Goal: Feedback & Contribution: Submit feedback/report problem

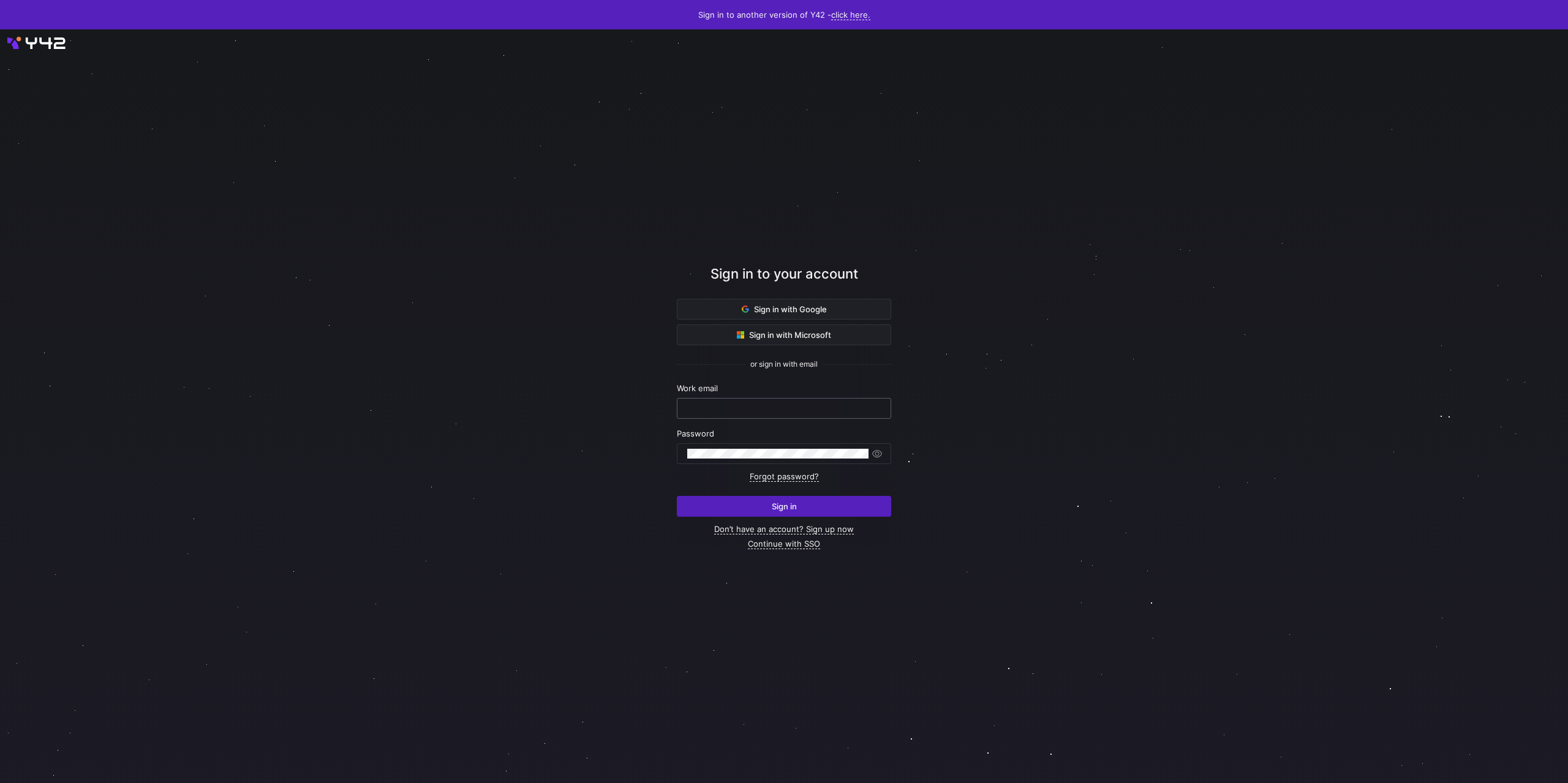
click at [718, 406] on input "text" at bounding box center [784, 408] width 194 height 10
type input "[PERSON_NAME][EMAIL_ADDRESS][DOMAIN_NAME]"
click at [677, 496] on button "Sign in" at bounding box center [784, 506] width 214 height 21
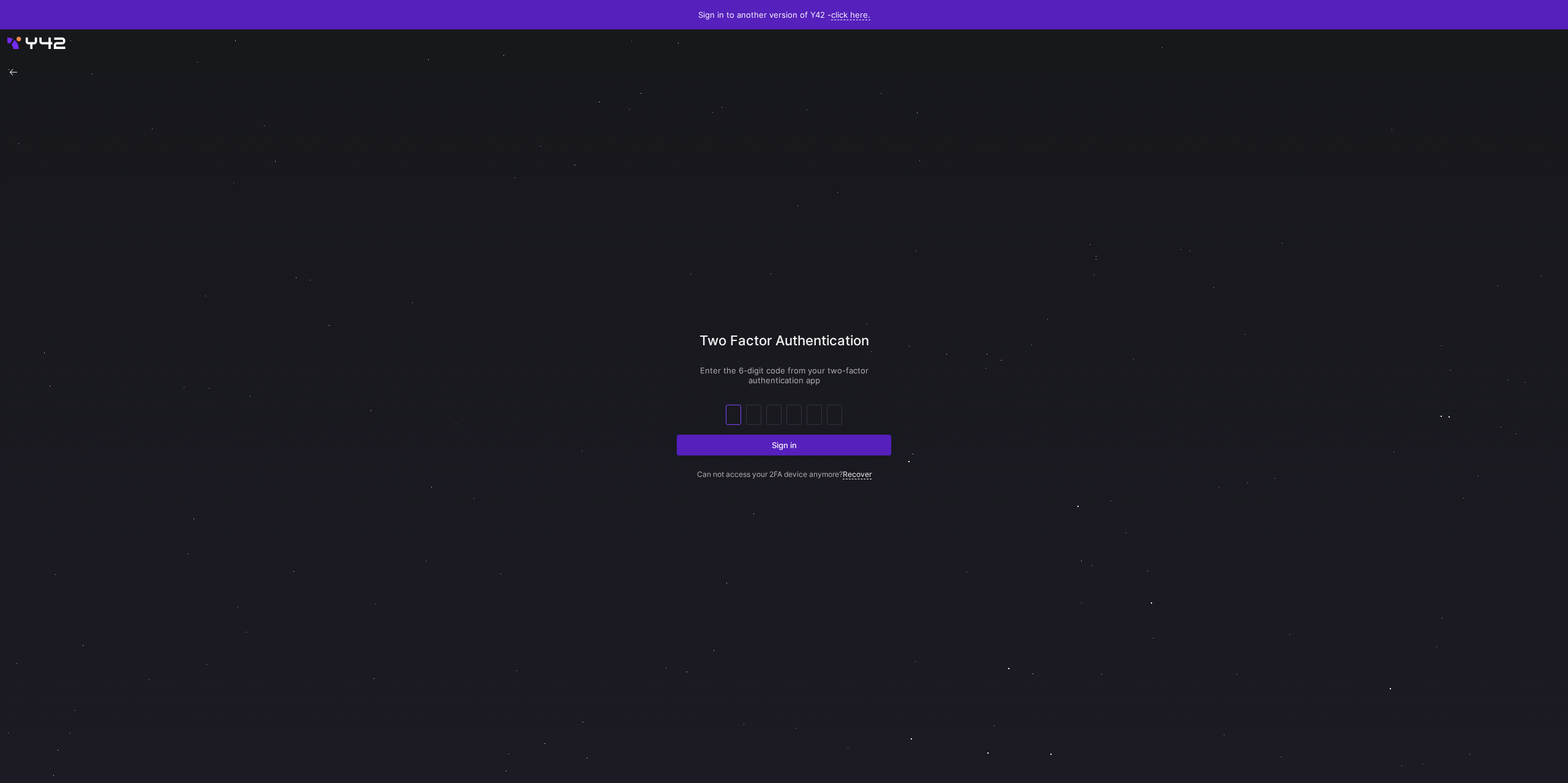
type input "6"
type input "0"
type input "5"
type input "1"
type input "8"
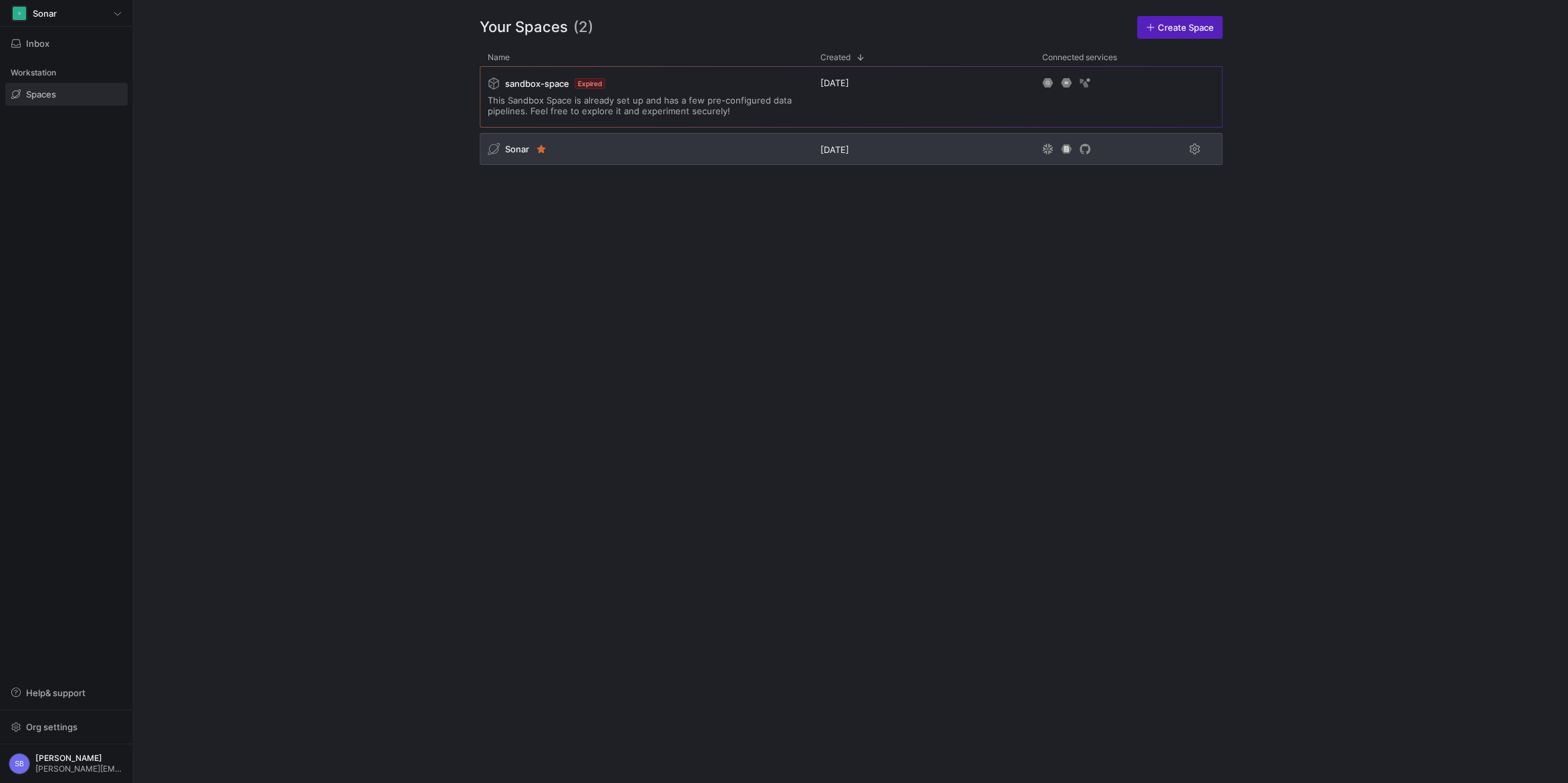
click at [521, 145] on span "Sonar" at bounding box center [517, 149] width 24 height 11
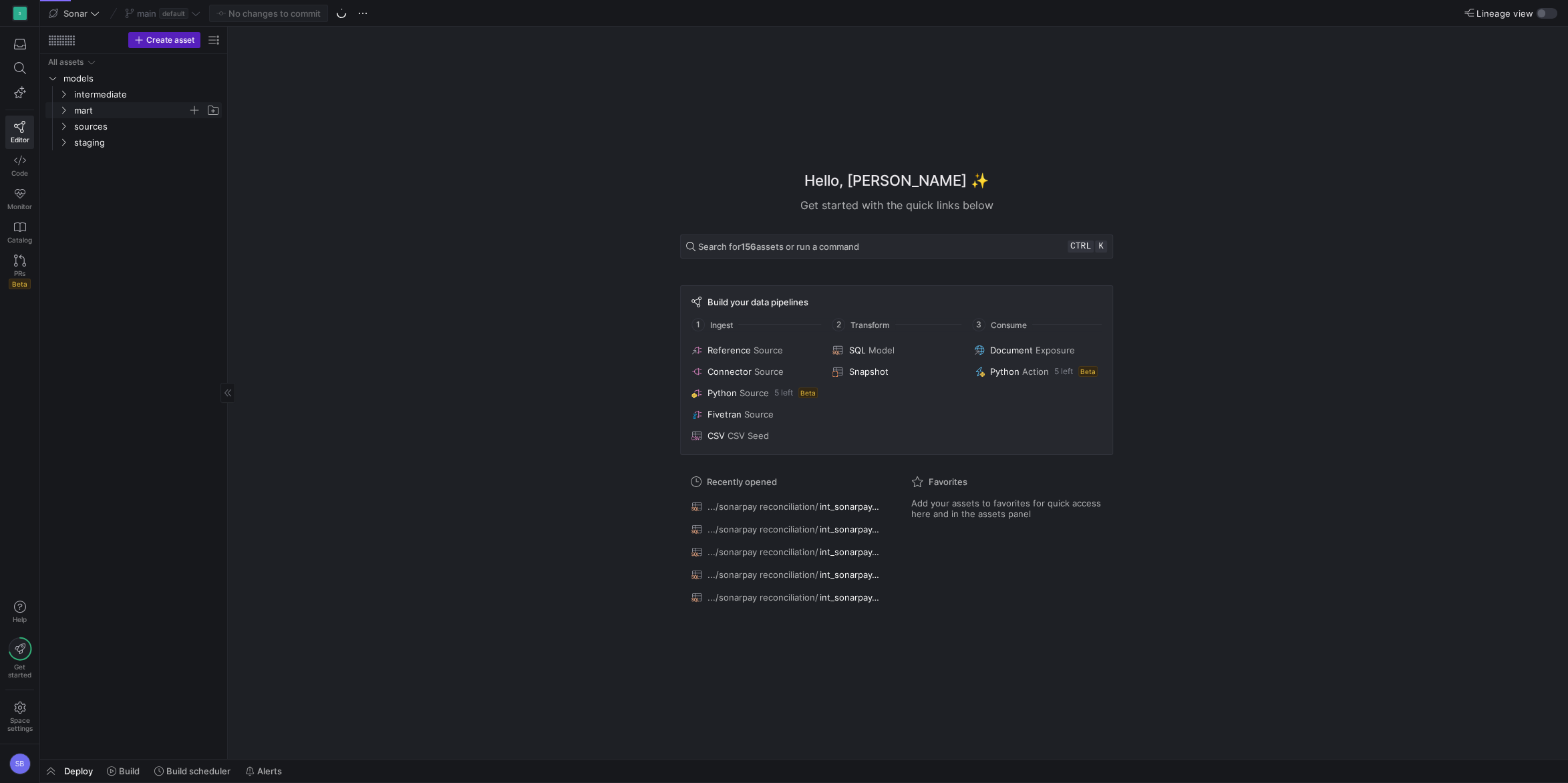
click at [62, 110] on icon "Press SPACE to select this row." at bounding box center [63, 110] width 10 height 8
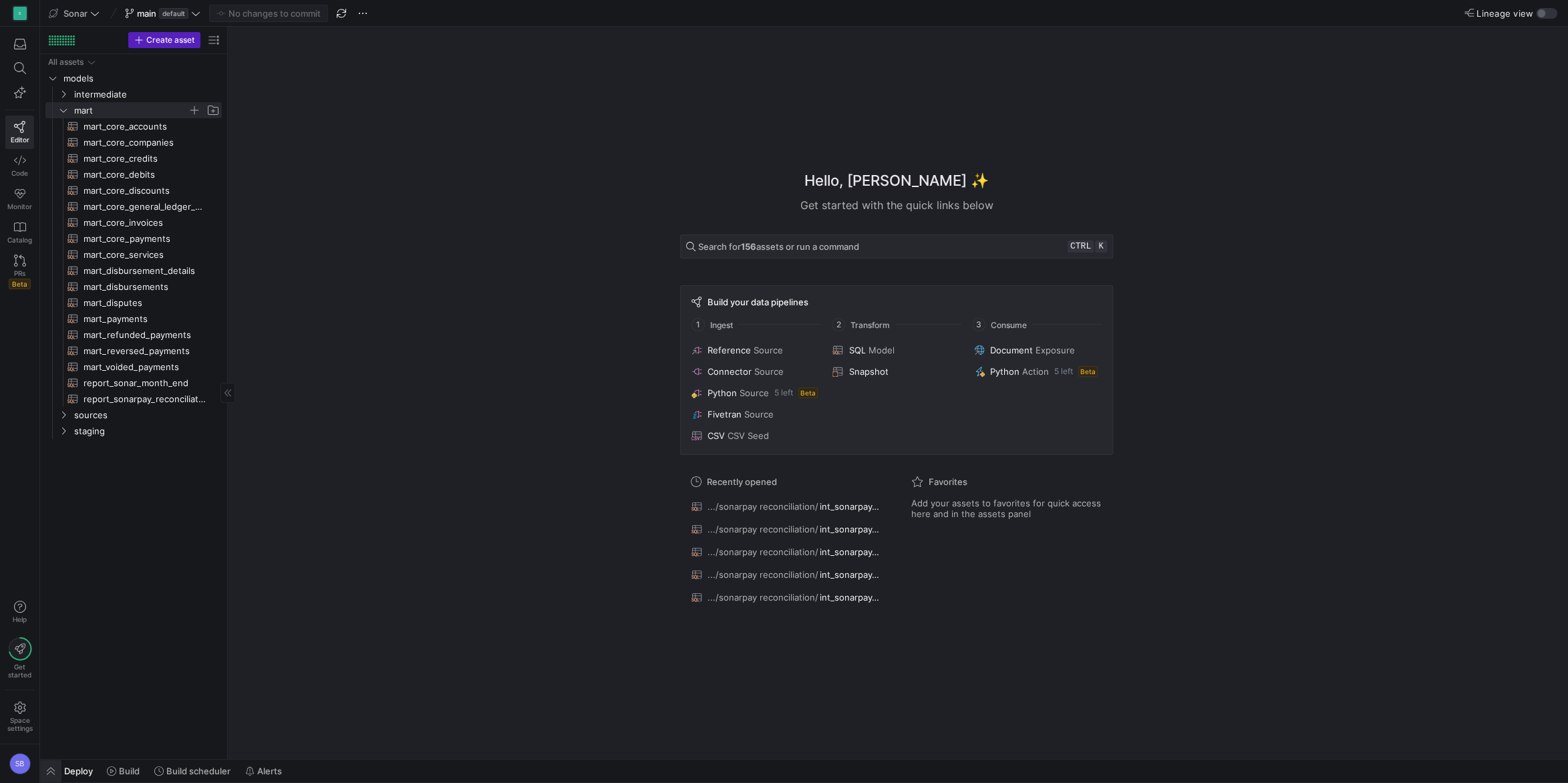
click at [52, 767] on span "button" at bounding box center [50, 771] width 21 height 23
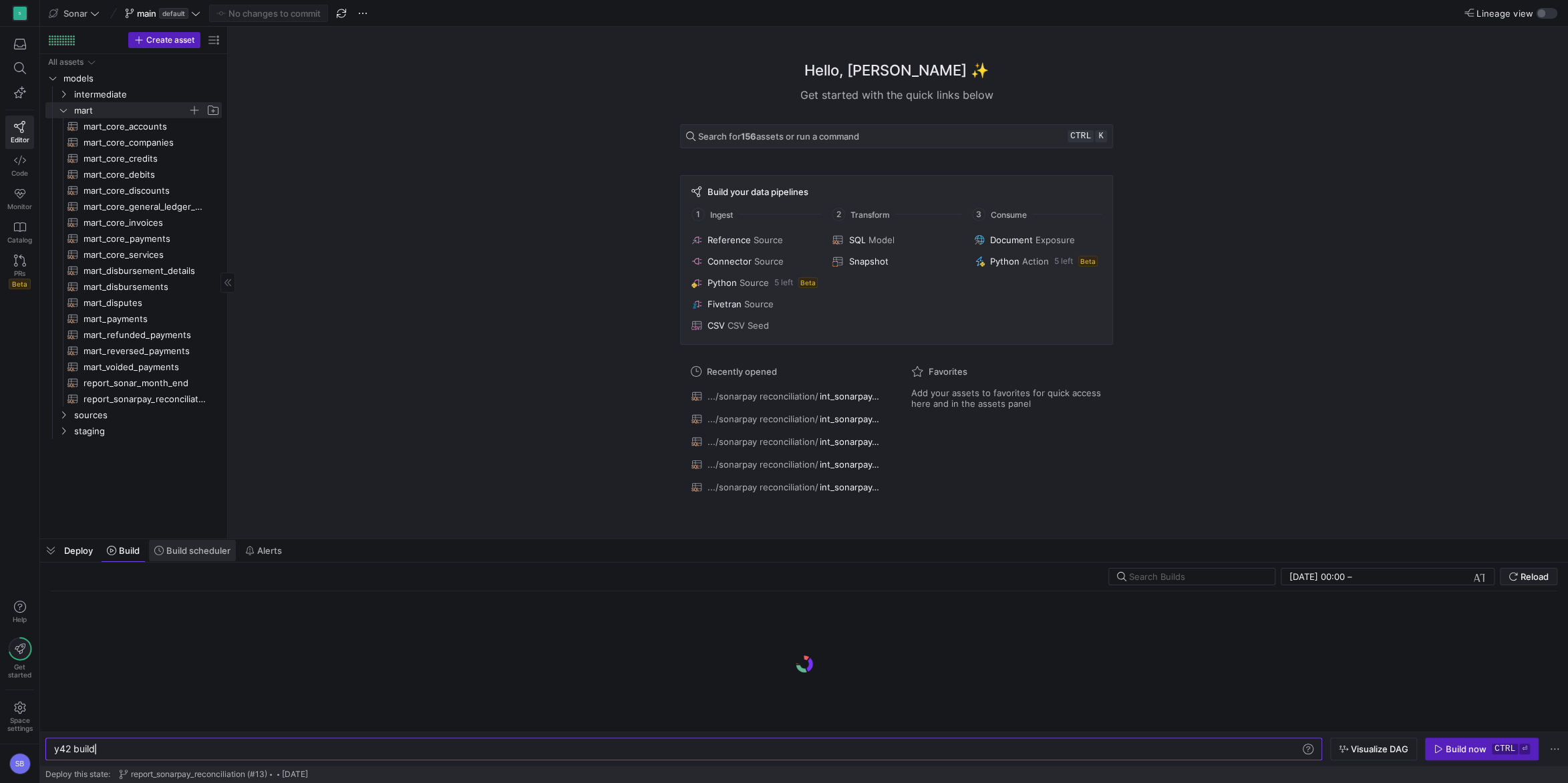
click at [187, 548] on span "Build scheduler" at bounding box center [198, 550] width 64 height 11
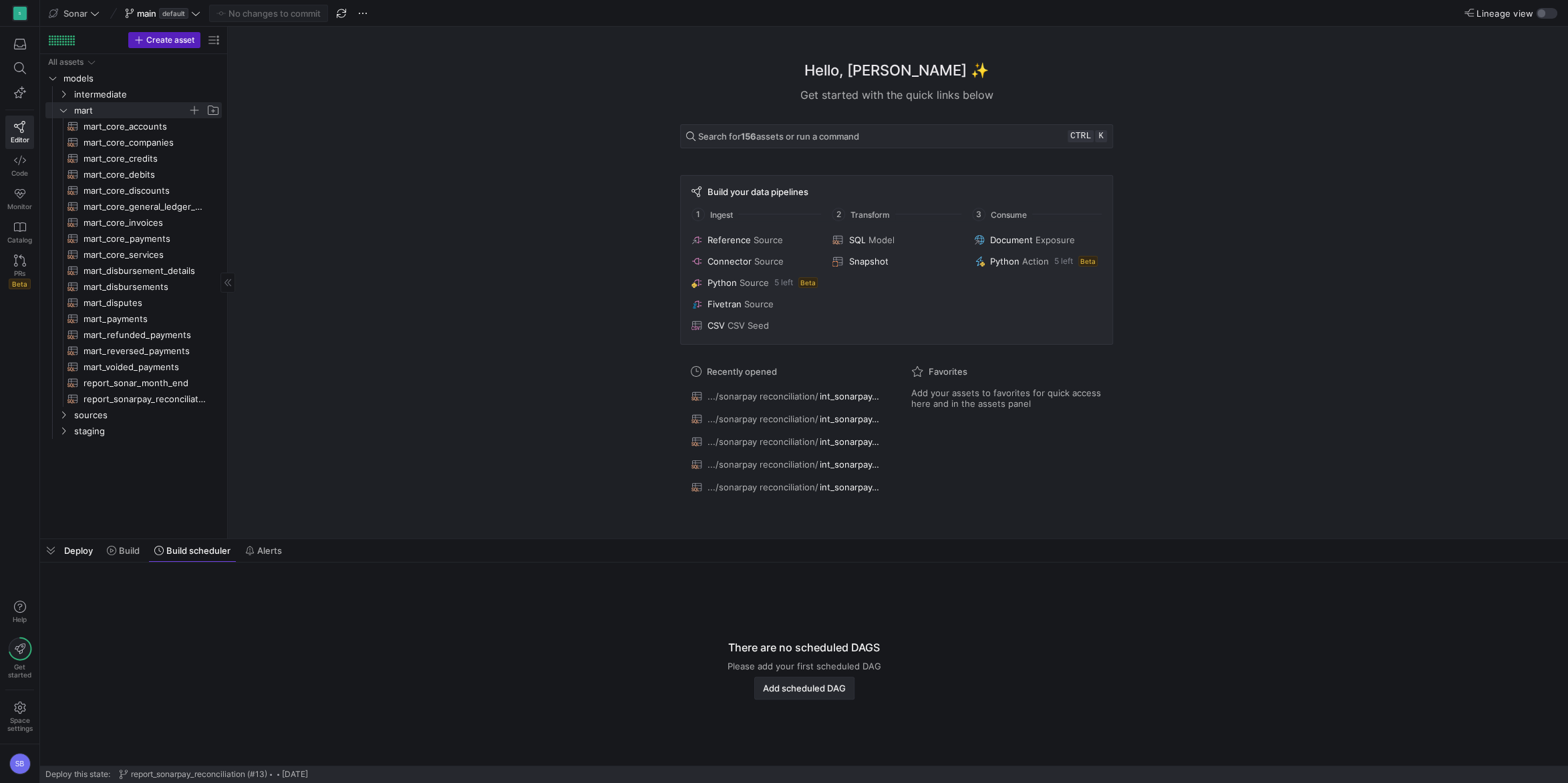
click at [794, 688] on span "Add scheduled DAG" at bounding box center [805, 688] width 83 height 11
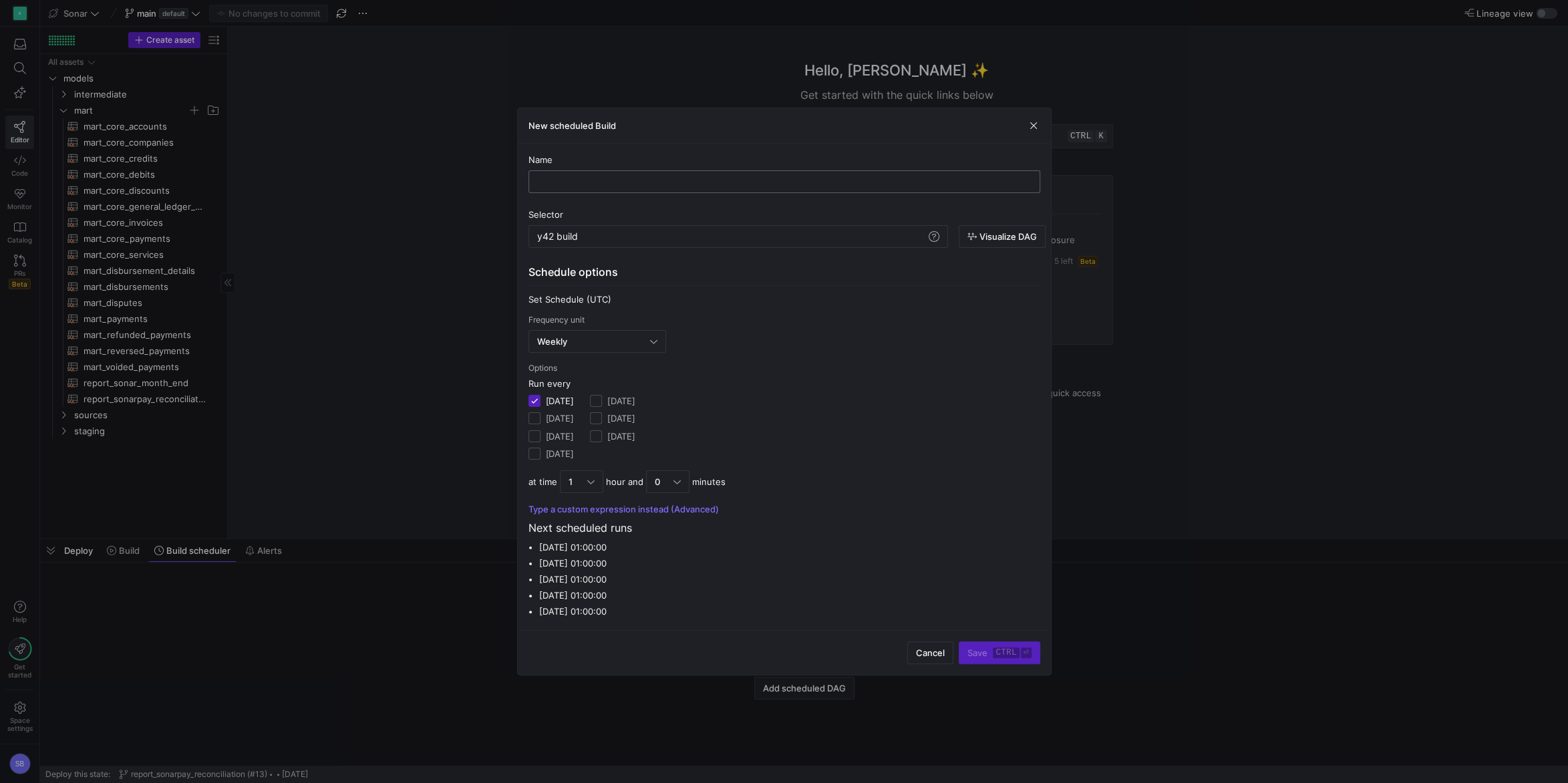
click at [603, 175] on div at bounding box center [784, 182] width 489 height 21
click at [643, 187] on input "text" at bounding box center [784, 181] width 489 height 11
click at [650, 342] on div at bounding box center [653, 341] width 7 height 11
click at [650, 342] on div at bounding box center [784, 392] width 1568 height 783
click at [659, 347] on div "Weekly" at bounding box center [597, 341] width 137 height 23
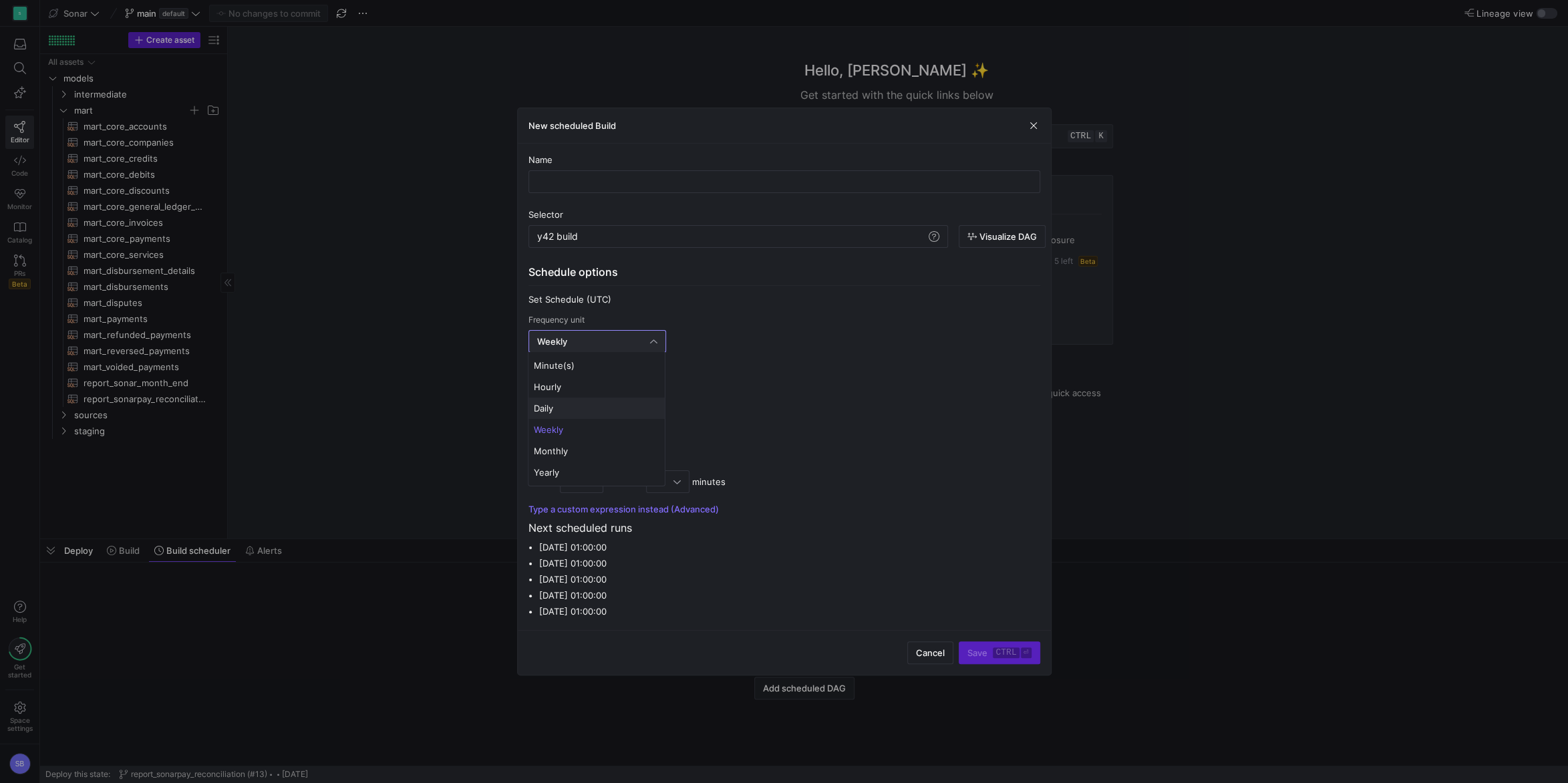
click at [625, 404] on span "Daily" at bounding box center [596, 408] width 126 height 11
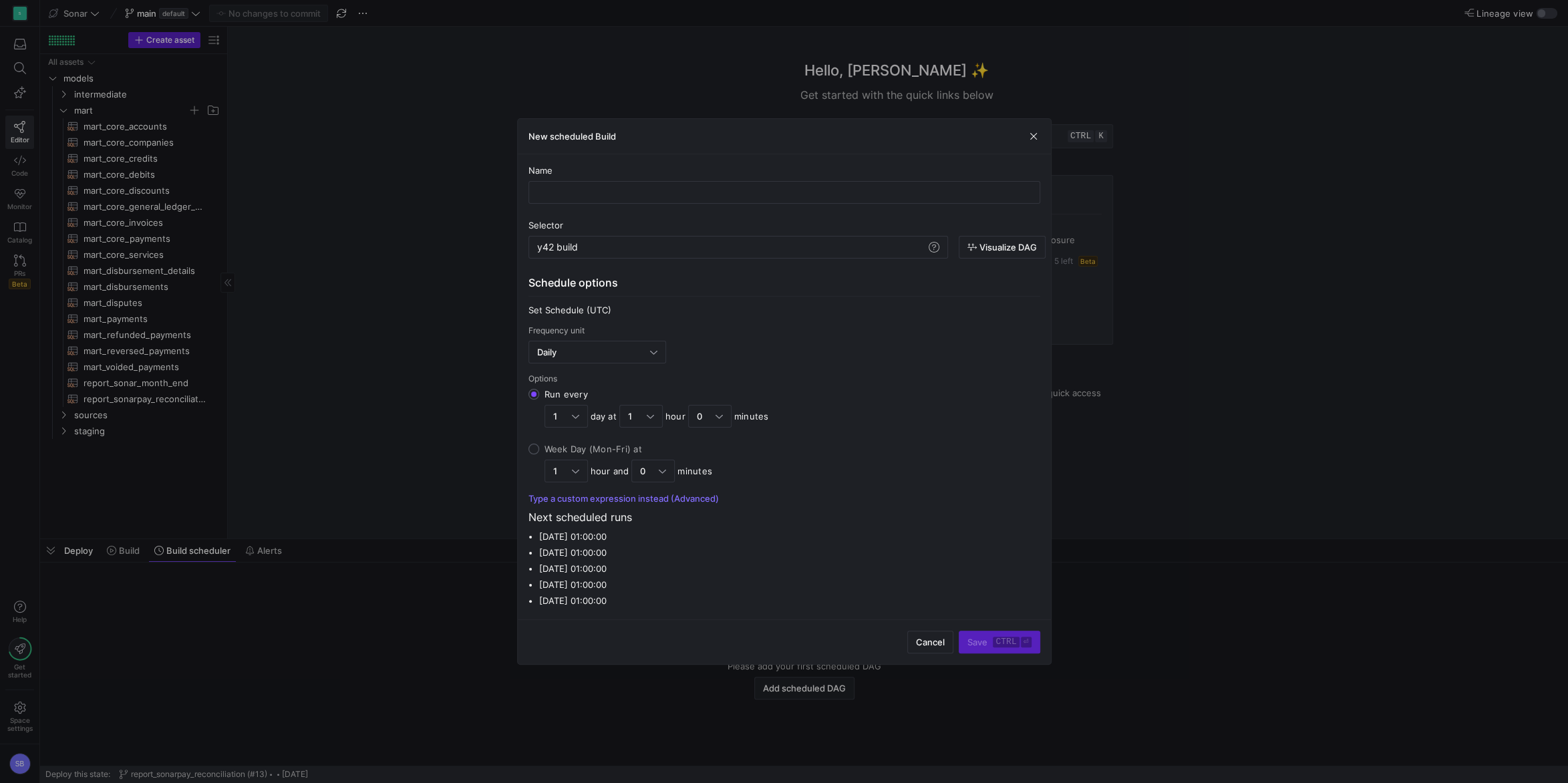
click at [534, 447] on input "Week Day (Mon-Fri) at 1 hour and 0 minutes" at bounding box center [533, 448] width 11 height 11
radio input "true"
click at [572, 420] on div at bounding box center [575, 416] width 7 height 11
click at [539, 400] on input "Run every 1 day at 1 hour 0 minutes" at bounding box center [533, 394] width 11 height 11
radio input "true"
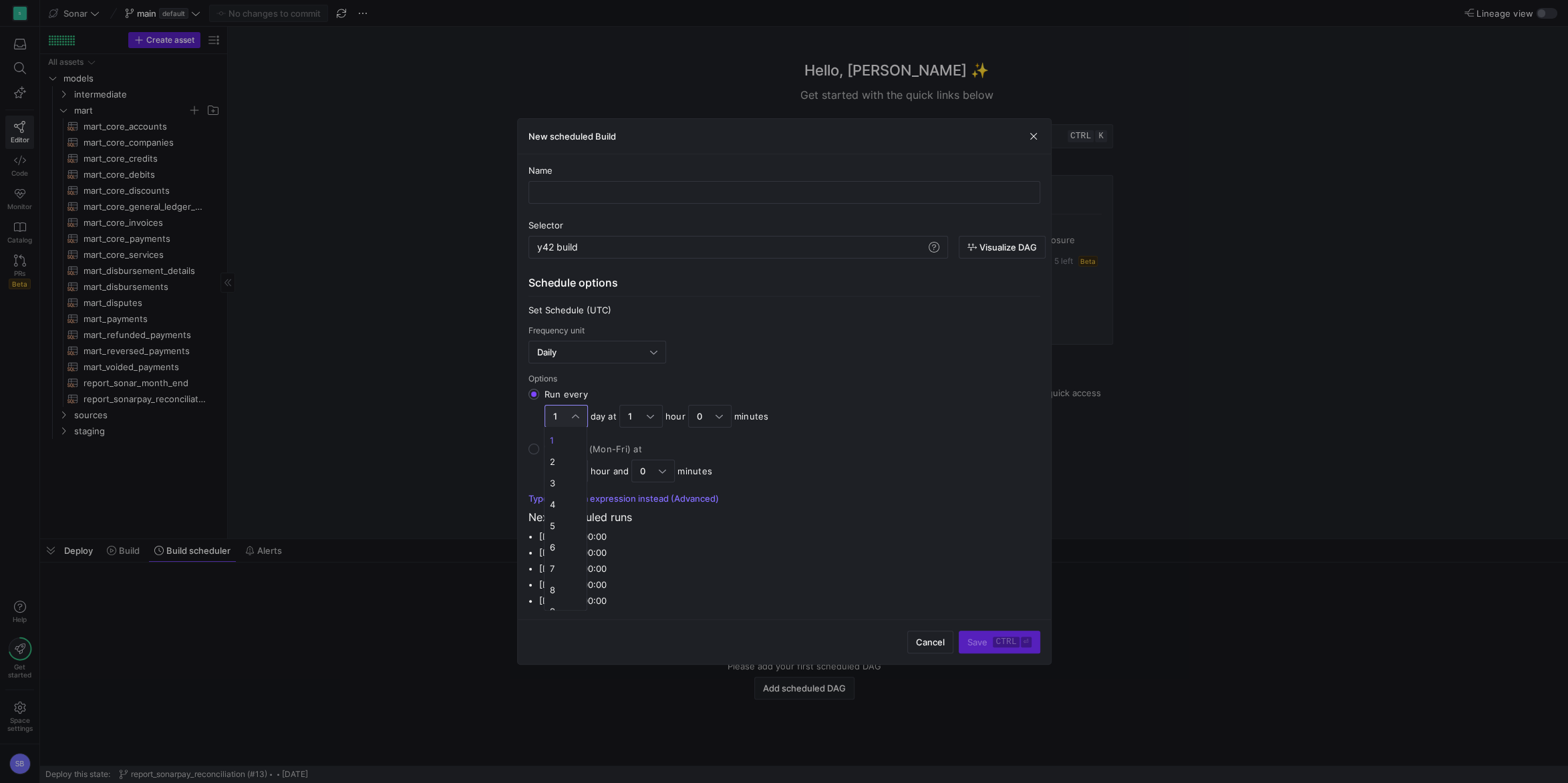
click at [646, 416] on div at bounding box center [784, 392] width 1568 height 783
click at [649, 415] on div at bounding box center [650, 416] width 7 height 11
click at [539, 400] on input "Run every 1 day at 1 hour 0 minutes" at bounding box center [533, 394] width 11 height 11
click at [631, 544] on mat-option "11" at bounding box center [641, 551] width 42 height 21
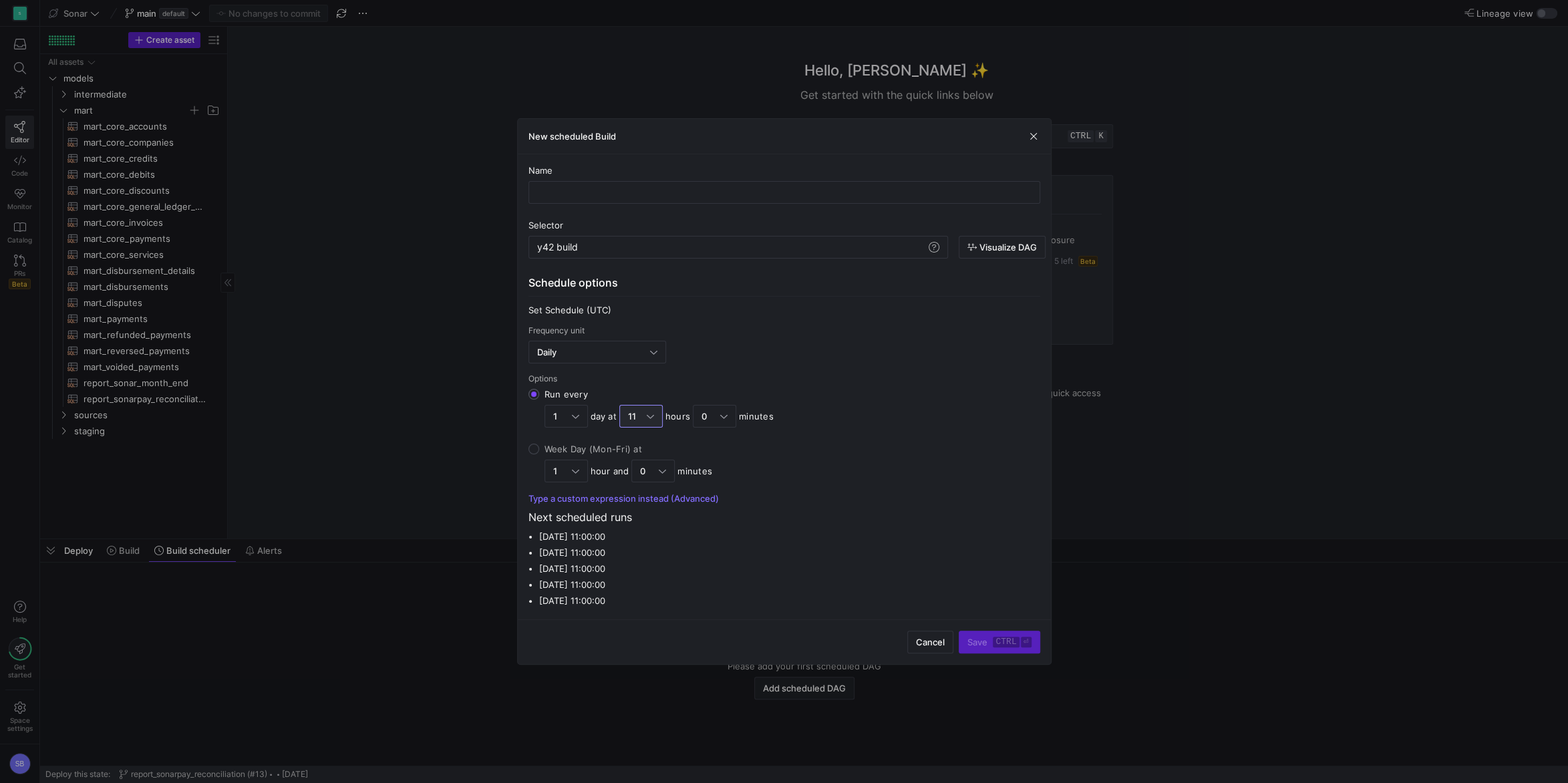
click at [849, 473] on label "Week Day (Mon-Fri) at 1 hour and 0 minutes" at bounding box center [789, 463] width 501 height 39
click at [539, 454] on input "Week Day (Mon-Fri) at 1 hour and 0 minutes" at bounding box center [533, 448] width 11 height 11
radio input "true"
click at [568, 466] on div "1" at bounding box center [562, 470] width 19 height 11
click at [539, 454] on input "Week Day (Mon-Fri) at 1 hour and 0 minutes" at bounding box center [533, 448] width 11 height 11
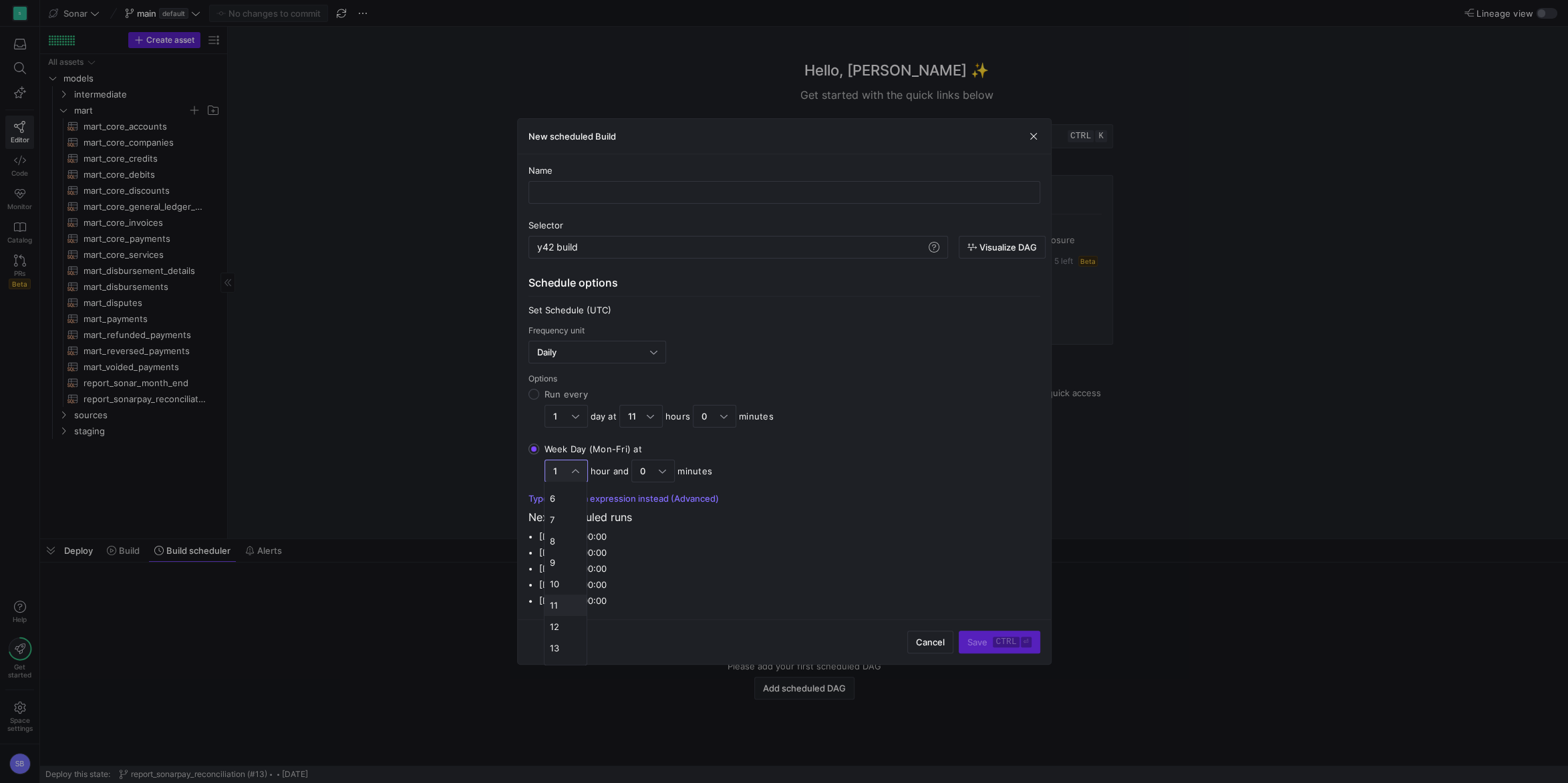
click at [559, 597] on mat-option "11" at bounding box center [565, 605] width 42 height 21
click at [600, 247] on div "y42 build" at bounding box center [731, 247] width 389 height 11
click at [691, 194] on input "text" at bounding box center [784, 192] width 489 height 11
type input "D"
type input "daily_sync"
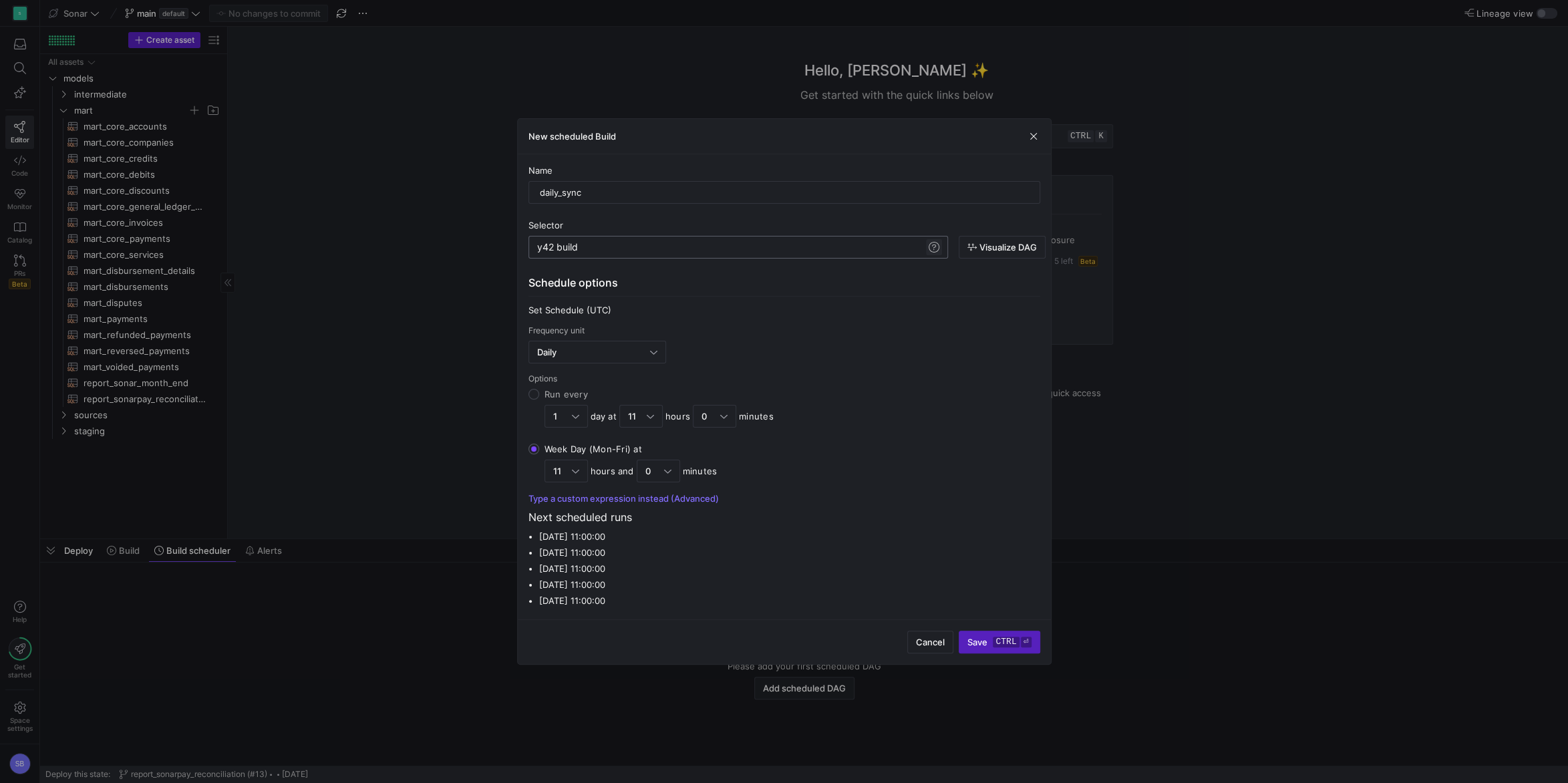
click at [936, 248] on span at bounding box center [934, 248] width 16 height 16
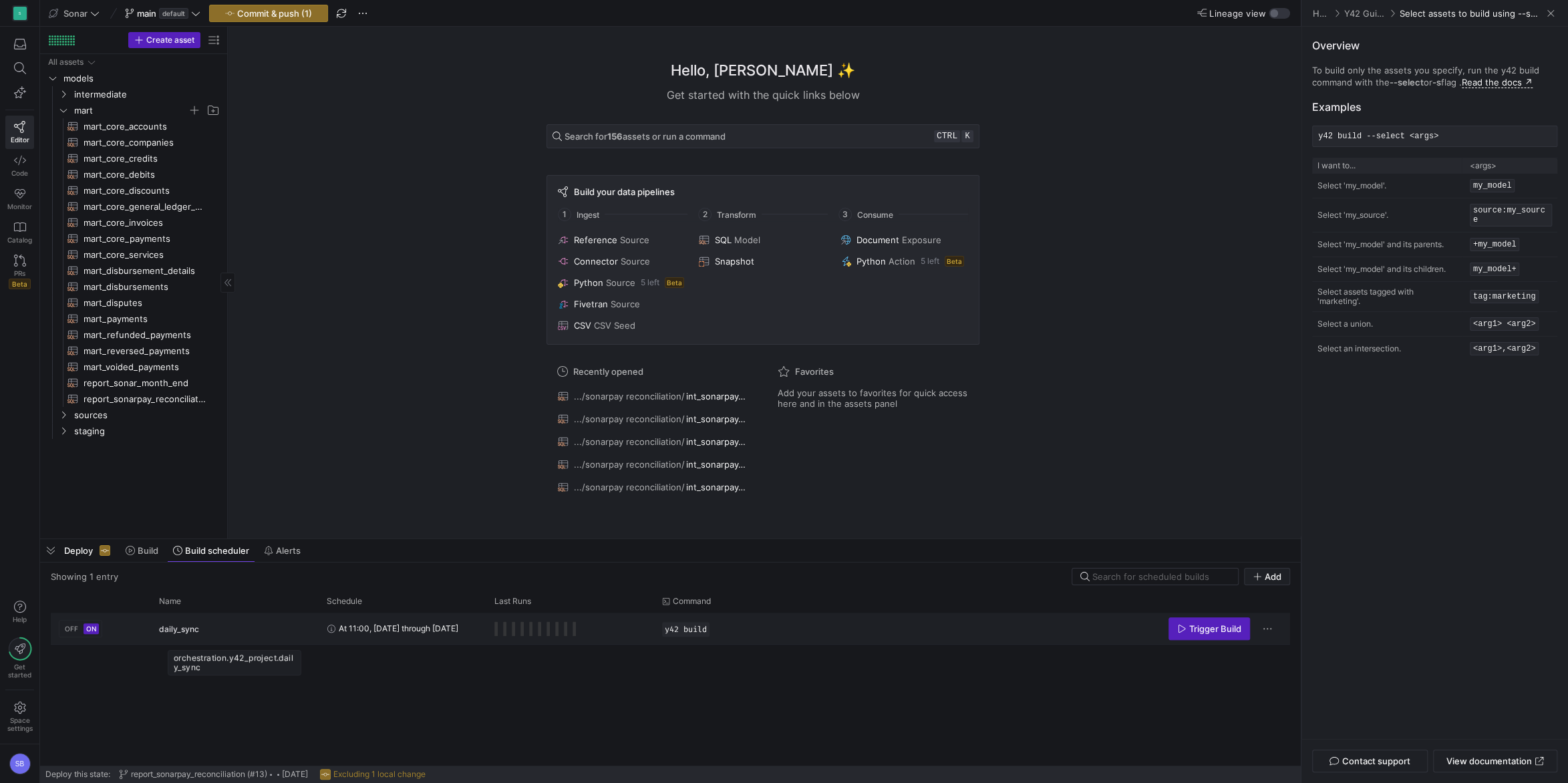
click at [270, 632] on div "daily_sync" at bounding box center [235, 629] width 152 height 32
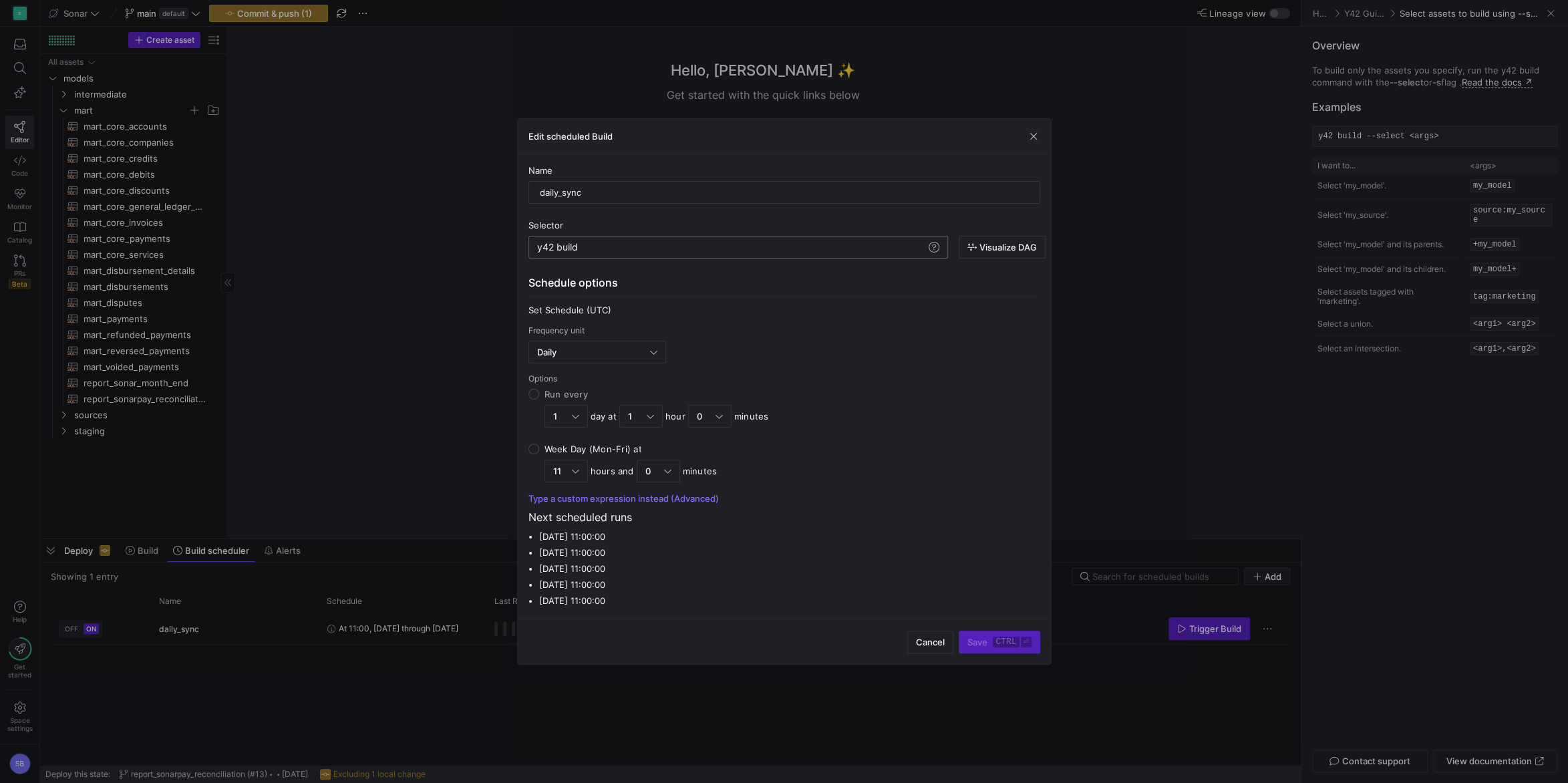
click at [607, 251] on div "y42 build" at bounding box center [731, 247] width 389 height 11
click at [1007, 244] on span "Visualize DAG" at bounding box center [1008, 247] width 58 height 11
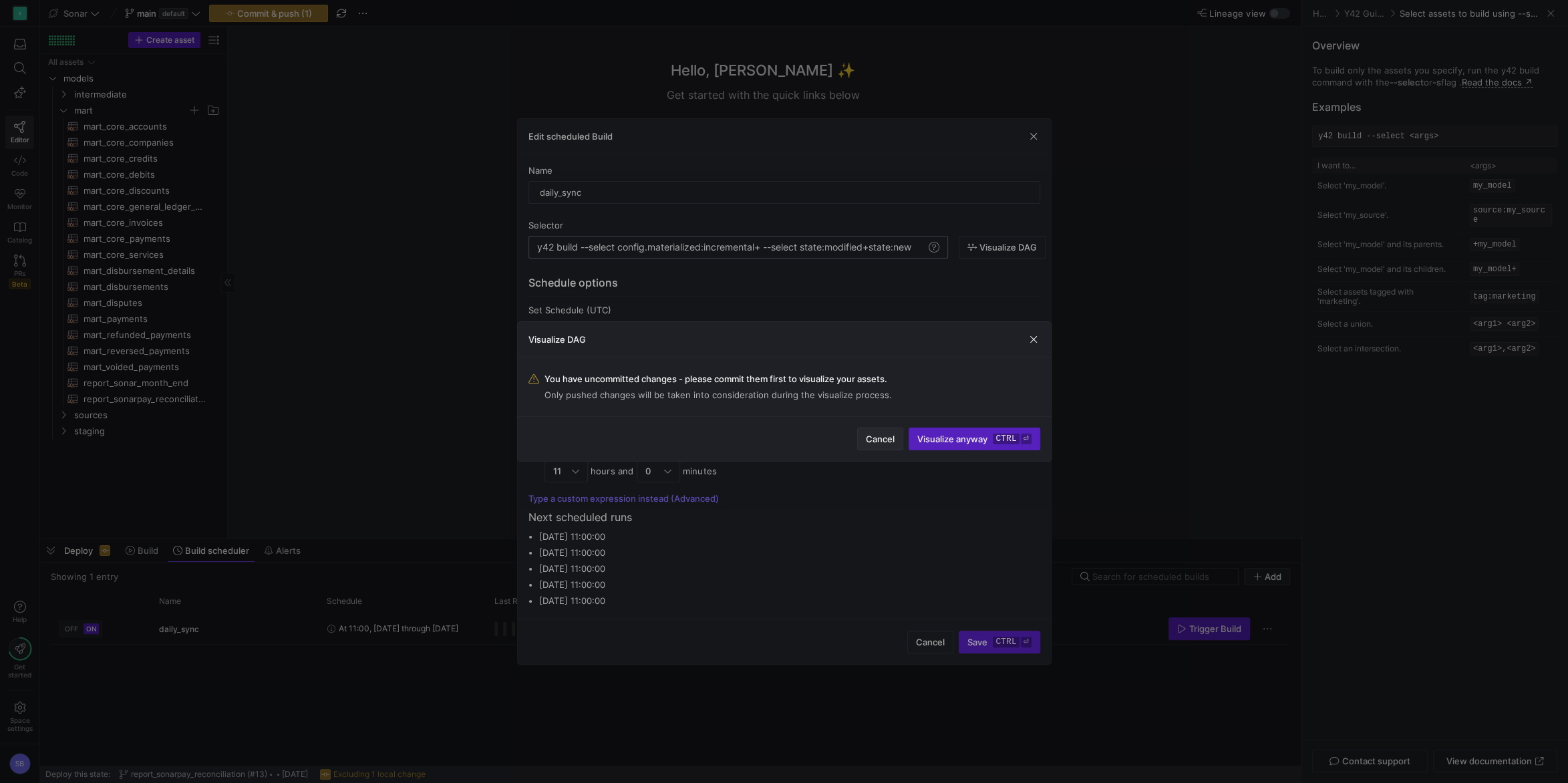
click at [883, 442] on span "Cancel" at bounding box center [879, 439] width 28 height 11
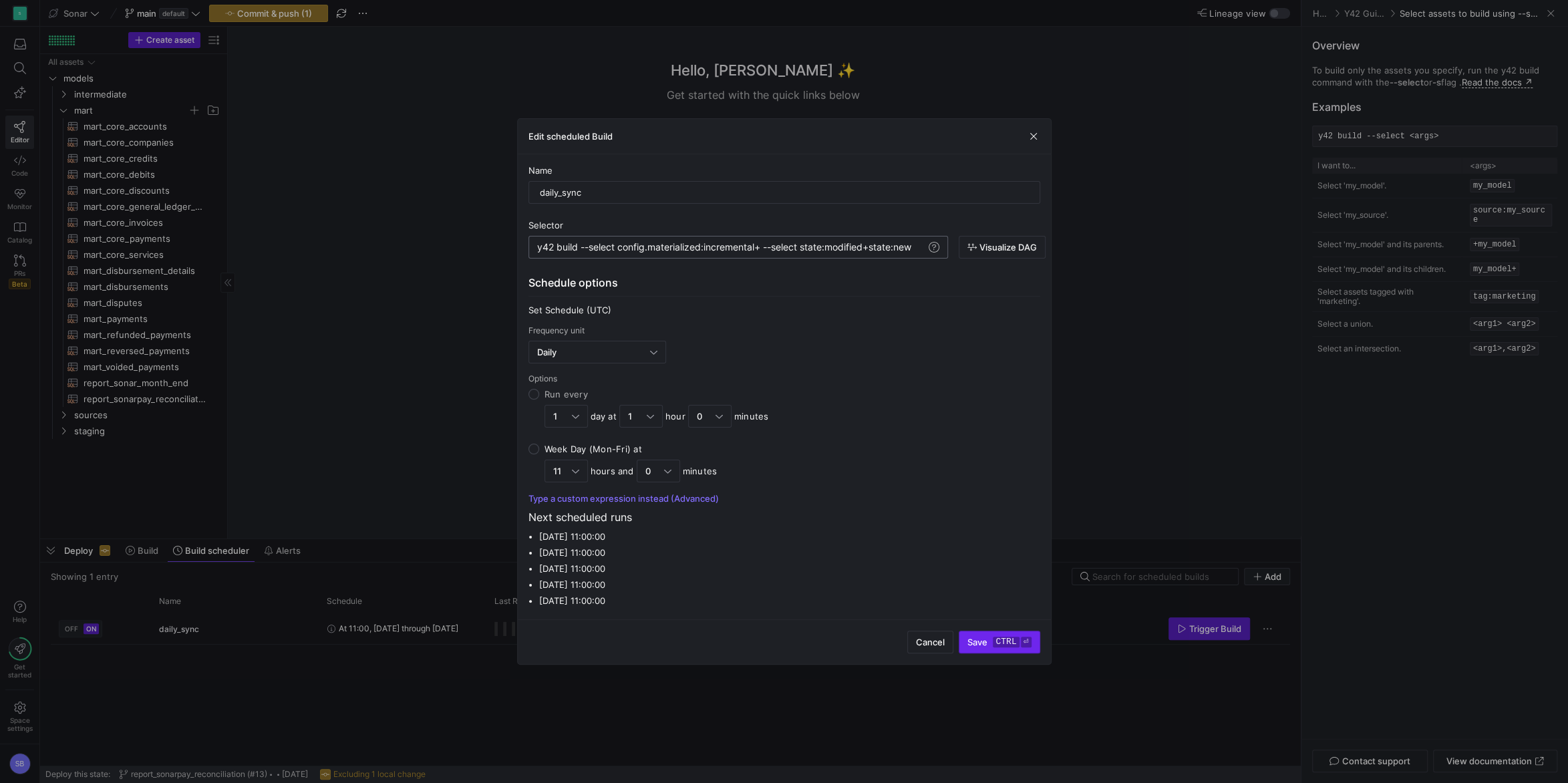
click at [996, 650] on span "submit" at bounding box center [999, 642] width 80 height 21
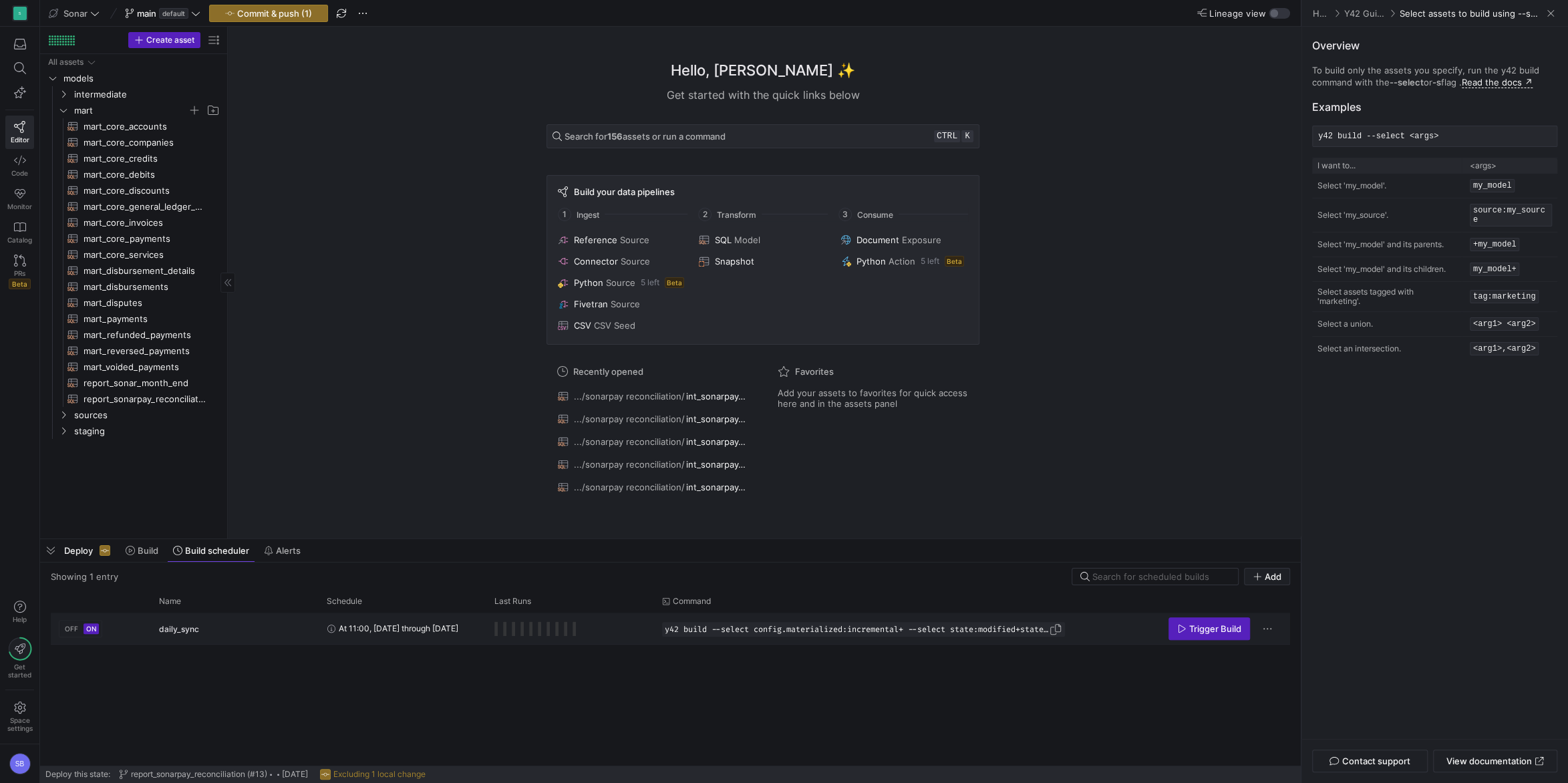
click at [831, 624] on div "y42 build --select config.materialized:incremental+ --select state:modified+sta…" at bounding box center [863, 629] width 403 height 15
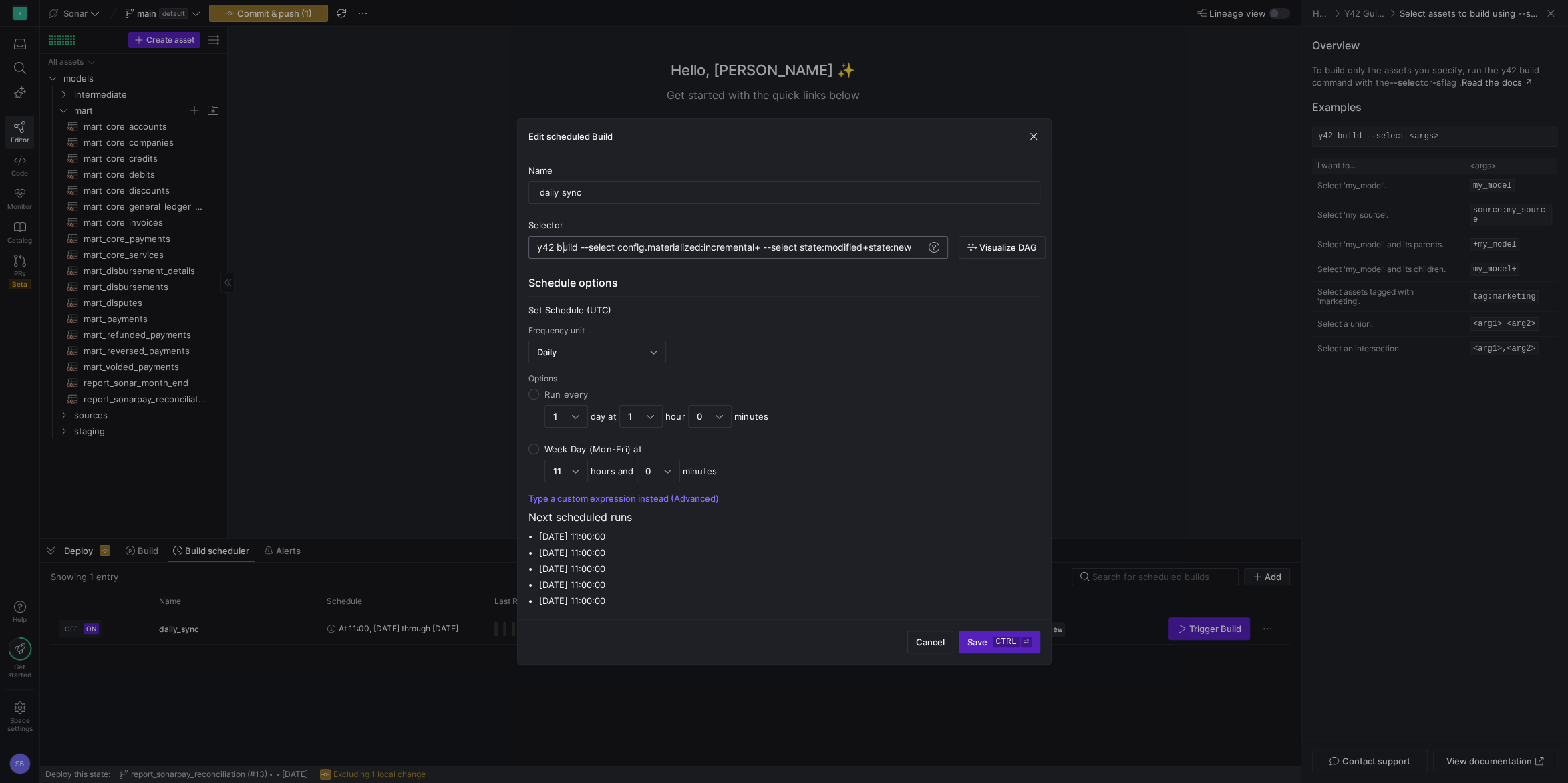
click at [560, 246] on div "y42 build --select config.materialized:incremental + --select state:modified+st…" at bounding box center [731, 247] width 389 height 11
click at [1037, 135] on span "button" at bounding box center [1033, 136] width 13 height 13
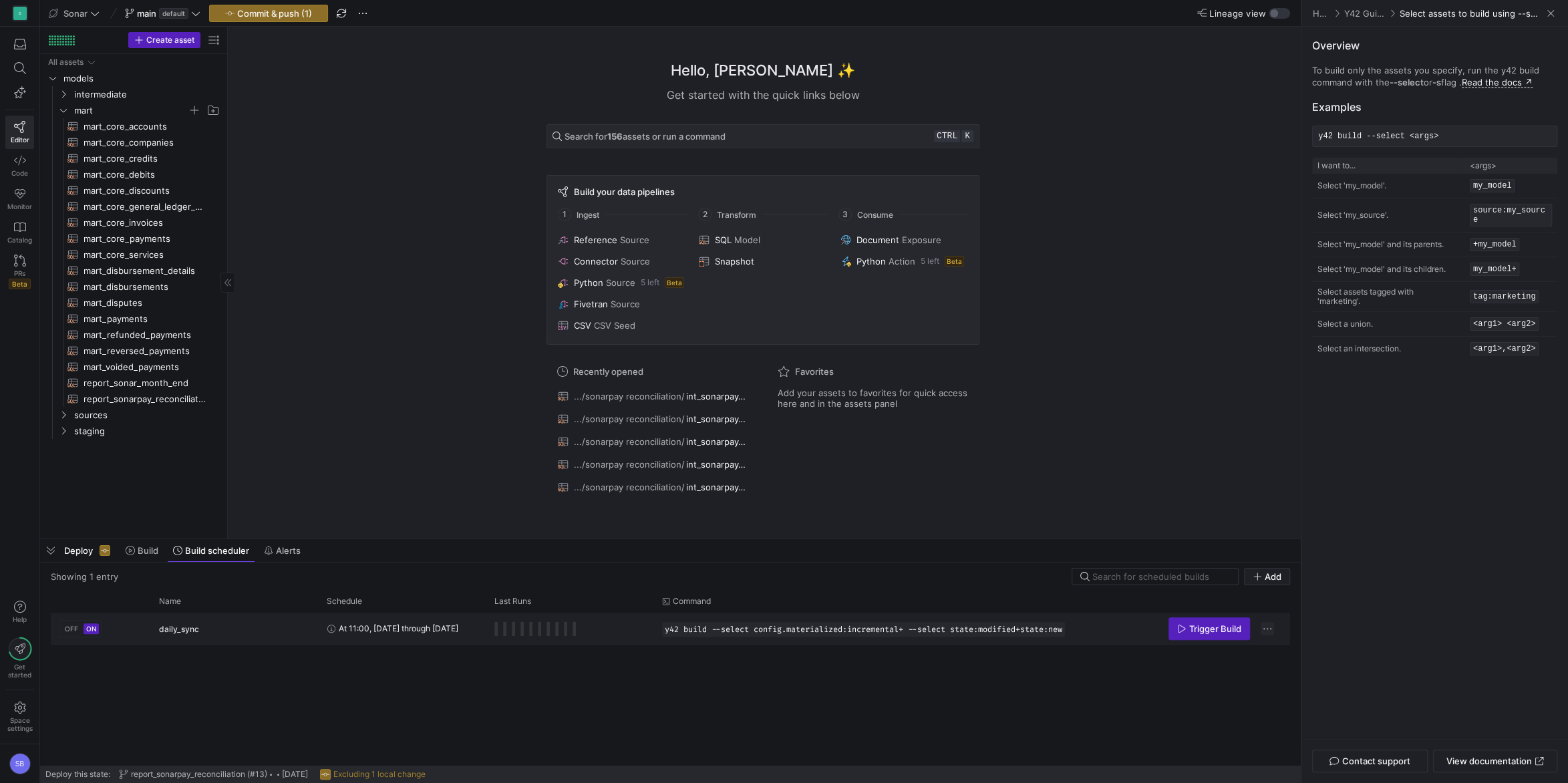
click at [1272, 628] on span "Press SPACE to select this row." at bounding box center [1267, 629] width 13 height 13
click at [1298, 664] on span "Delete Build Schedule" at bounding box center [1327, 668] width 92 height 11
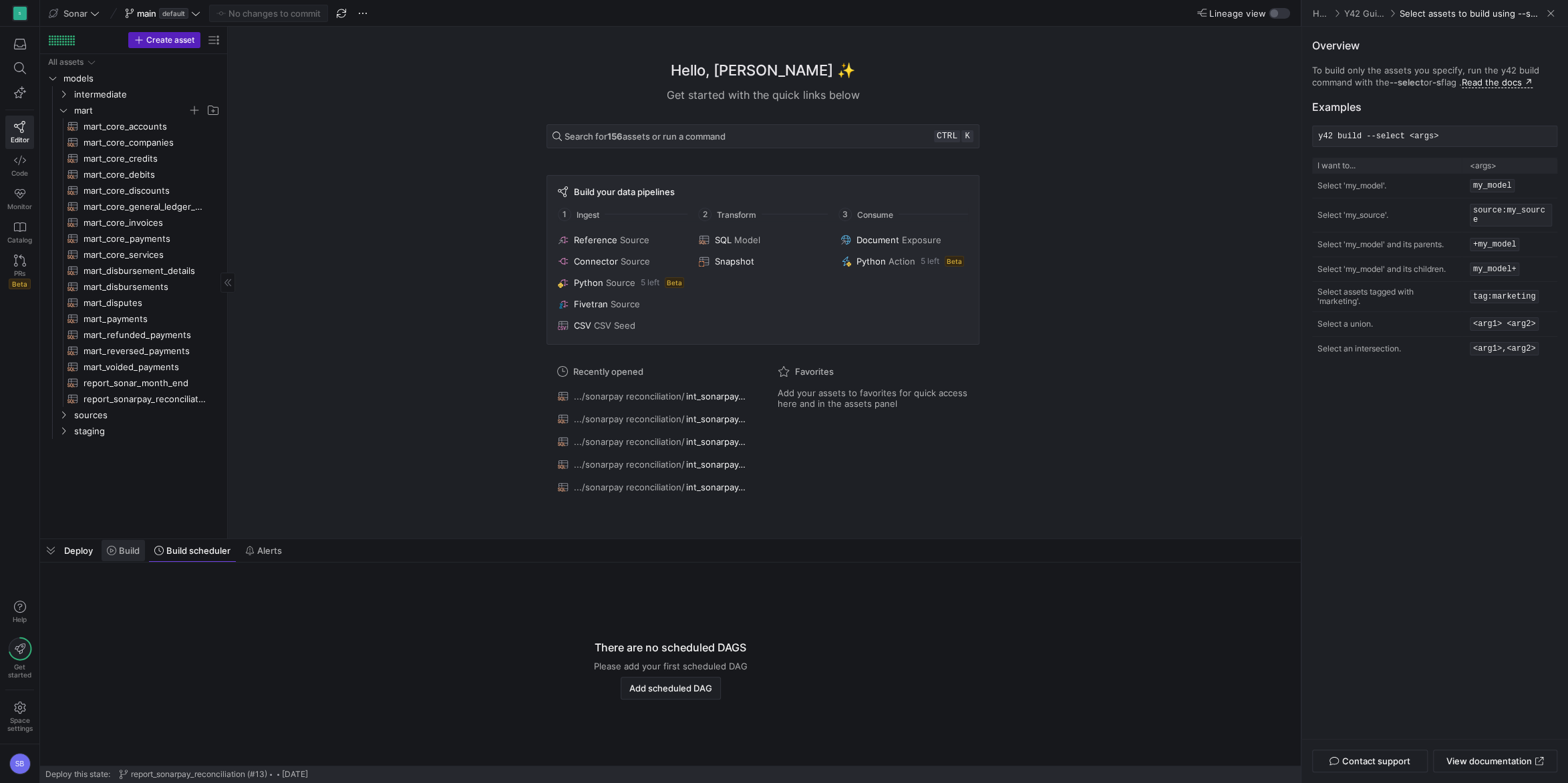
click at [116, 556] on button "Build" at bounding box center [123, 551] width 45 height 23
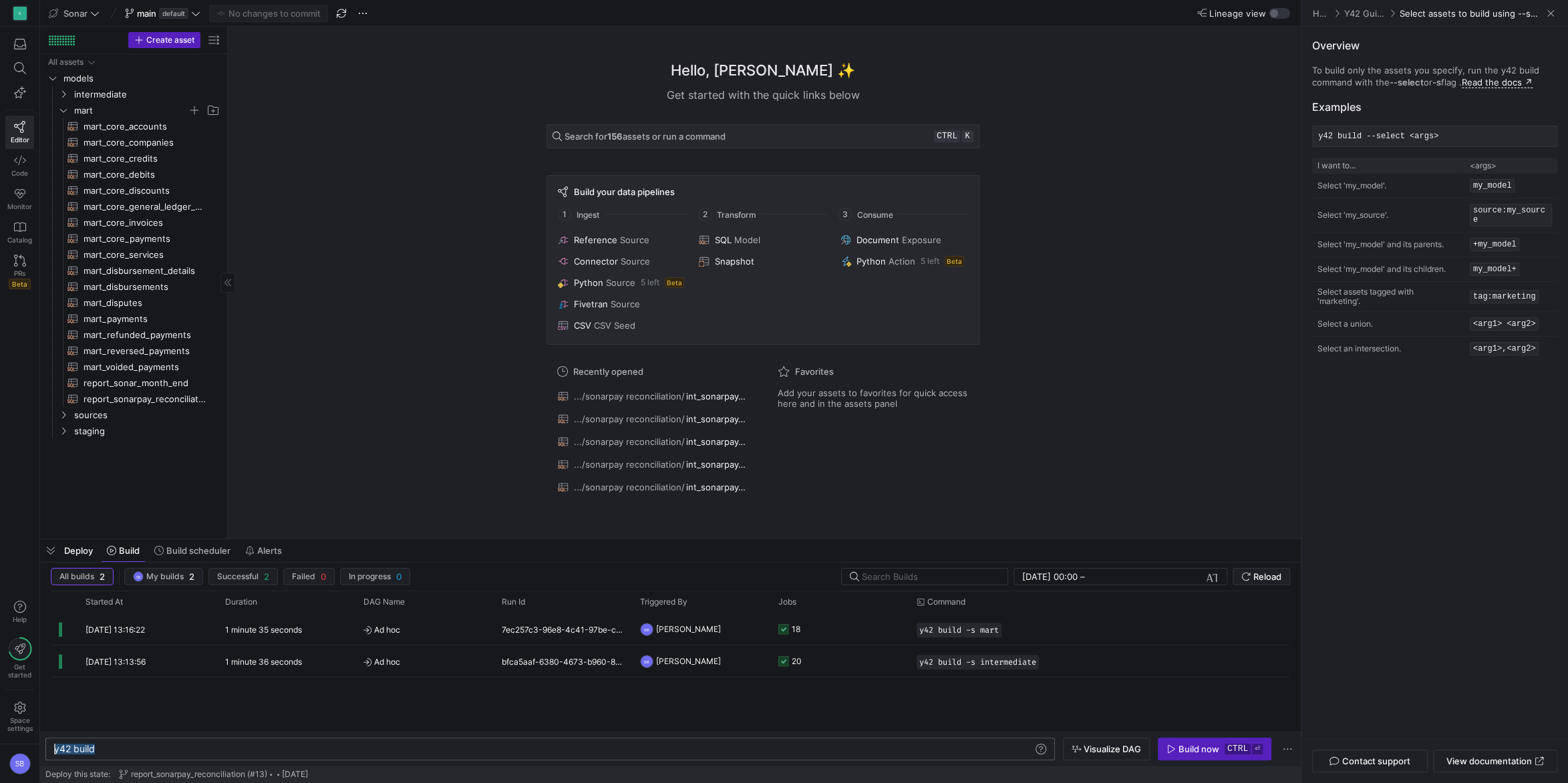
drag, startPoint x: 175, startPoint y: 752, endPoint x: 53, endPoint y: 743, distance: 122.3
click at [54, 744] on div "y42 build" at bounding box center [544, 749] width 980 height 11
click at [1200, 747] on div "Build now" at bounding box center [1199, 749] width 41 height 11
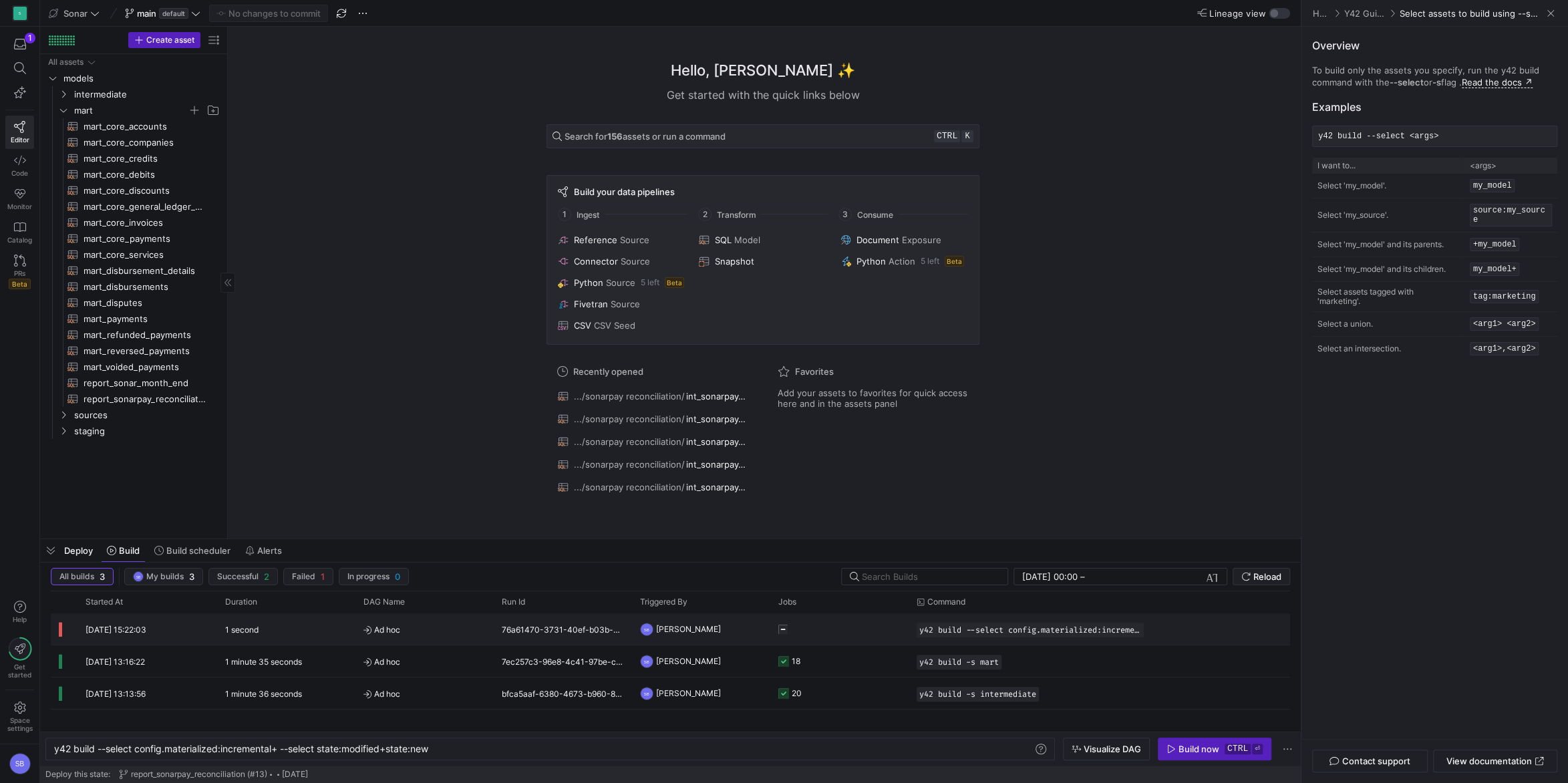
click at [394, 635] on span "Ad hoc" at bounding box center [425, 629] width 123 height 32
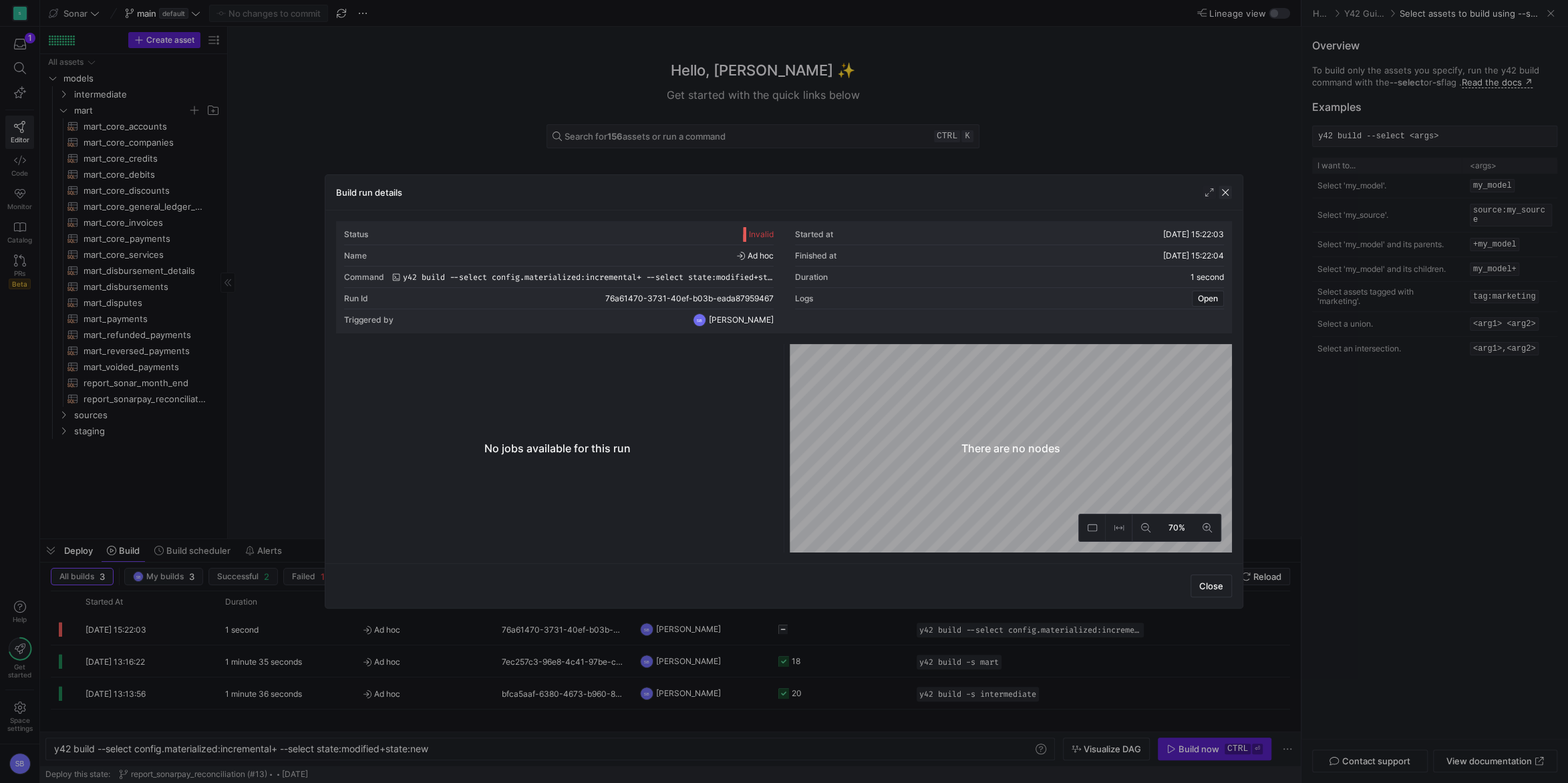
click at [1219, 193] on span "button" at bounding box center [1225, 193] width 13 height 13
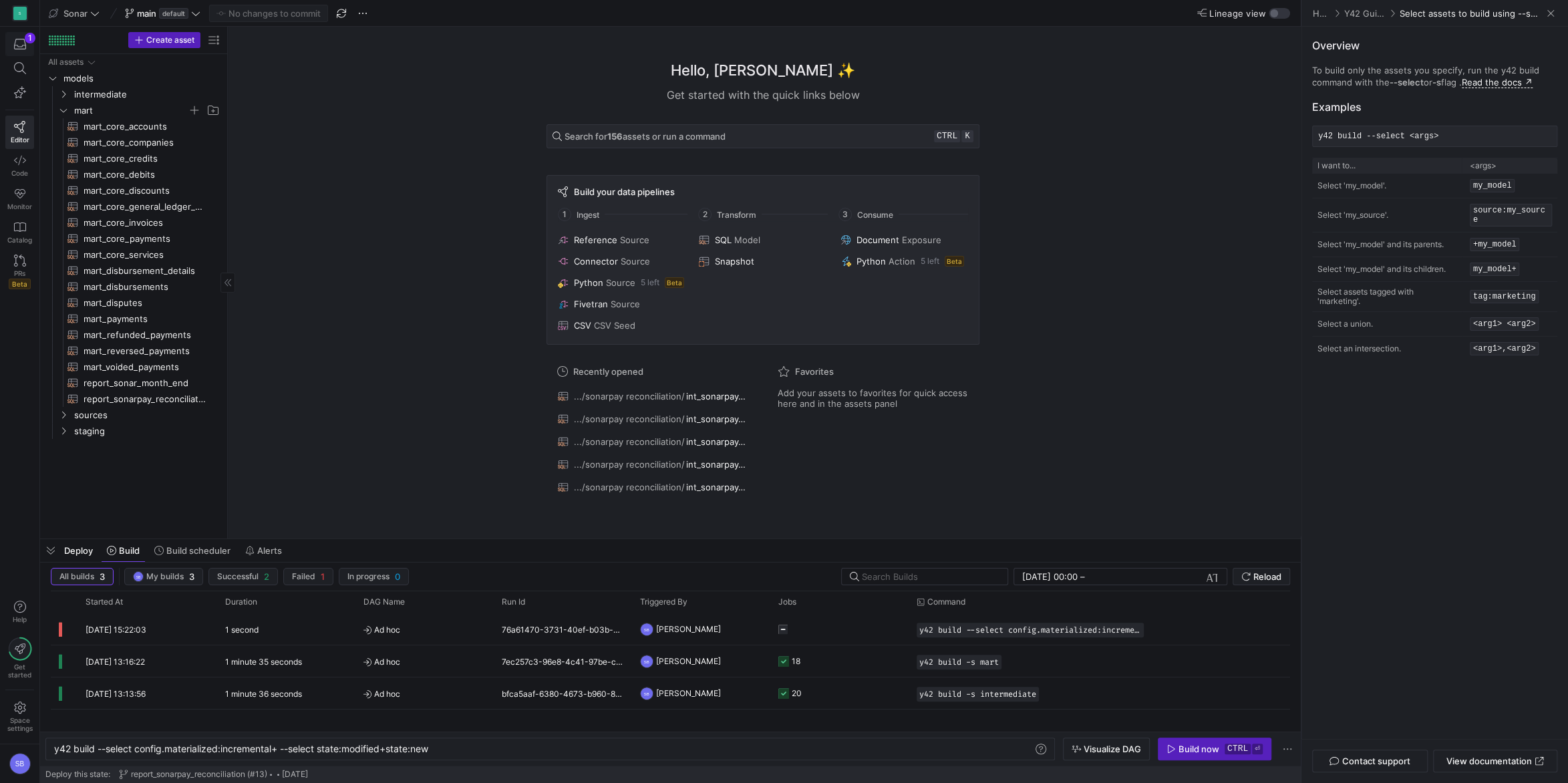
click at [24, 45] on icon "button" at bounding box center [19, 44] width 12 height 11
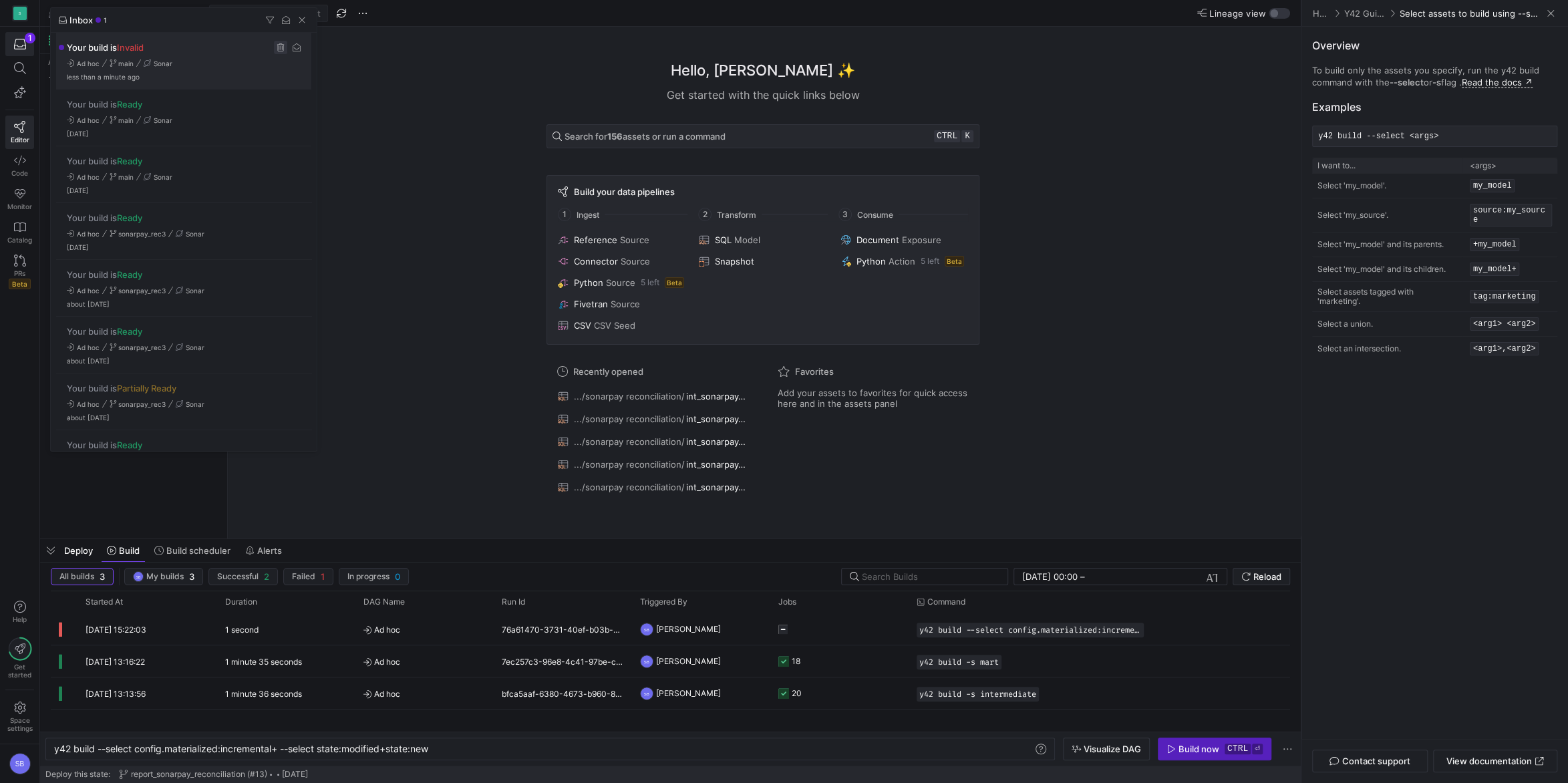
click at [277, 47] on span "Press SPACE to select this row." at bounding box center [280, 47] width 13 height 13
click at [303, 23] on span "button" at bounding box center [302, 19] width 13 height 13
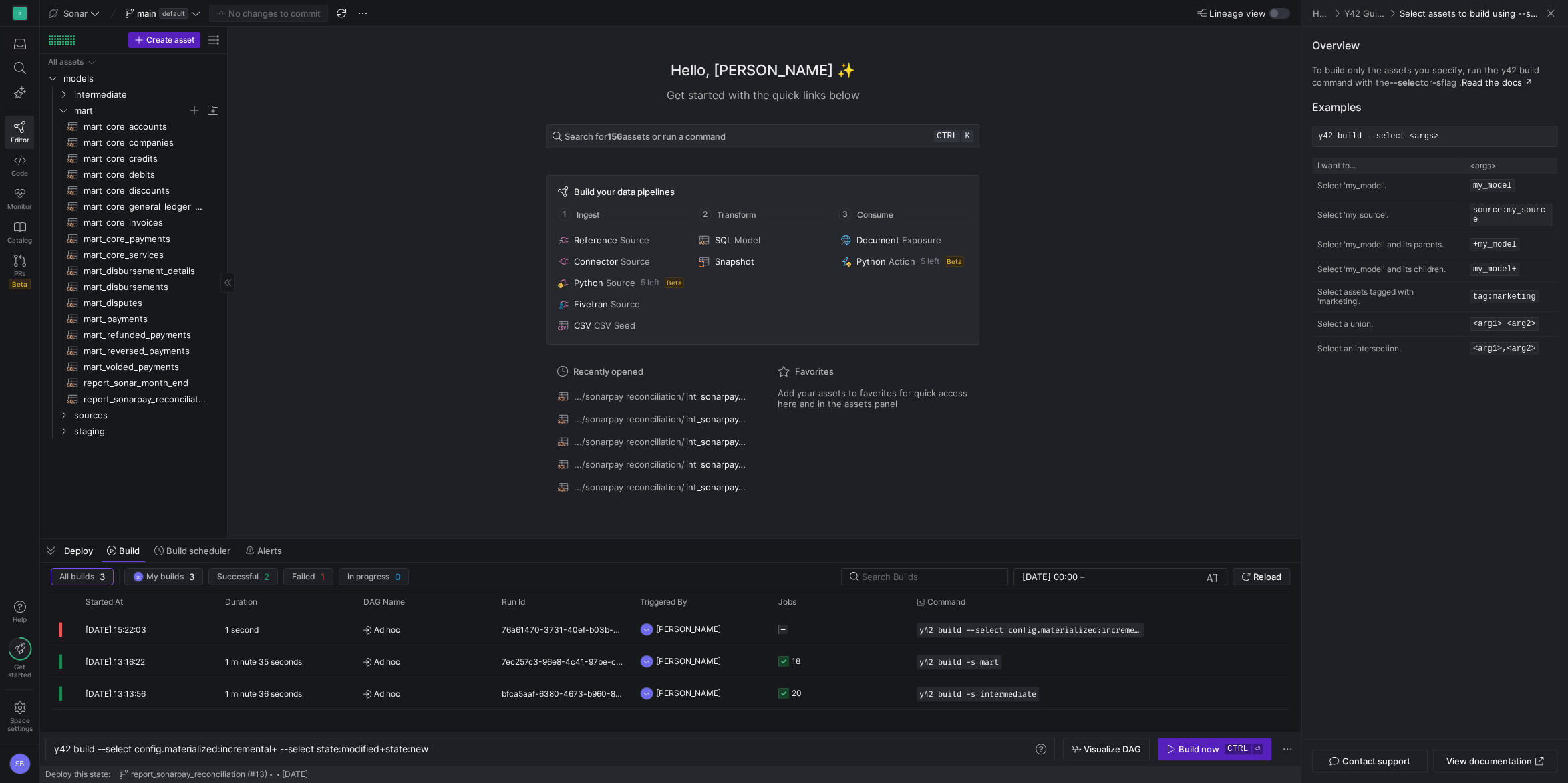
click at [1479, 81] on link "Read the docs ↗" at bounding box center [1497, 83] width 71 height 11
drag, startPoint x: 469, startPoint y: 744, endPoint x: 164, endPoint y: 742, distance: 305.0
click at [164, 744] on div "y42 build --select config.materialized:incremental + --select state:modified+st…" at bounding box center [544, 749] width 980 height 11
click at [450, 746] on div "y42 build --select config.materialized:incremental + --select state:modified+st…" at bounding box center [544, 749] width 980 height 11
drag, startPoint x: 466, startPoint y: 746, endPoint x: 112, endPoint y: 743, distance: 354.0
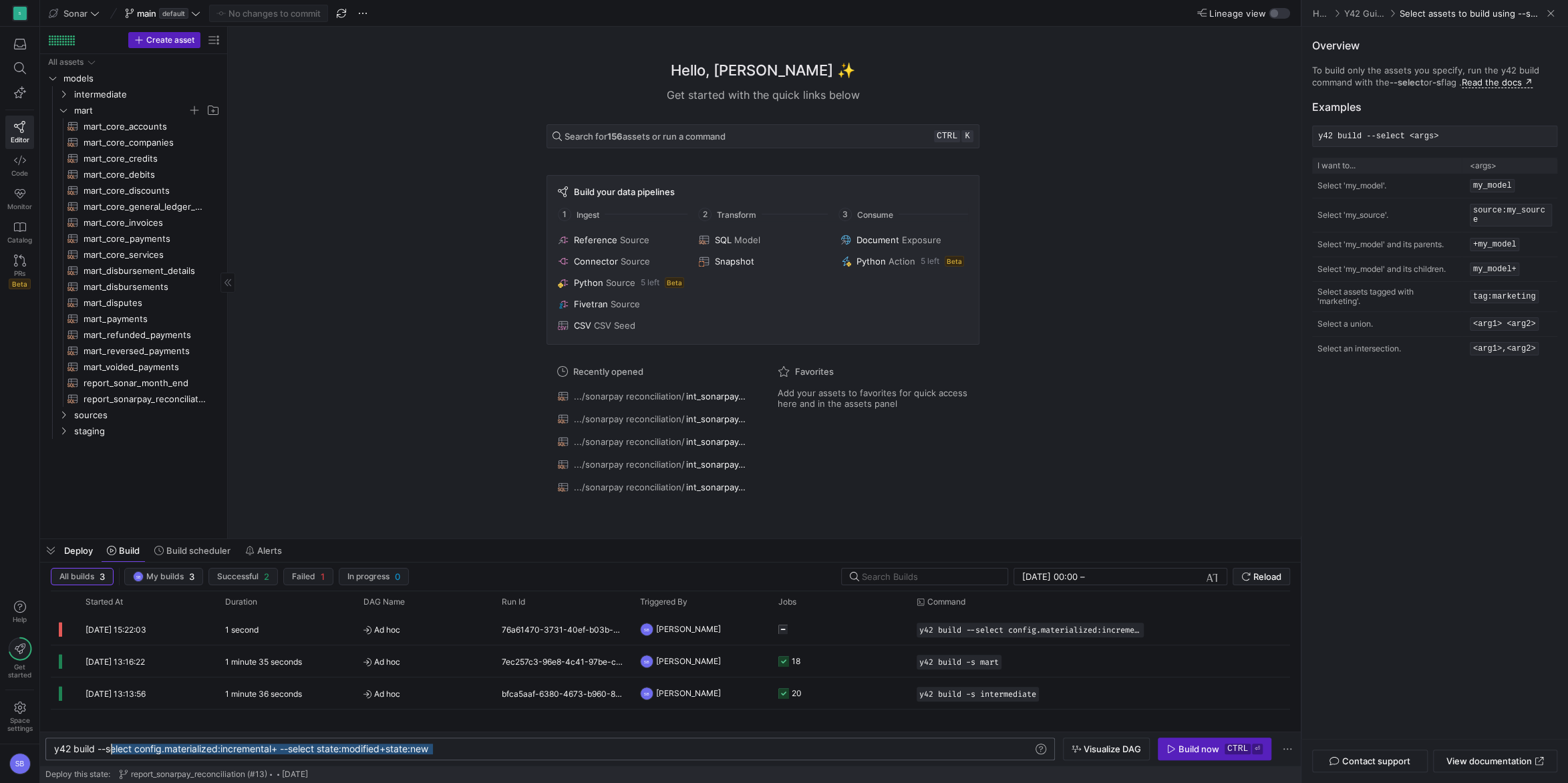
click at [112, 744] on div "y42 build --select config.materialized:incremental + --select state:modified+st…" at bounding box center [544, 749] width 980 height 11
click at [1186, 751] on div "Build now" at bounding box center [1199, 749] width 41 height 11
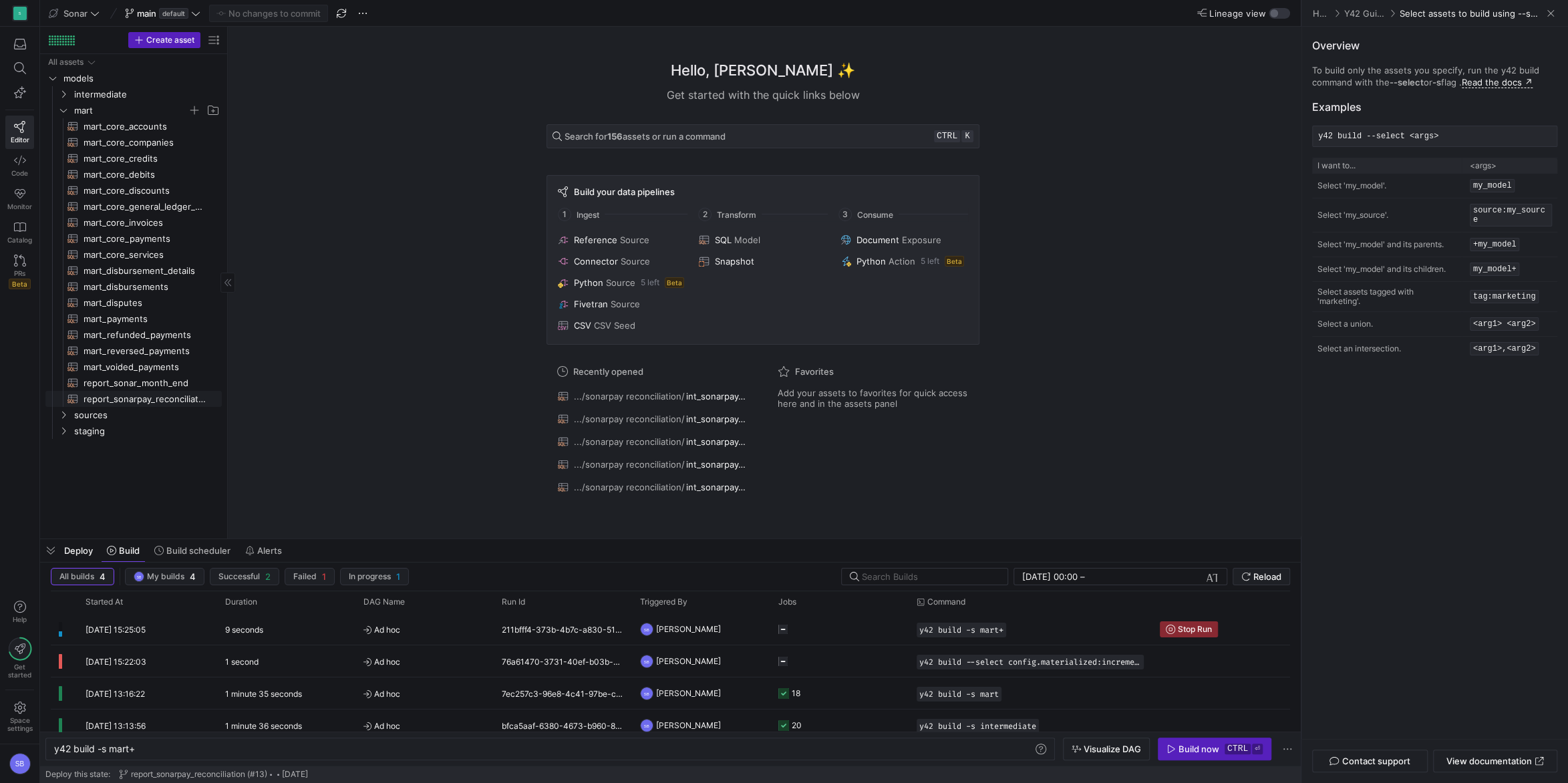
click at [163, 394] on span "report_sonarpay_reconciliation​​​​​​​​​​" at bounding box center [145, 399] width 123 height 15
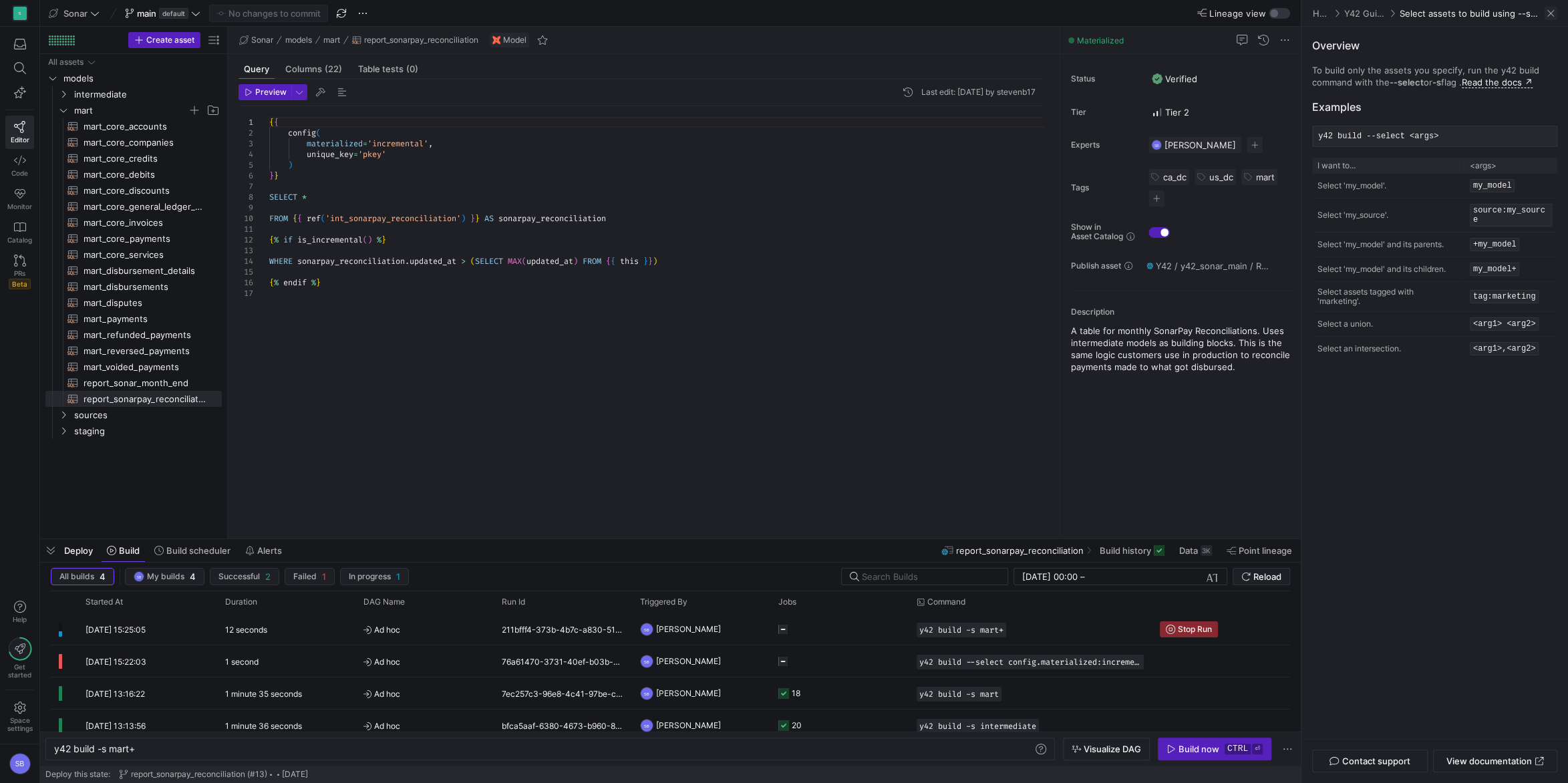
click at [1550, 13] on span at bounding box center [1550, 13] width 13 height 13
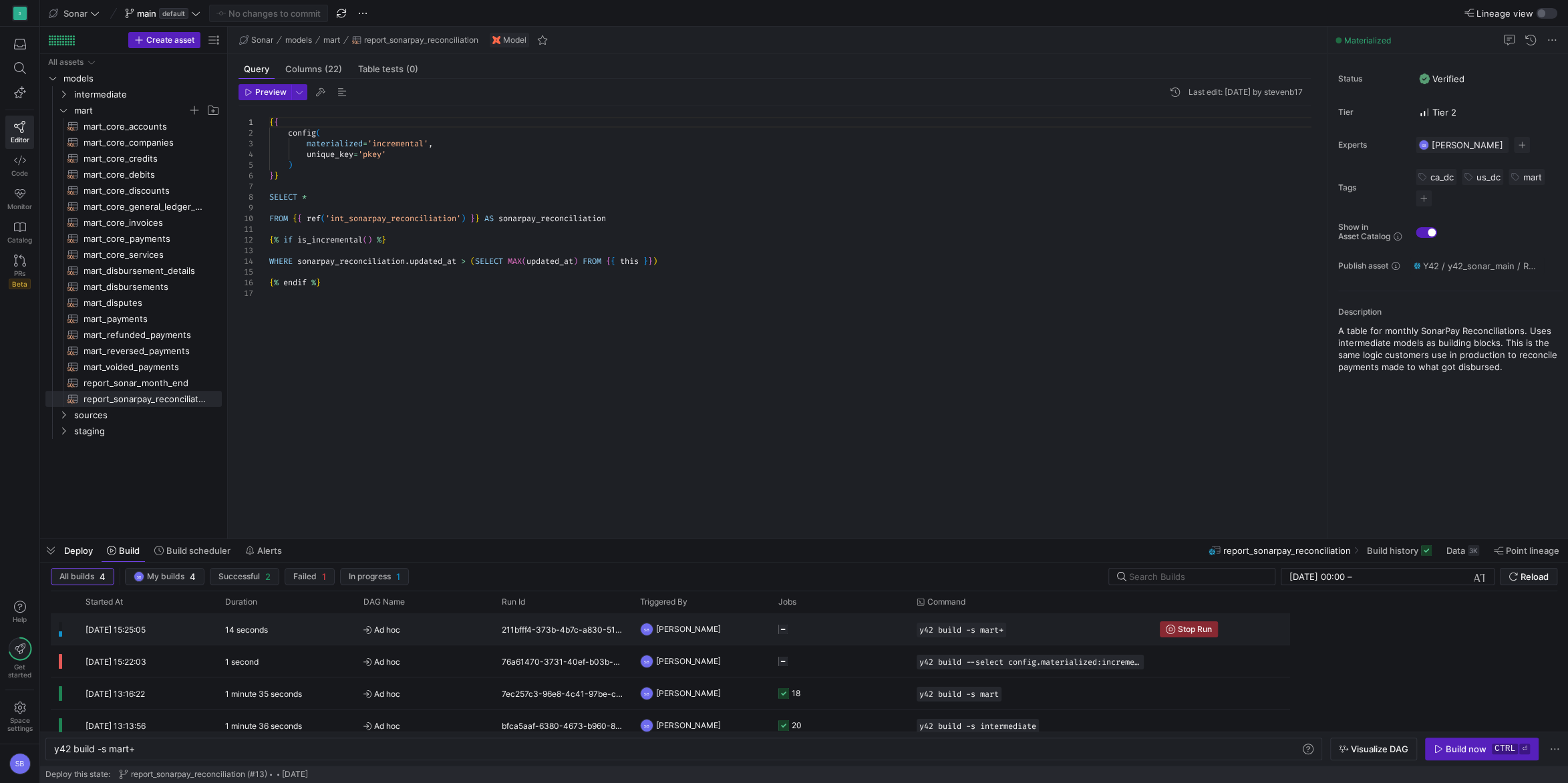
click at [560, 629] on div "211bfff4-373b-4b7c-a830-51ec5163d7f7" at bounding box center [563, 629] width 138 height 32
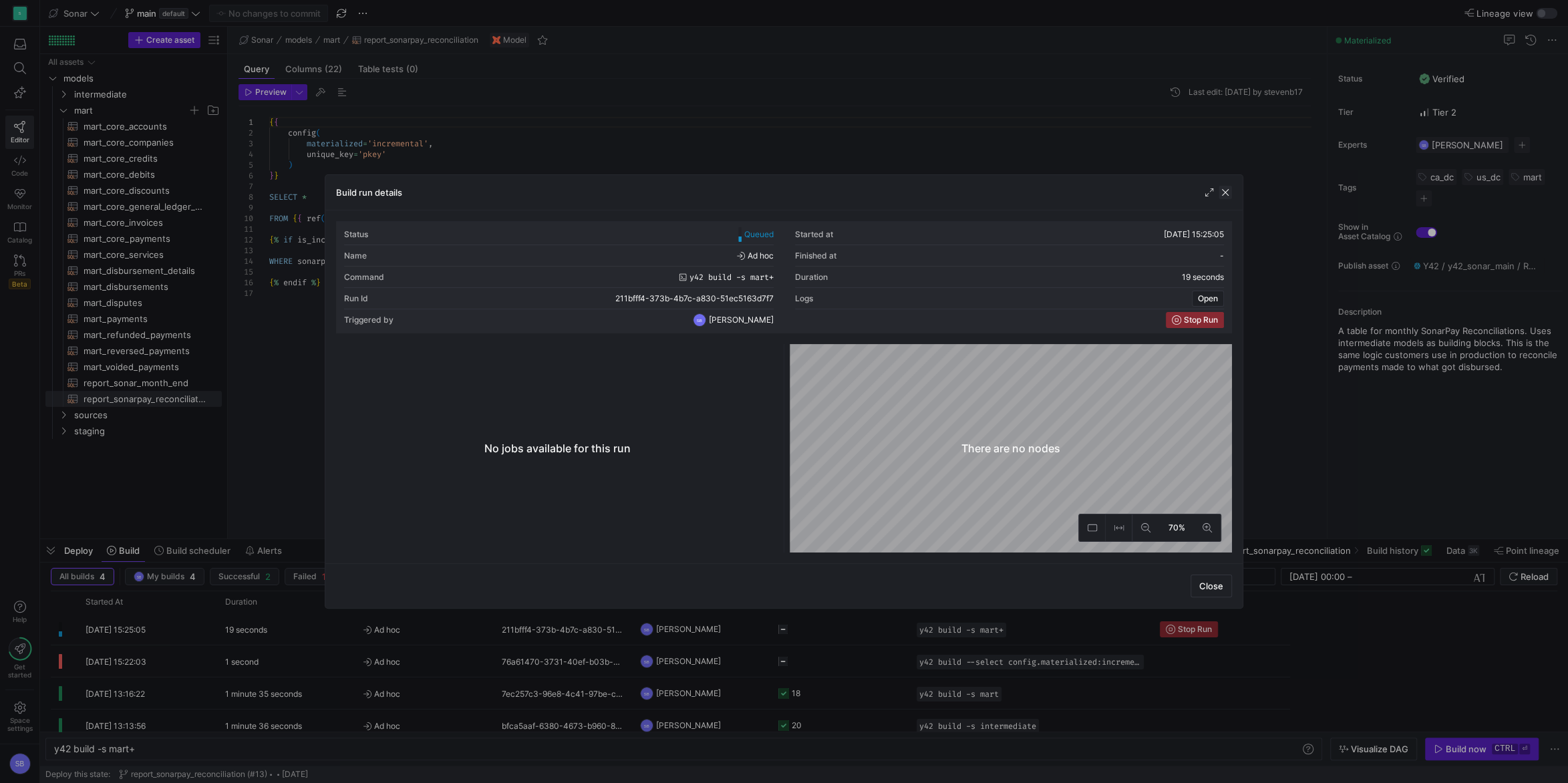
click at [1230, 189] on span "button" at bounding box center [1225, 193] width 13 height 13
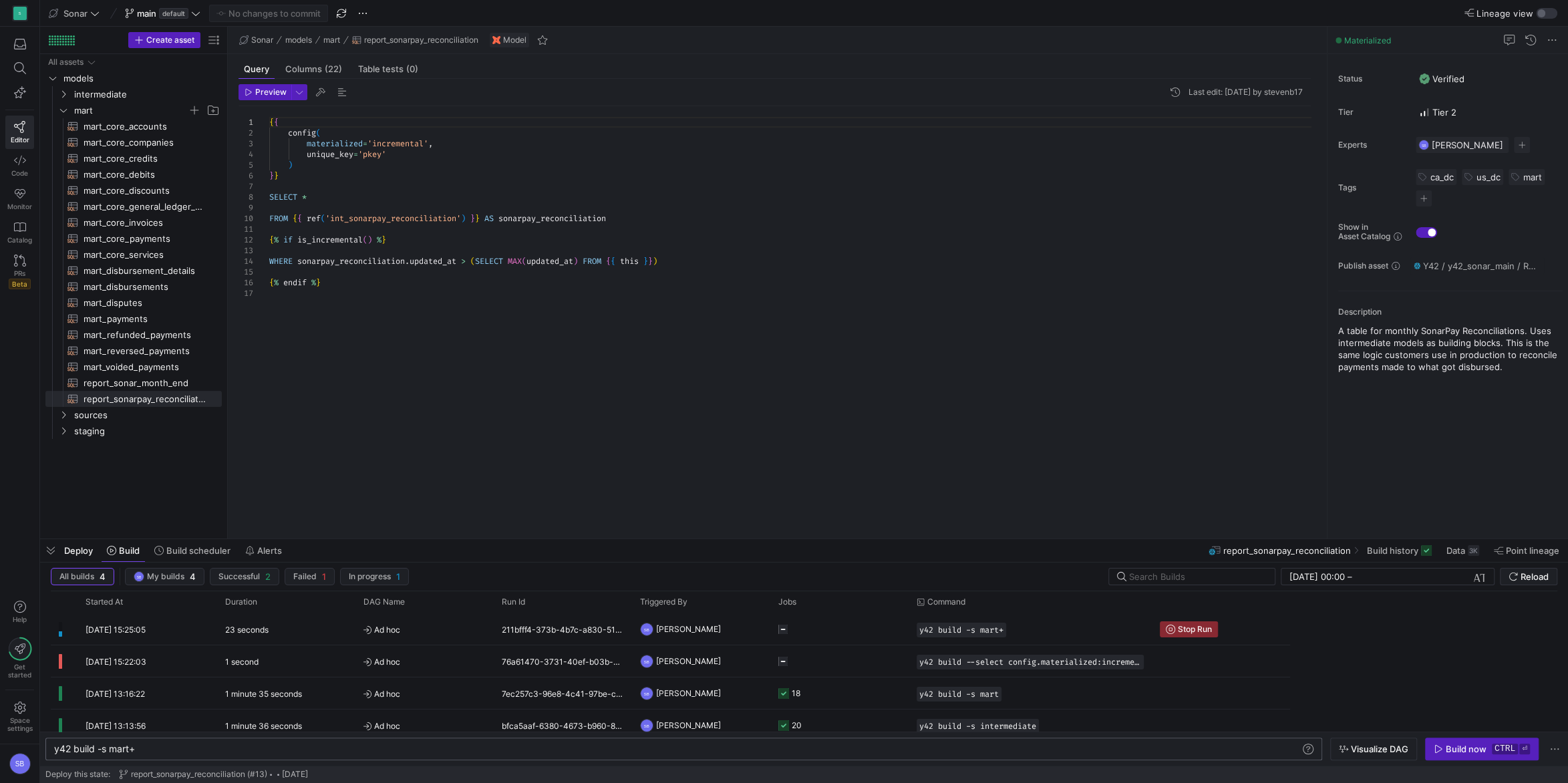
click at [235, 746] on div "y42 build -s mart+" at bounding box center [678, 749] width 1247 height 11
click at [1306, 748] on span at bounding box center [1308, 749] width 16 height 16
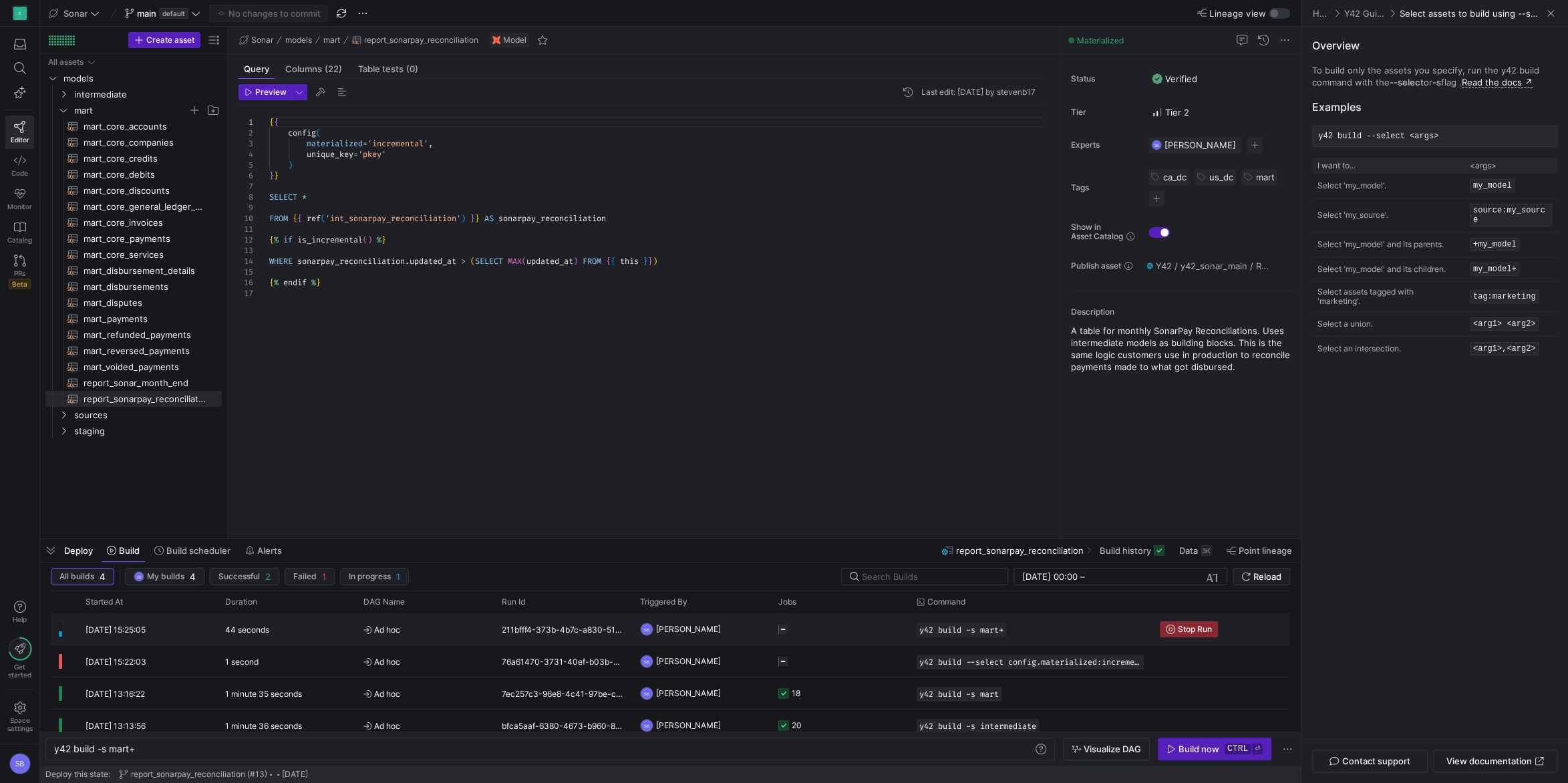
click at [778, 631] on div "Press SPACE to select this row." at bounding box center [840, 629] width 138 height 32
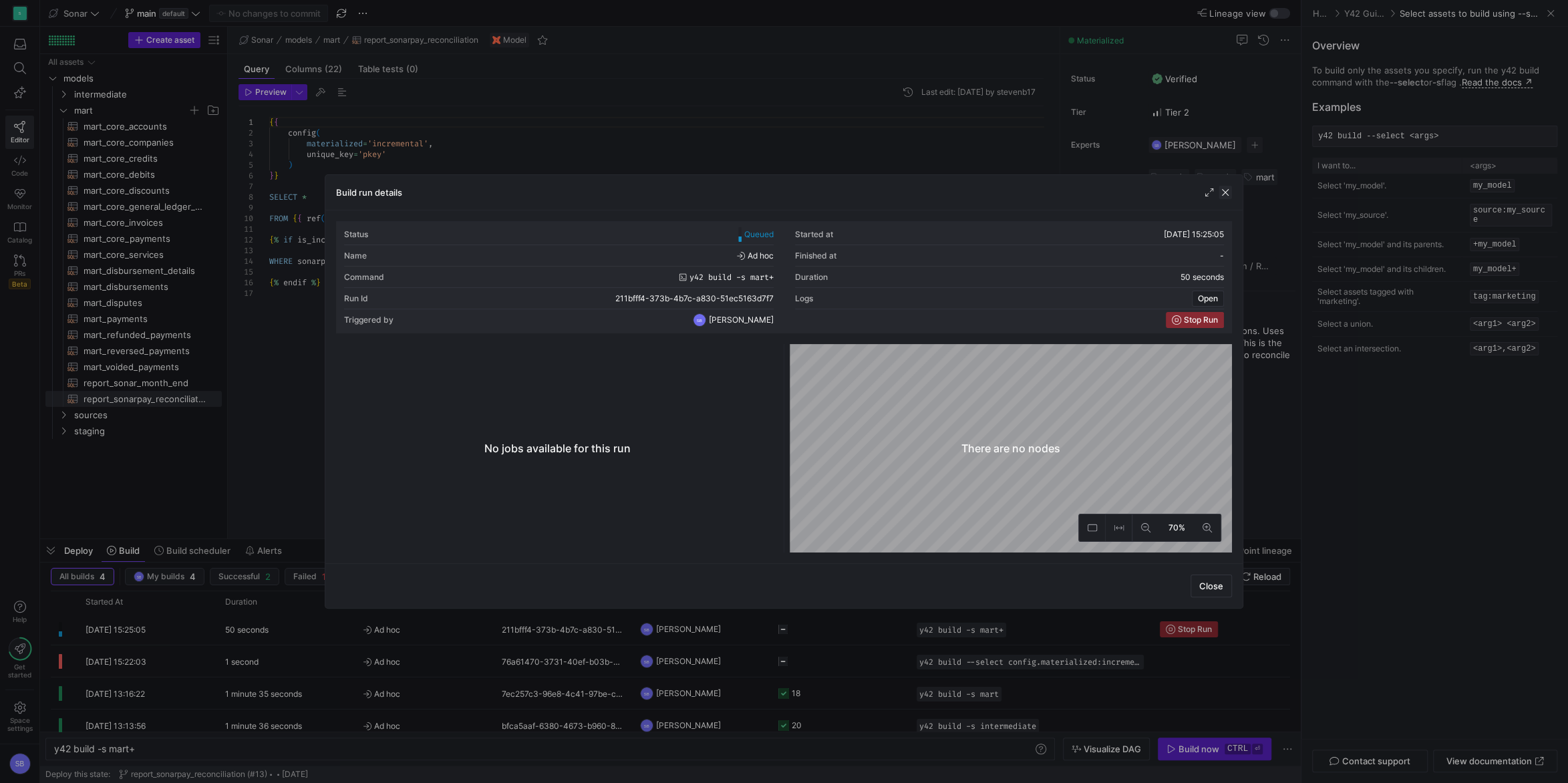
click at [1227, 194] on span "button" at bounding box center [1225, 193] width 13 height 13
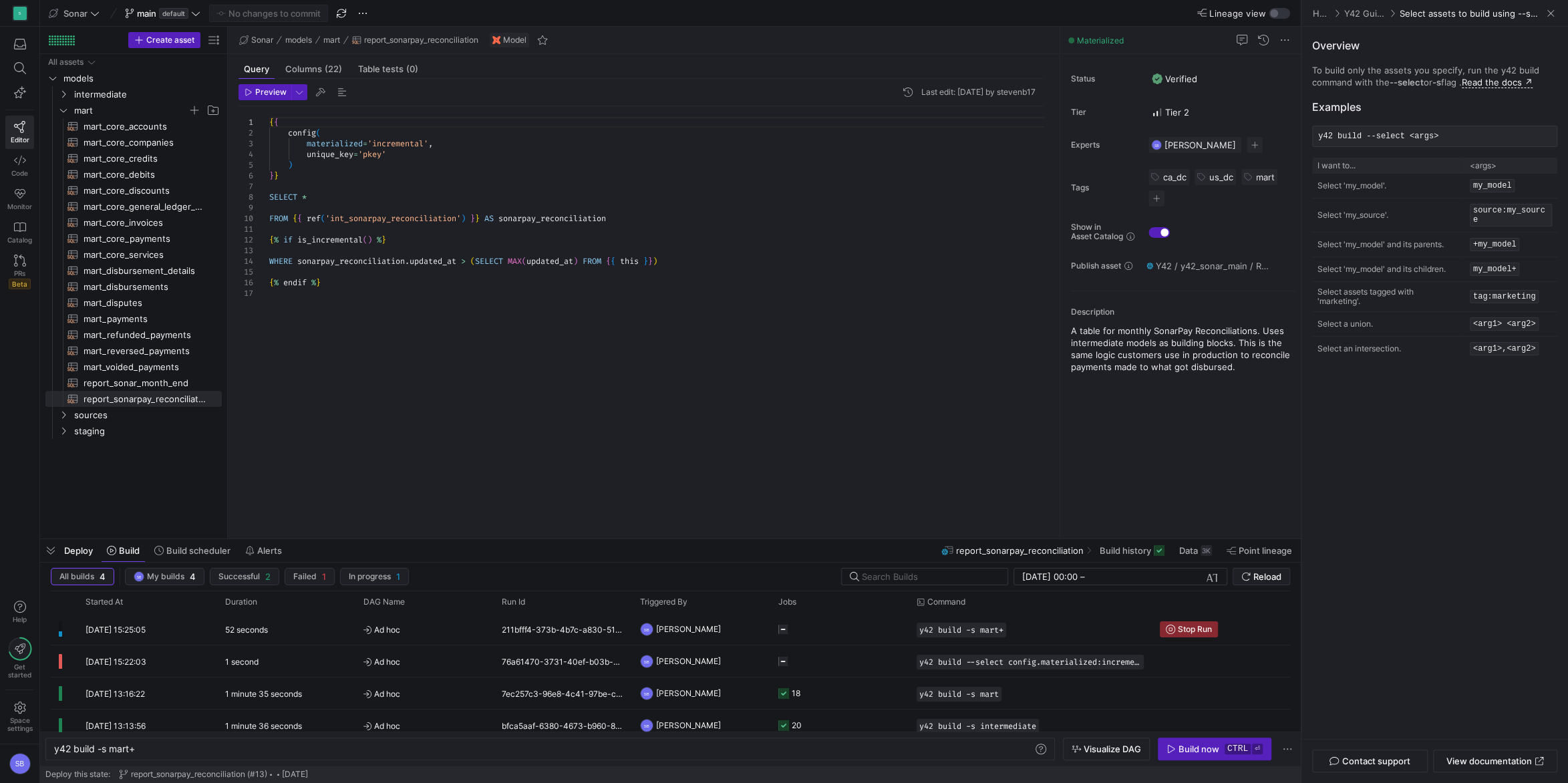
click at [1489, 188] on code "my_model" at bounding box center [1492, 185] width 45 height 13
click at [1370, 190] on p "Select 'my_model'." at bounding box center [1386, 186] width 139 height 10
click at [471, 636] on span "Ad hoc" at bounding box center [425, 629] width 123 height 32
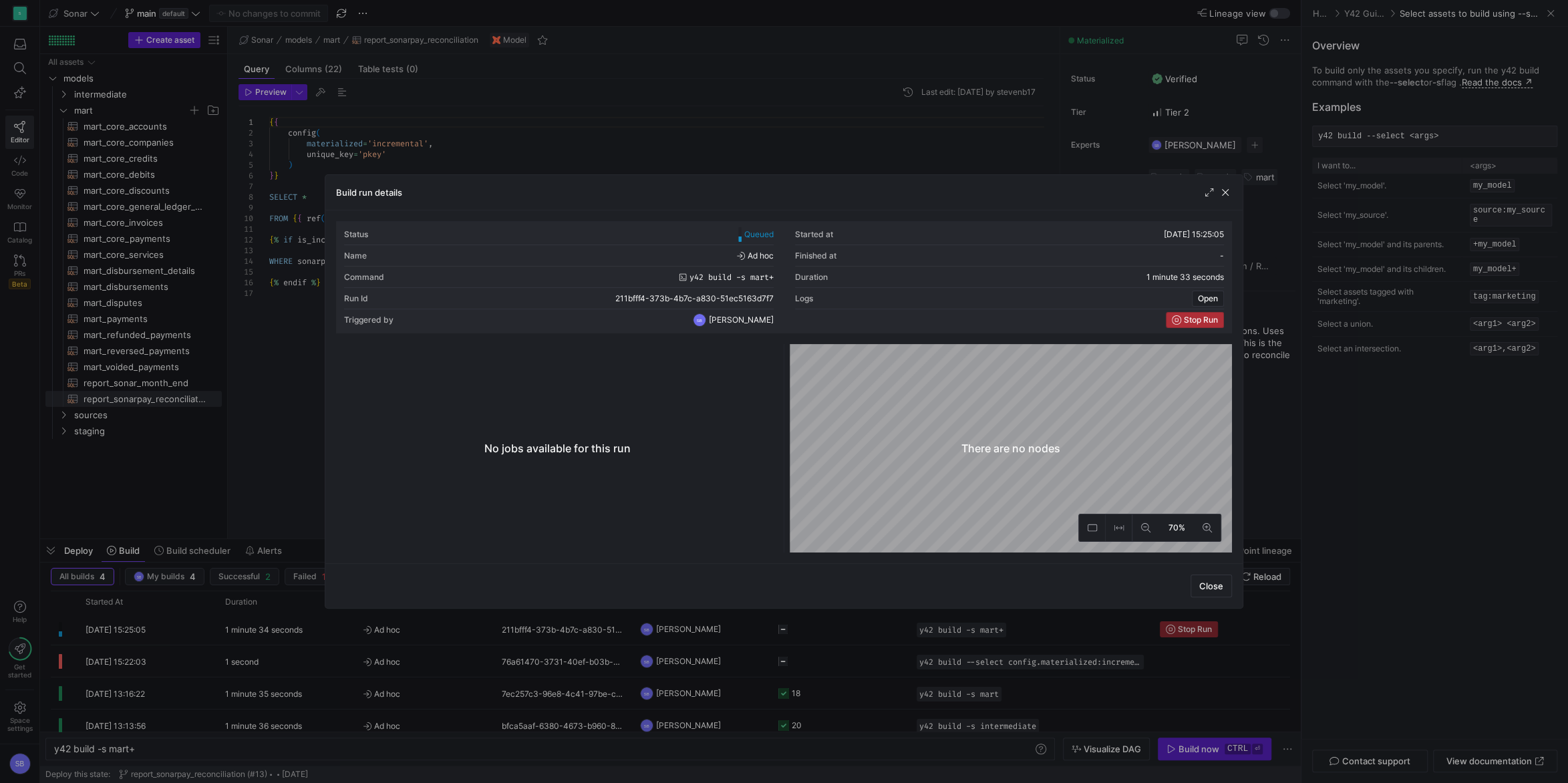
click at [1197, 323] on span "Stop Run" at bounding box center [1201, 320] width 34 height 10
click at [1223, 195] on span "button" at bounding box center [1225, 193] width 13 height 13
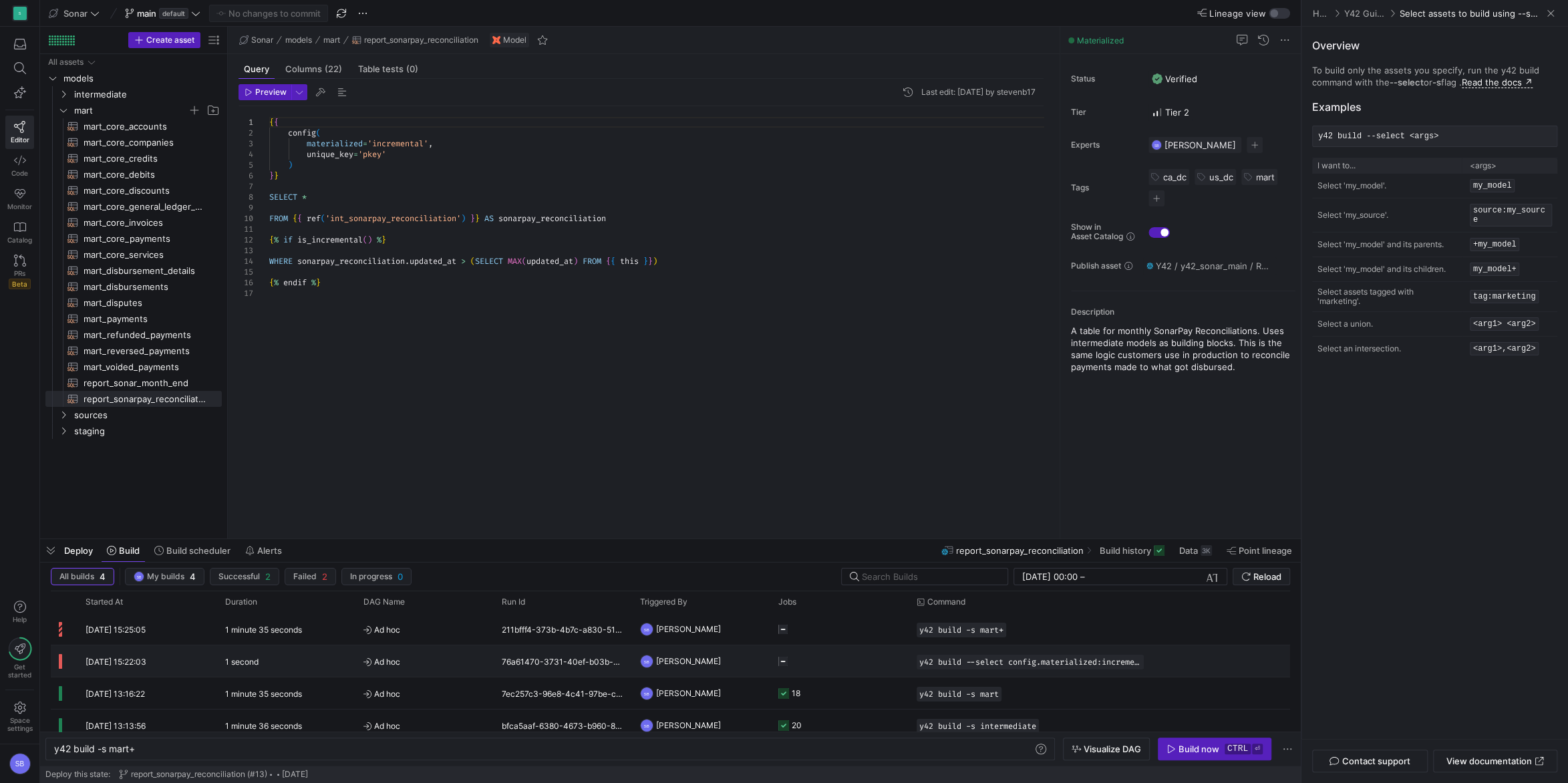
click at [1177, 658] on div "Press SPACE to select this row." at bounding box center [1220, 661] width 138 height 32
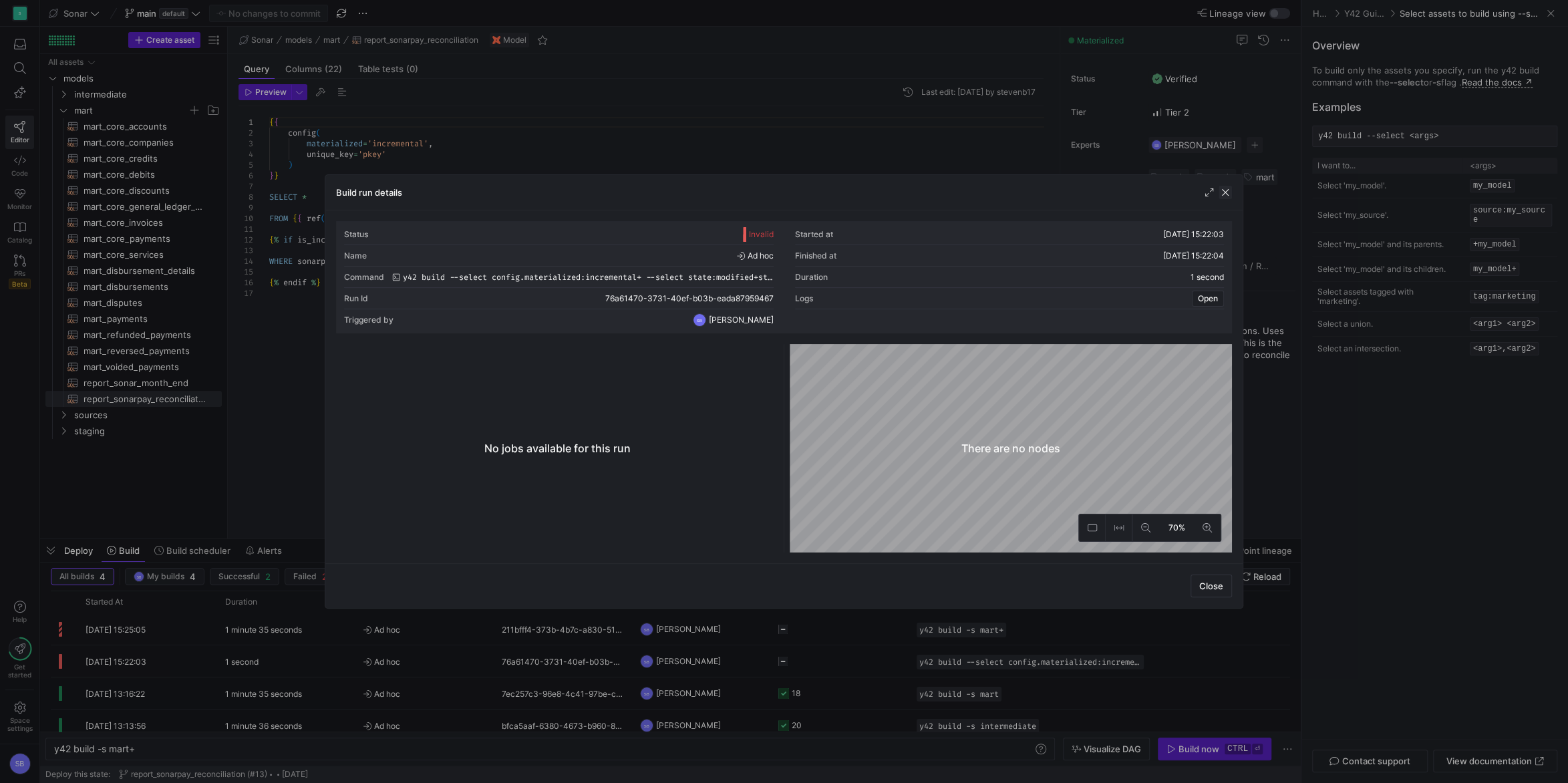
click at [1226, 193] on span "button" at bounding box center [1225, 193] width 13 height 13
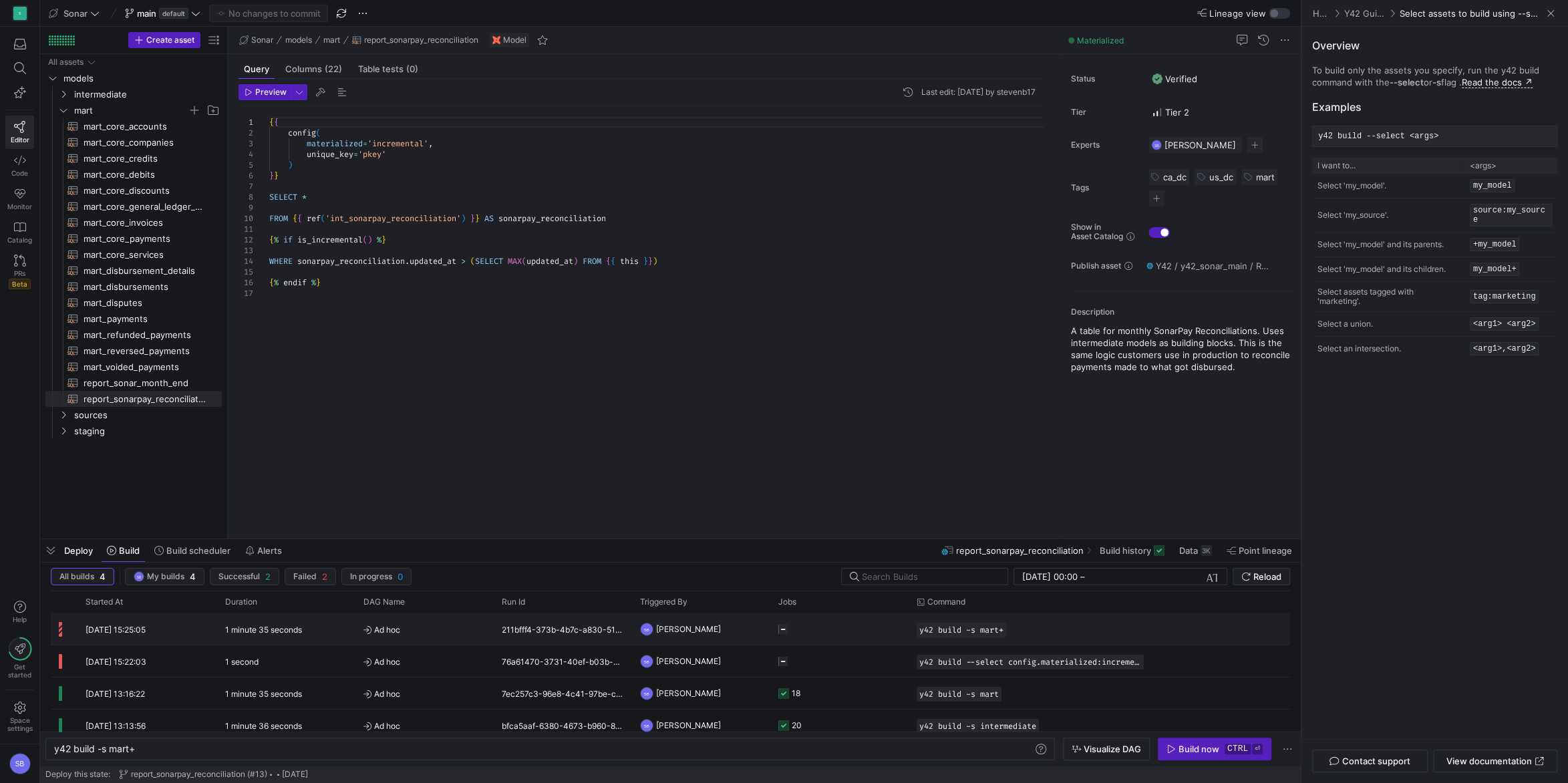
scroll to position [9, 0]
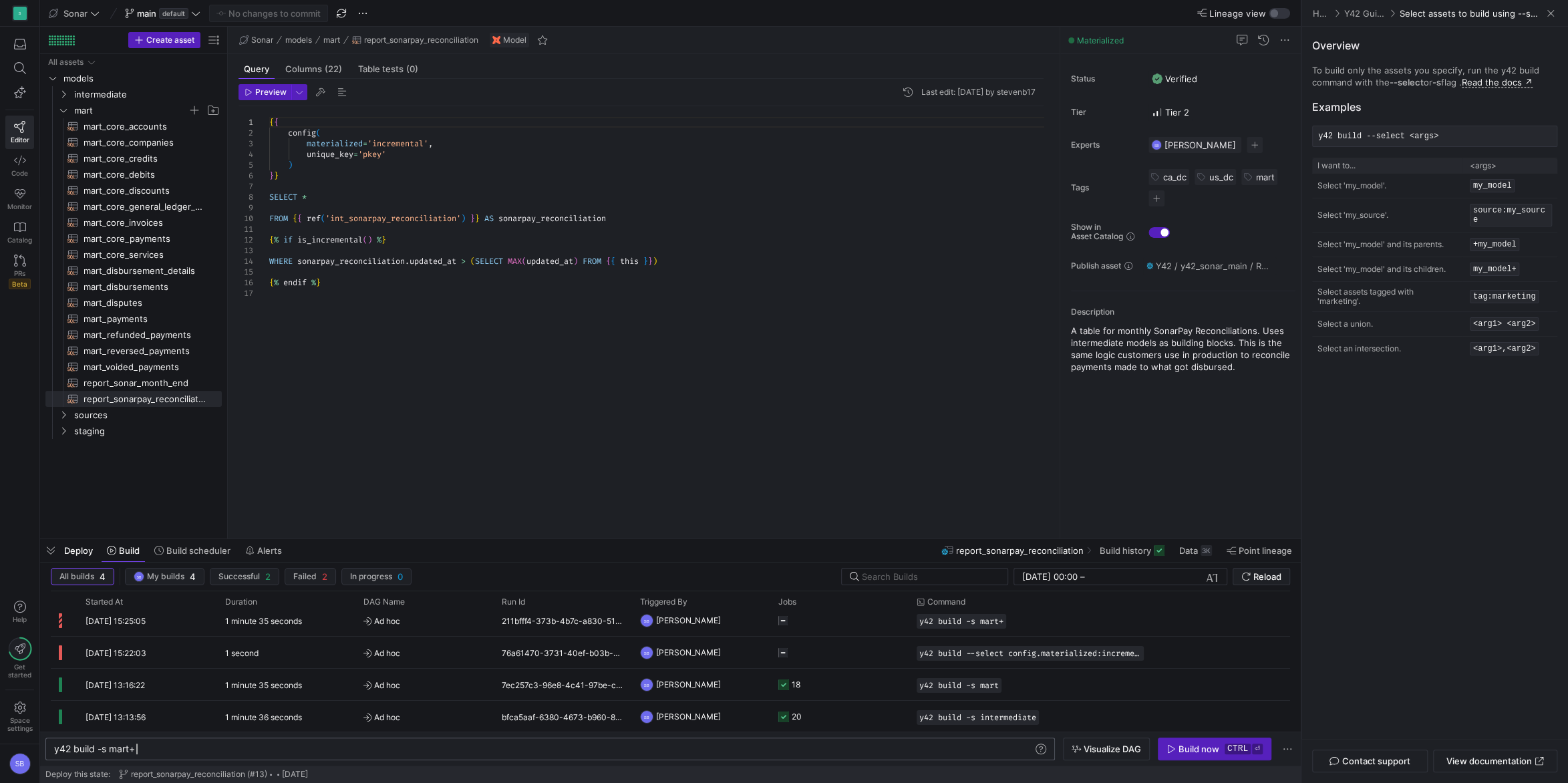
click at [463, 751] on div "y42 build -s mart+" at bounding box center [544, 749] width 980 height 11
click at [198, 556] on span "Build scheduler" at bounding box center [198, 550] width 64 height 11
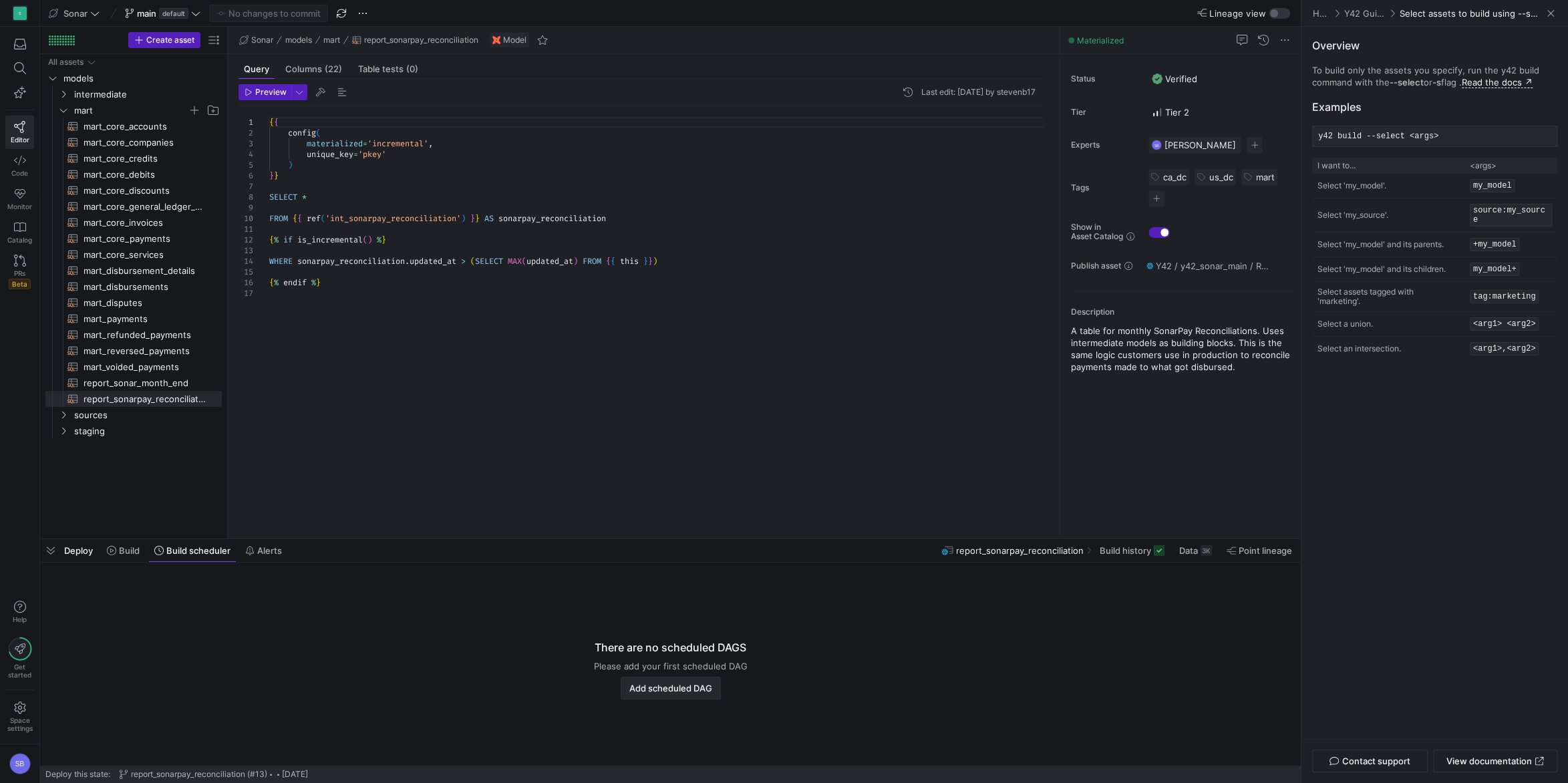
click at [687, 688] on span "Add scheduled DAG" at bounding box center [671, 688] width 83 height 11
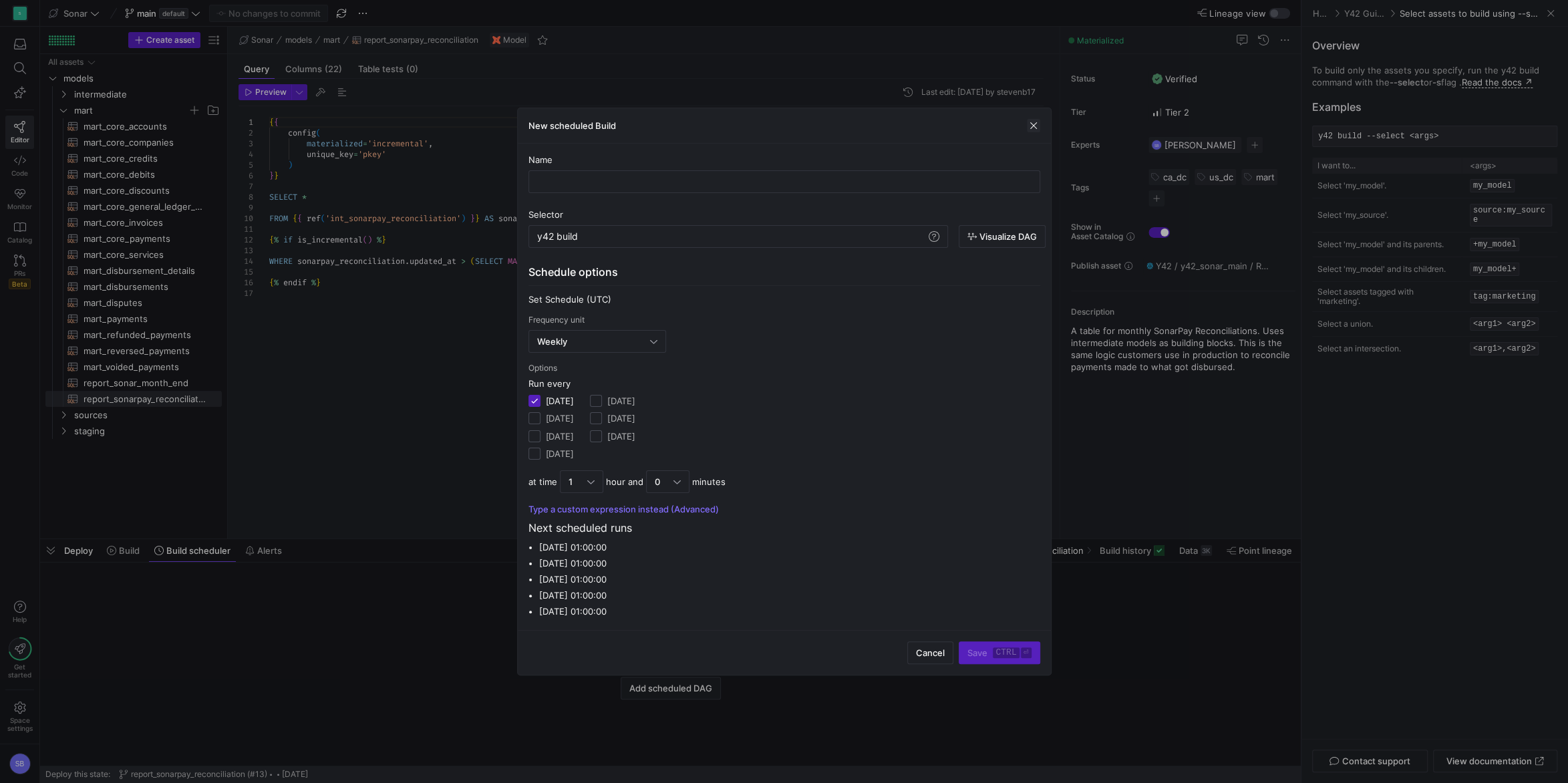
click at [1035, 126] on span "button" at bounding box center [1033, 125] width 13 height 13
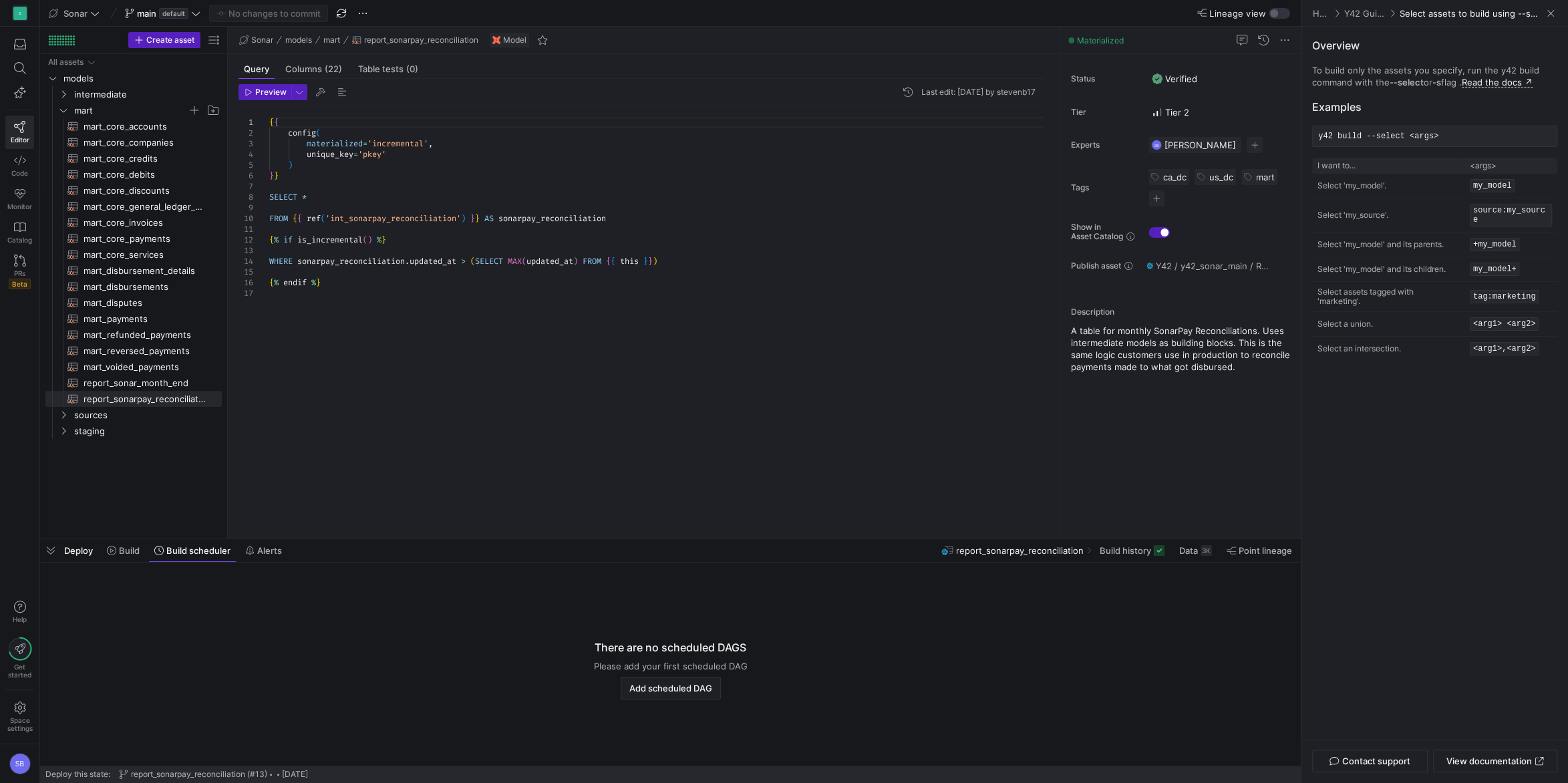
click at [82, 552] on span "Deploy" at bounding box center [78, 550] width 28 height 11
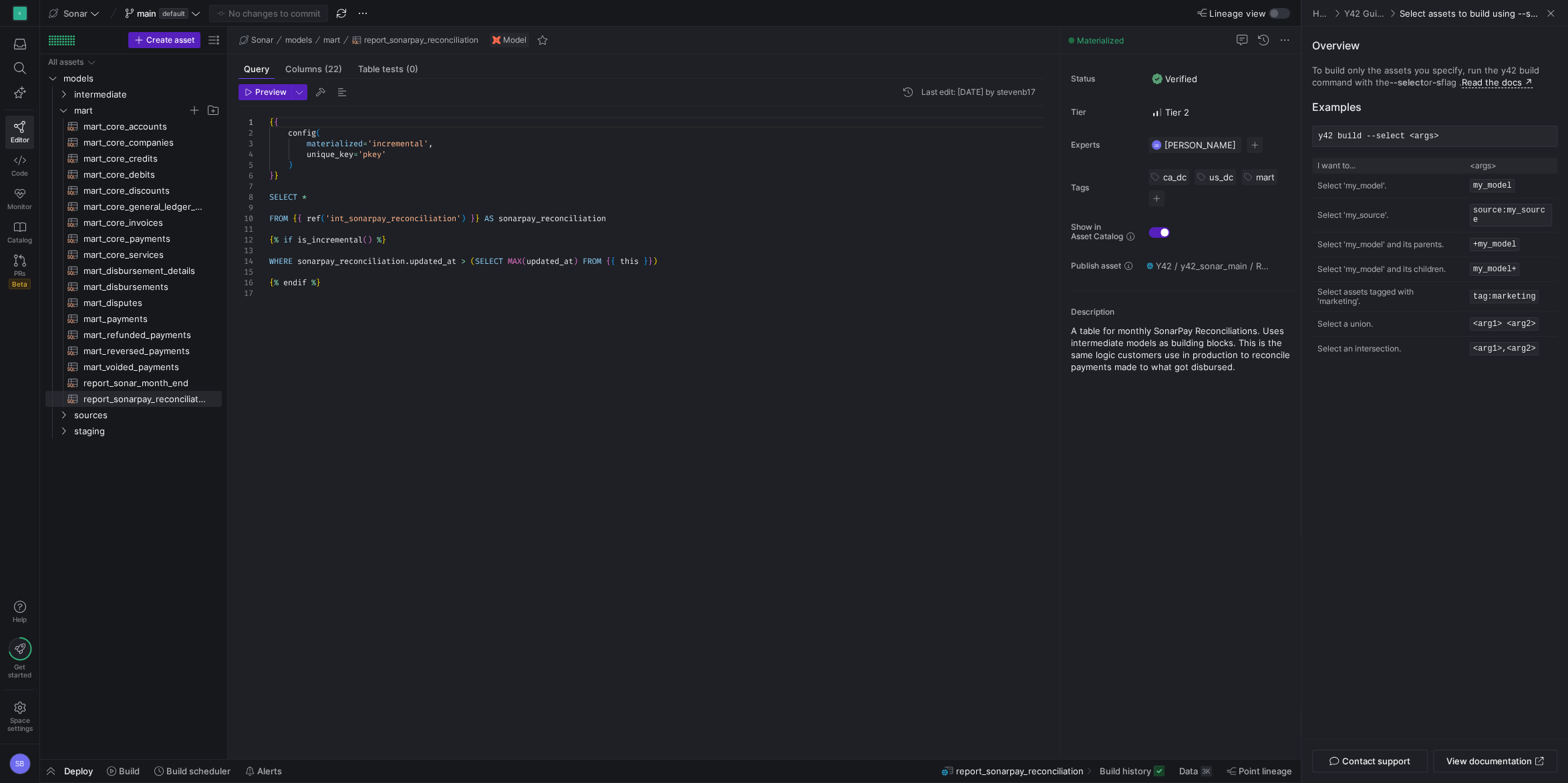
click at [63, 770] on div "Deploy Build Build scheduler Alerts" at bounding box center [163, 771] width 248 height 23
click at [55, 770] on span "button" at bounding box center [50, 771] width 21 height 23
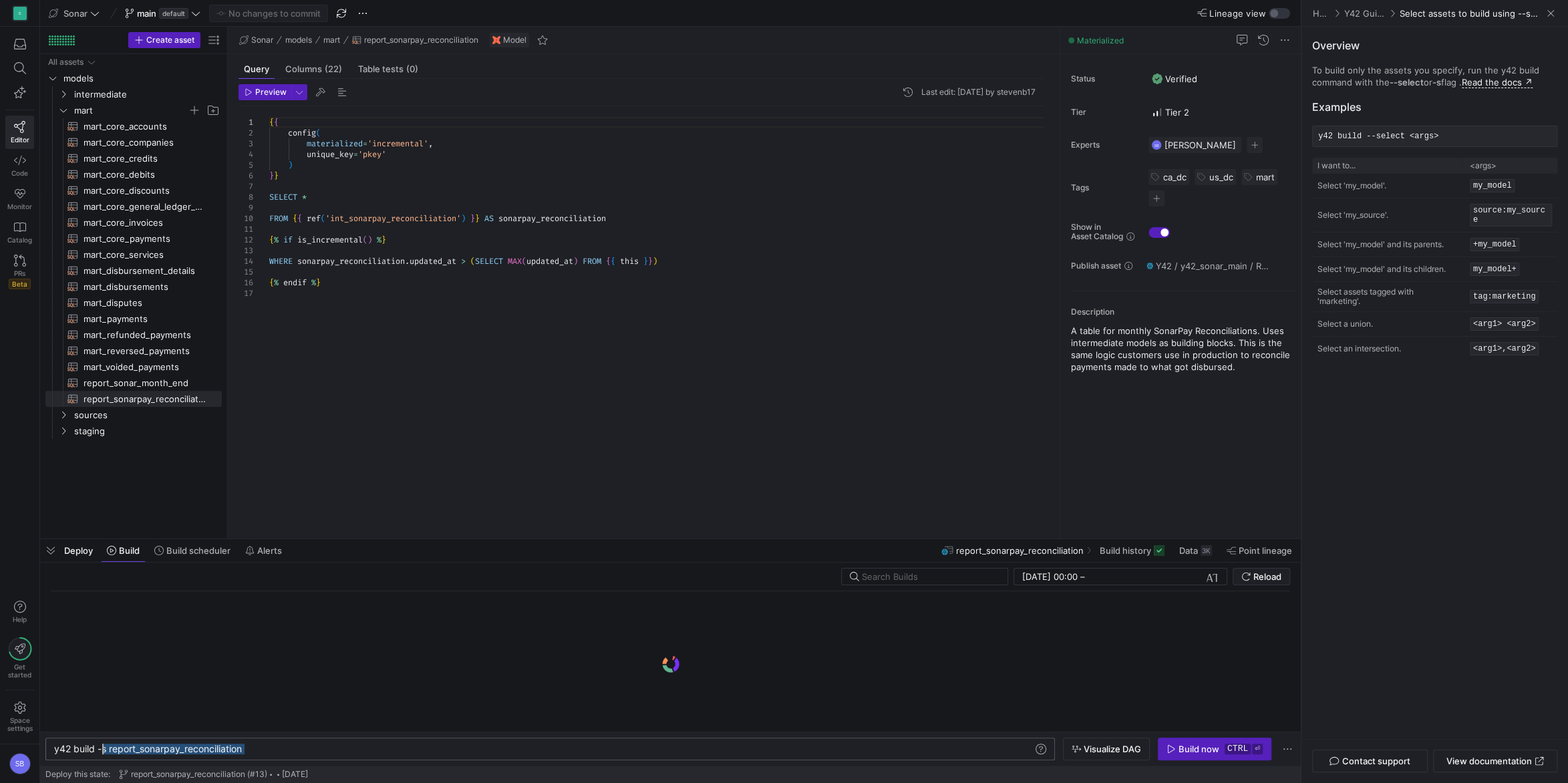
drag, startPoint x: 270, startPoint y: 750, endPoint x: 101, endPoint y: 752, distance: 169.0
click at [101, 752] on div "y42 build -s report_sonarpay_reconciliation" at bounding box center [544, 749] width 980 height 11
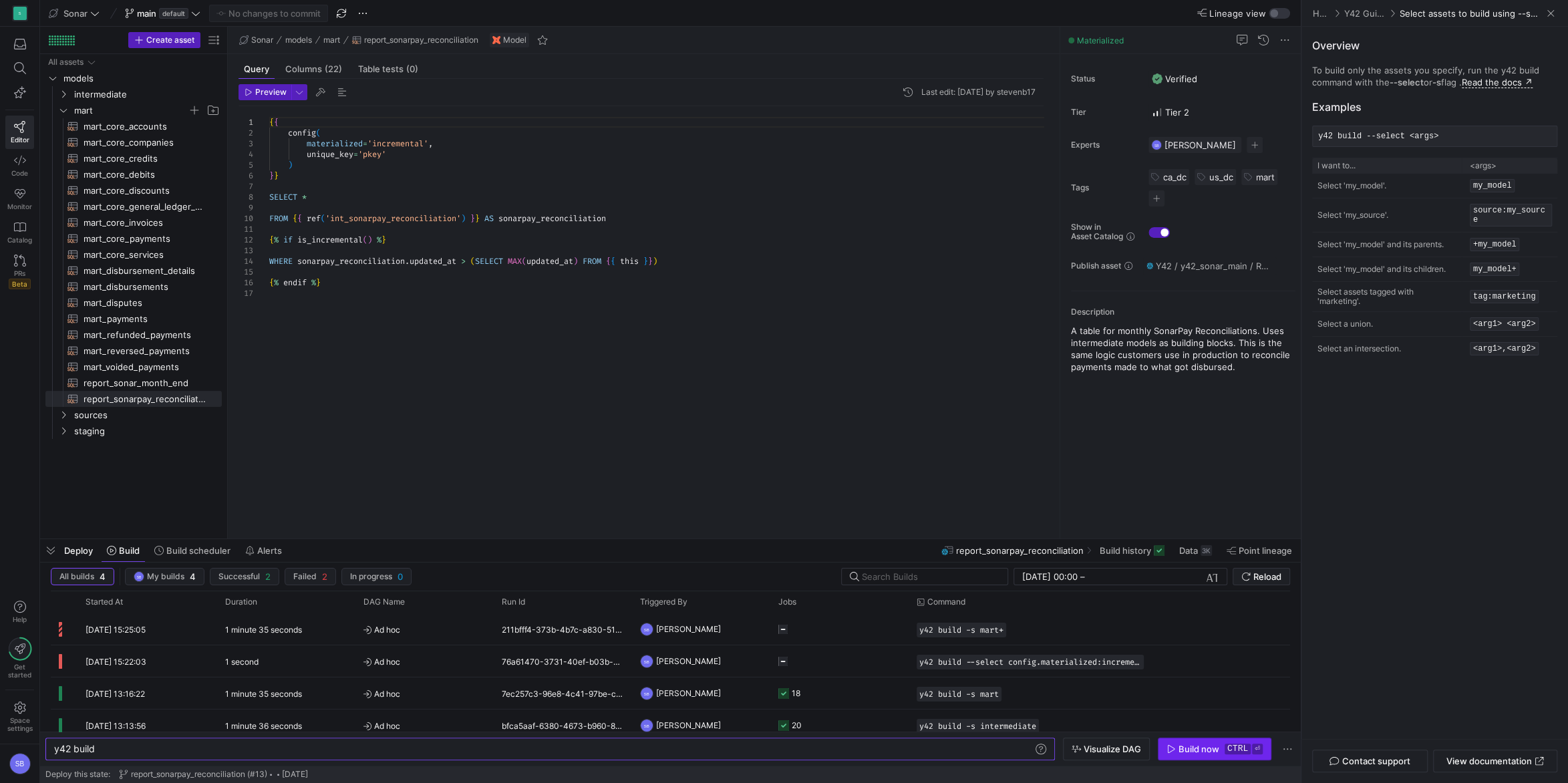
click at [1189, 754] on div "Build now" at bounding box center [1199, 749] width 41 height 11
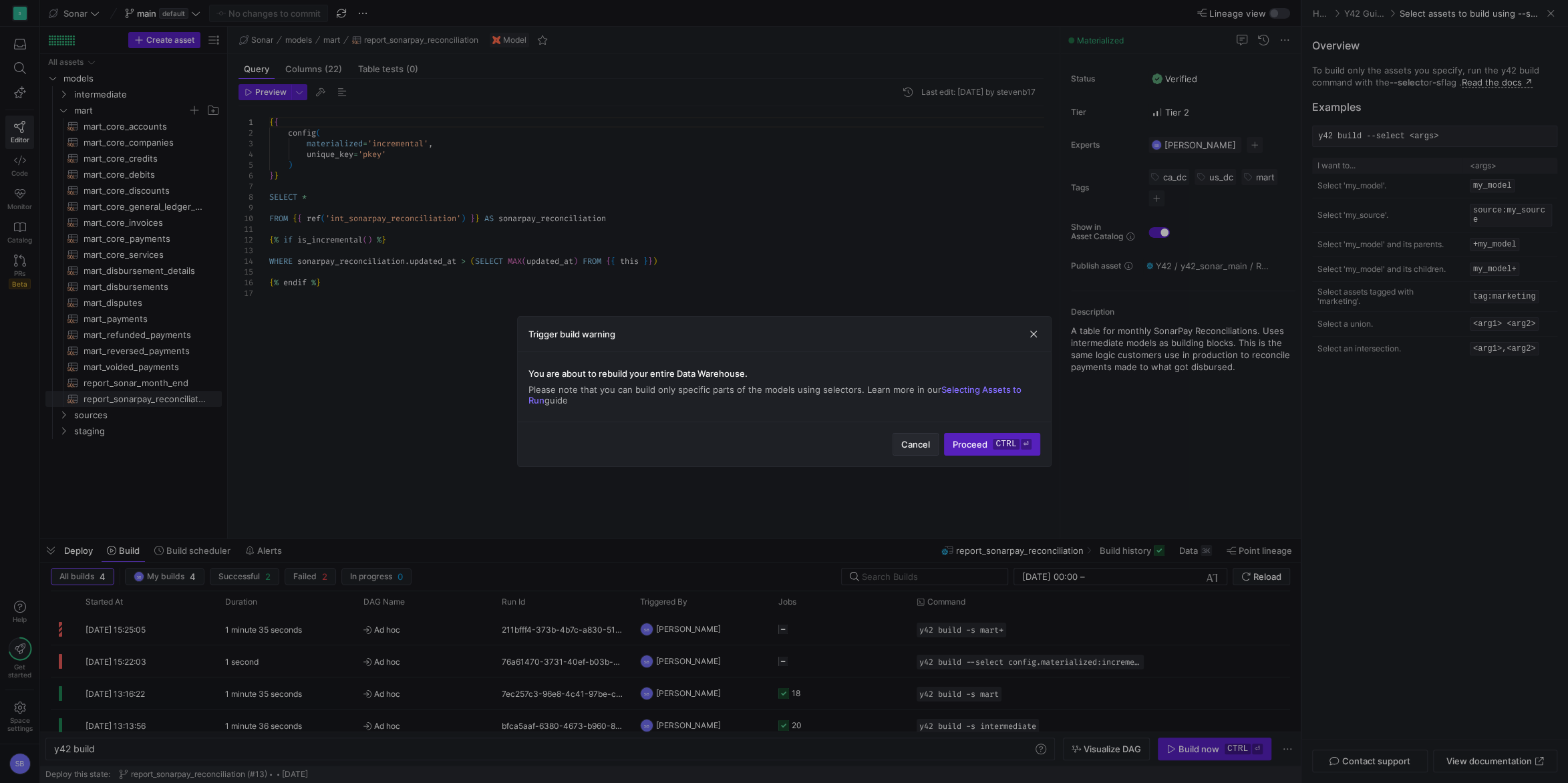
click at [905, 446] on span "Cancel" at bounding box center [915, 444] width 28 height 11
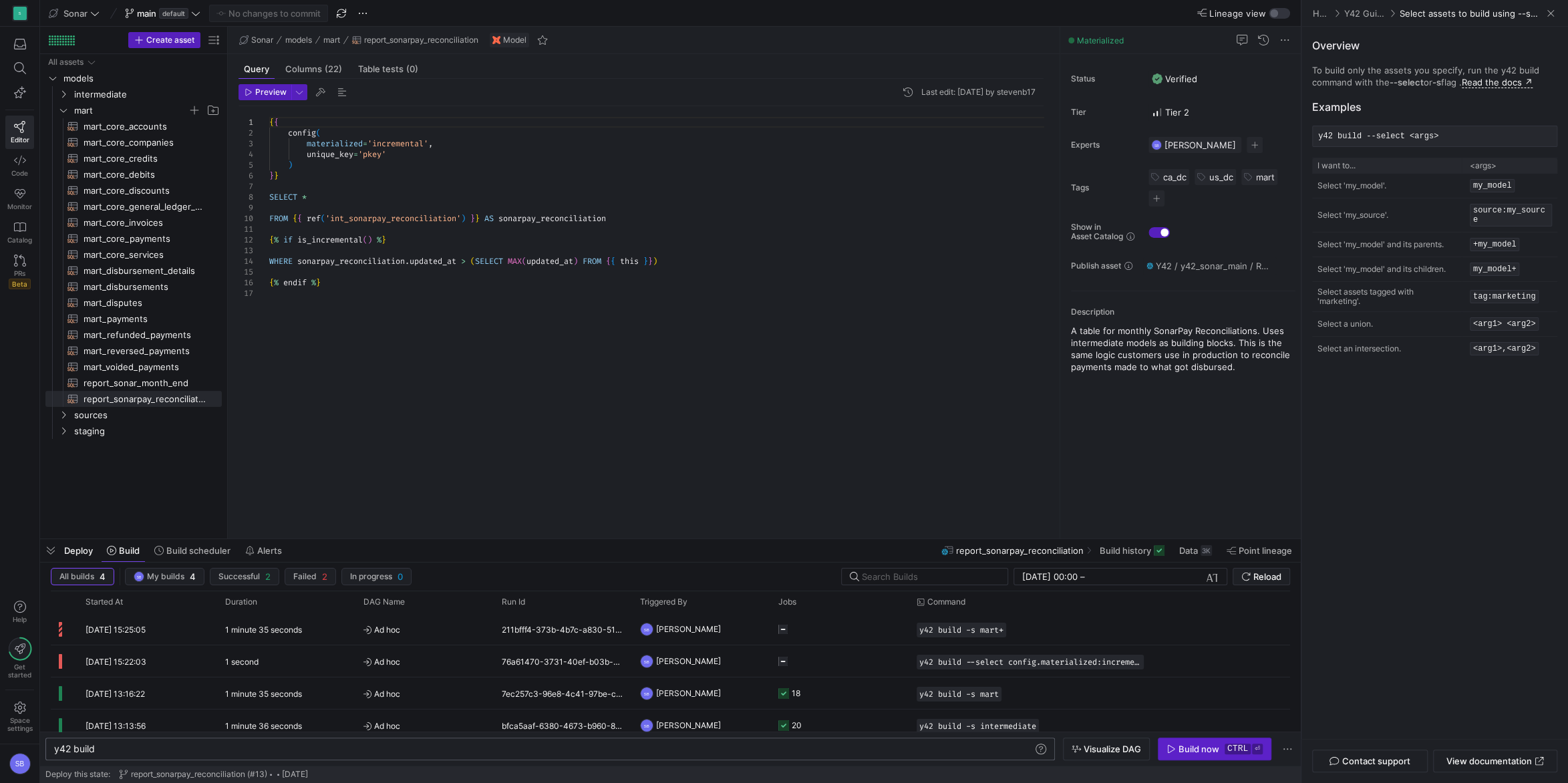
click at [124, 746] on div "y42 build" at bounding box center [544, 749] width 980 height 11
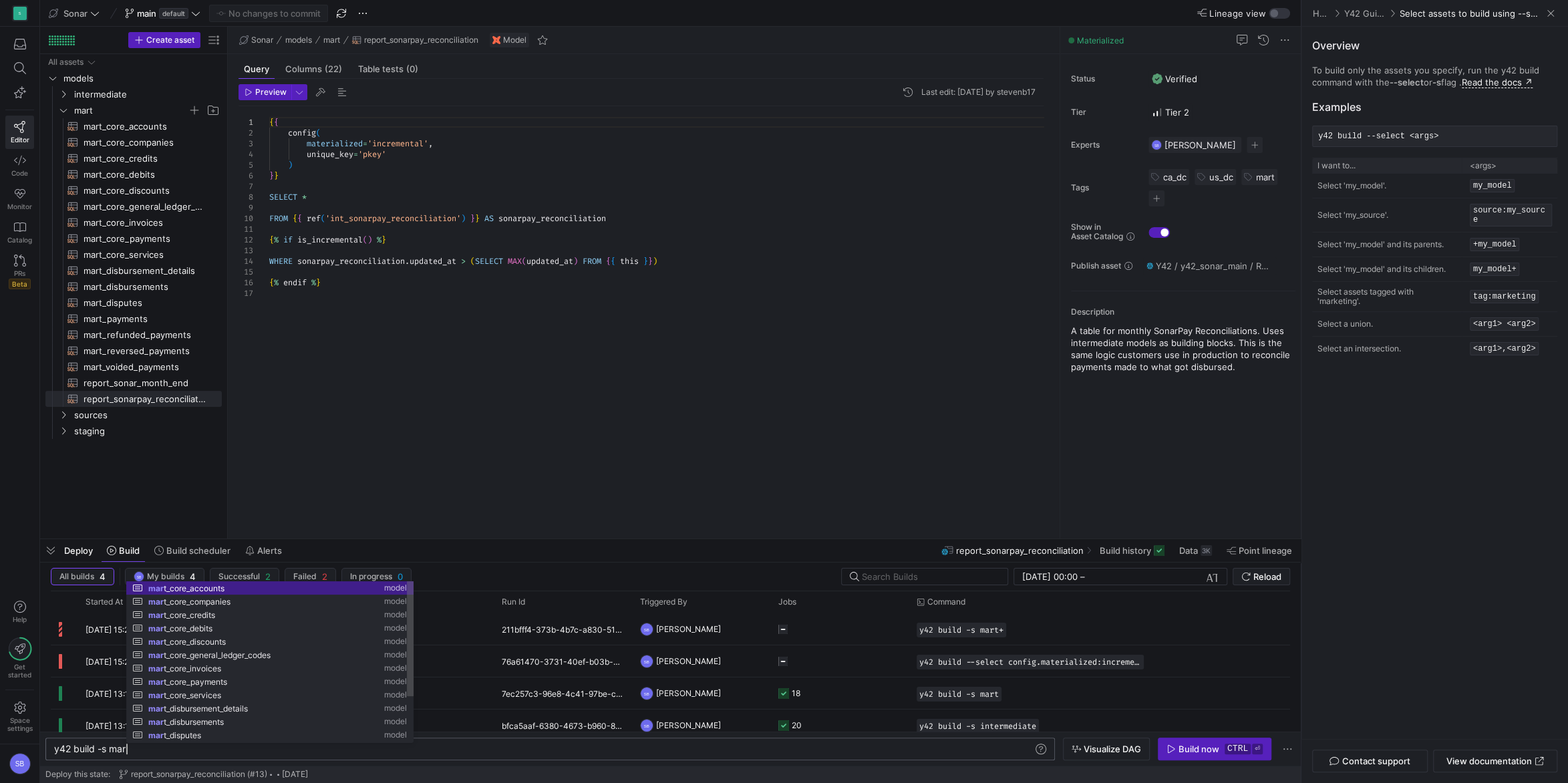
scroll to position [0, 76]
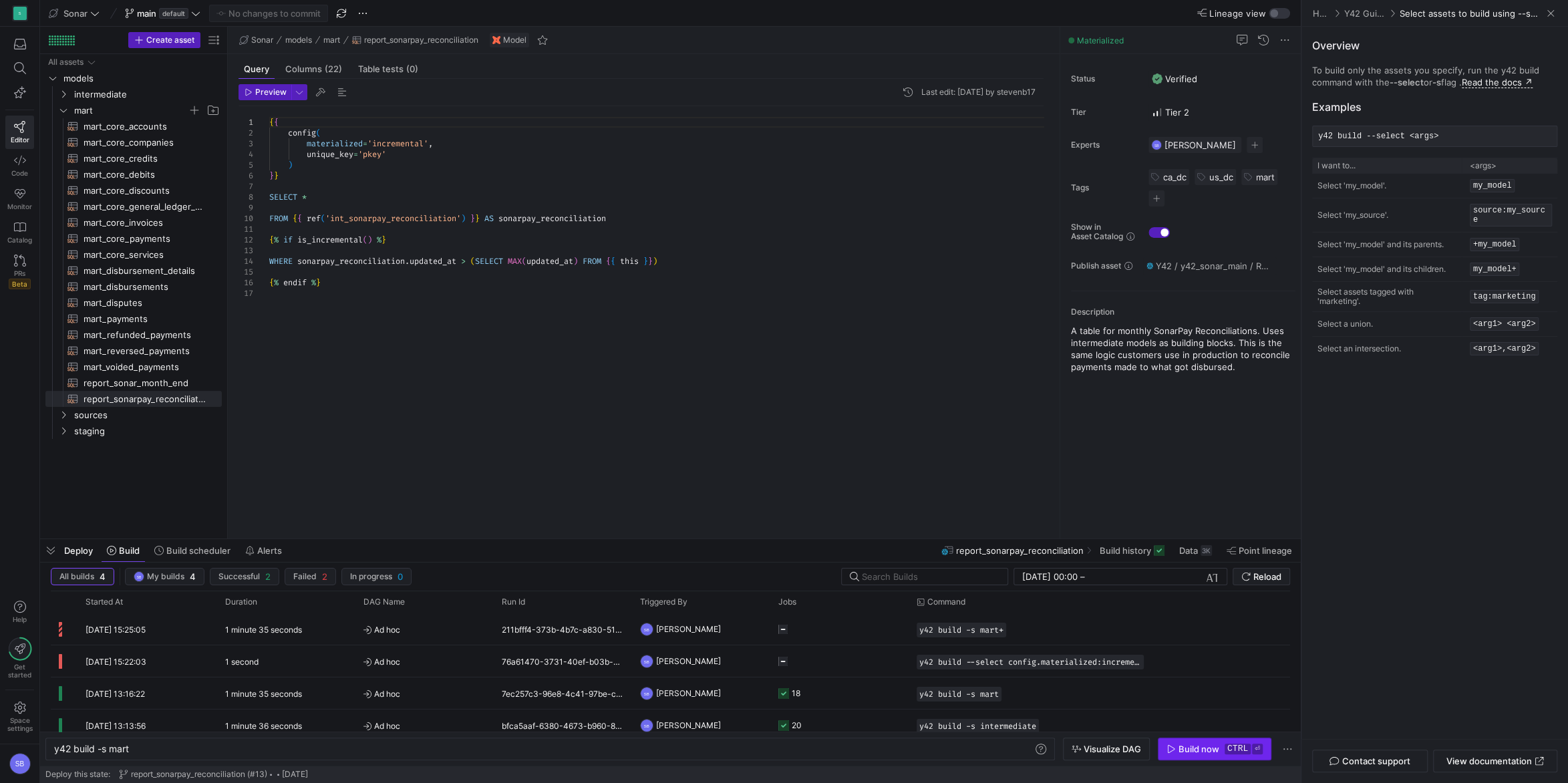
click at [1186, 752] on div "Build now" at bounding box center [1199, 749] width 41 height 11
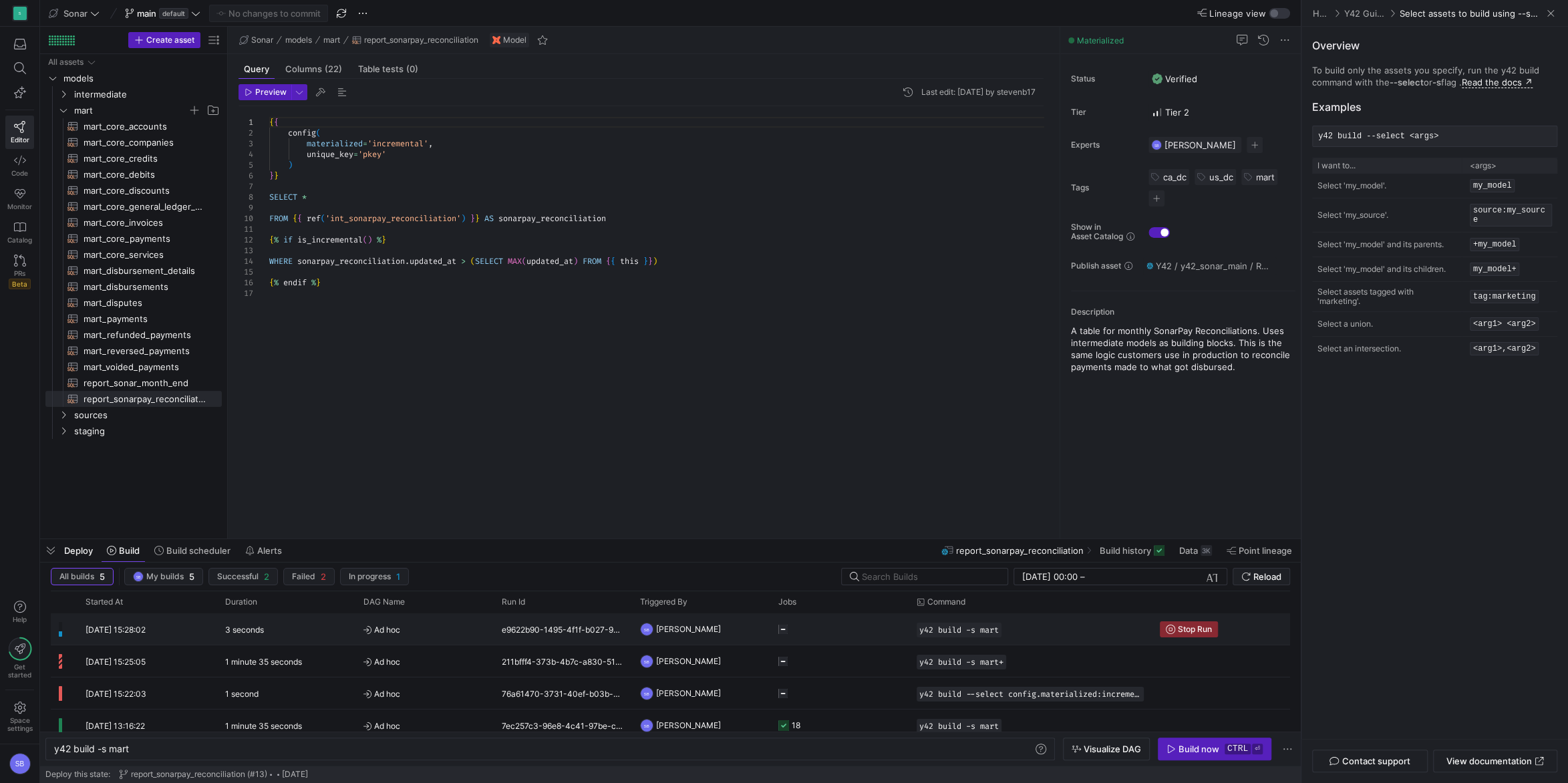
click at [743, 623] on y42-orchestration-triggered-by "SB [PERSON_NAME]" at bounding box center [701, 629] width 123 height 30
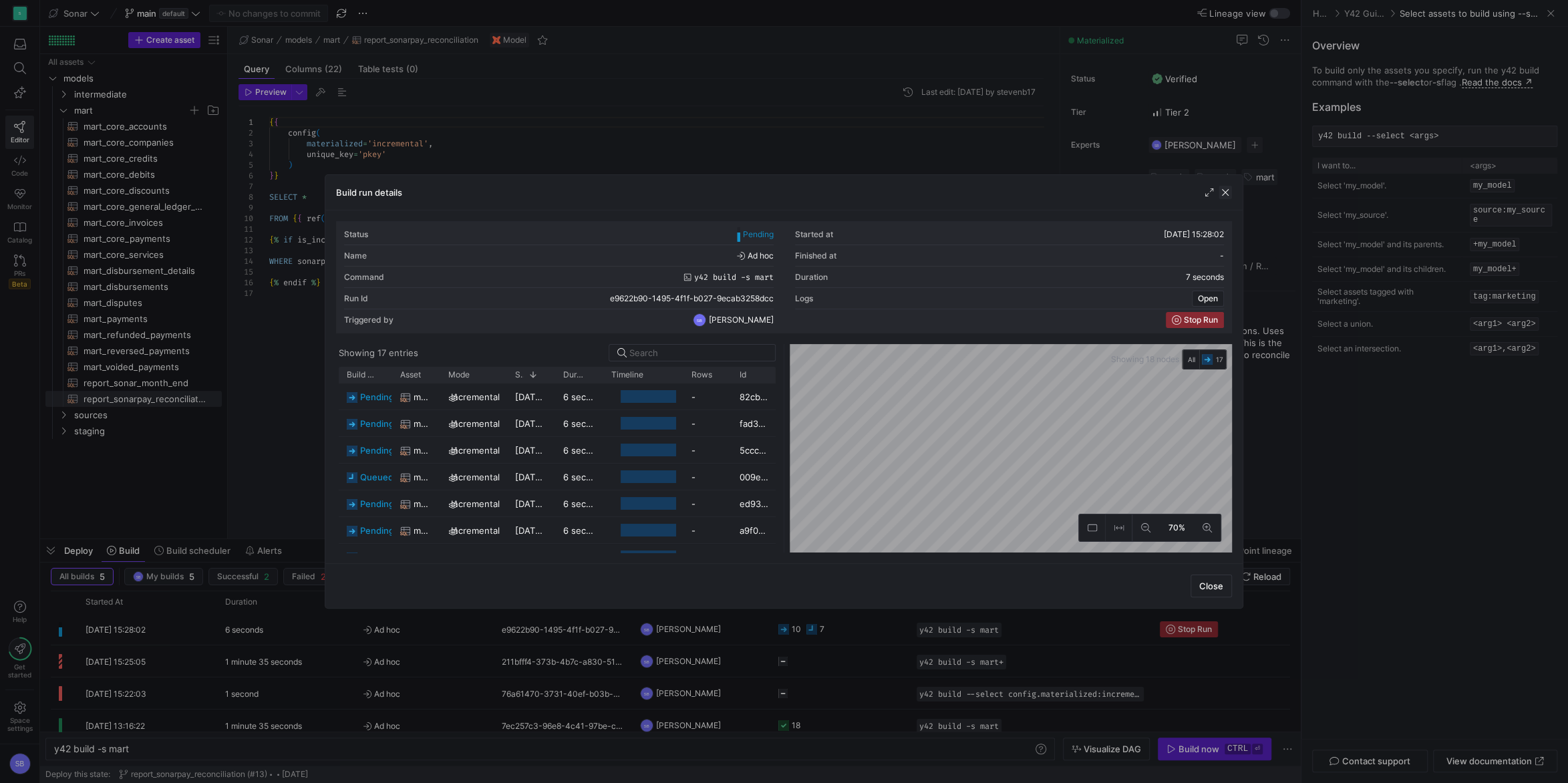
click at [1229, 194] on span "button" at bounding box center [1225, 193] width 13 height 13
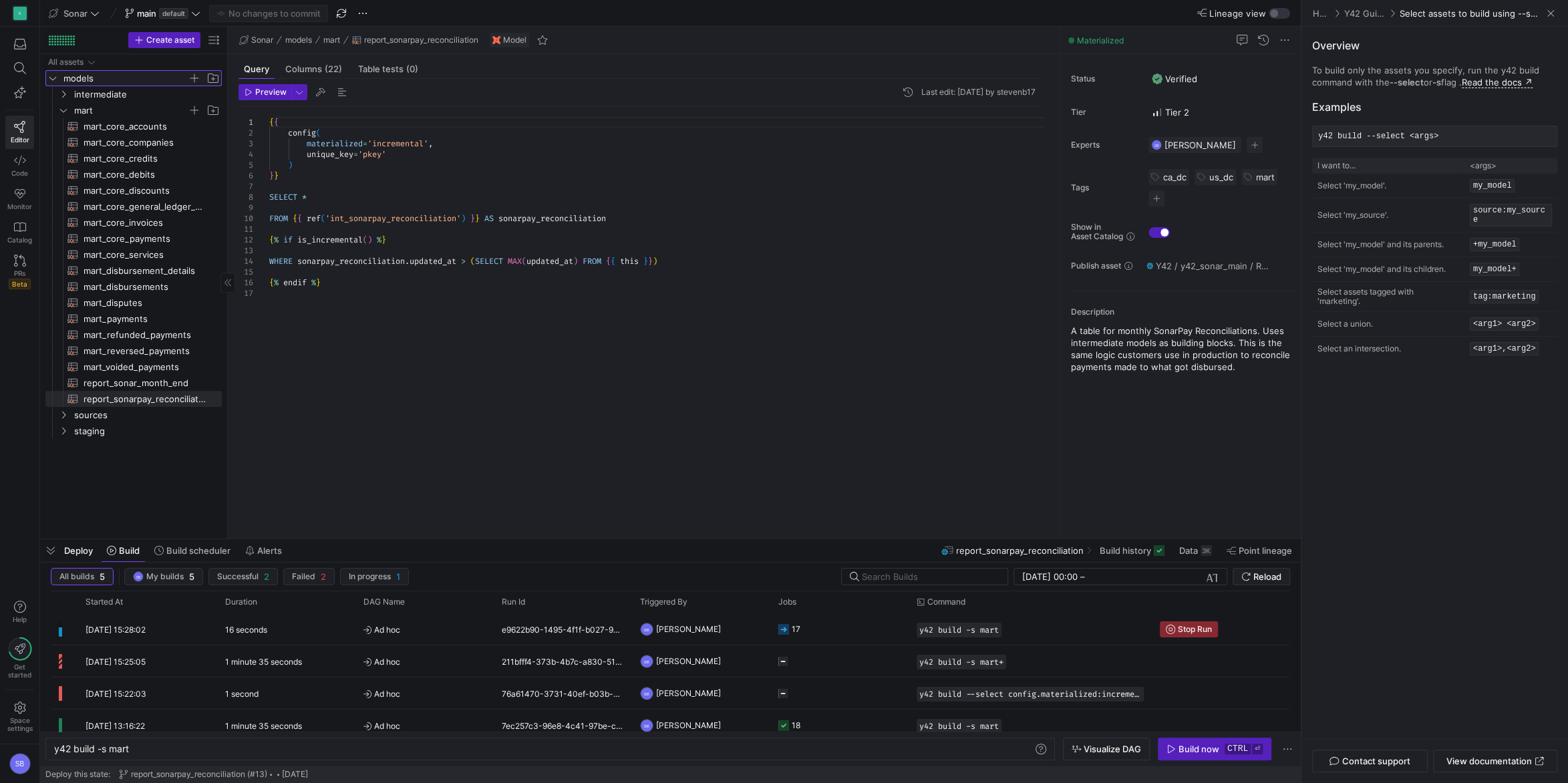
click at [104, 75] on span "models" at bounding box center [125, 78] width 124 height 15
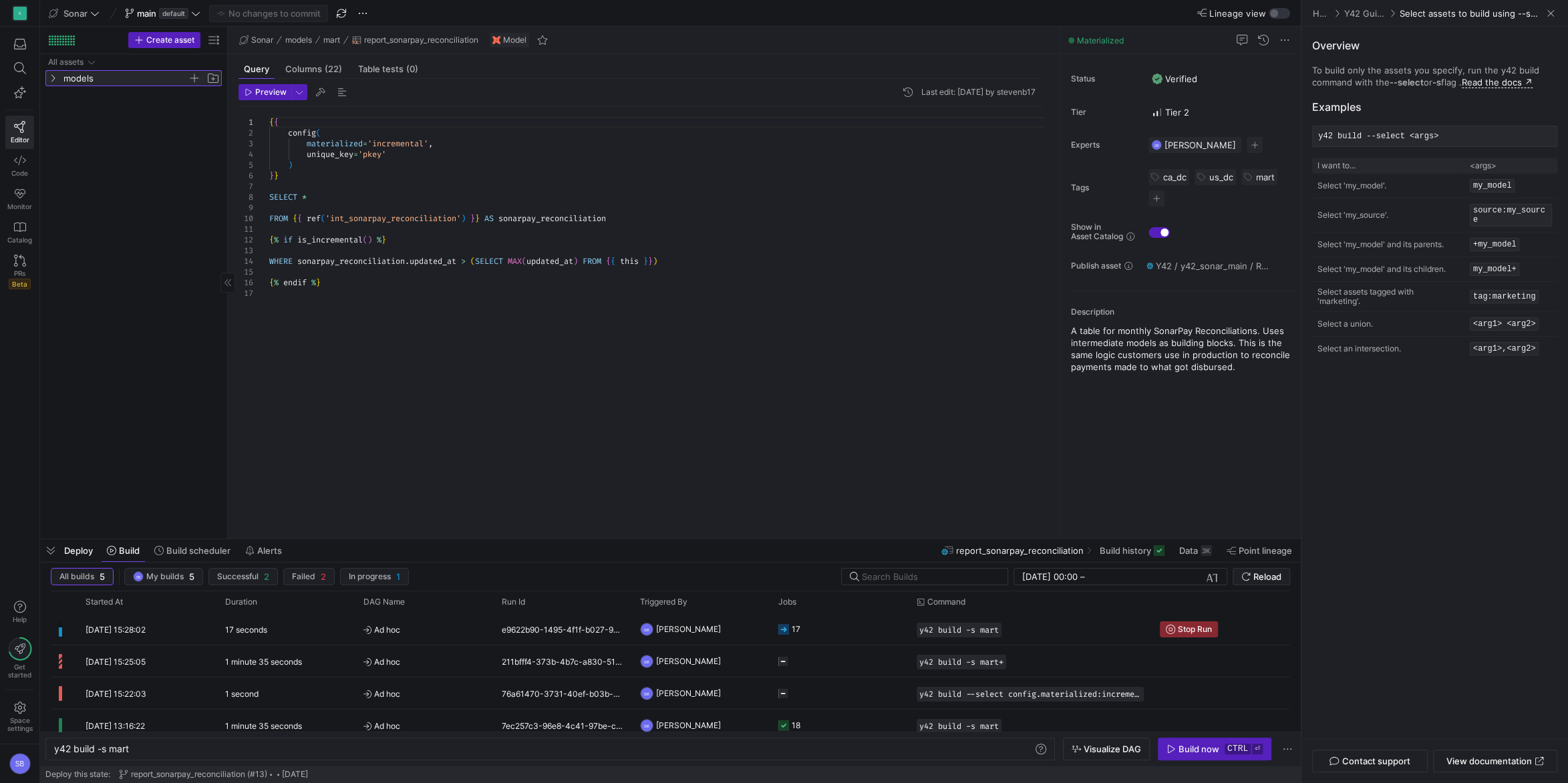
click at [104, 75] on span "models" at bounding box center [125, 78] width 124 height 15
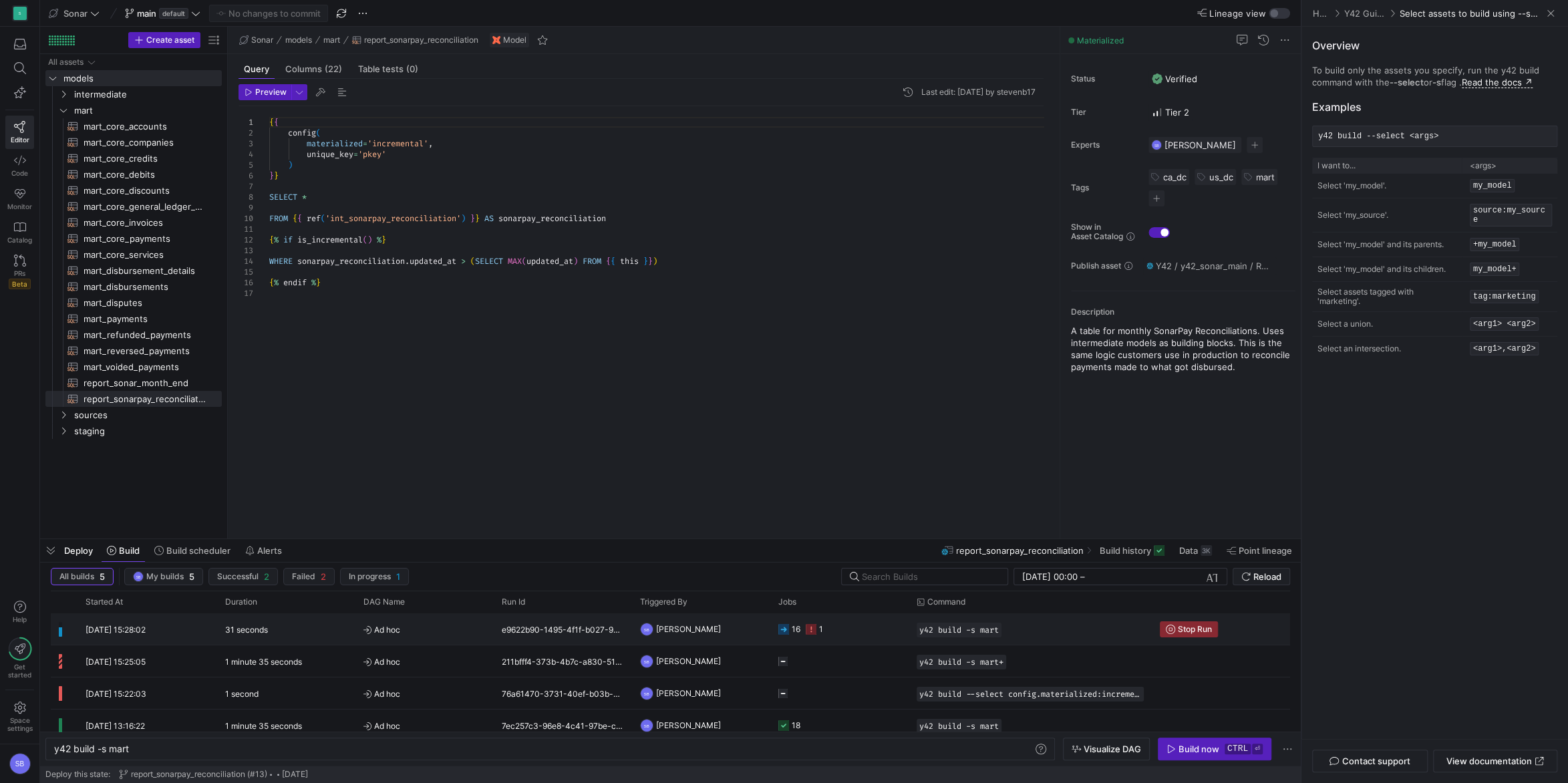
click at [835, 629] on y42-job-status-cell-renderer "16 1" at bounding box center [839, 629] width 123 height 30
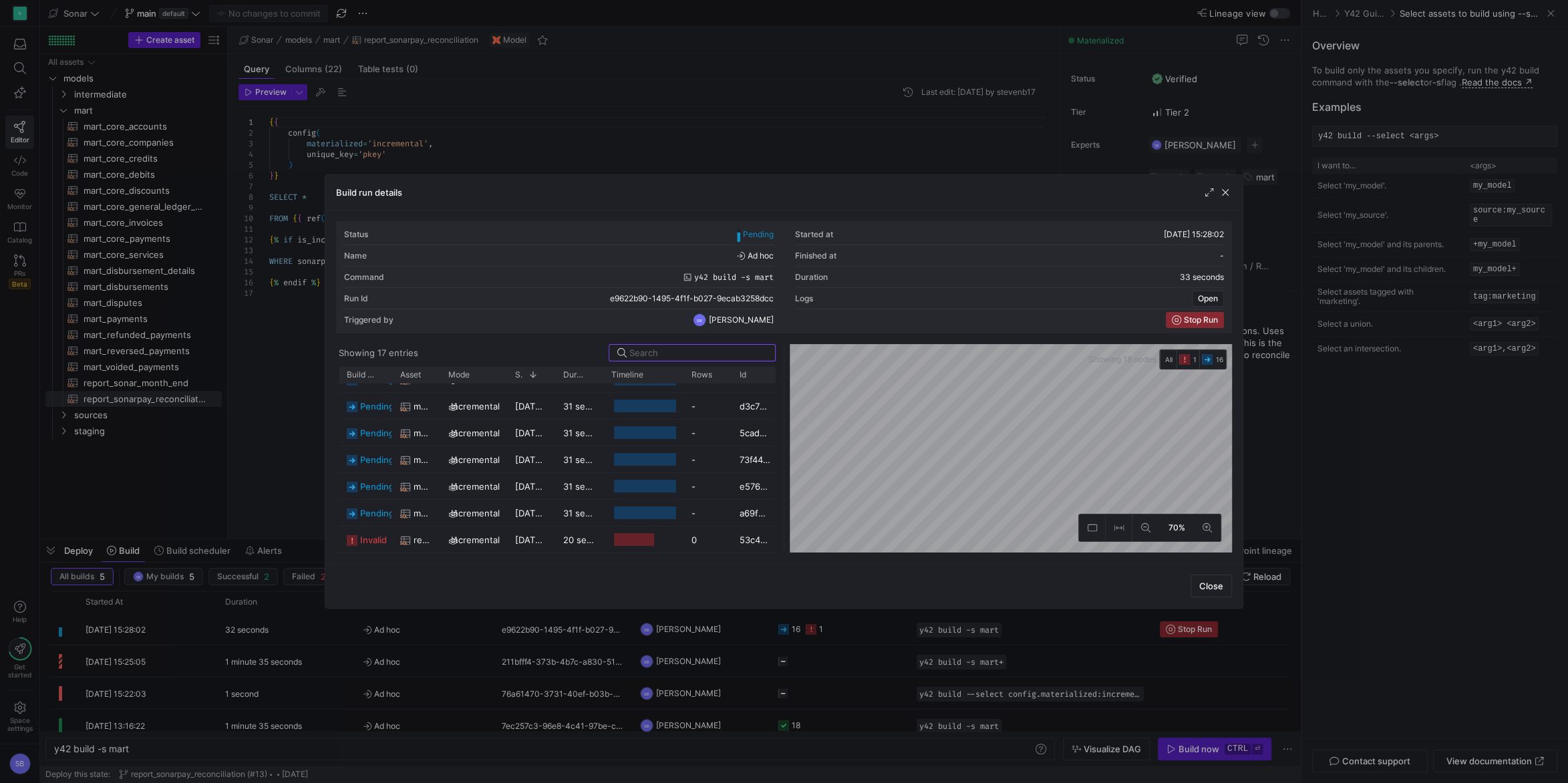
scroll to position [284, 0]
click at [430, 537] on span "report_sonarpay_reconciliation" at bounding box center [422, 540] width 19 height 26
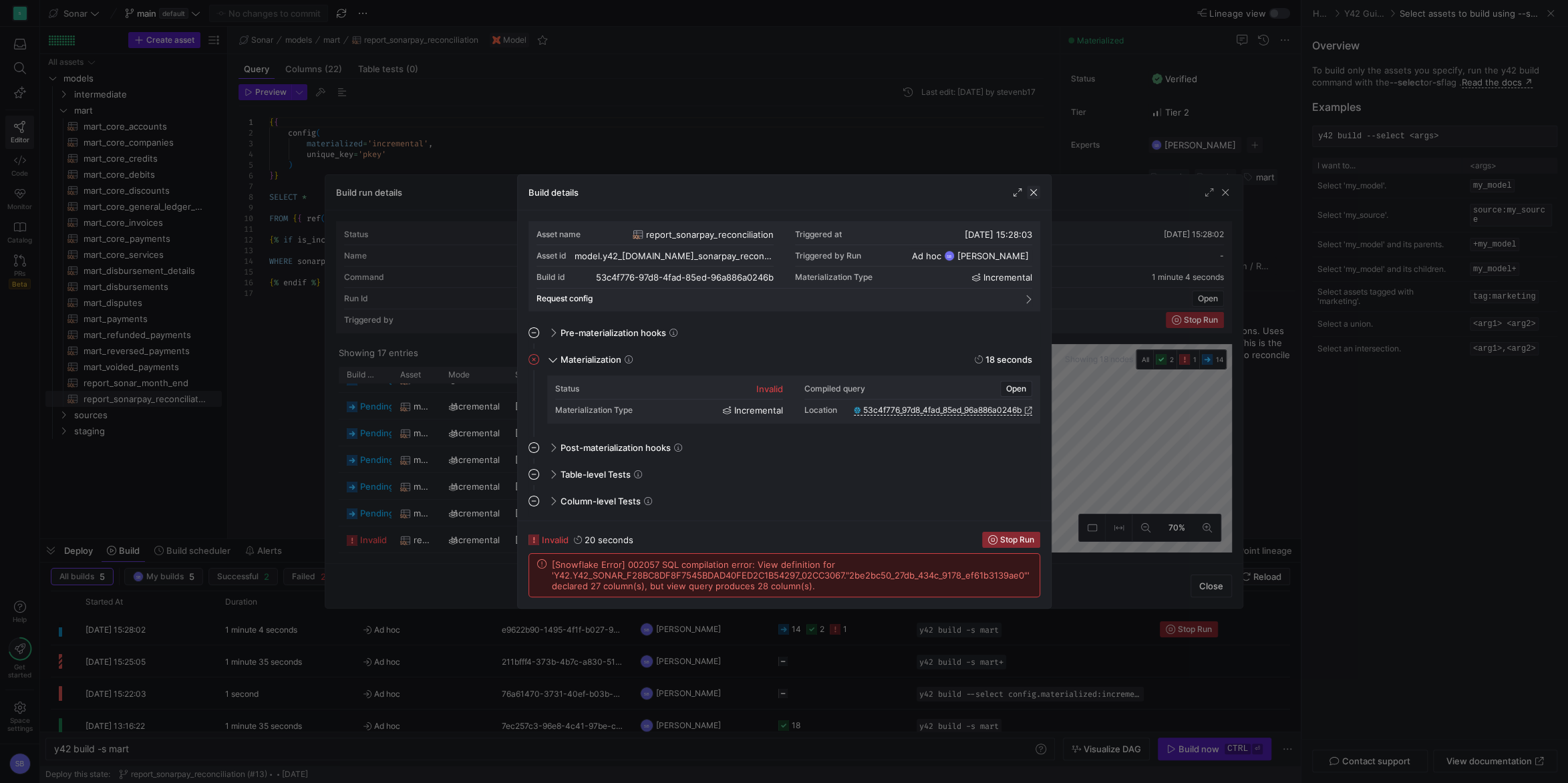
click at [1032, 193] on span "button" at bounding box center [1033, 193] width 13 height 13
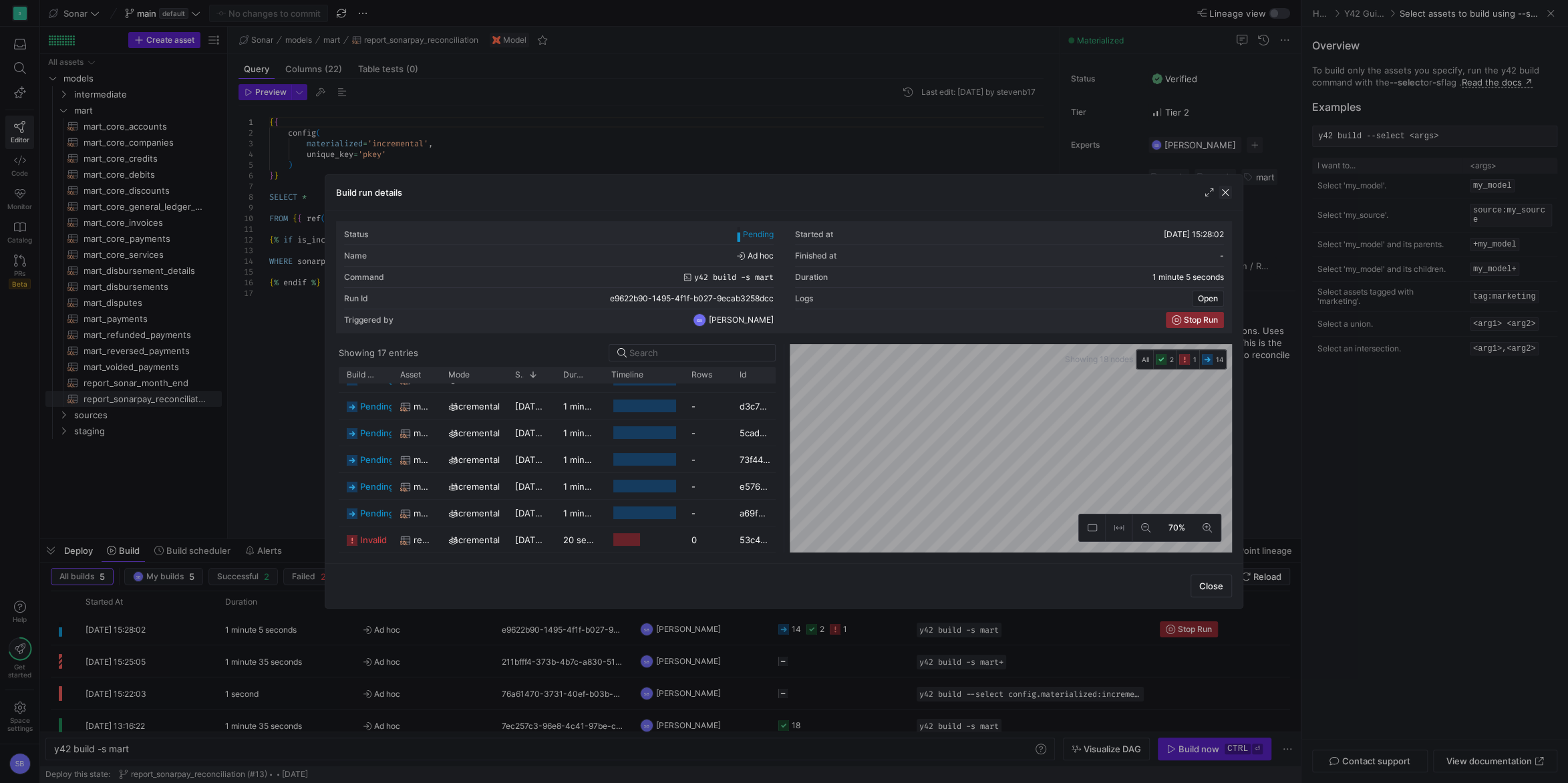
click at [1226, 190] on span "button" at bounding box center [1225, 193] width 13 height 13
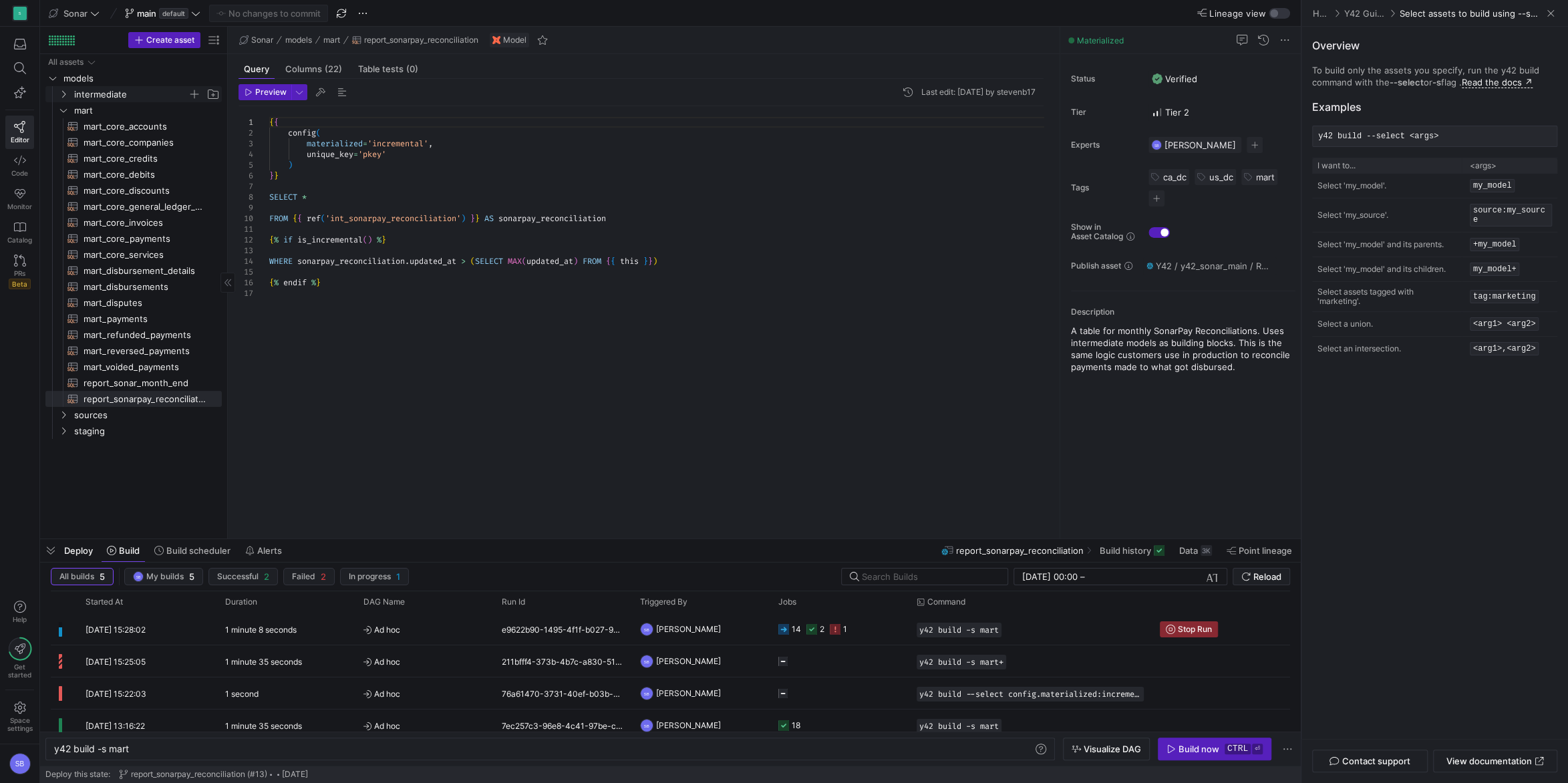
click at [100, 96] on span "intermediate" at bounding box center [131, 94] width 114 height 15
click at [102, 115] on span "sonarpay reconciliation" at bounding box center [136, 110] width 103 height 15
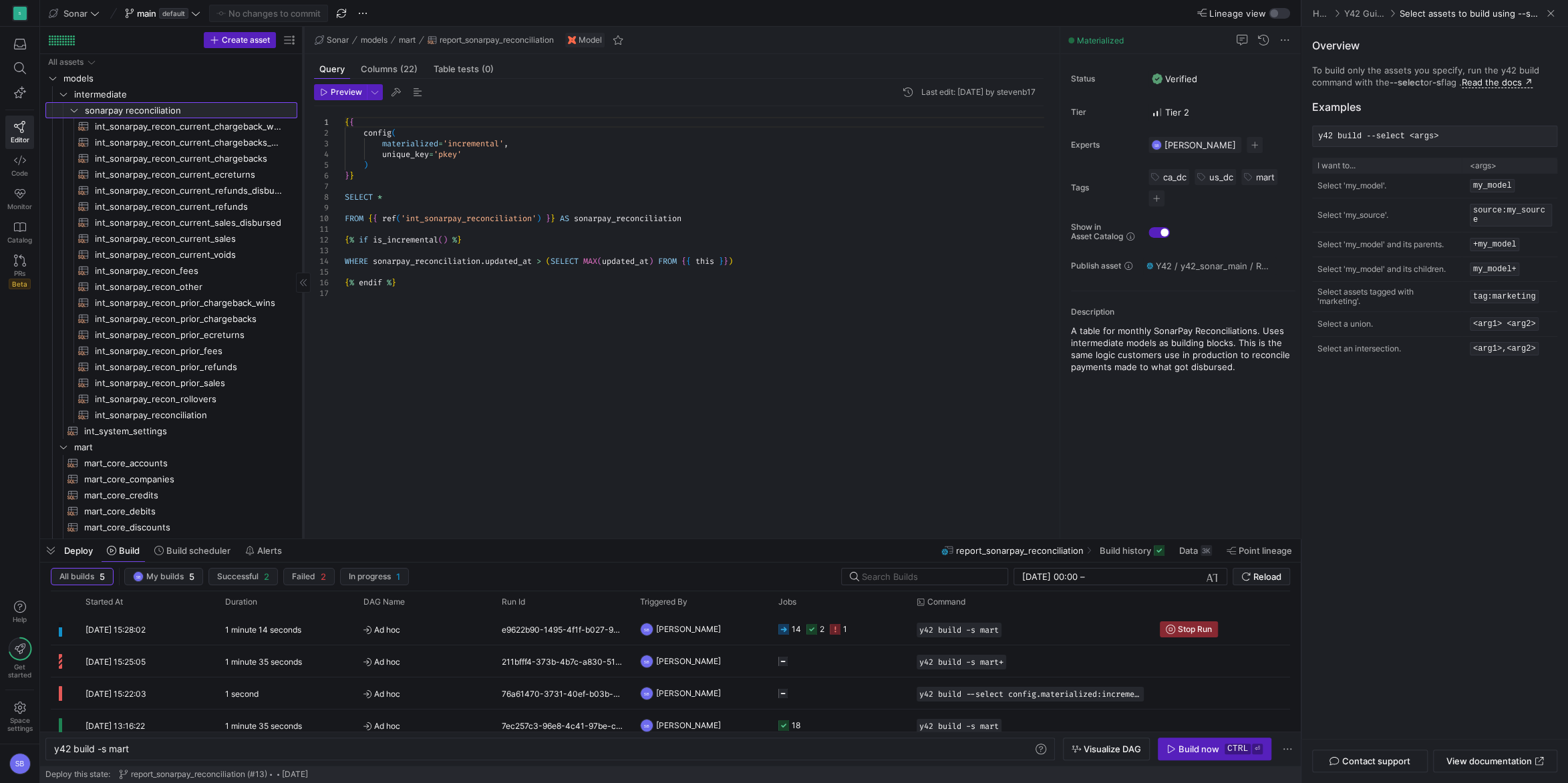
drag, startPoint x: 227, startPoint y: 334, endPoint x: 303, endPoint y: 340, distance: 76.2
click at [303, 340] on div at bounding box center [303, 283] width 1 height 512
click at [187, 409] on span "int_sonarpay_reconciliation​​​​​​​​​​" at bounding box center [188, 415] width 188 height 15
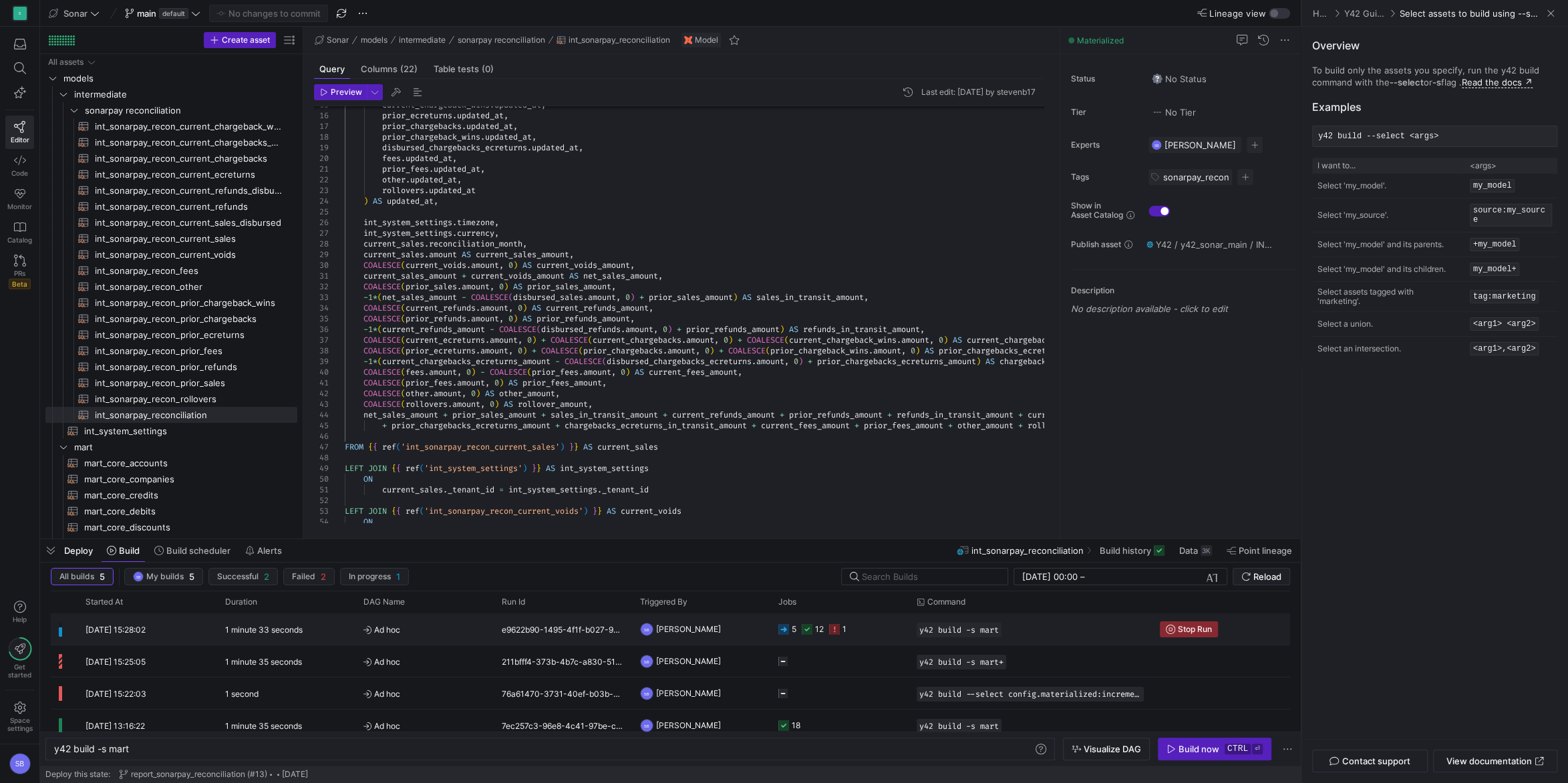
click at [729, 626] on y42-orchestration-triggered-by "SB [PERSON_NAME]" at bounding box center [701, 629] width 123 height 30
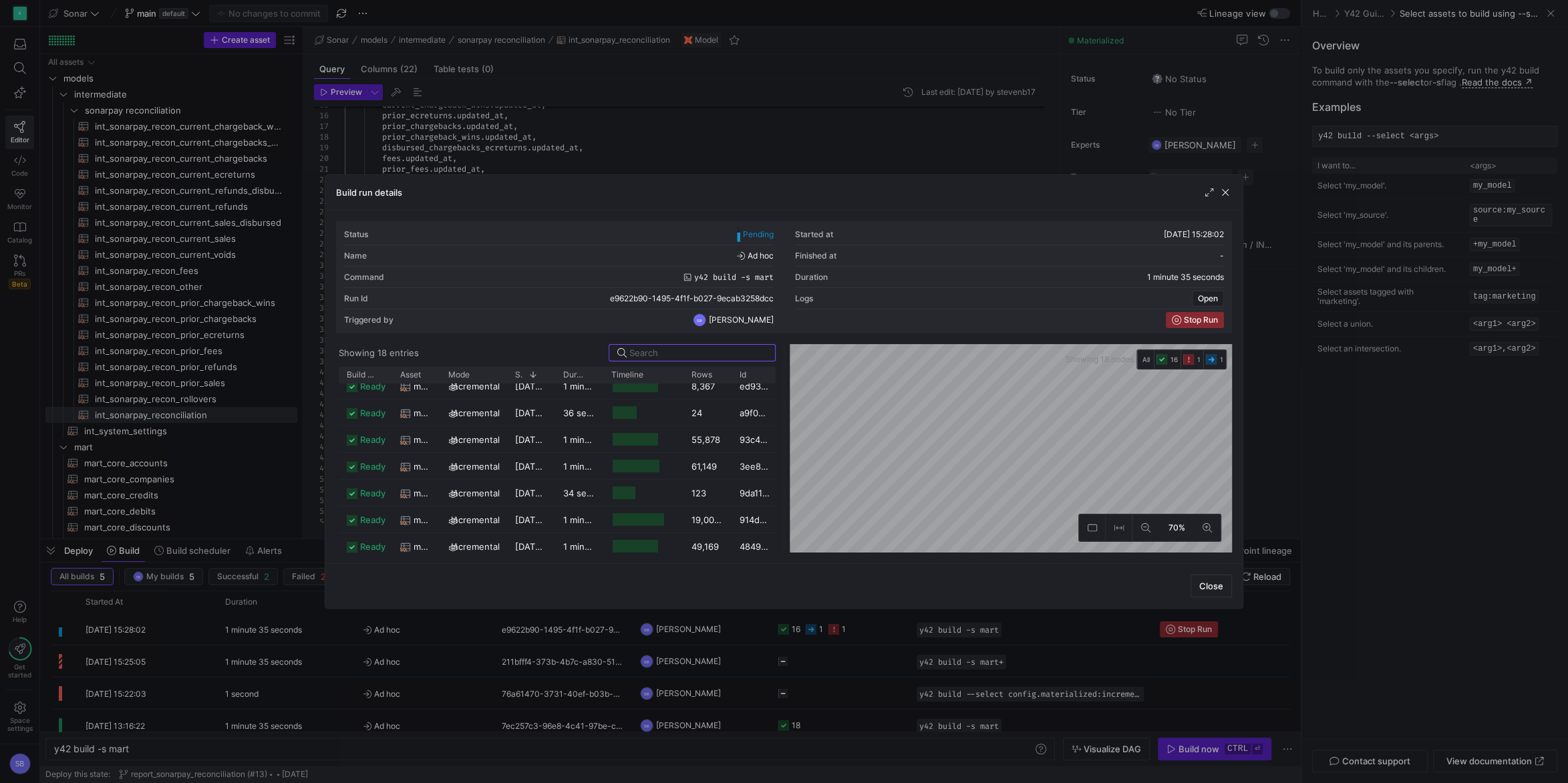
scroll to position [311, 0]
click at [437, 543] on div "report_sonarpay_reconciliation" at bounding box center [416, 540] width 48 height 26
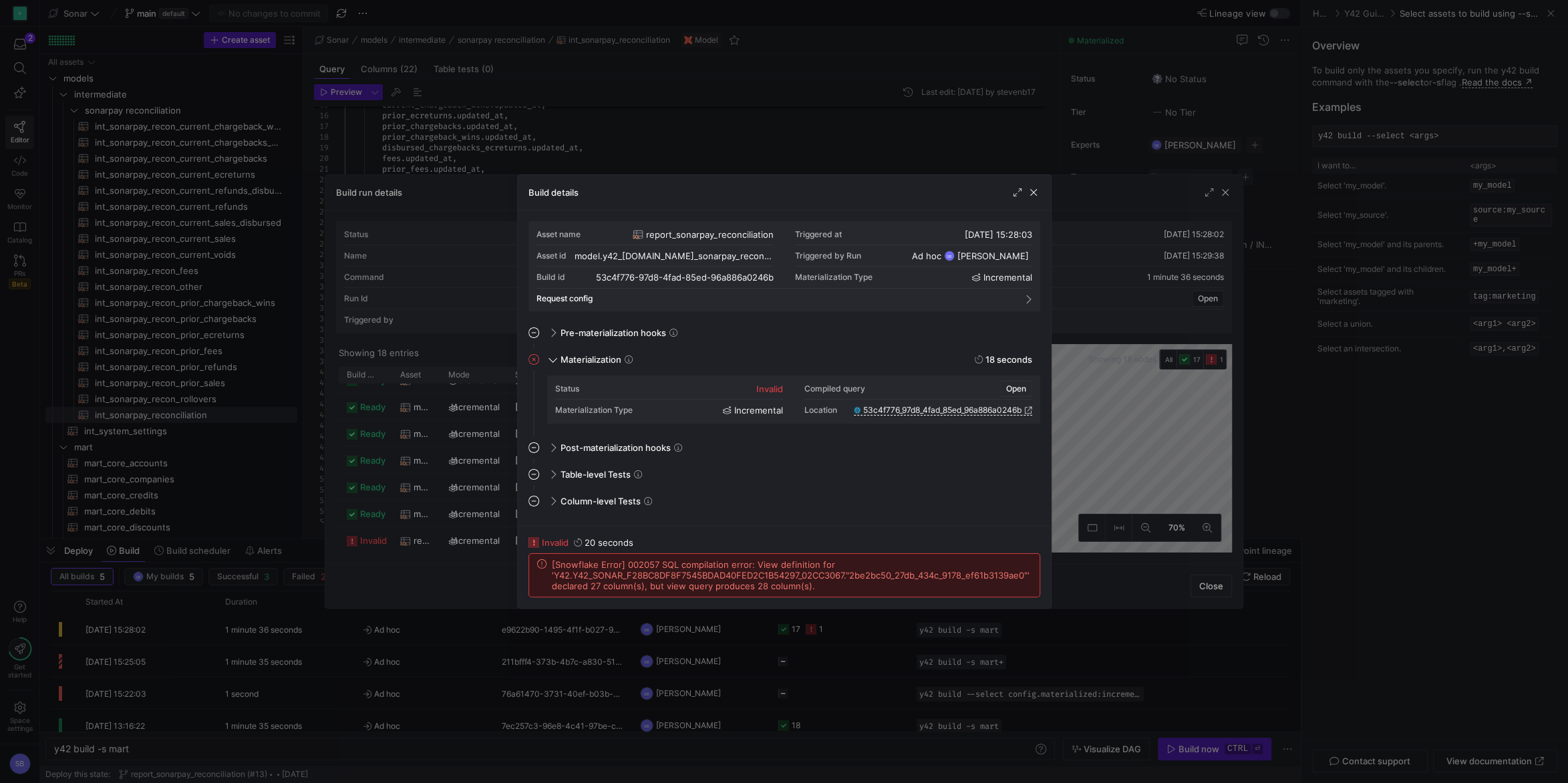
click at [1024, 385] on span "Open" at bounding box center [1016, 389] width 20 height 10
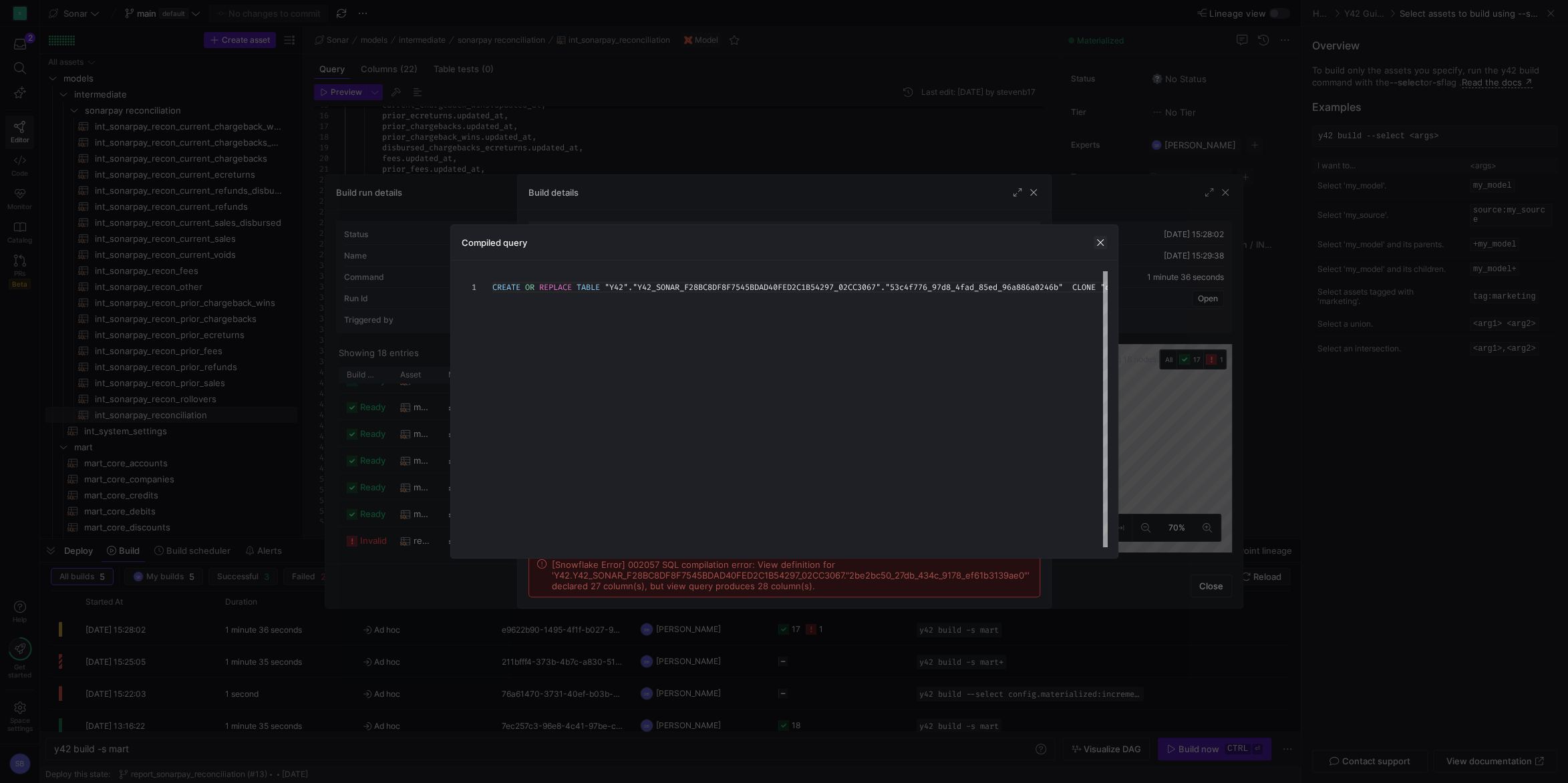
click at [1099, 238] on span "button" at bounding box center [1100, 242] width 13 height 13
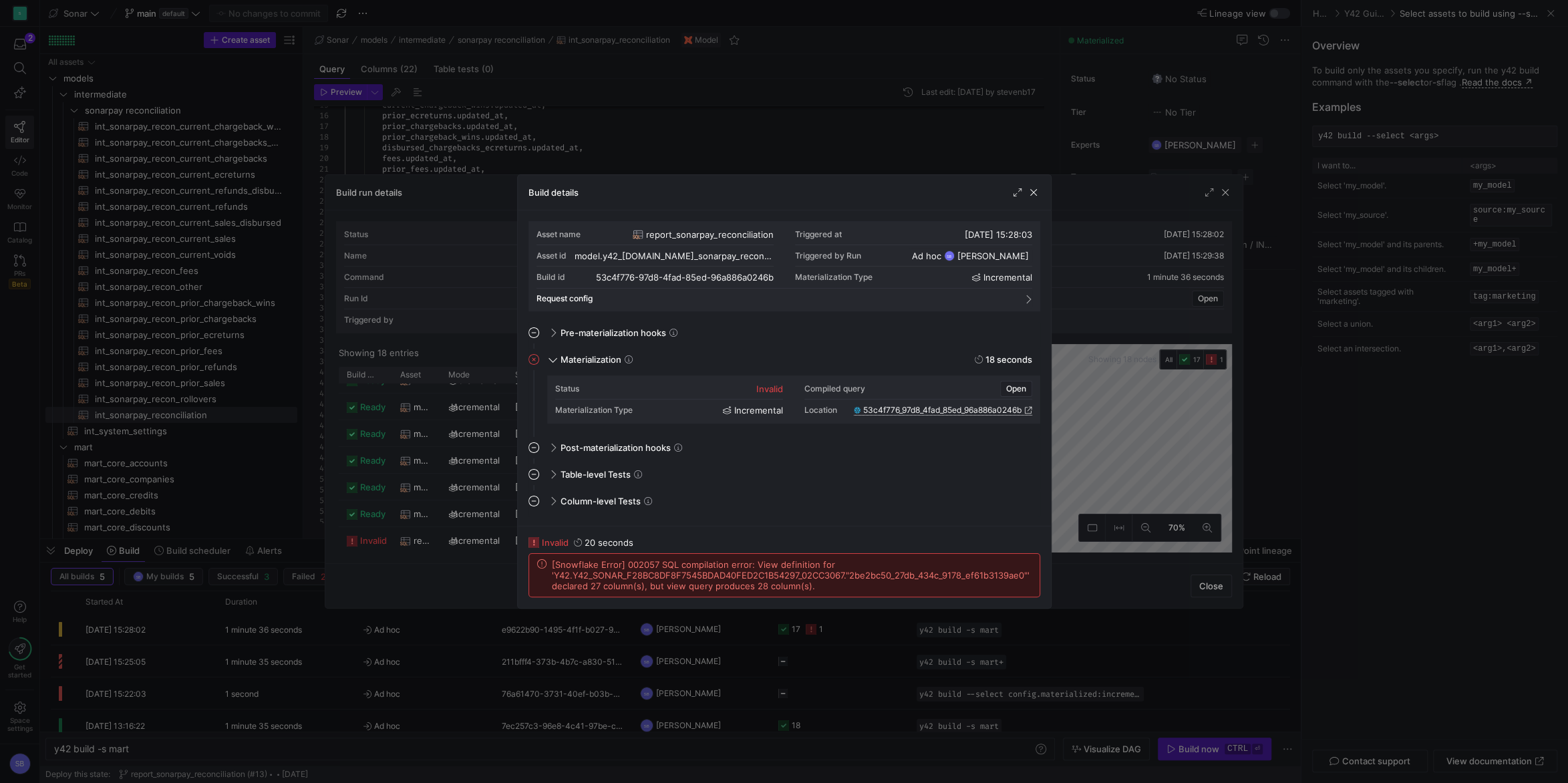
click at [1003, 409] on span "53c4f776_97d8_4fad_85ed_96a886a0246b" at bounding box center [942, 410] width 158 height 10
click at [1035, 190] on span "button" at bounding box center [1033, 193] width 13 height 13
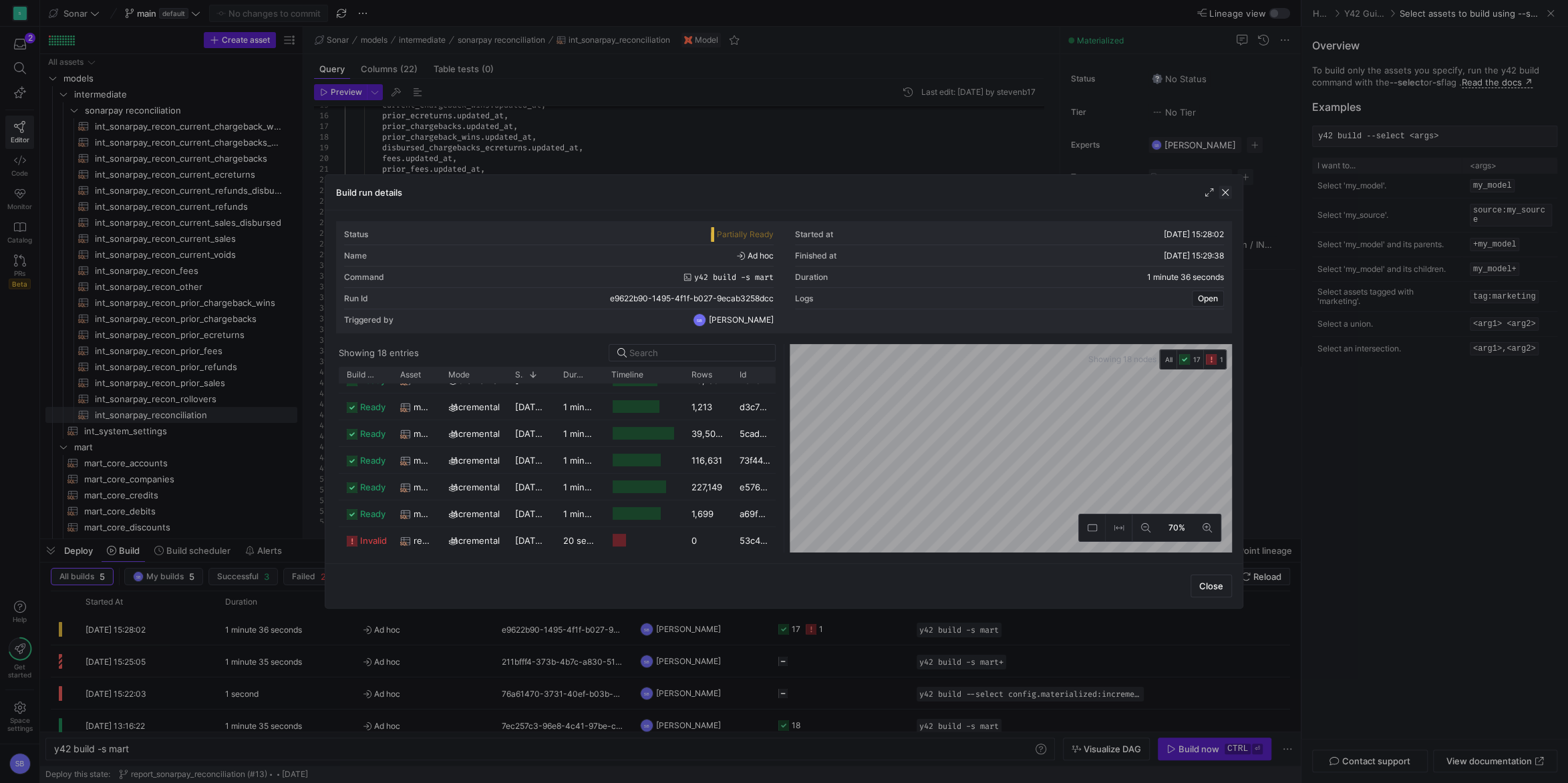
click at [1229, 193] on span "button" at bounding box center [1225, 193] width 13 height 13
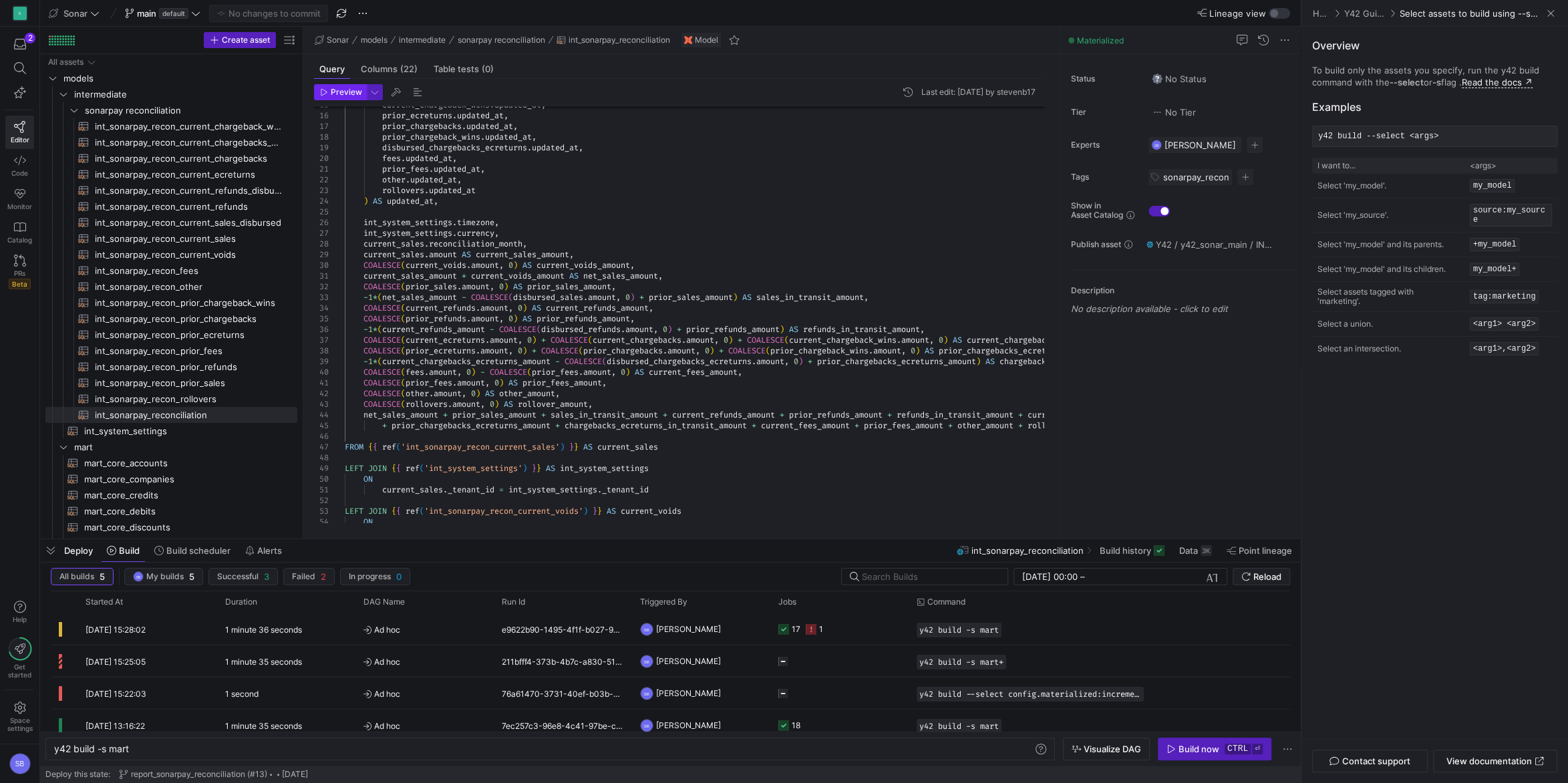
click at [347, 92] on span "Preview" at bounding box center [346, 93] width 32 height 10
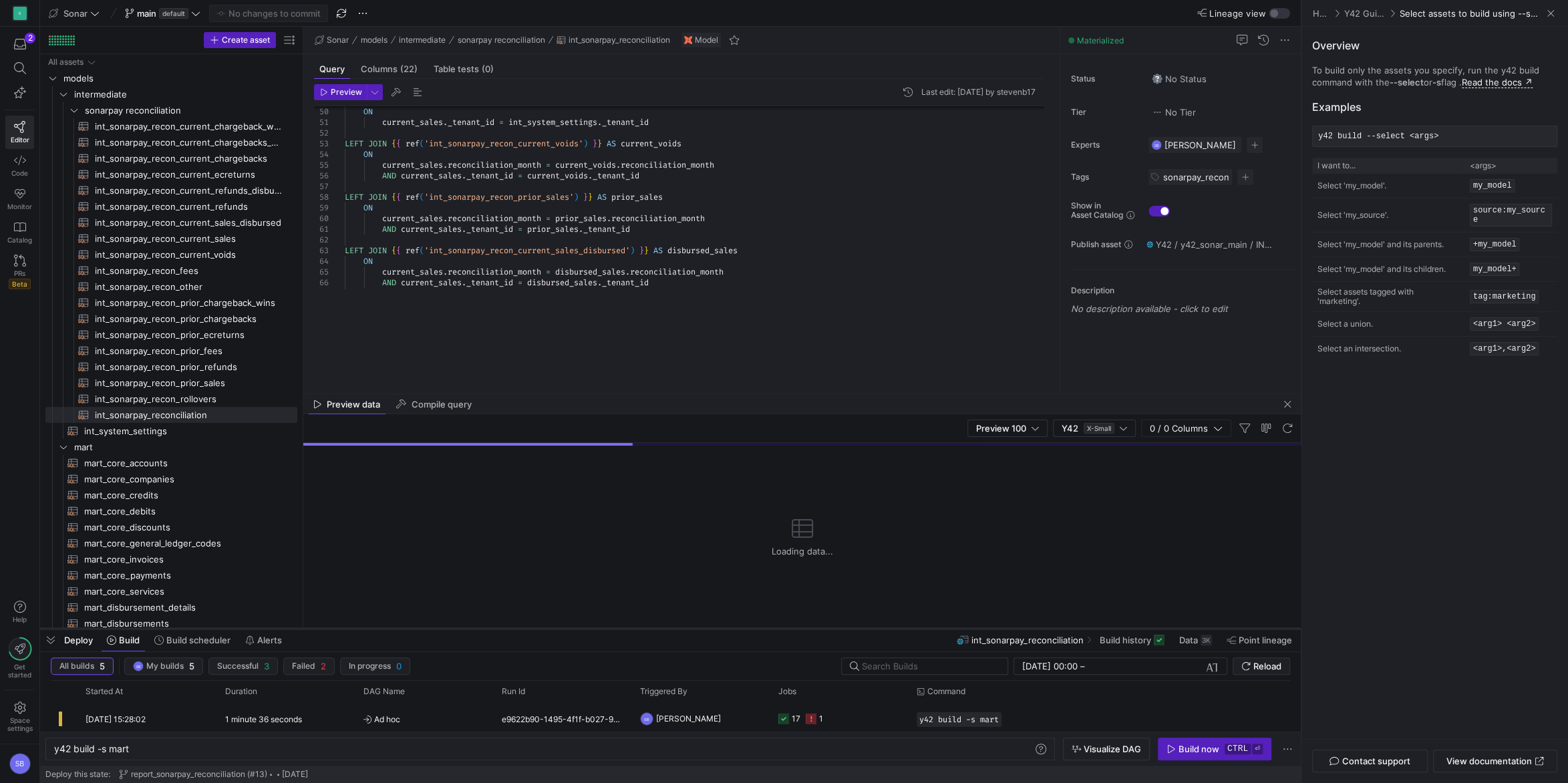
drag, startPoint x: 408, startPoint y: 541, endPoint x: 405, endPoint y: 637, distance: 96.0
click at [405, 631] on div at bounding box center [670, 629] width 1260 height 6
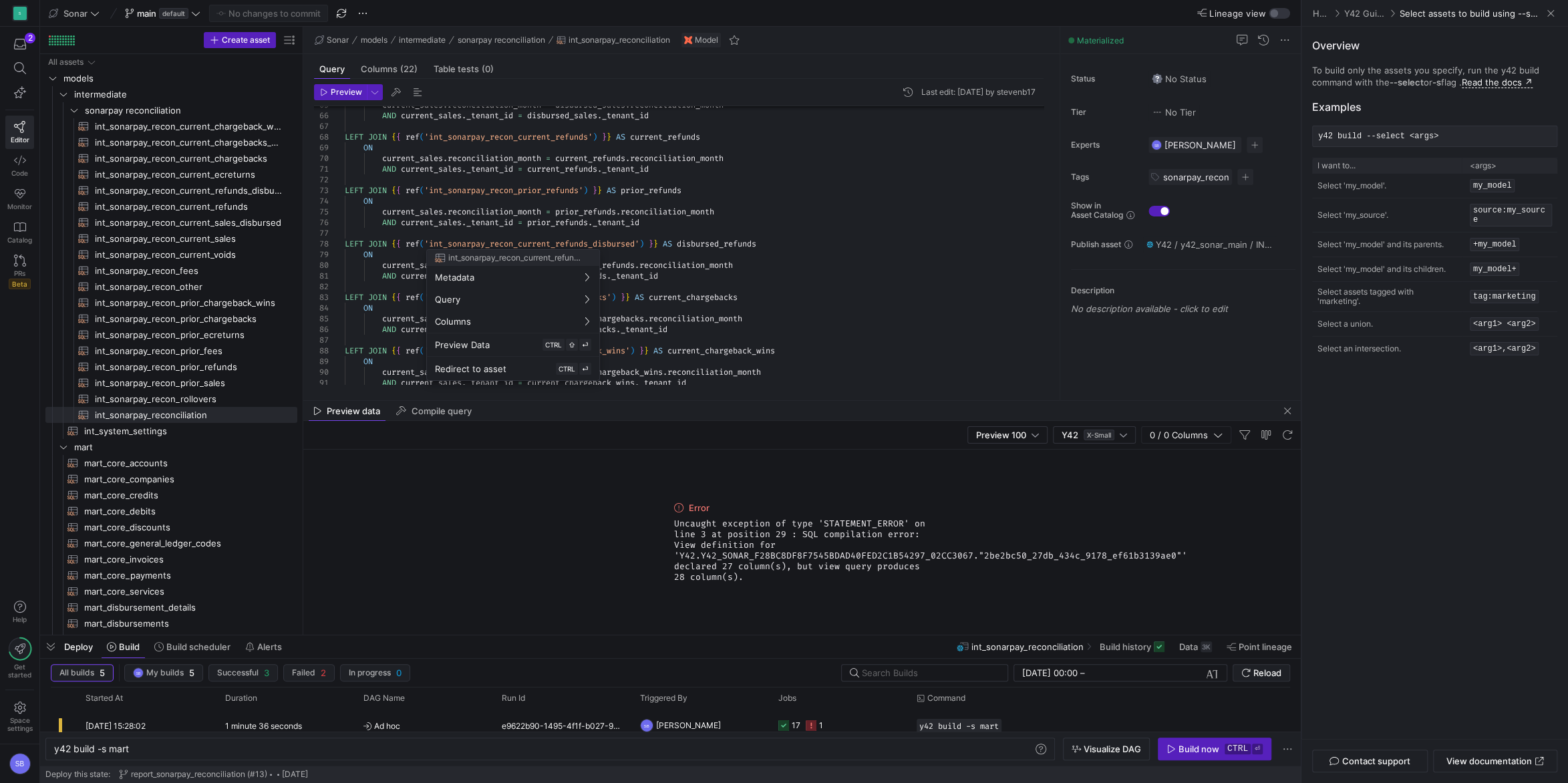
click at [797, 210] on div at bounding box center [784, 392] width 1568 height 783
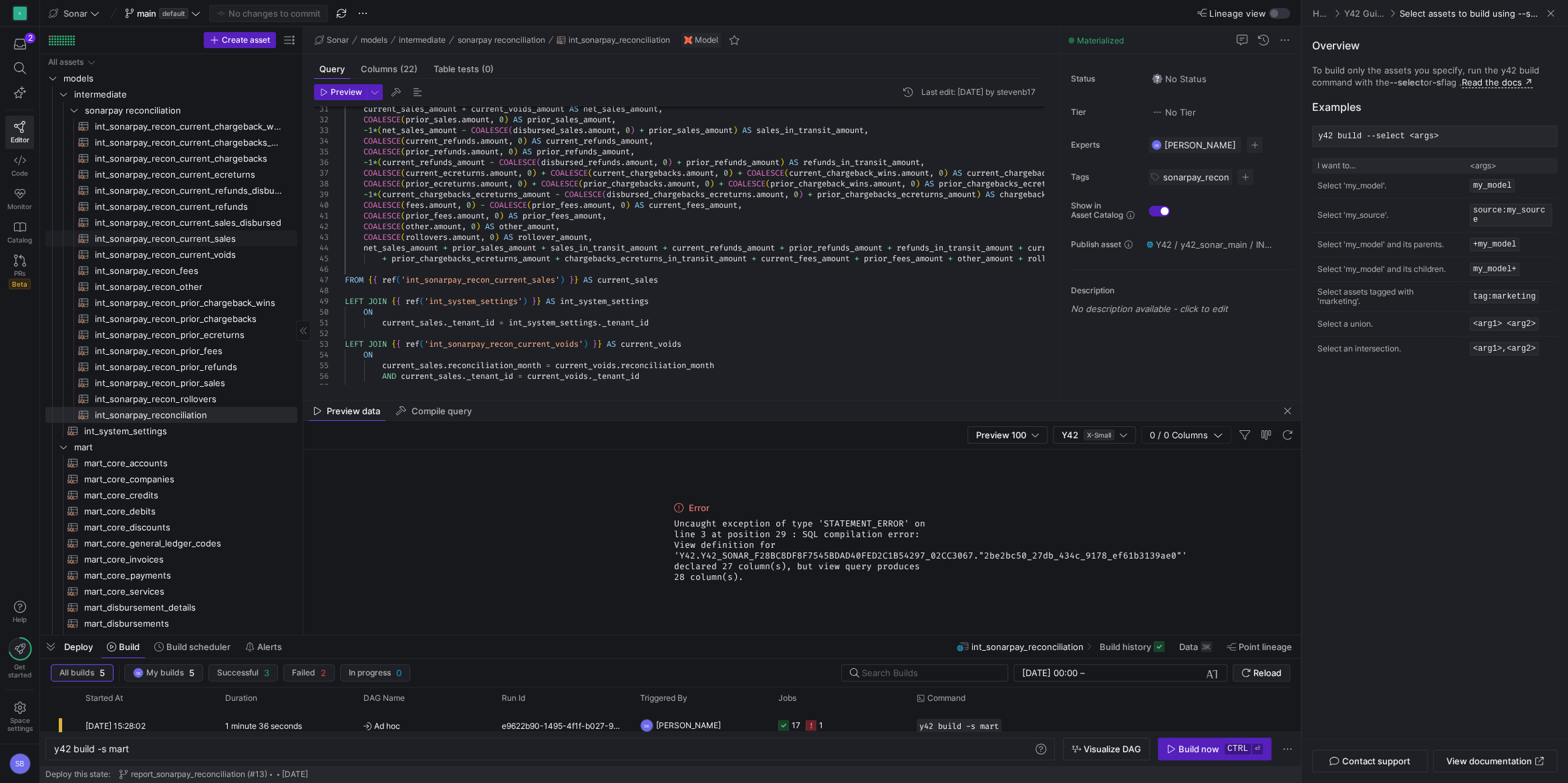
click at [224, 241] on span "int_sonarpay_recon_current_sales​​​​​​​​​​" at bounding box center [188, 239] width 188 height 15
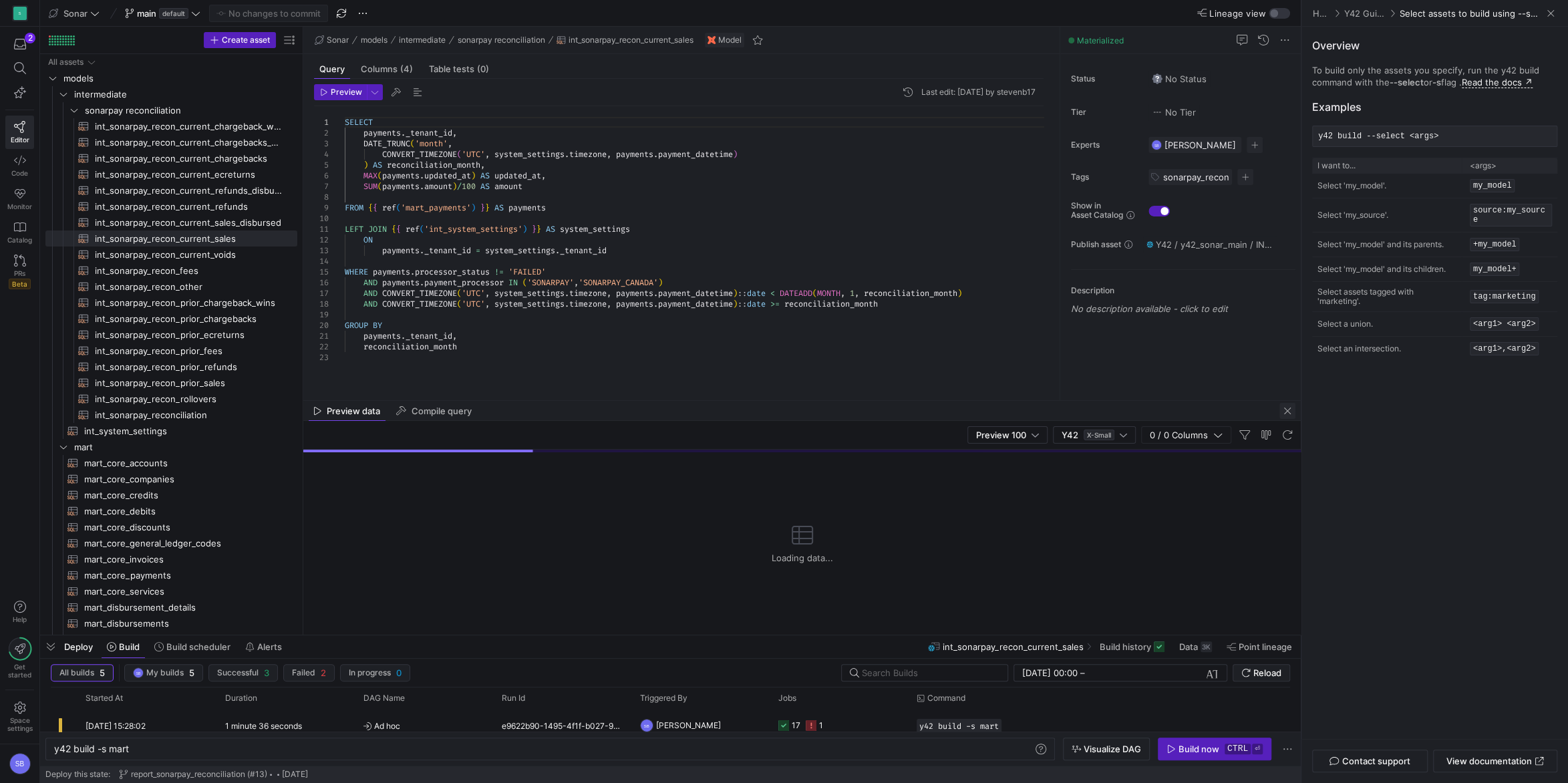
click at [1290, 410] on span "button" at bounding box center [1287, 411] width 16 height 16
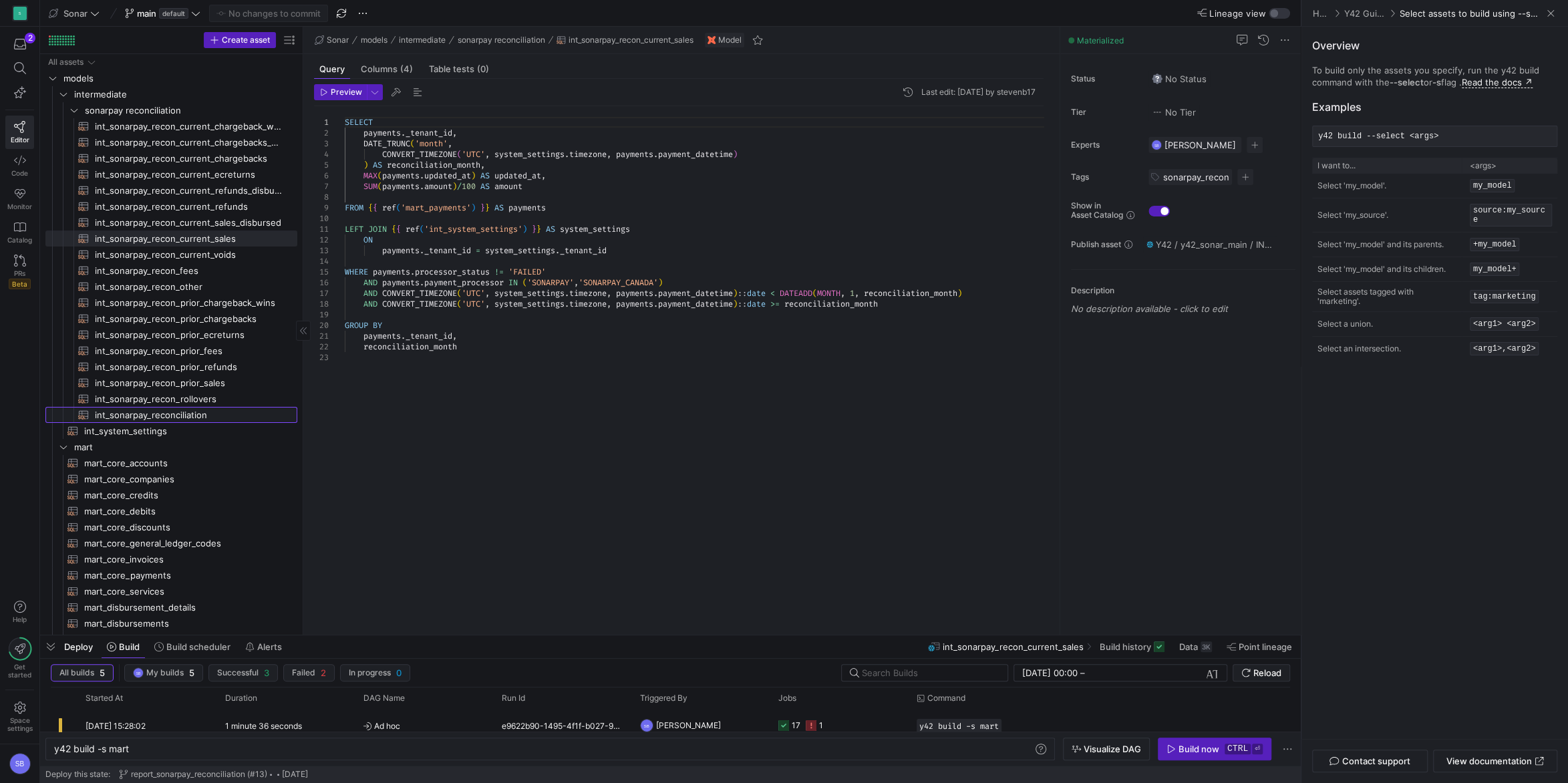
click at [148, 410] on span "int_sonarpay_reconciliation​​​​​​​​​​" at bounding box center [188, 415] width 188 height 15
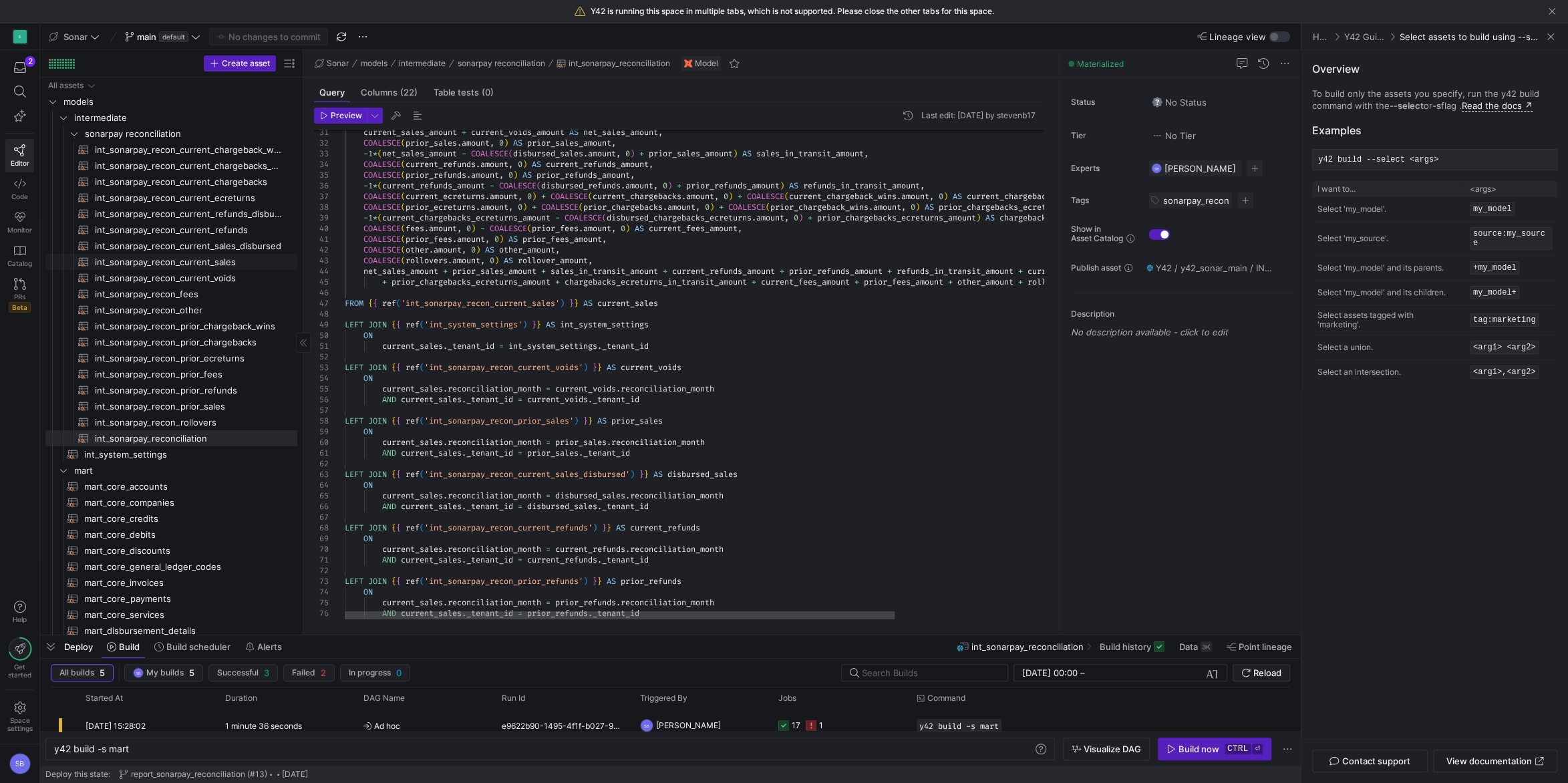
click at [221, 266] on span "int_sonarpay_recon_current_sales​​​​​​​​​​" at bounding box center [188, 262] width 188 height 15
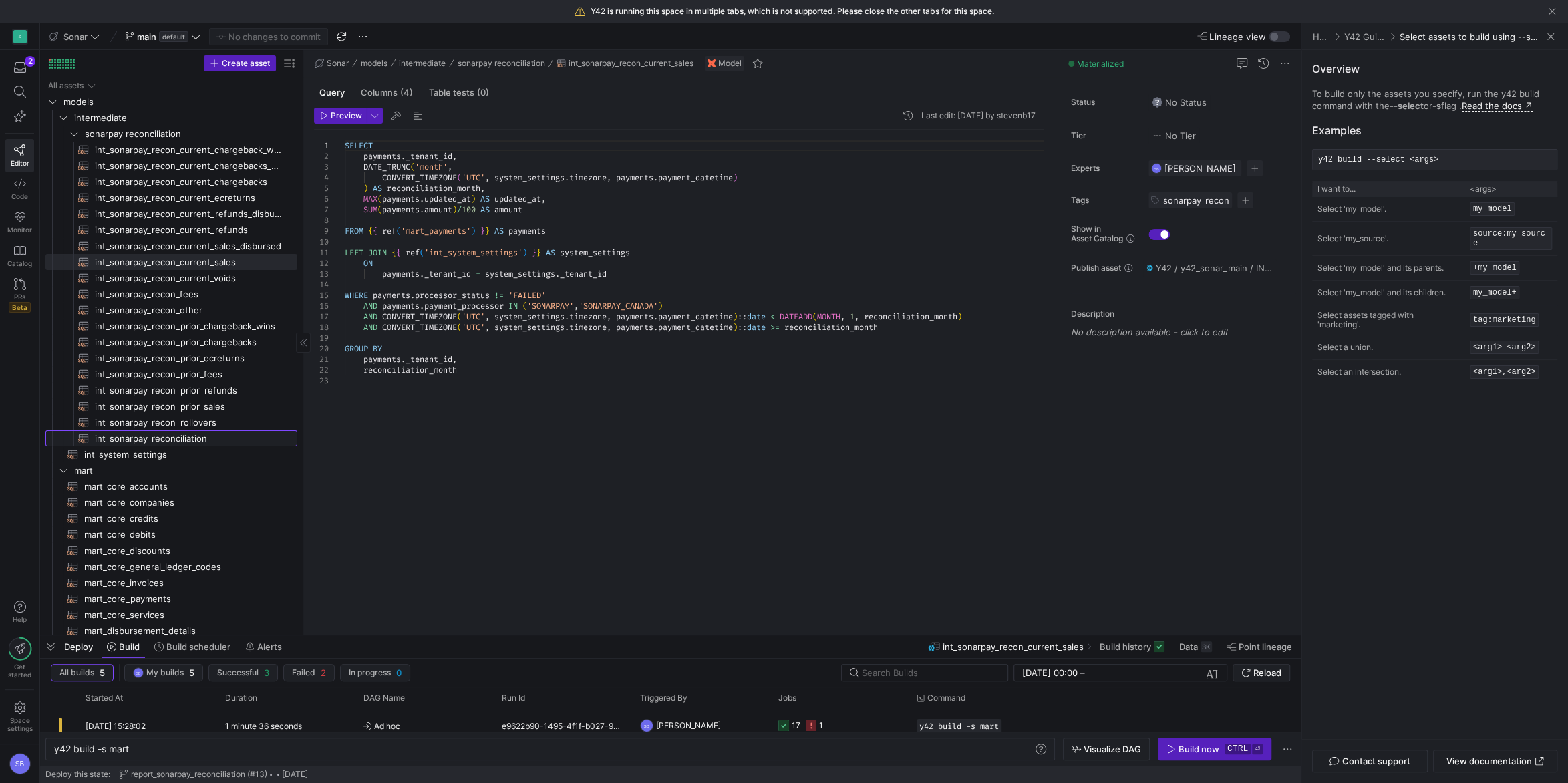
click at [183, 438] on span "int_sonarpay_reconciliation​​​​​​​​​​" at bounding box center [188, 439] width 188 height 15
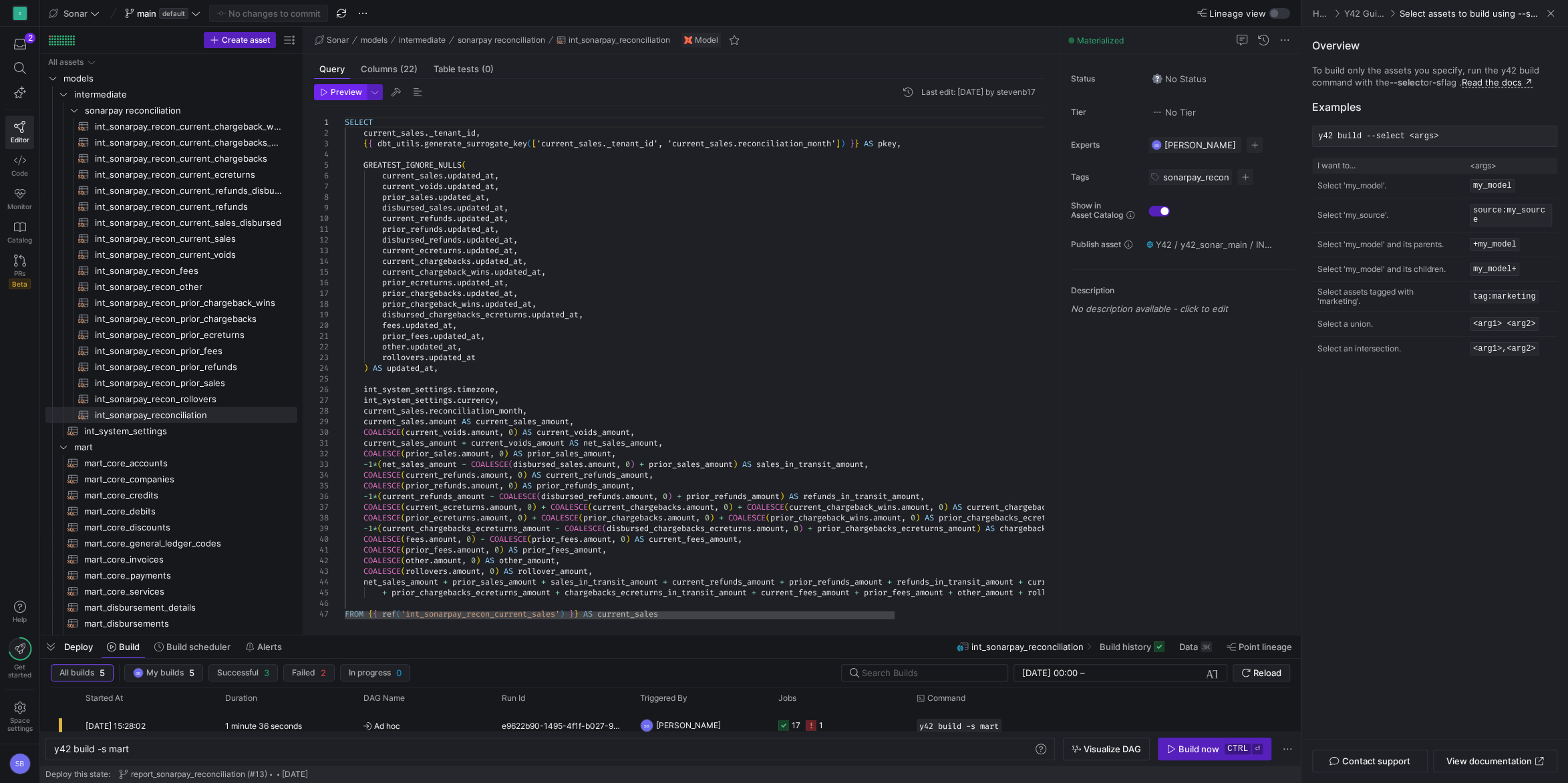
click at [343, 93] on span "Preview" at bounding box center [346, 93] width 32 height 10
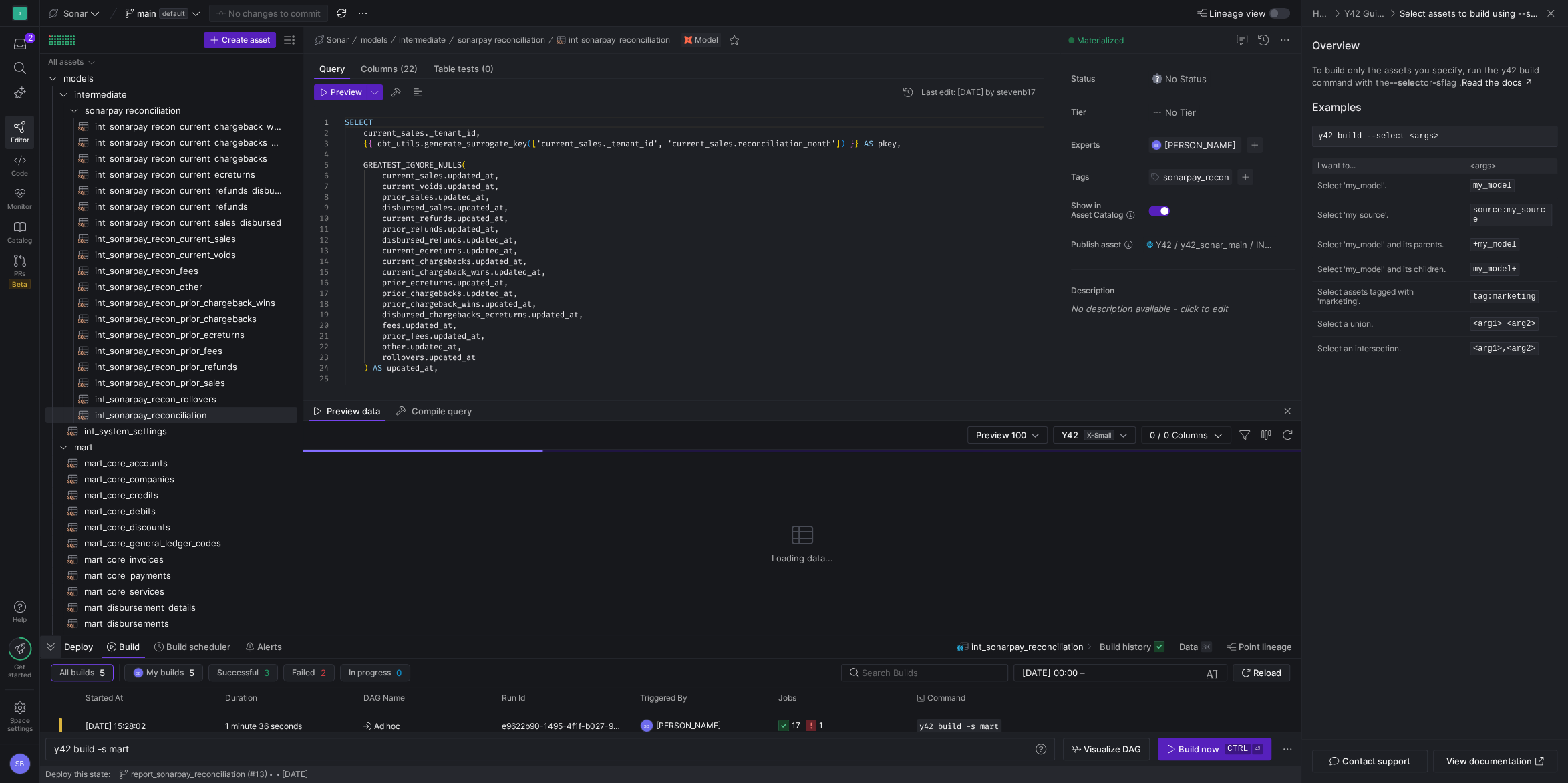
click at [49, 647] on span "button" at bounding box center [50, 647] width 21 height 23
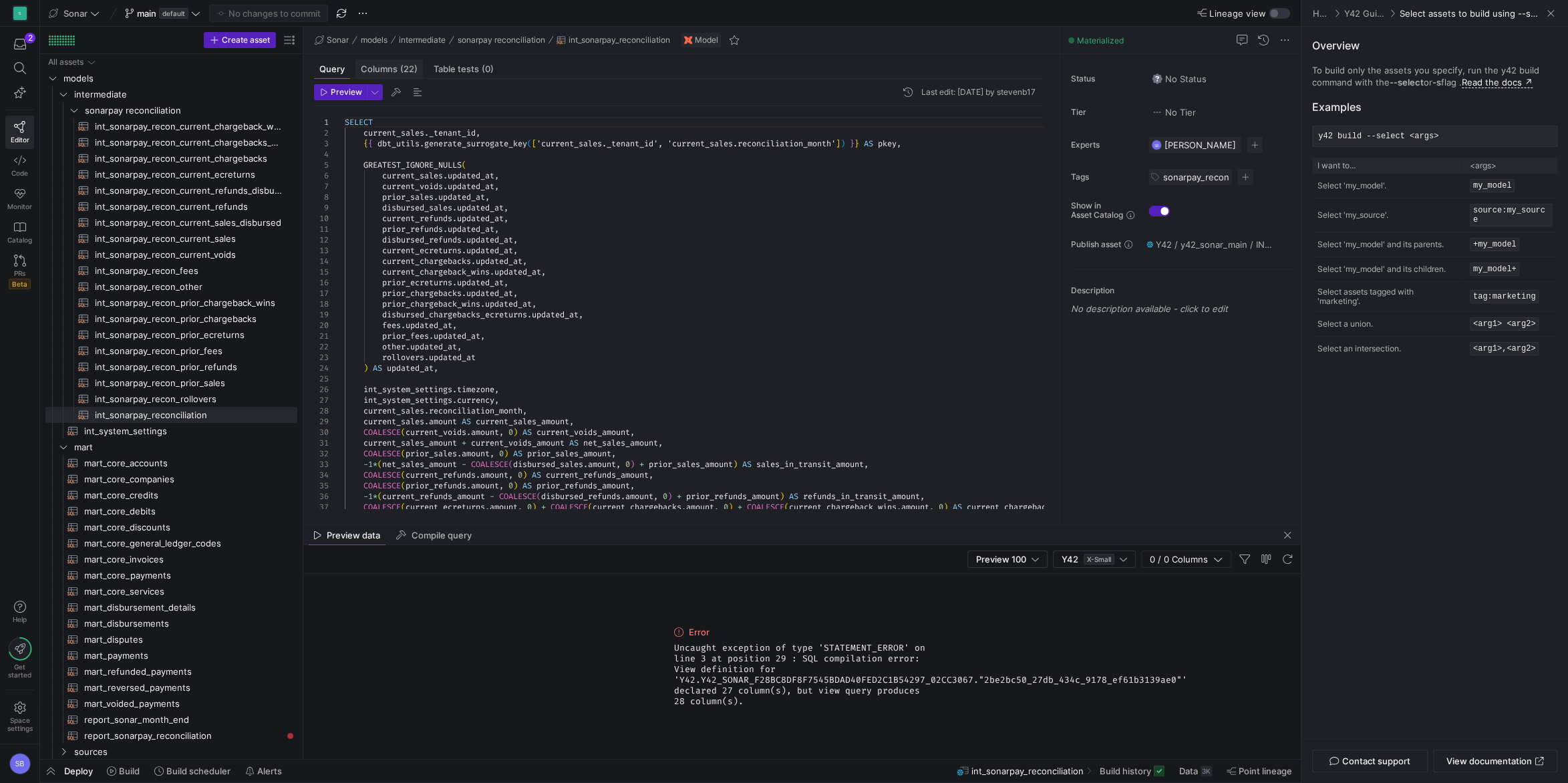
click at [379, 70] on span "Columns (22)" at bounding box center [389, 69] width 57 height 9
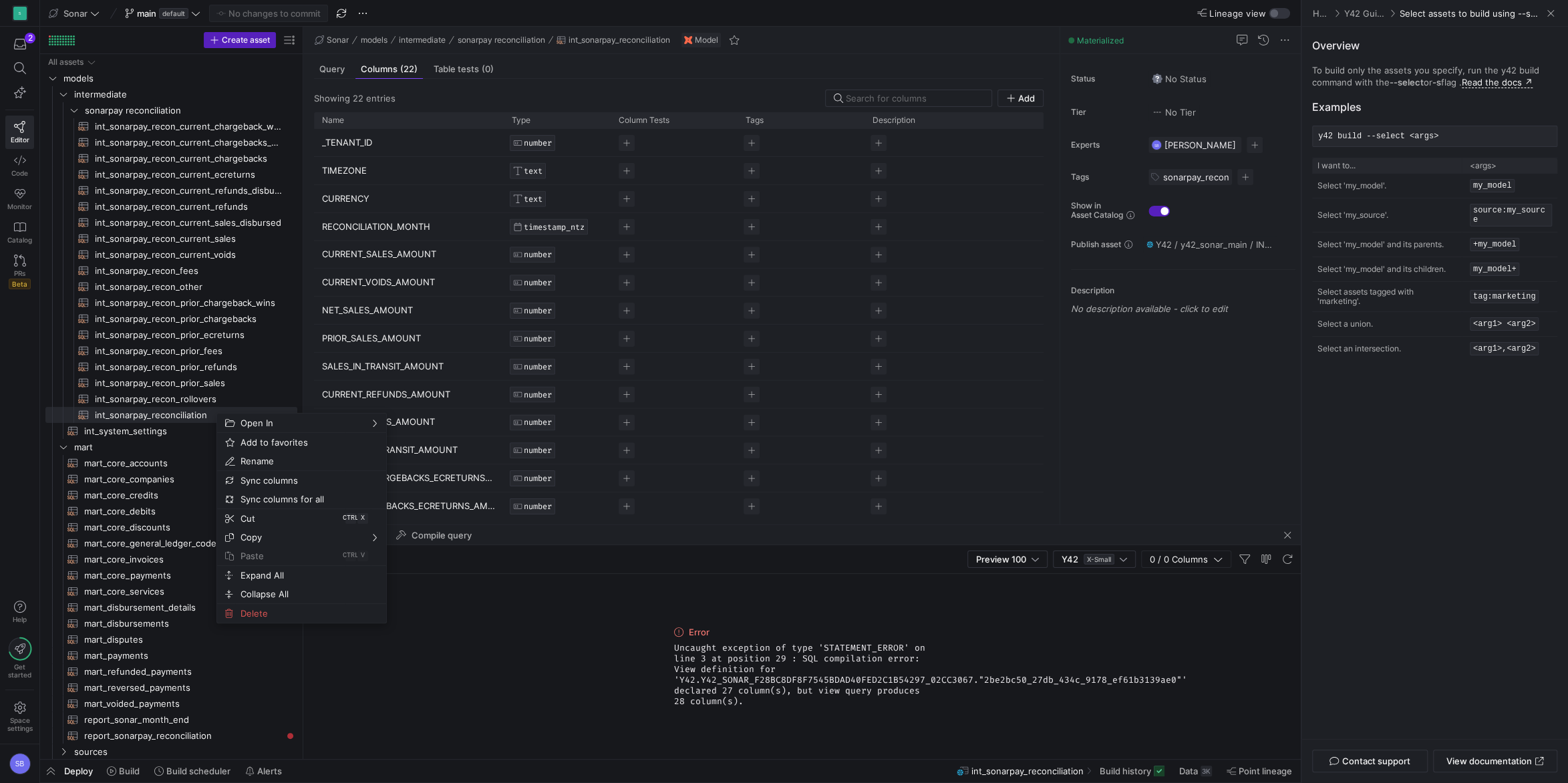
click at [451, 167] on p "TIMEZONE" at bounding box center [409, 171] width 174 height 26
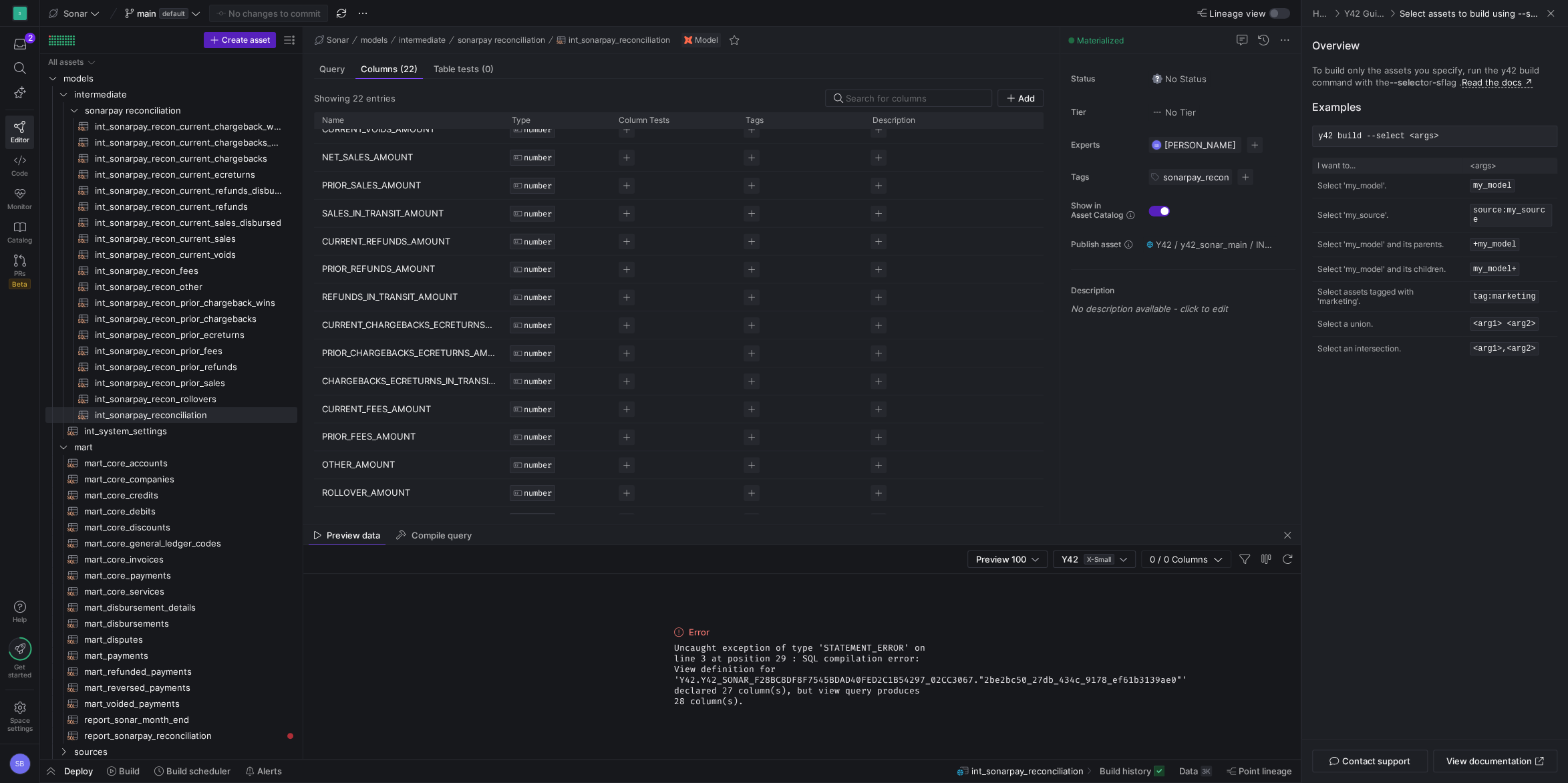
scroll to position [229, 0]
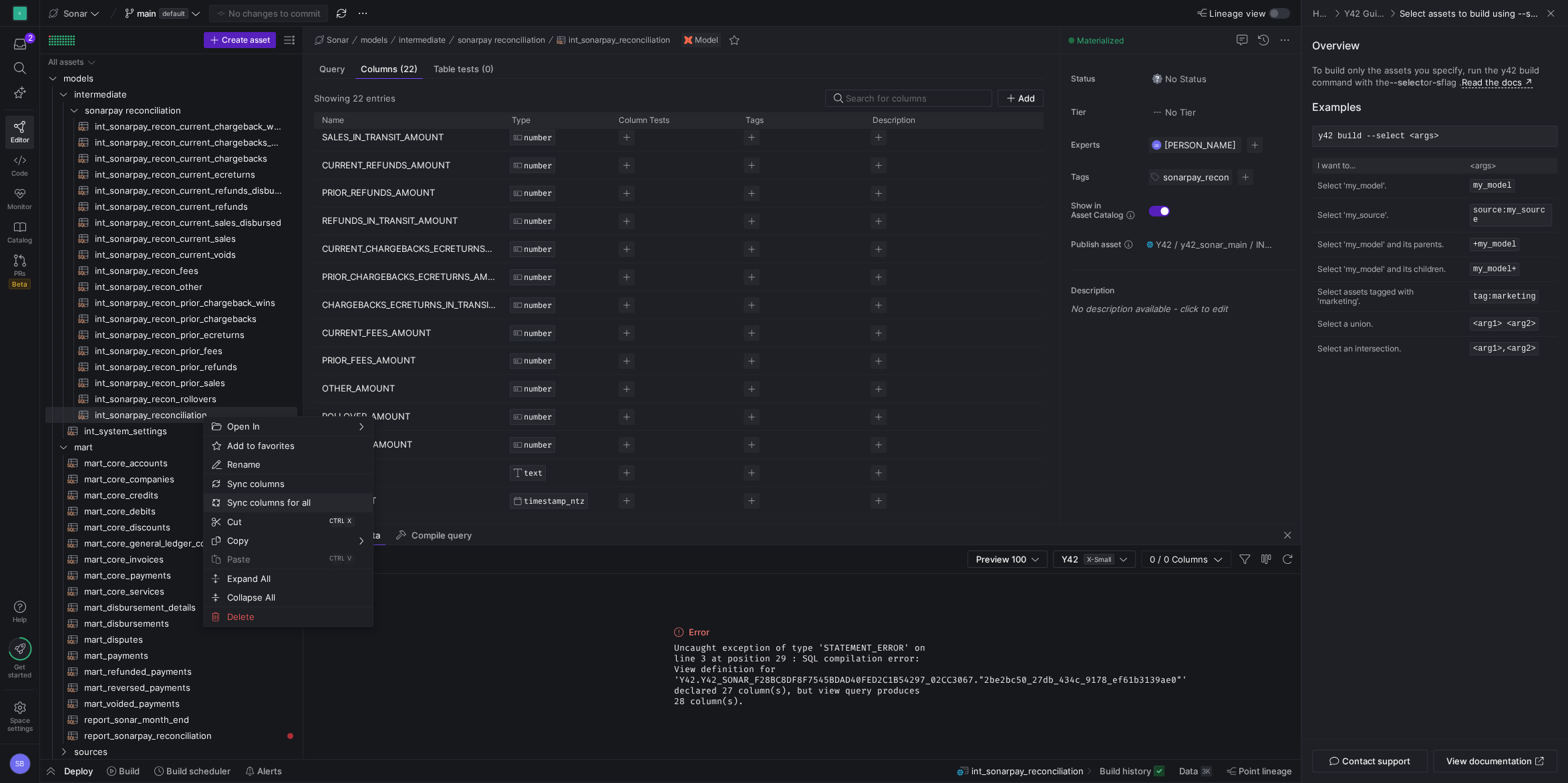
click at [255, 503] on span "Sync columns for all" at bounding box center [277, 502] width 110 height 19
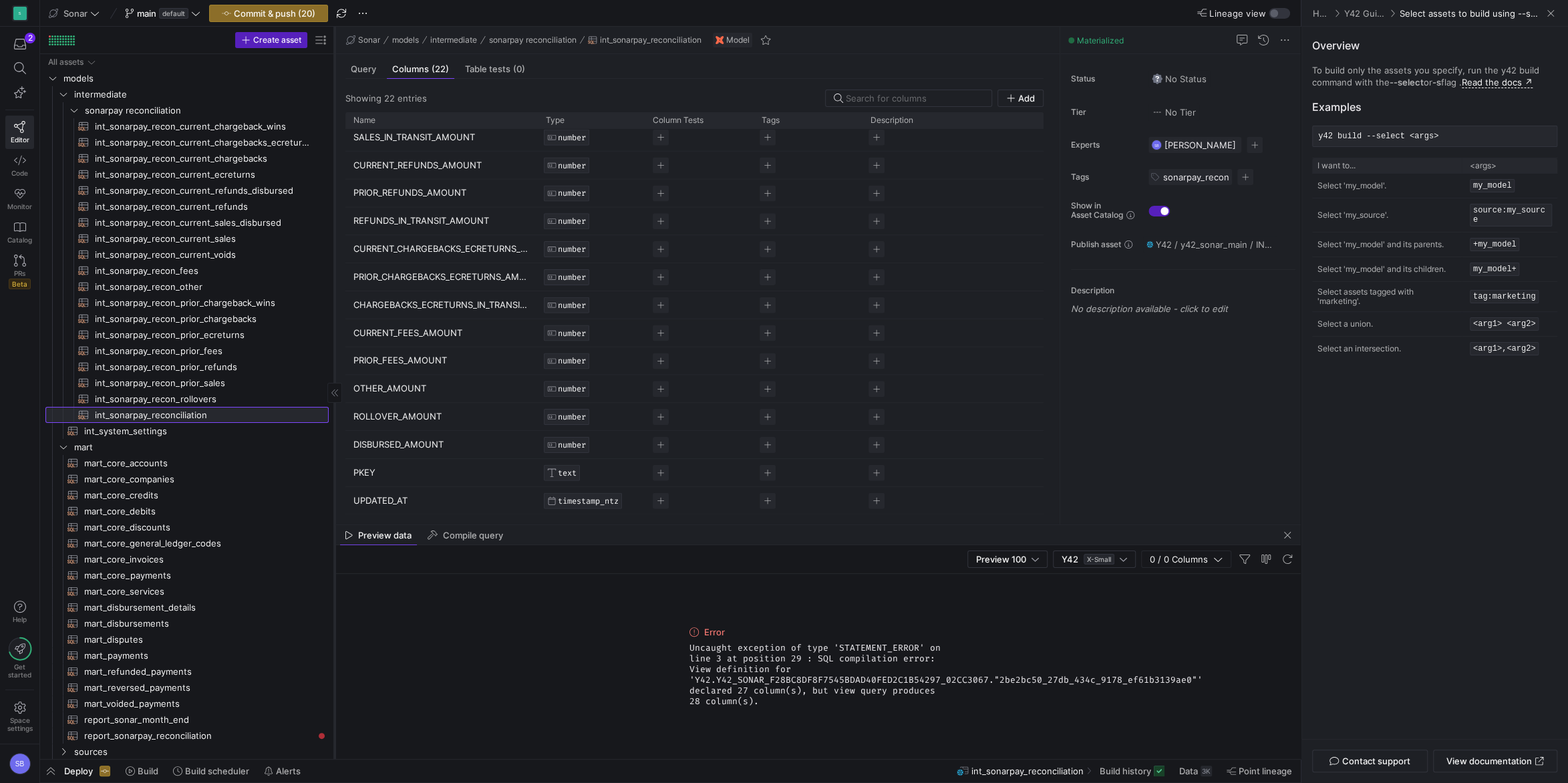
drag, startPoint x: 304, startPoint y: 266, endPoint x: 335, endPoint y: 262, distance: 31.3
click at [335, 262] on div at bounding box center [334, 393] width 1 height 733
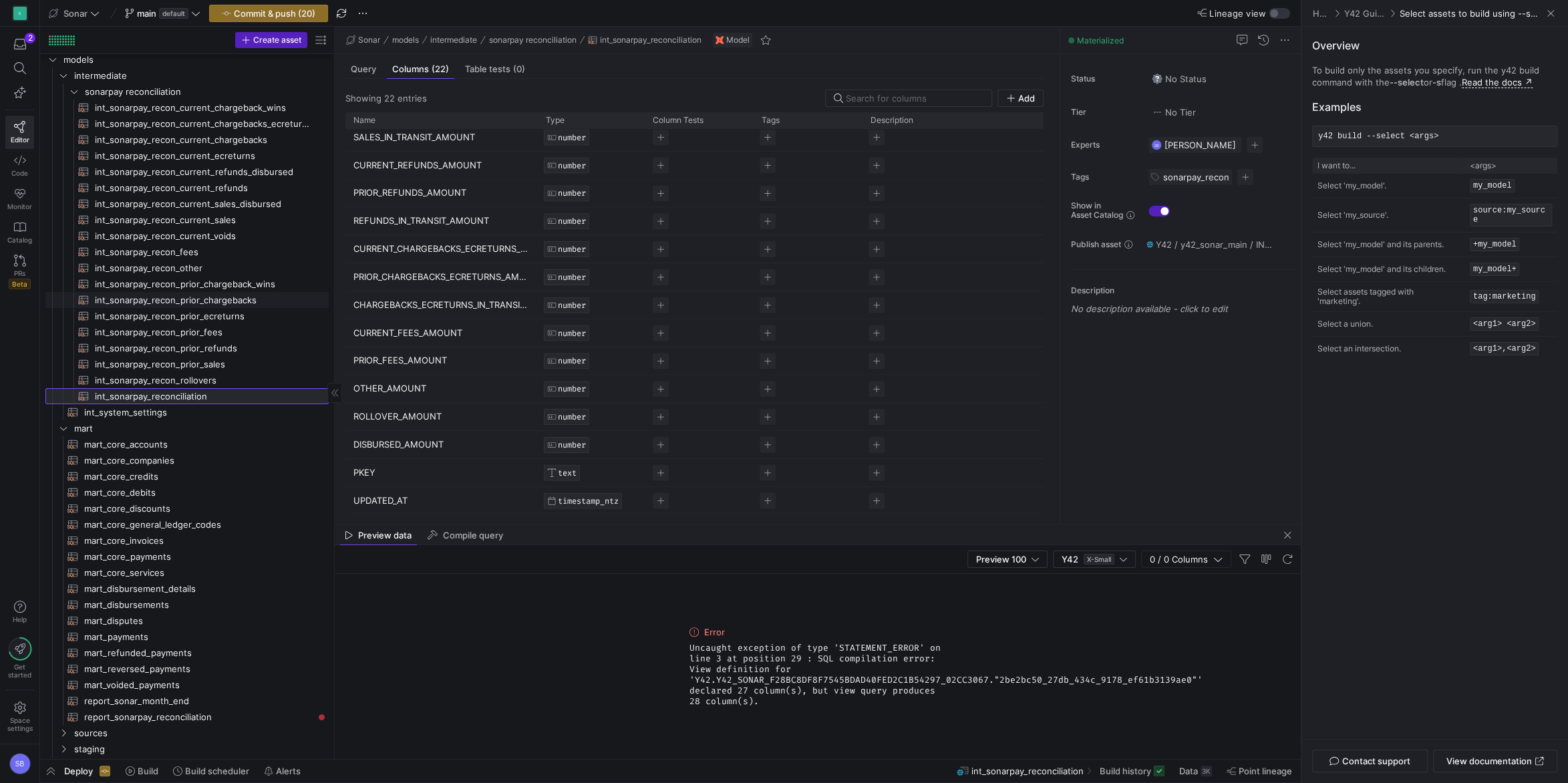
scroll to position [22, 0]
click at [283, 6] on span "button" at bounding box center [268, 14] width 118 height 16
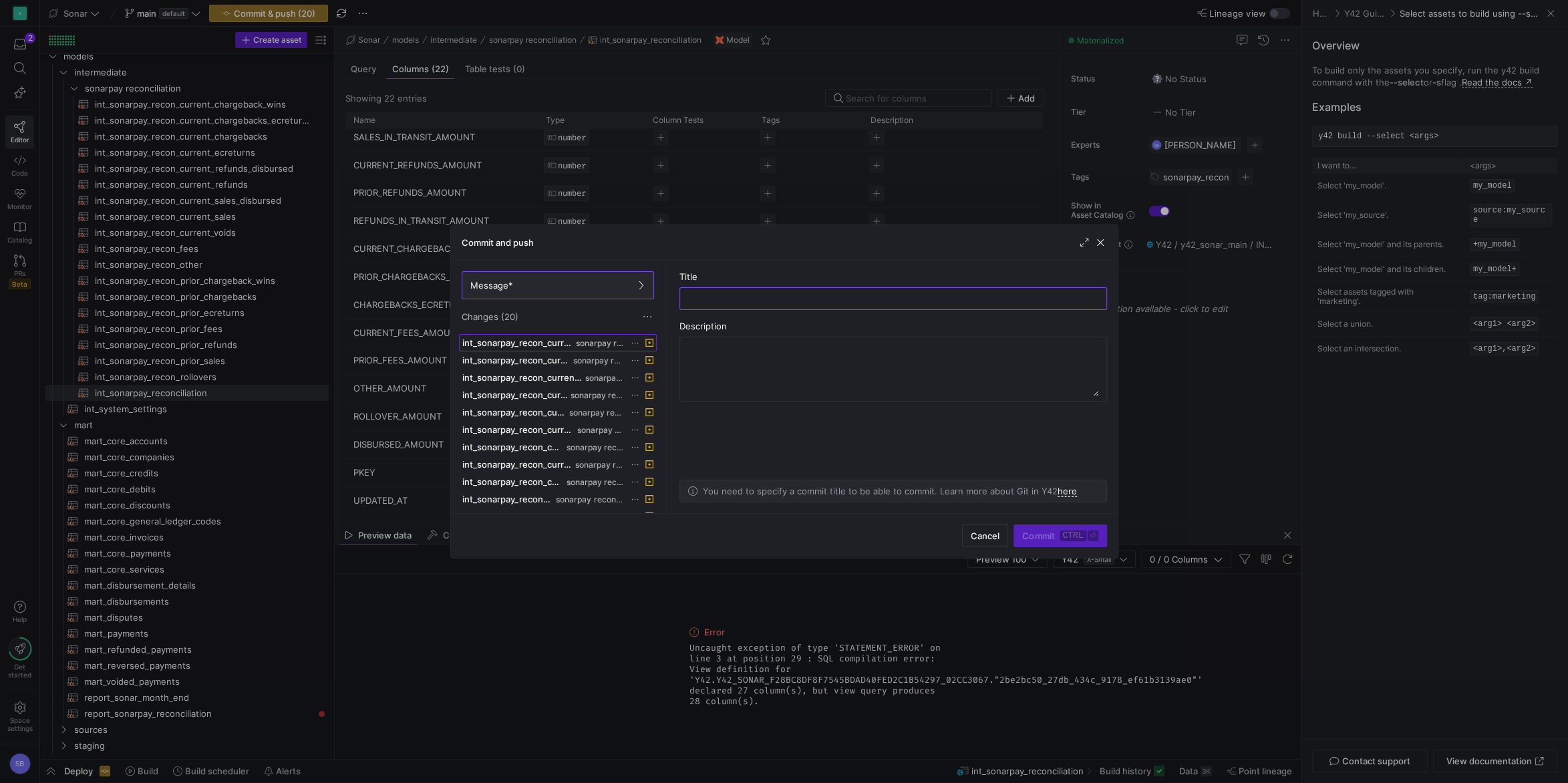
click at [620, 341] on span "sonarpay reconciliation" at bounding box center [599, 344] width 47 height 10
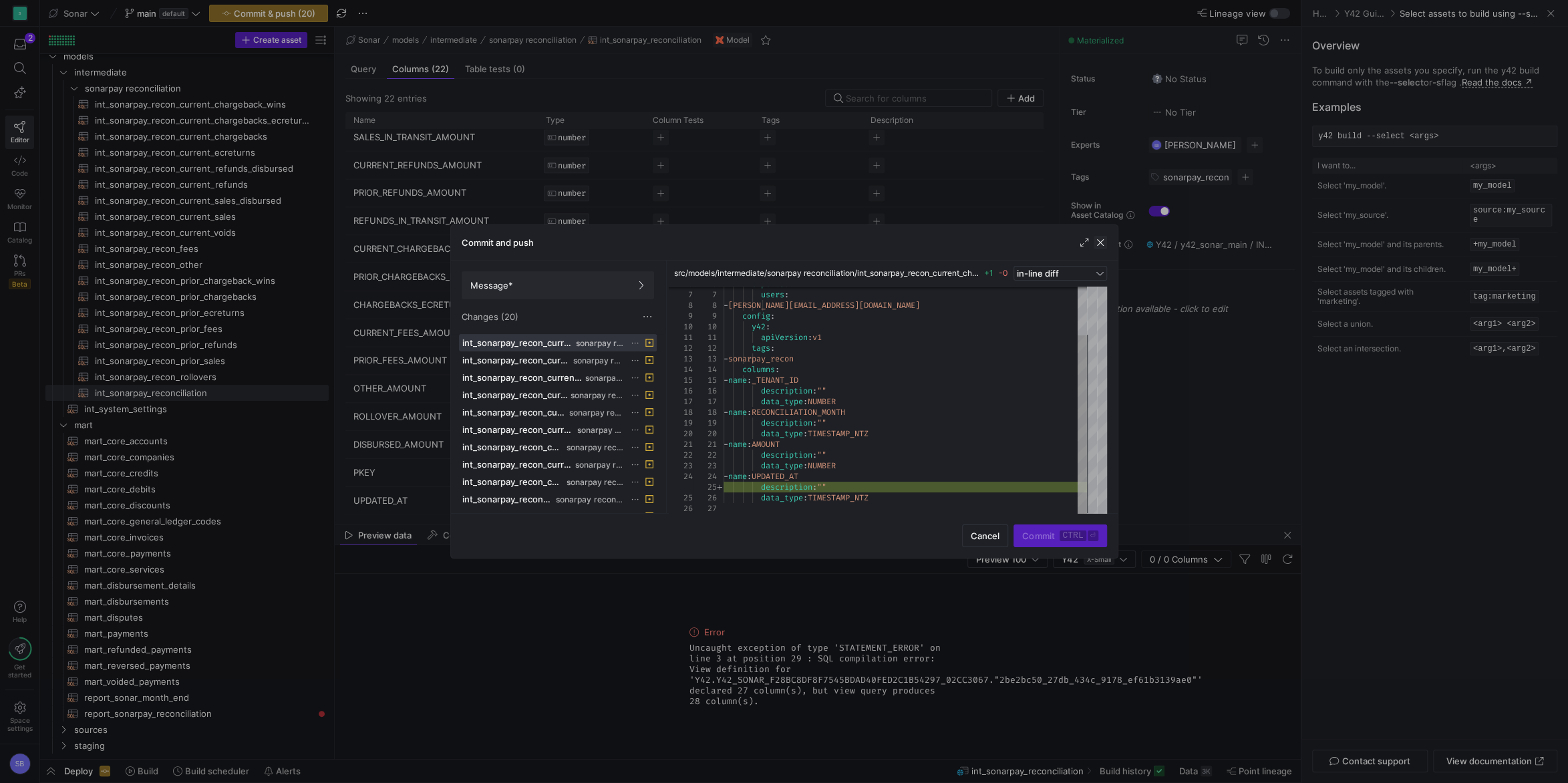
click at [1099, 244] on span "button" at bounding box center [1100, 242] width 13 height 13
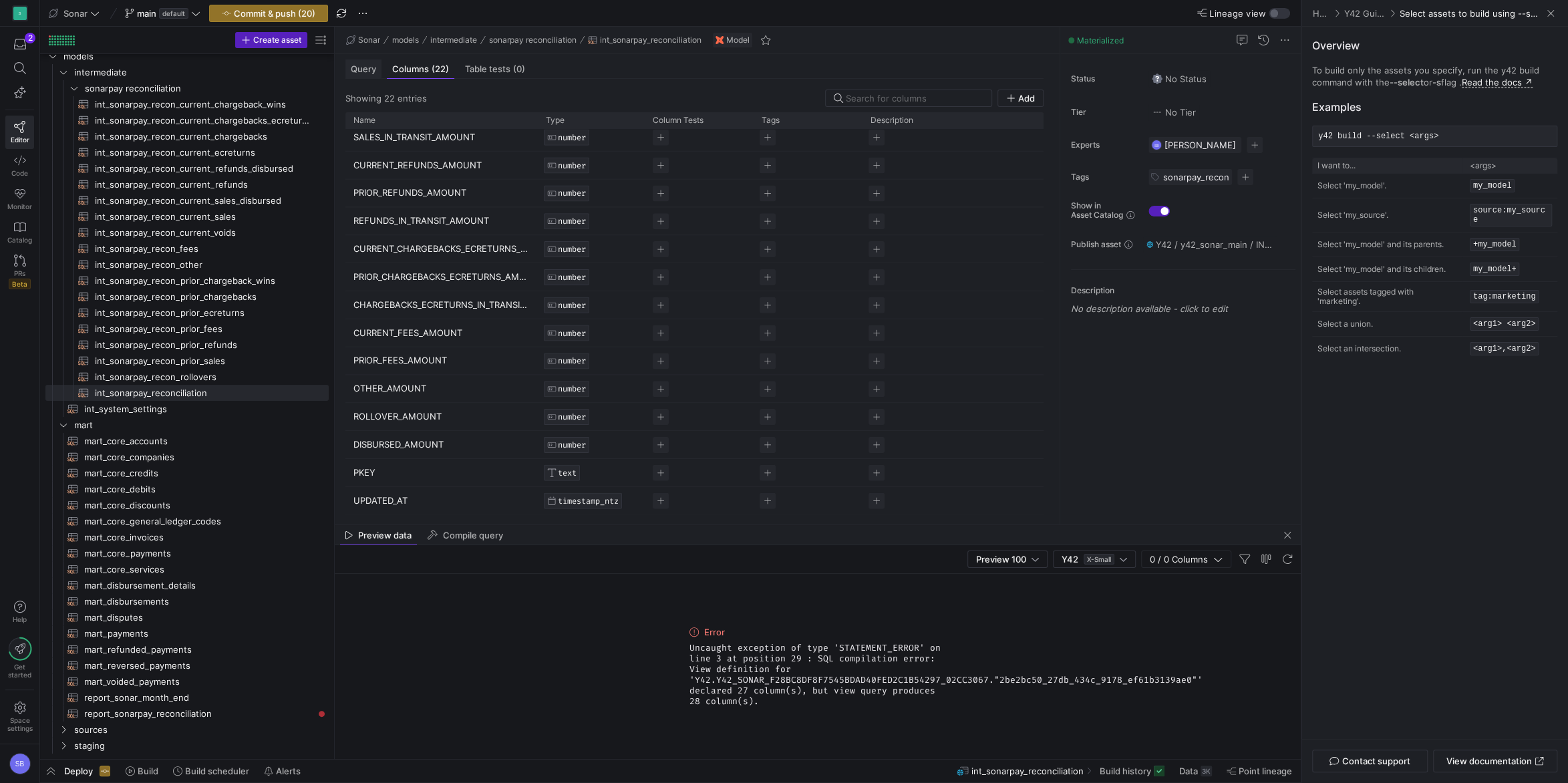
click at [368, 67] on span "Query" at bounding box center [363, 69] width 25 height 9
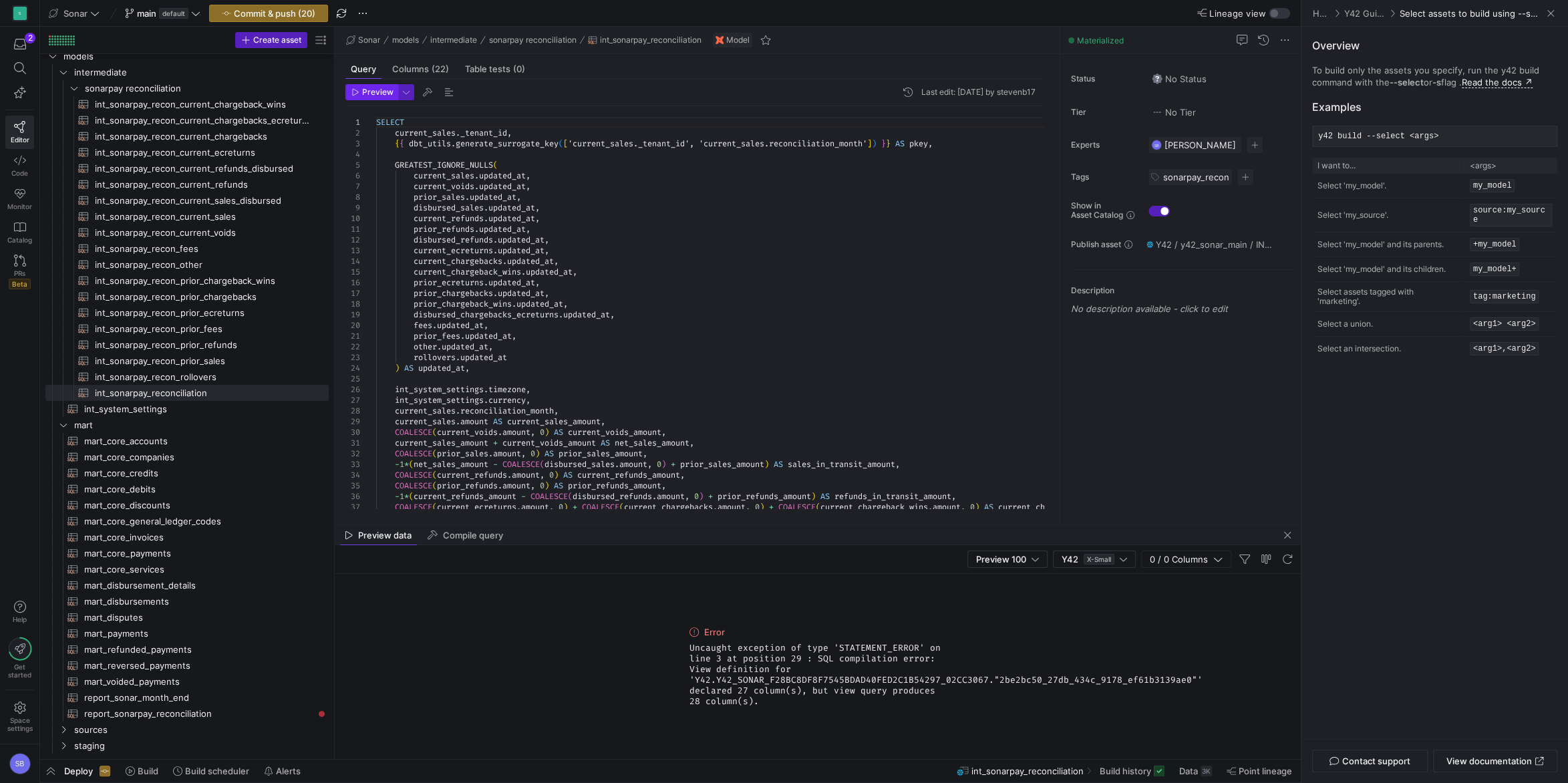
click at [377, 89] on span "Preview" at bounding box center [378, 93] width 32 height 10
click at [225, 708] on span "report_sonarpay_reconciliation​​​​​​​​​​" at bounding box center [199, 714] width 229 height 15
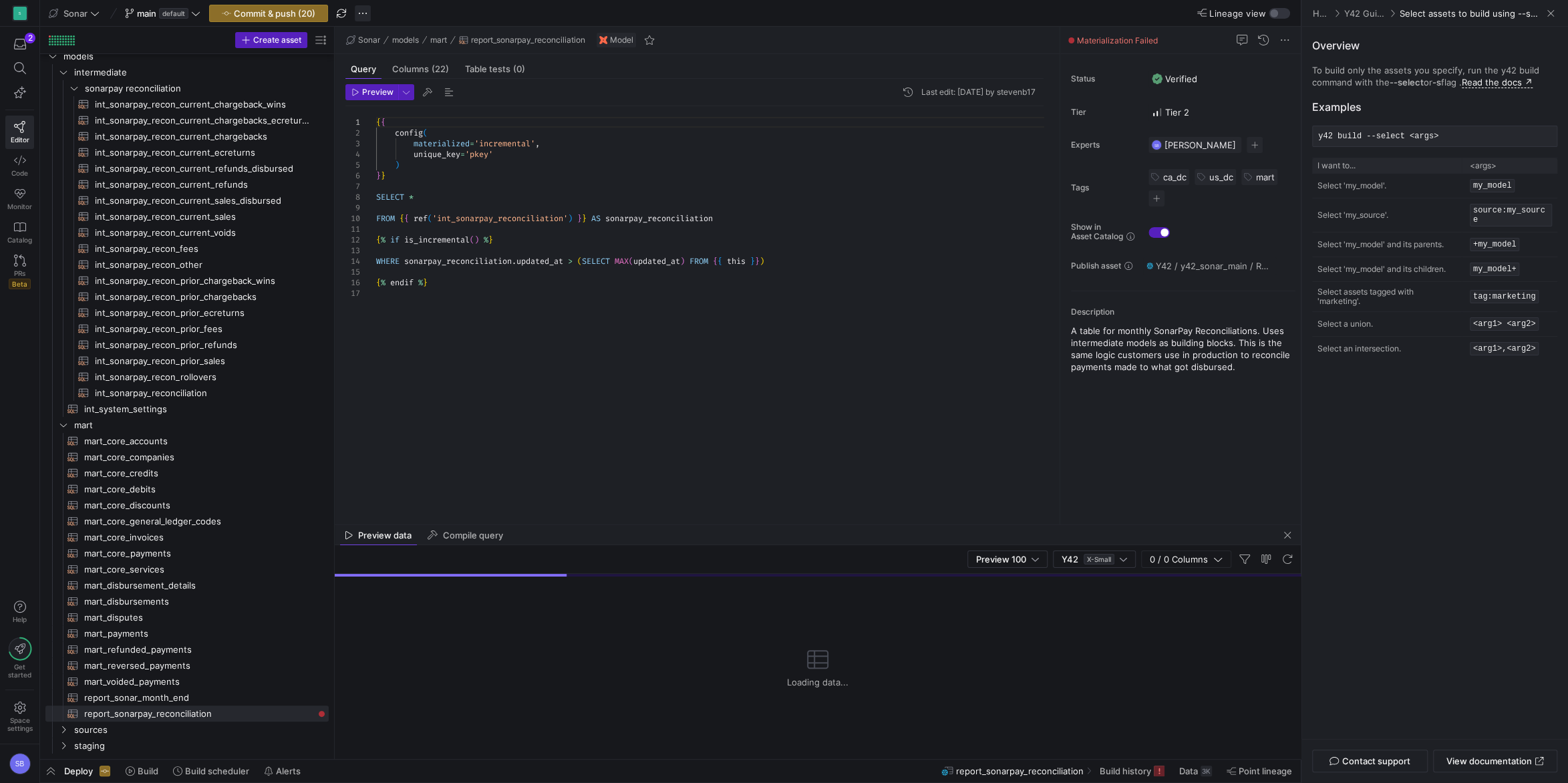
click at [359, 15] on span "button" at bounding box center [363, 14] width 16 height 16
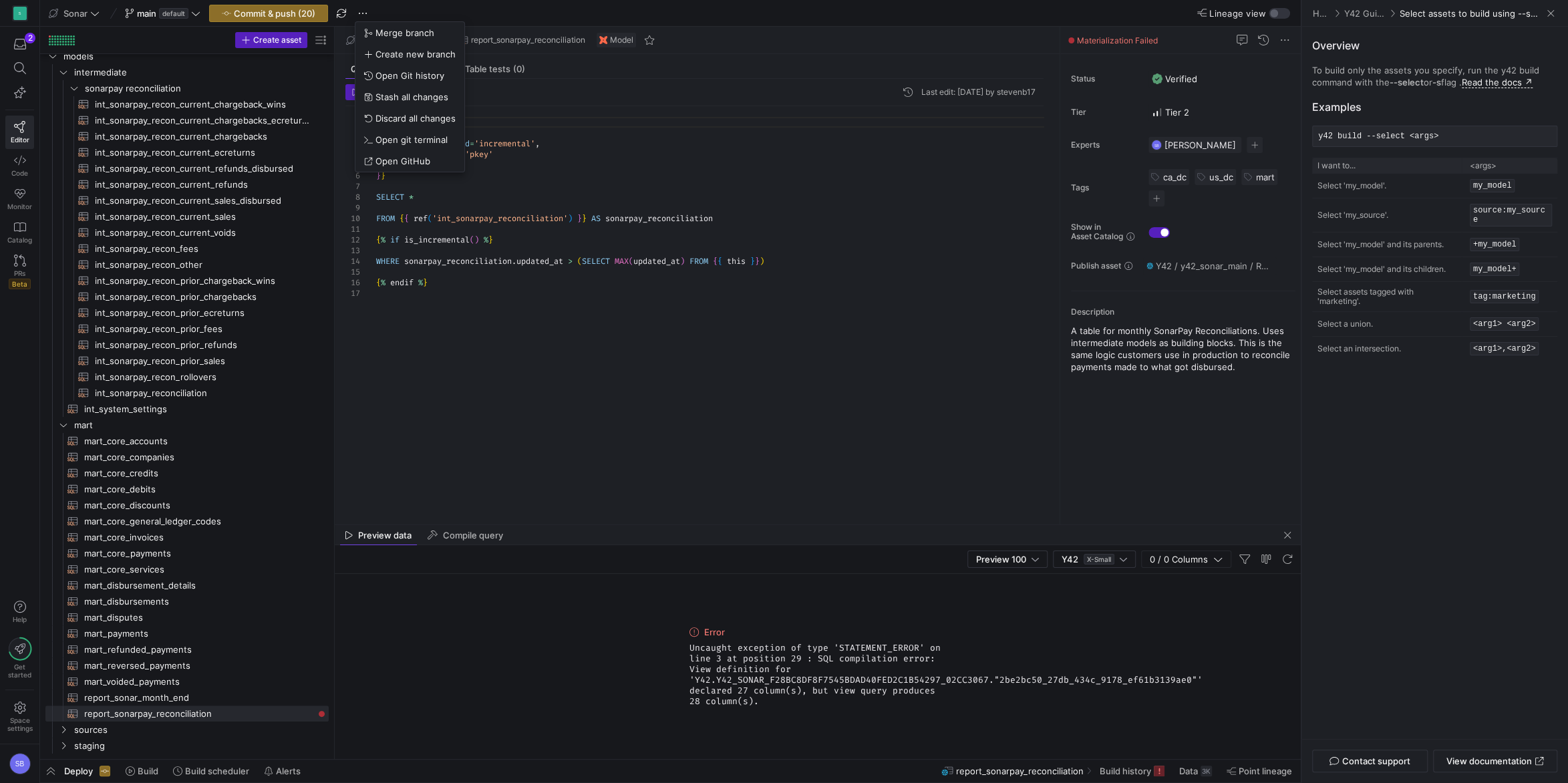
click at [747, 239] on div at bounding box center [784, 392] width 1568 height 783
click at [360, 11] on span "button" at bounding box center [363, 14] width 16 height 16
click at [594, 255] on div at bounding box center [784, 392] width 1568 height 783
click at [190, 15] on span "main default" at bounding box center [162, 13] width 76 height 11
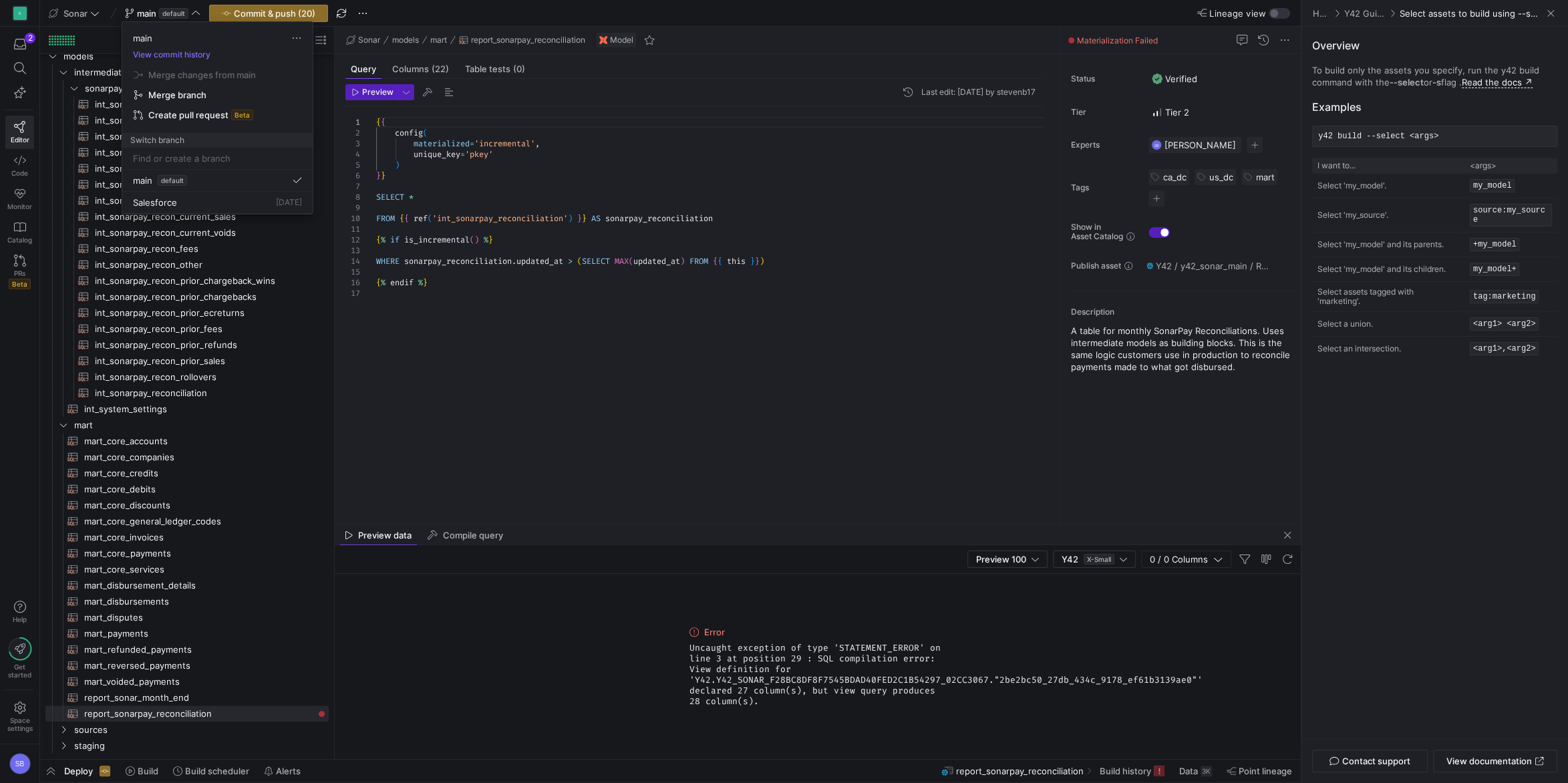
click at [591, 207] on div at bounding box center [784, 392] width 1568 height 783
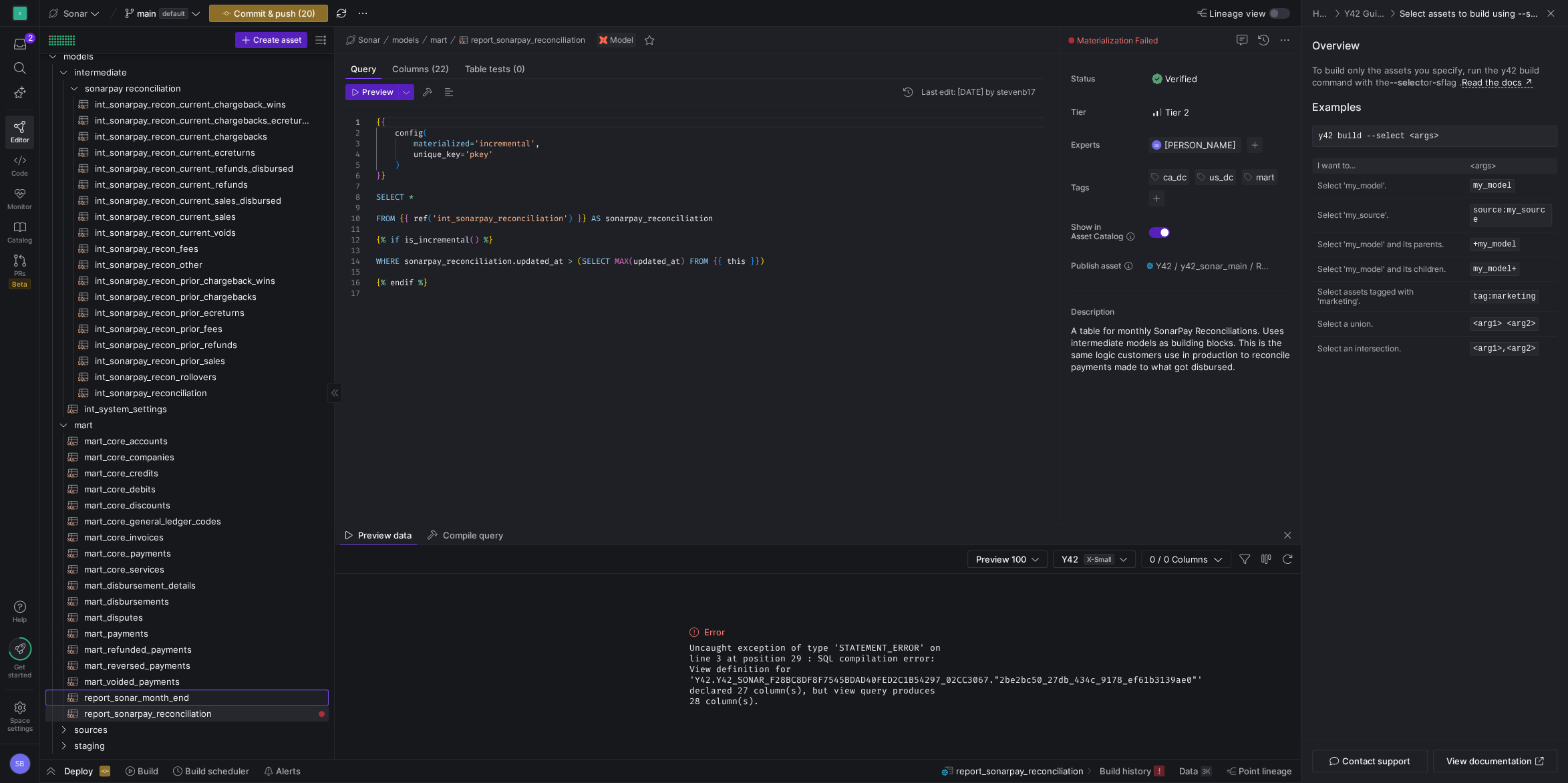
click at [157, 694] on span "report_sonar_month_end​​​​​​​​​​" at bounding box center [199, 698] width 229 height 15
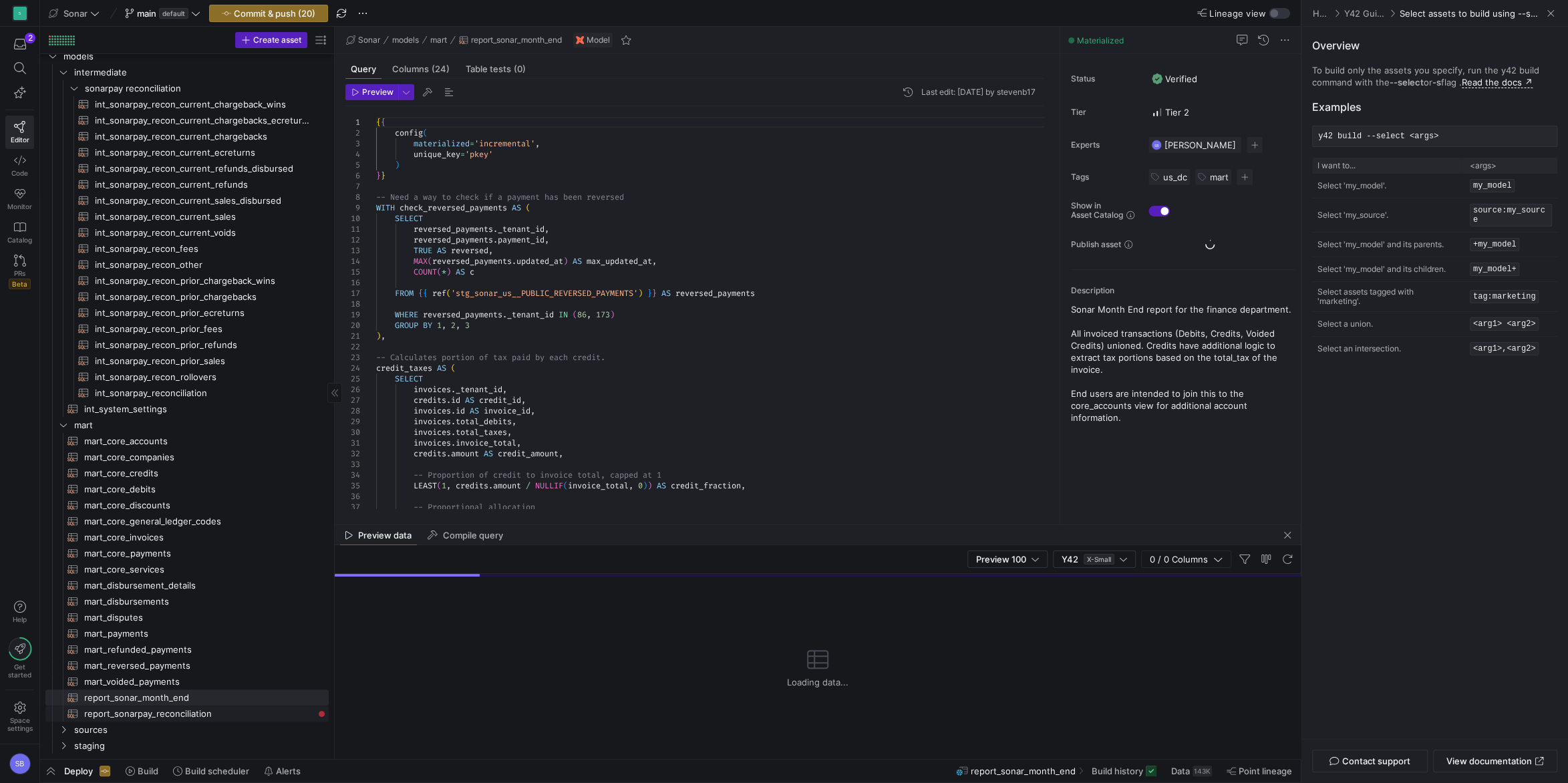
click at [157, 711] on span "report_sonarpay_reconciliation​​​​​​​​​​" at bounding box center [199, 714] width 229 height 15
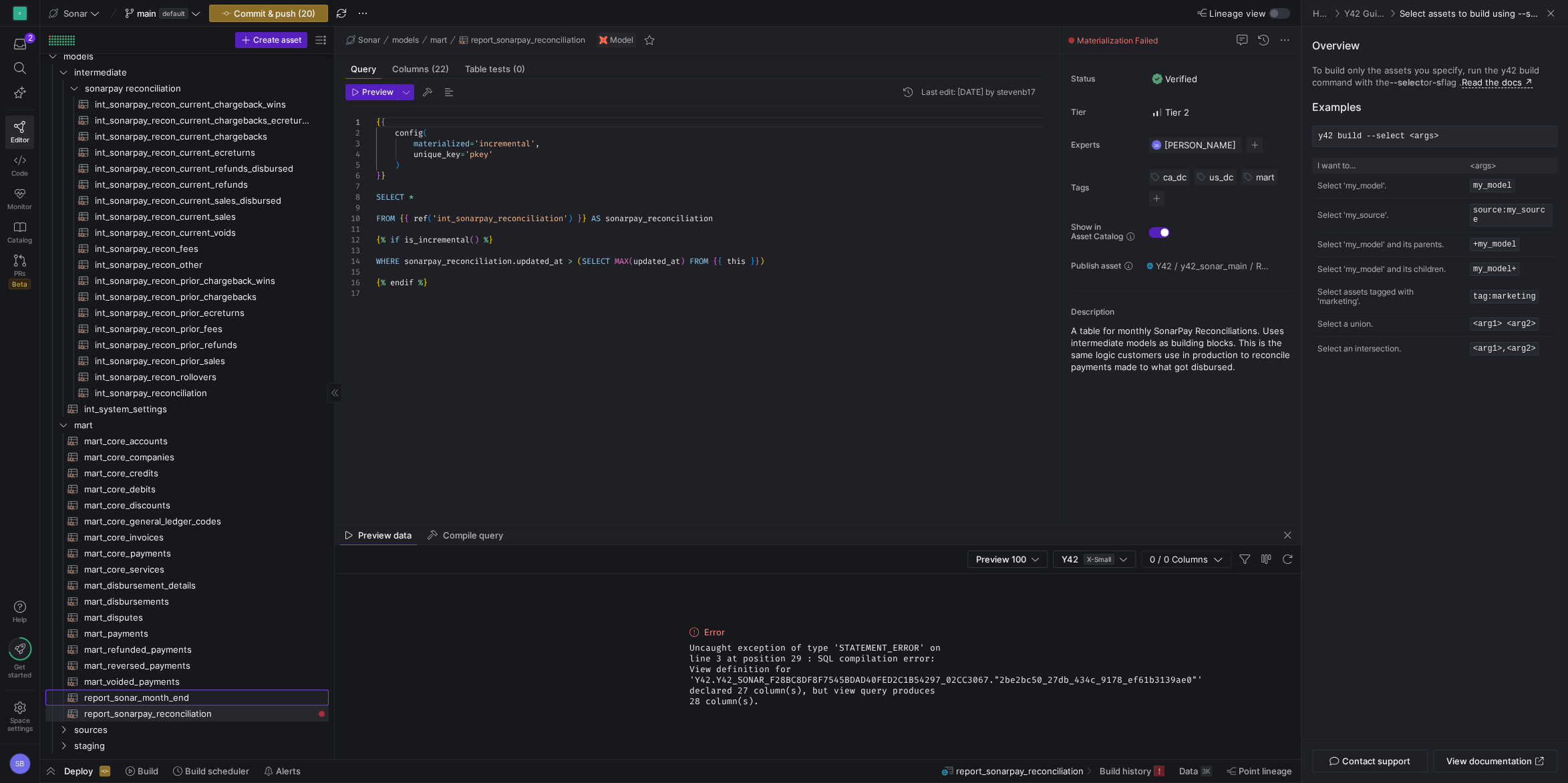
click at [184, 701] on span "report_sonar_month_end​​​​​​​​​​" at bounding box center [199, 698] width 229 height 15
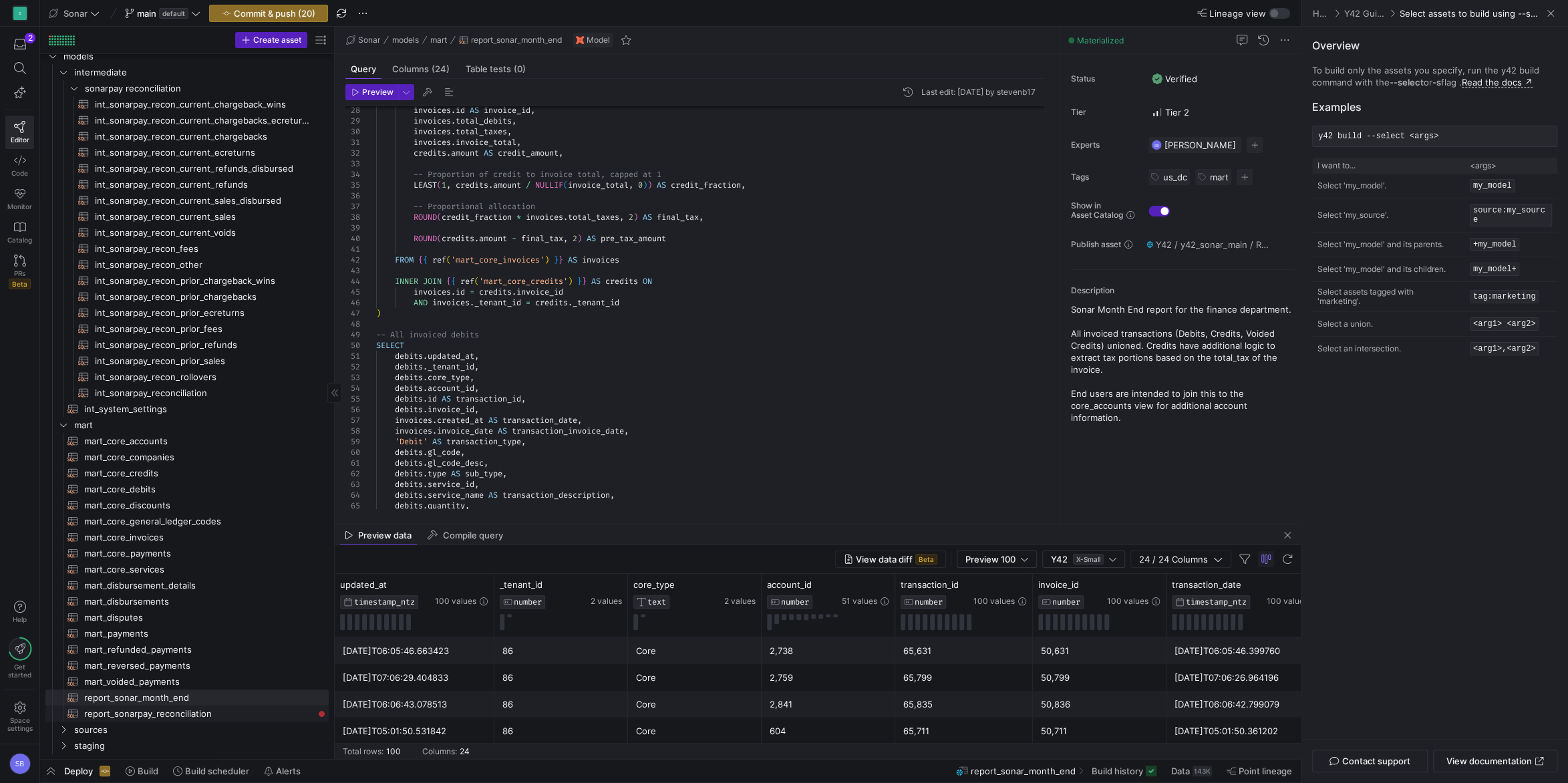
click at [205, 710] on span "report_sonarpay_reconciliation​​​​​​​​​​" at bounding box center [199, 714] width 229 height 15
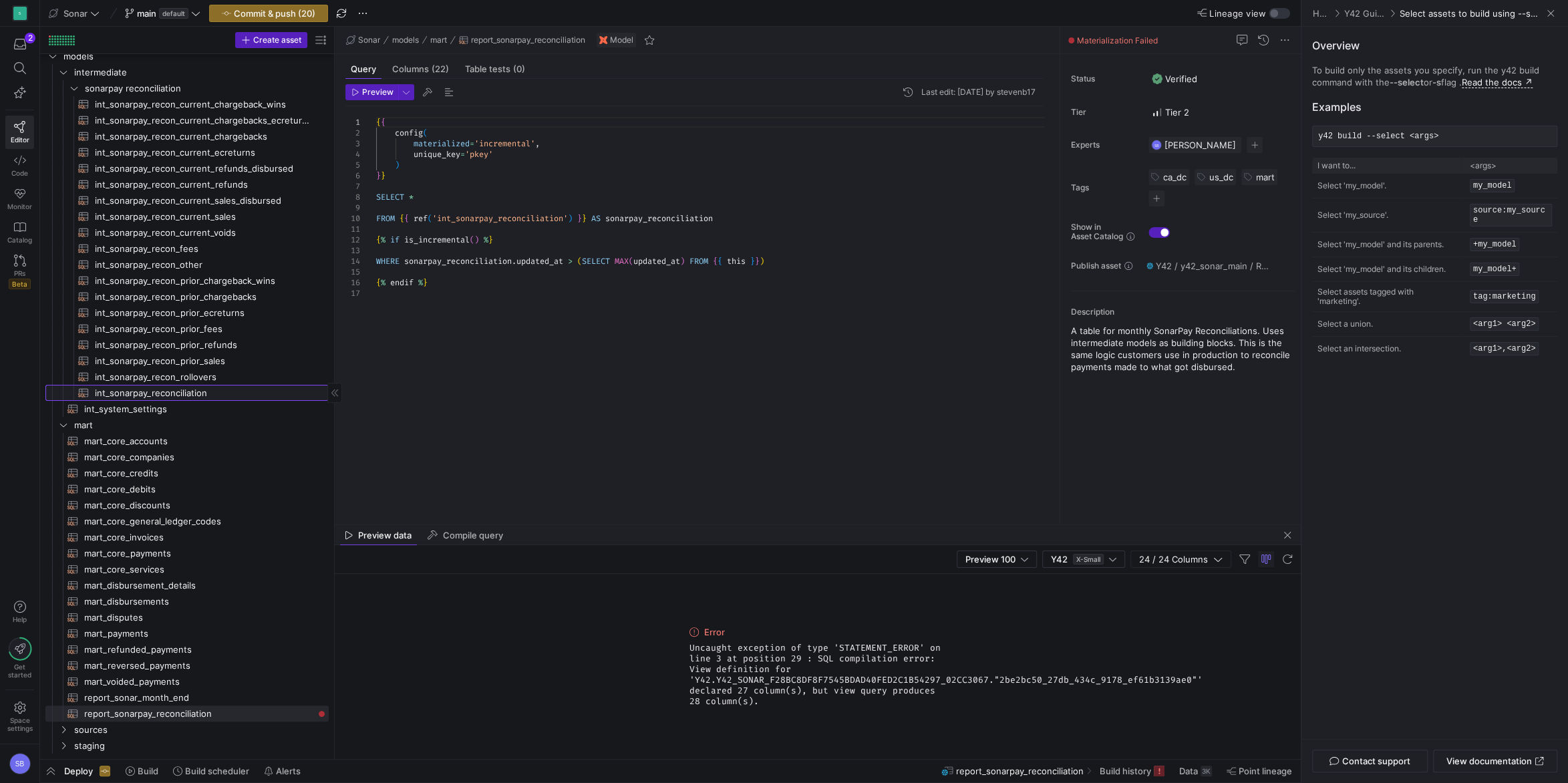
click at [204, 397] on span "int_sonarpay_reconciliation​​​​​​​​​​" at bounding box center [204, 393] width 218 height 15
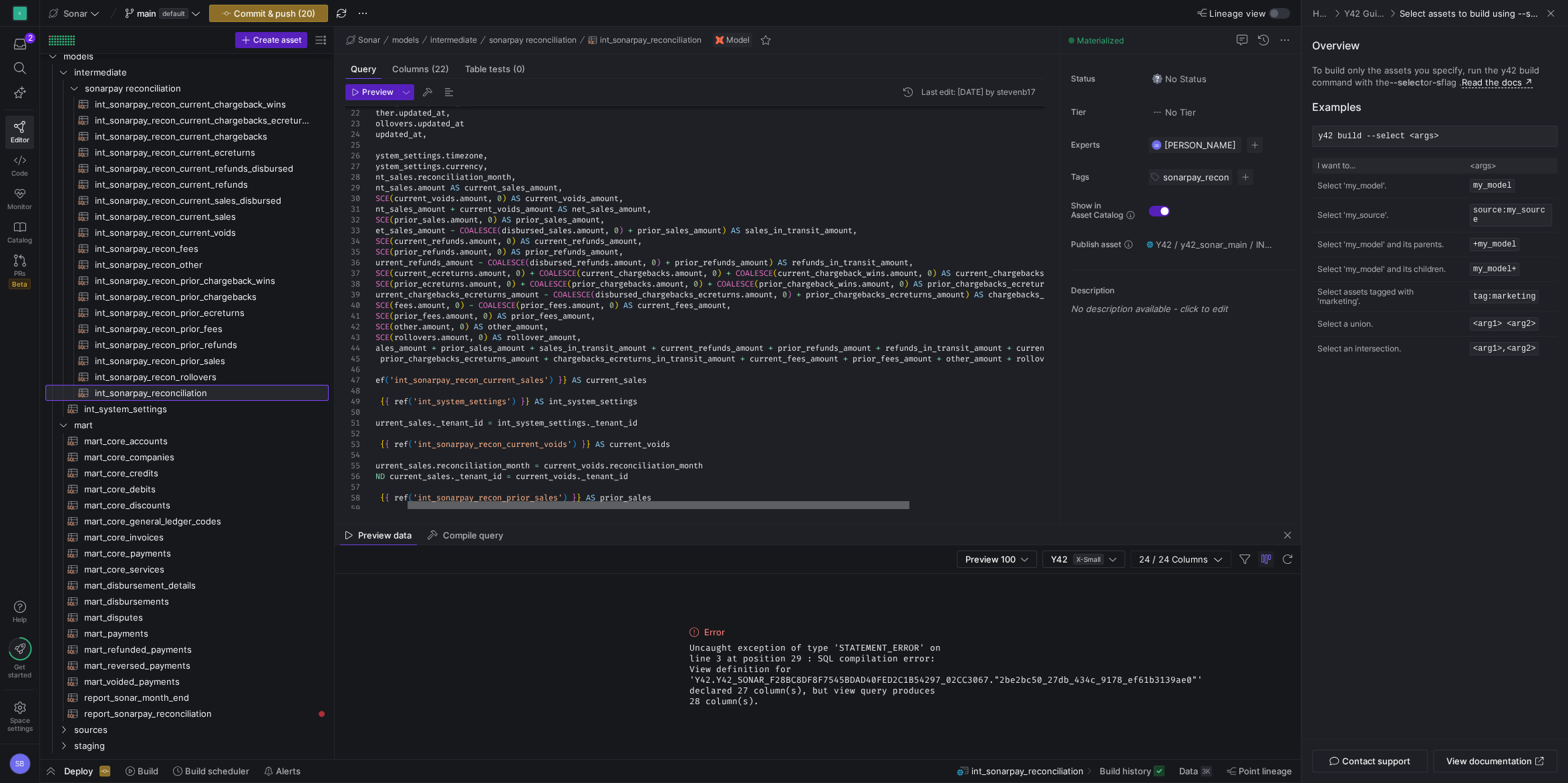
click at [766, 501] on div at bounding box center [659, 505] width 502 height 8
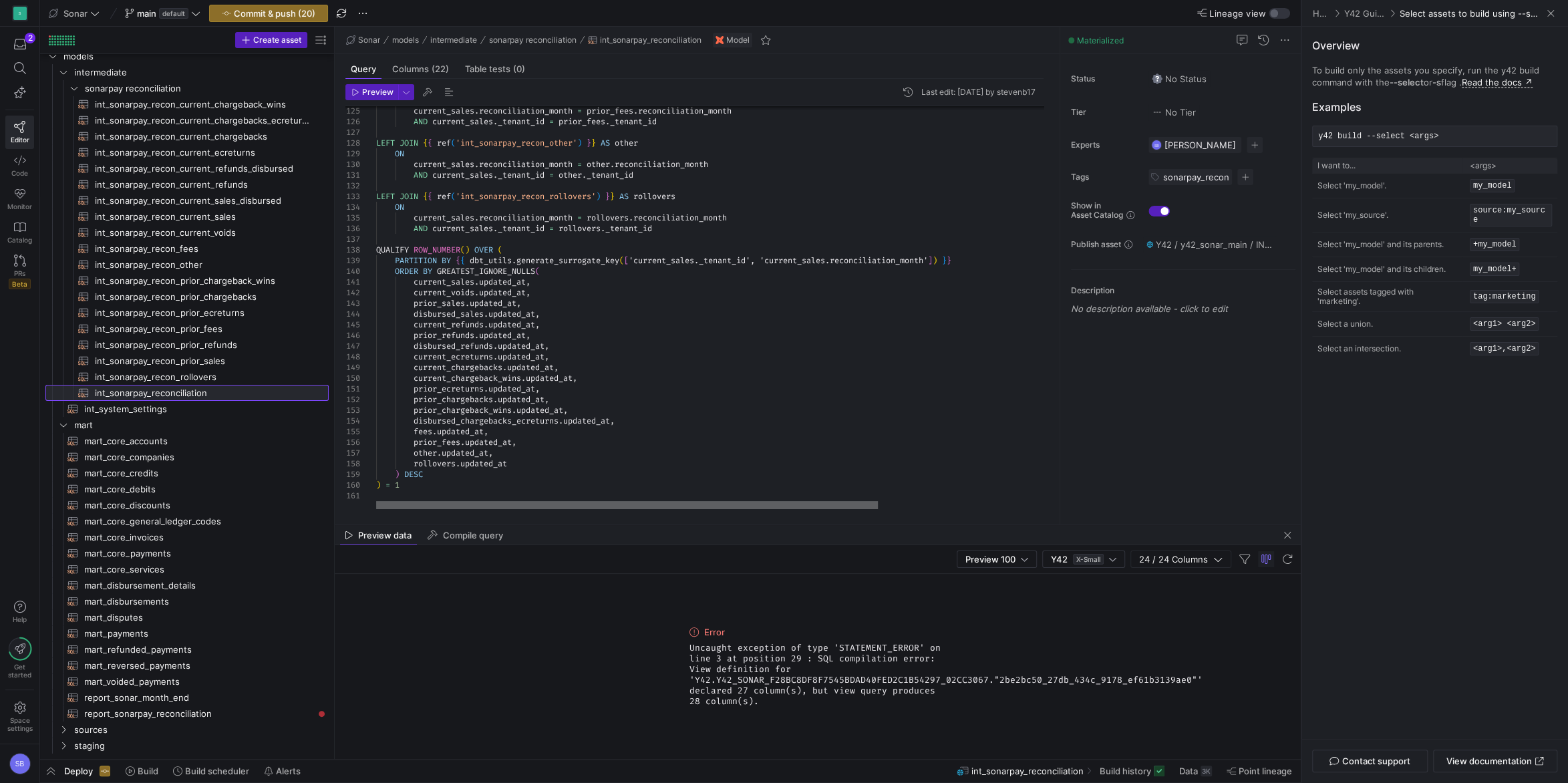
click at [641, 501] on div at bounding box center [627, 505] width 502 height 8
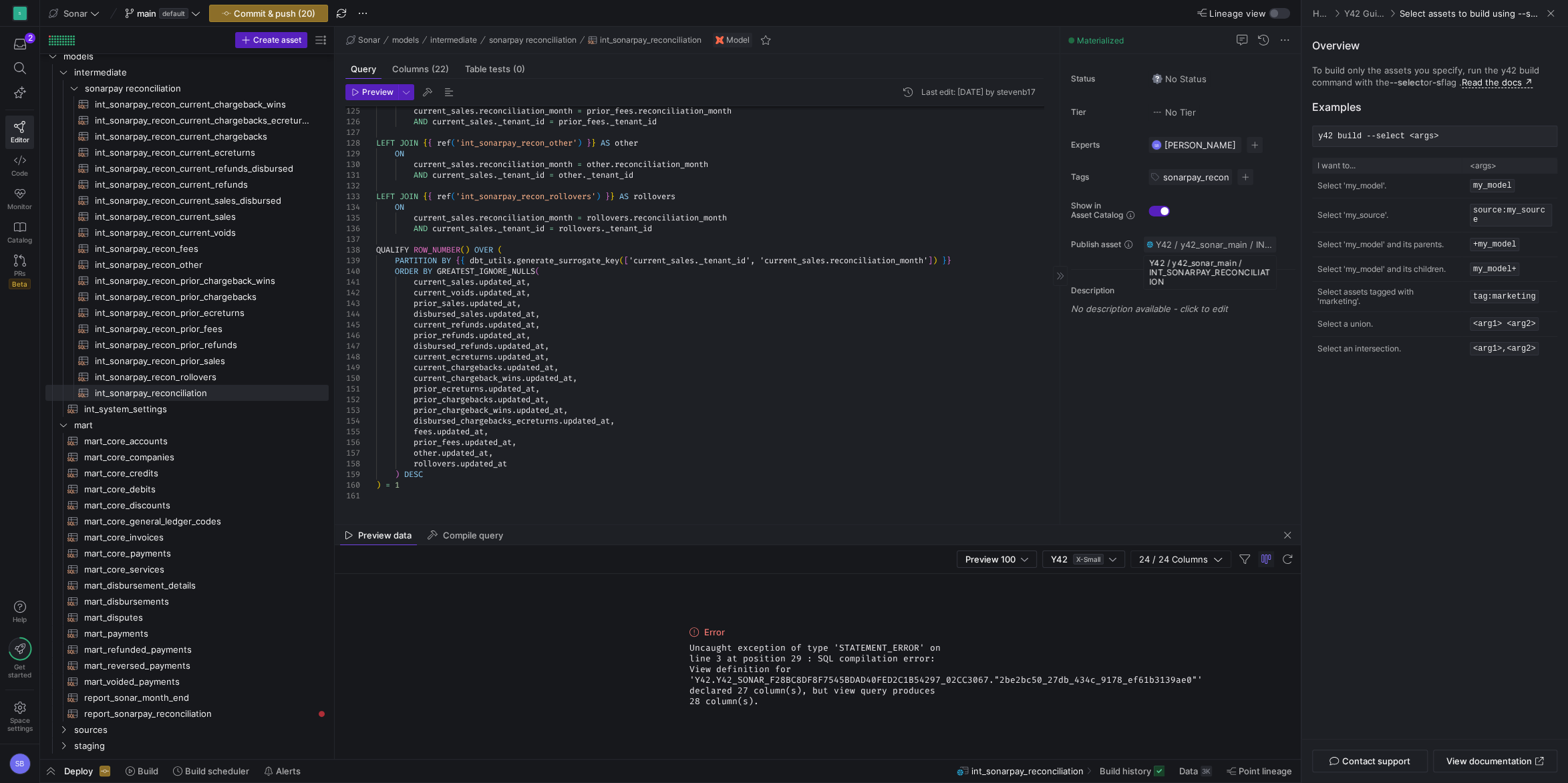
click at [1246, 242] on span "Y42 / y42_sonar_main / INT_SONARPAY_RECONCILIATION" at bounding box center [1214, 244] width 118 height 11
click at [1246, 242] on div at bounding box center [784, 392] width 1568 height 783
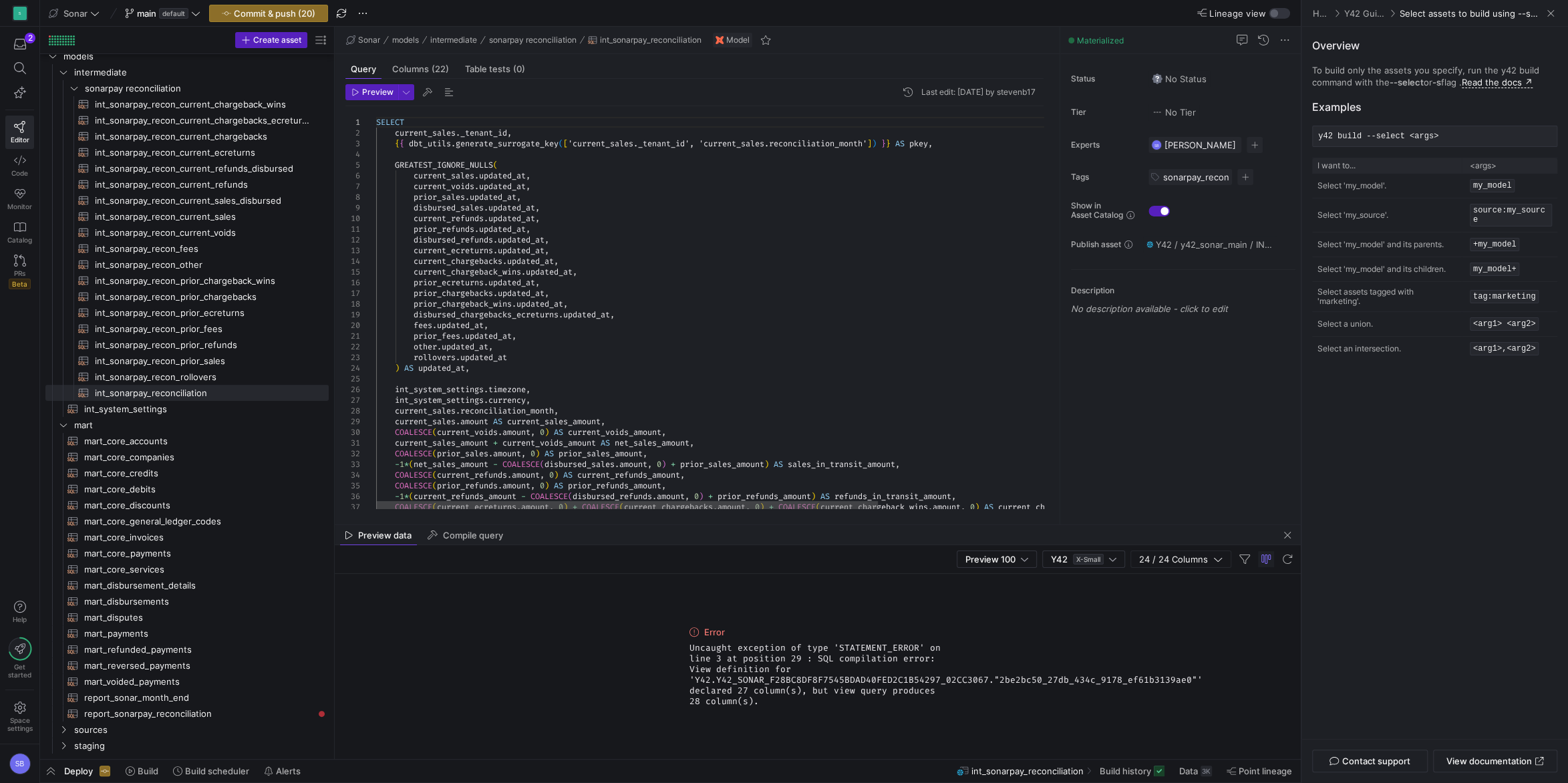
click at [1045, 106] on div at bounding box center [1050, 153] width 10 height 93
click at [155, 412] on span "int_system_settings​​​​​​​​​​" at bounding box center [199, 409] width 229 height 15
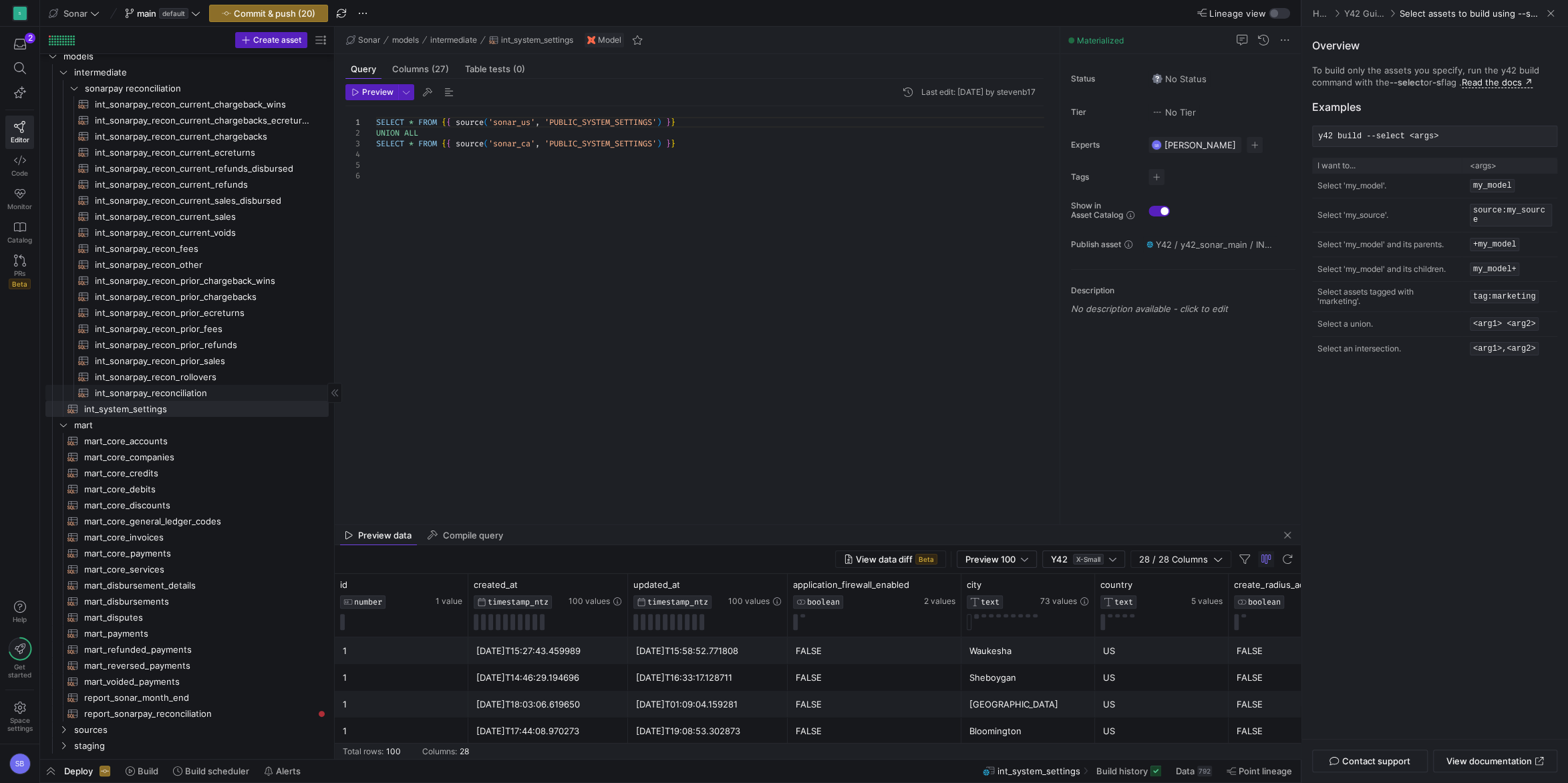
click at [180, 390] on span "int_sonarpay_reconciliation​​​​​​​​​​" at bounding box center [204, 393] width 218 height 15
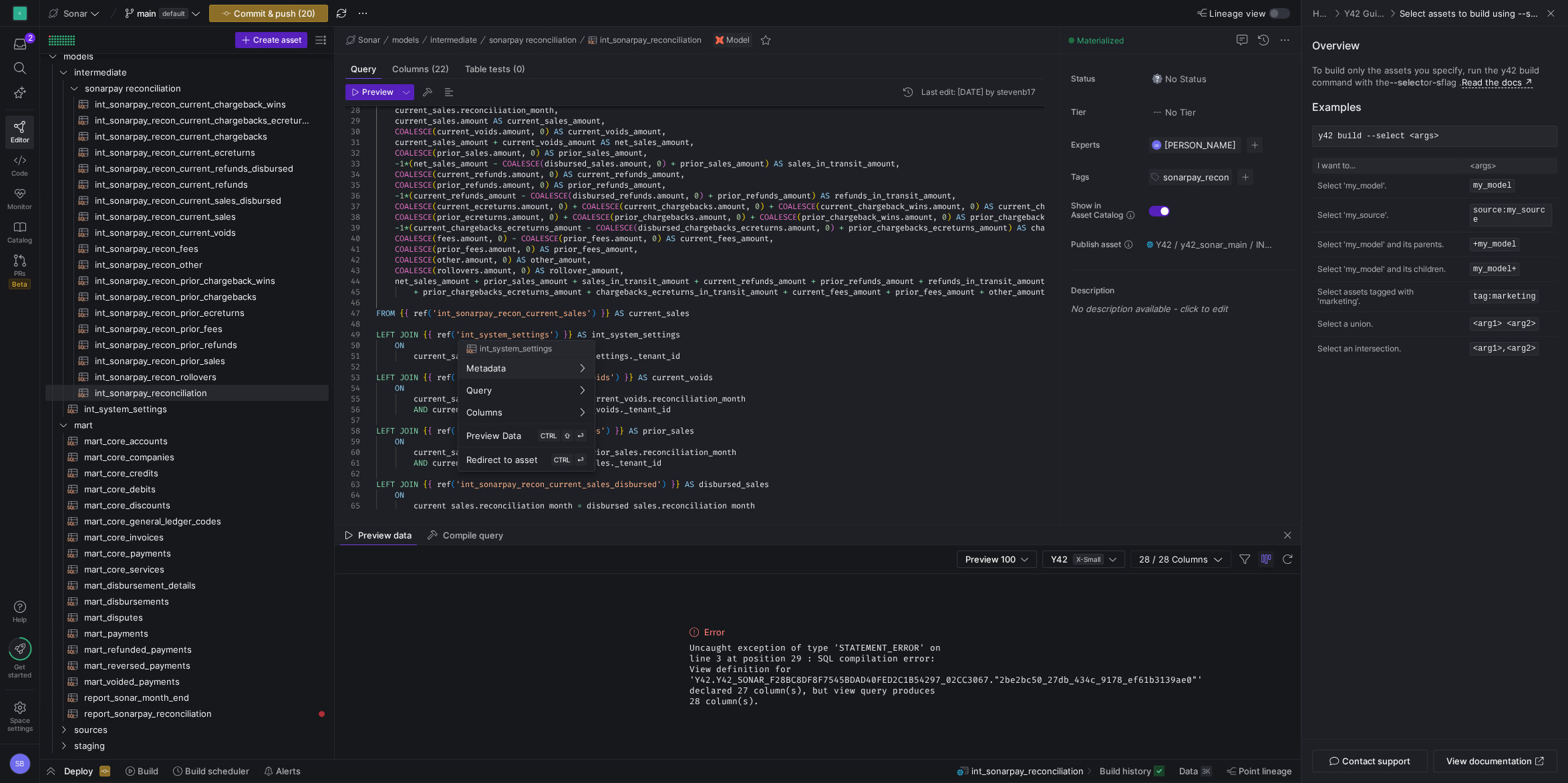
click at [159, 409] on div at bounding box center [784, 392] width 1568 height 783
click at [158, 409] on span "int_system_settings​​​​​​​​​​" at bounding box center [199, 409] width 229 height 15
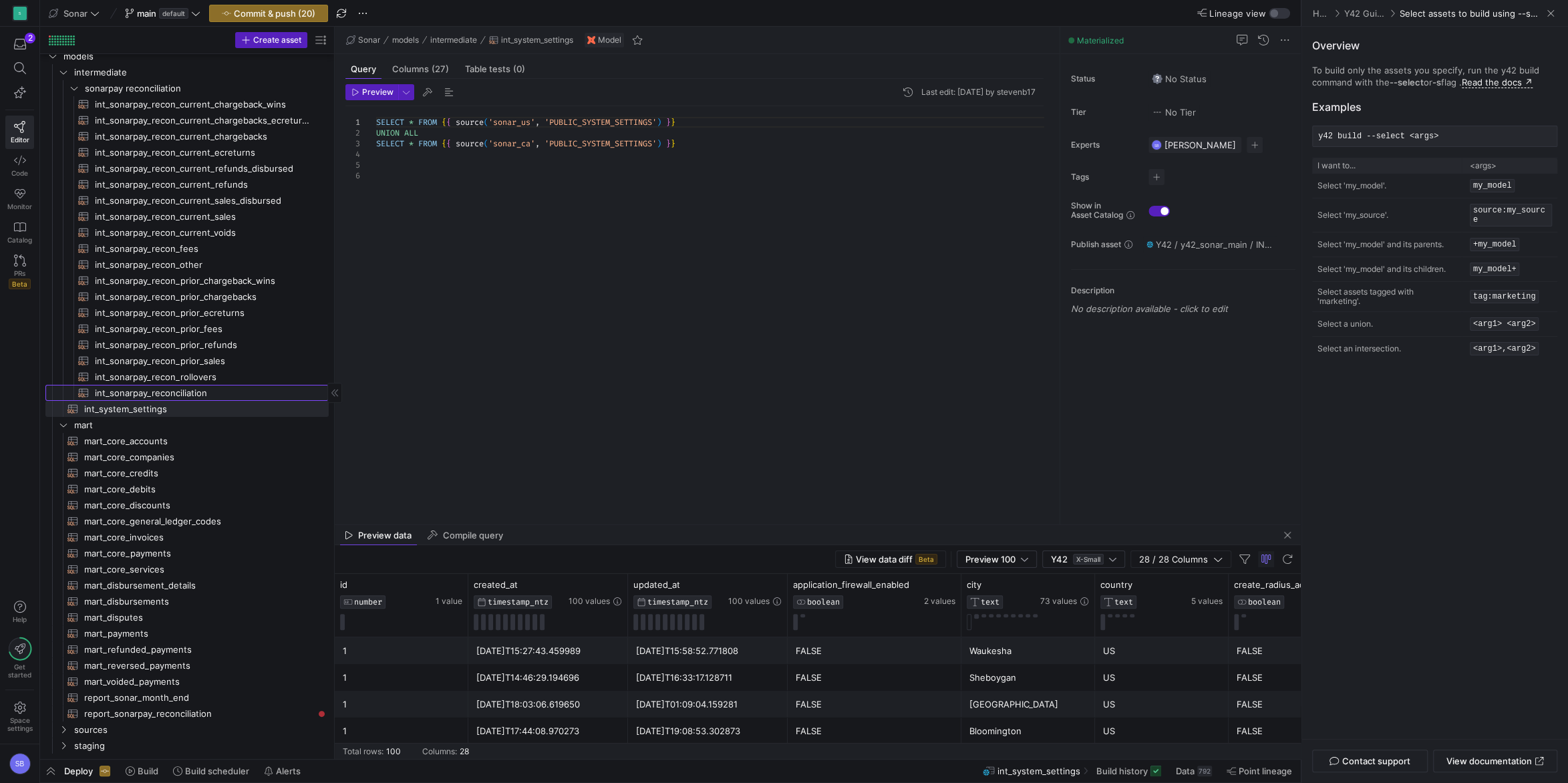
click at [221, 391] on span "int_sonarpay_reconciliation​​​​​​​​​​" at bounding box center [204, 393] width 218 height 15
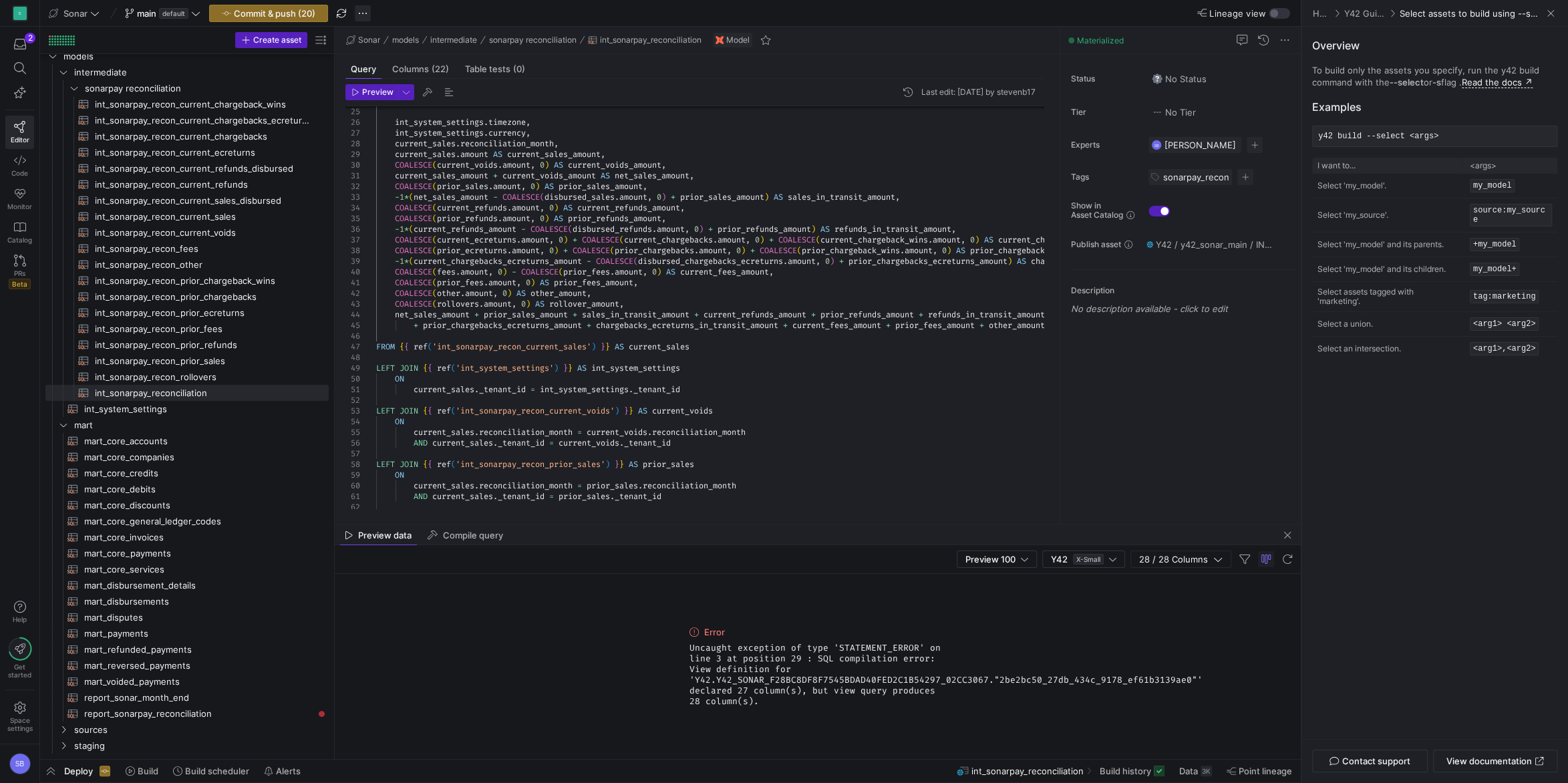
click at [362, 11] on span "button" at bounding box center [363, 14] width 16 height 16
click at [431, 118] on span "Discard all changes" at bounding box center [415, 118] width 80 height 11
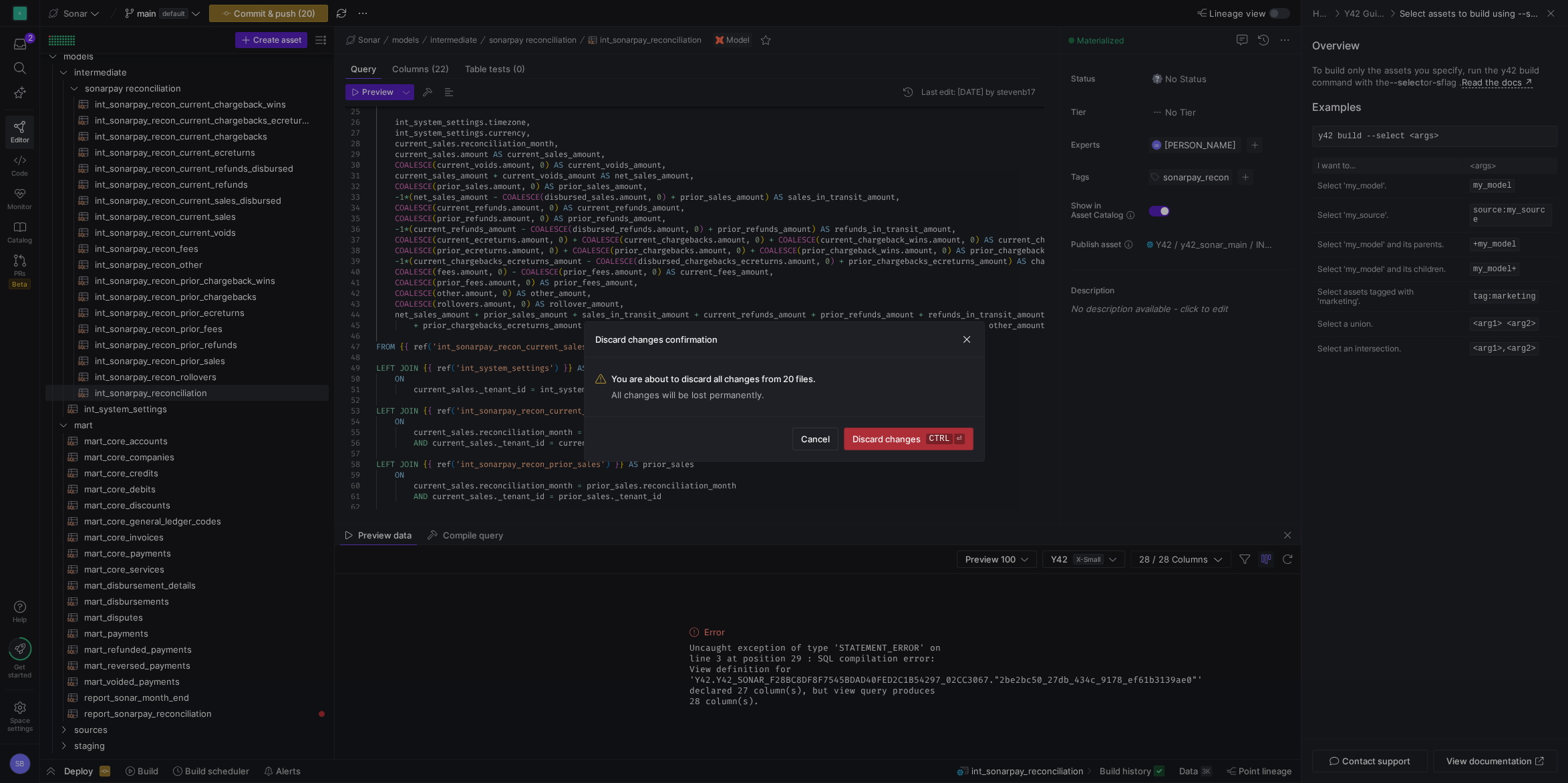
click at [876, 439] on span "Discard changes ctrl ⏎" at bounding box center [908, 439] width 111 height 11
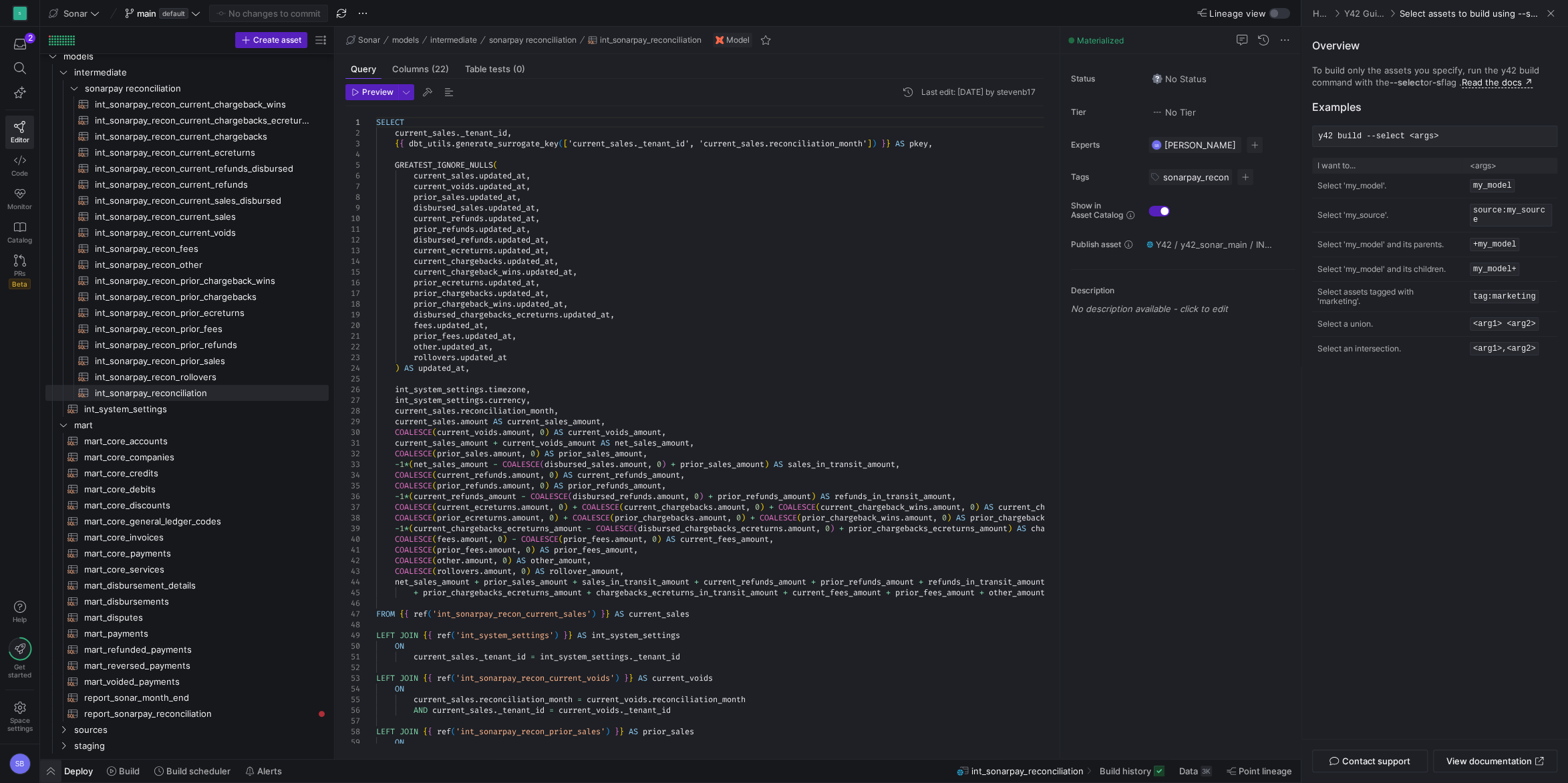
click at [46, 772] on span "button" at bounding box center [50, 771] width 21 height 23
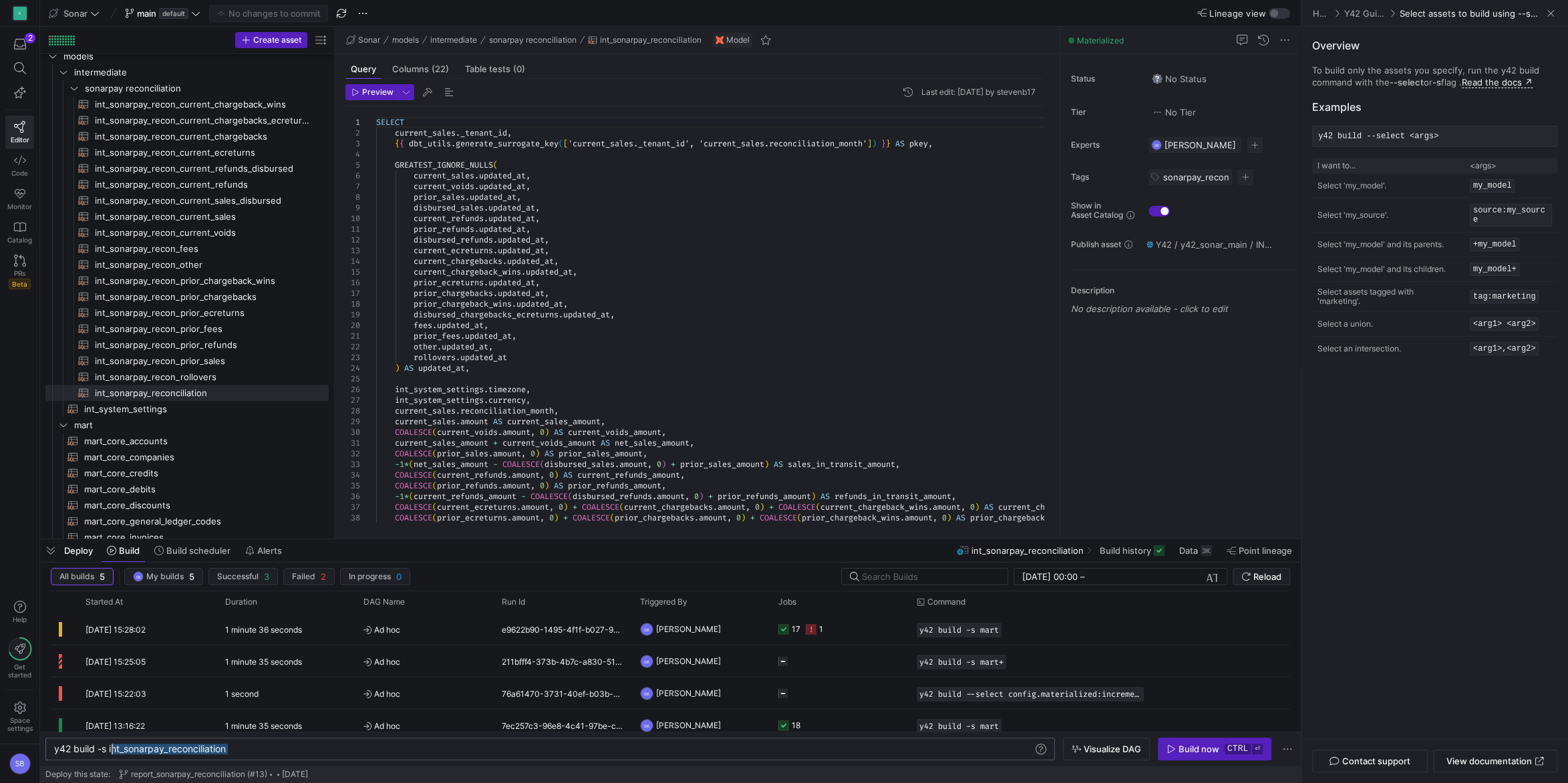
drag, startPoint x: 261, startPoint y: 754, endPoint x: 111, endPoint y: 748, distance: 150.1
click at [111, 748] on div "y42 build -s int_sonarpay_reconciliation" at bounding box center [544, 749] width 980 height 11
click at [161, 406] on span "int_system_settings​​​​​​​​​​" at bounding box center [199, 409] width 229 height 15
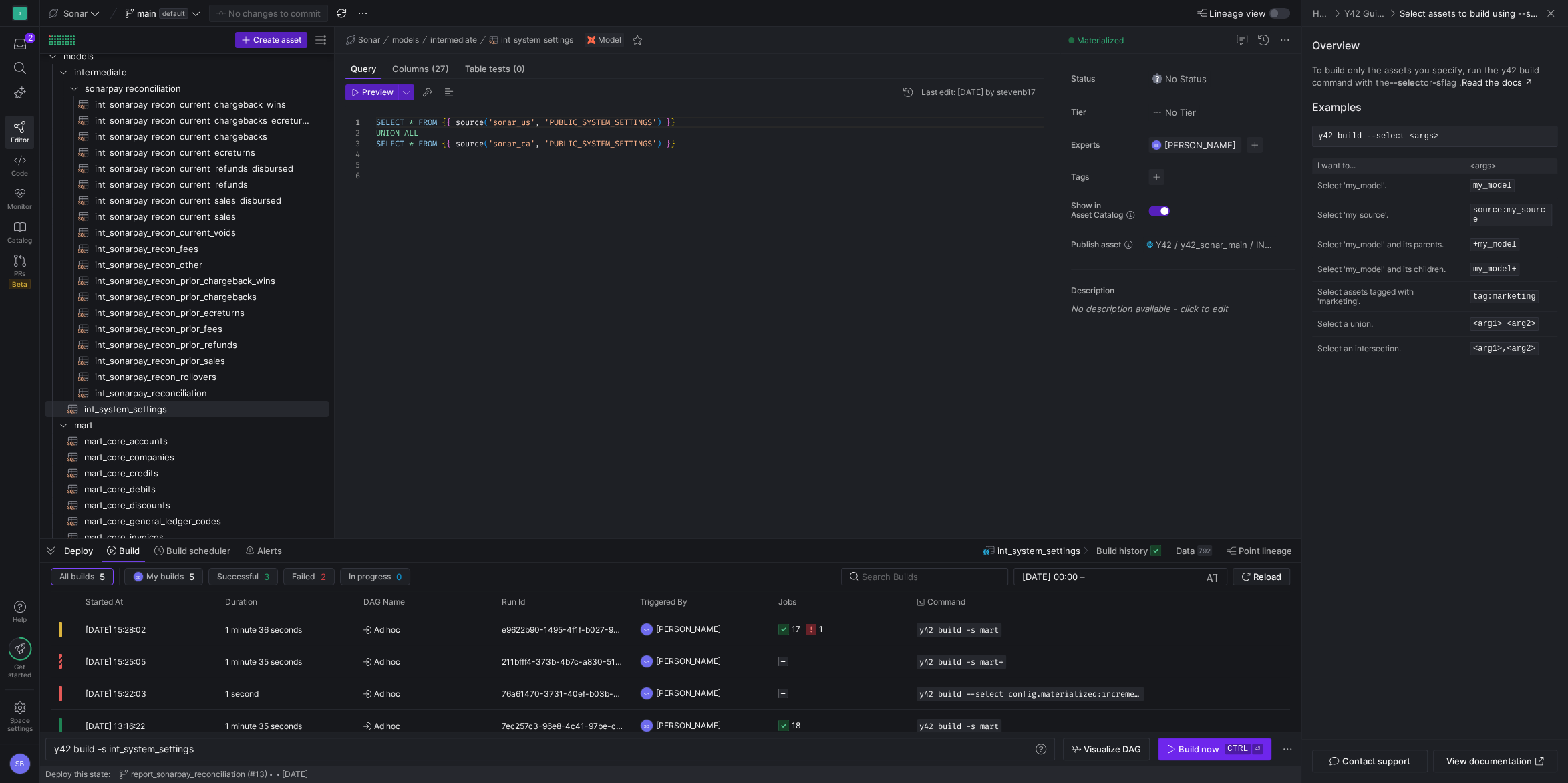
click at [1209, 757] on span "button" at bounding box center [1215, 749] width 112 height 21
click at [204, 394] on span "int_sonarpay_reconciliation​​​​​​​​​​" at bounding box center [204, 393] width 218 height 15
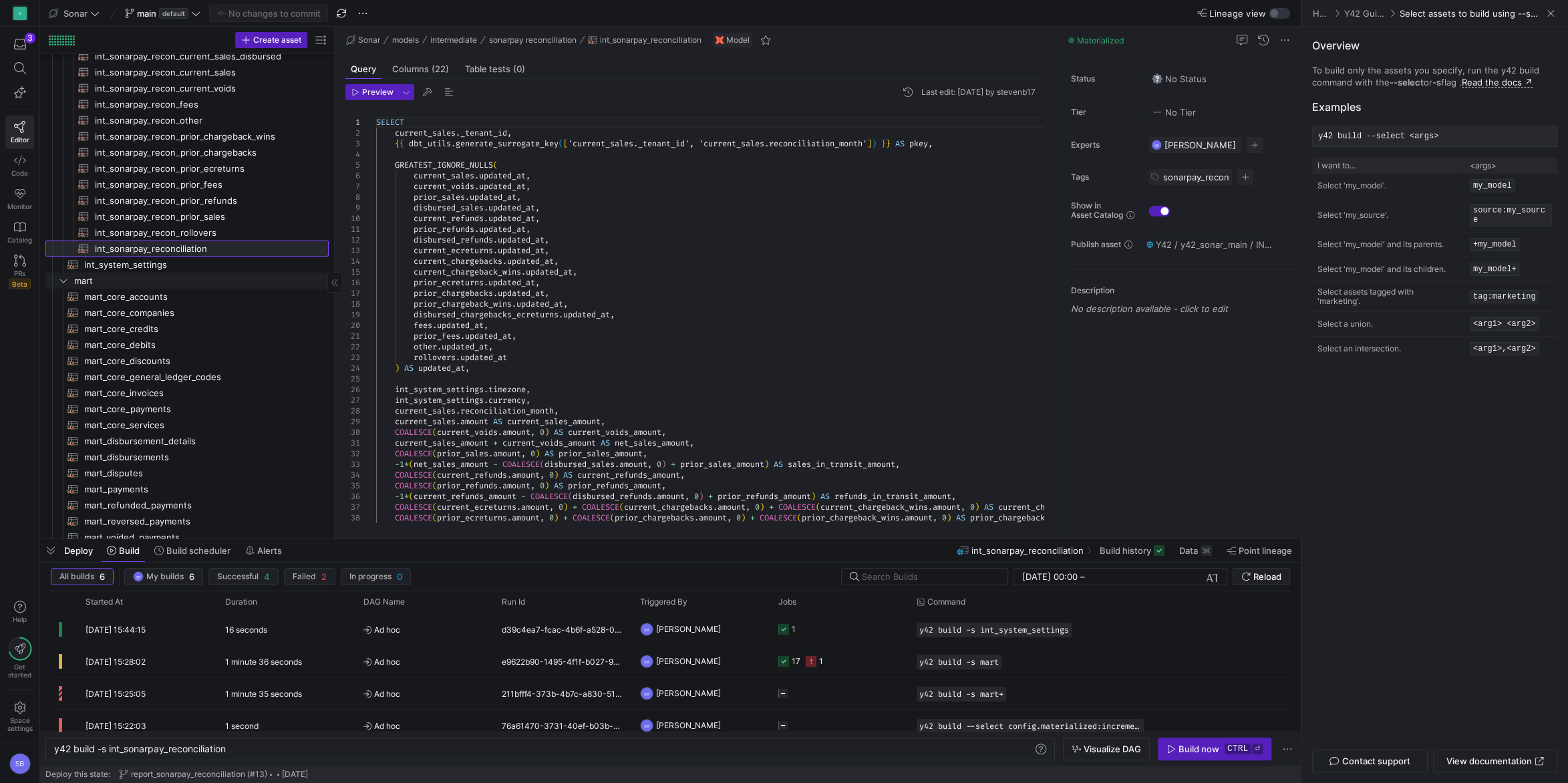
scroll to position [243, 0]
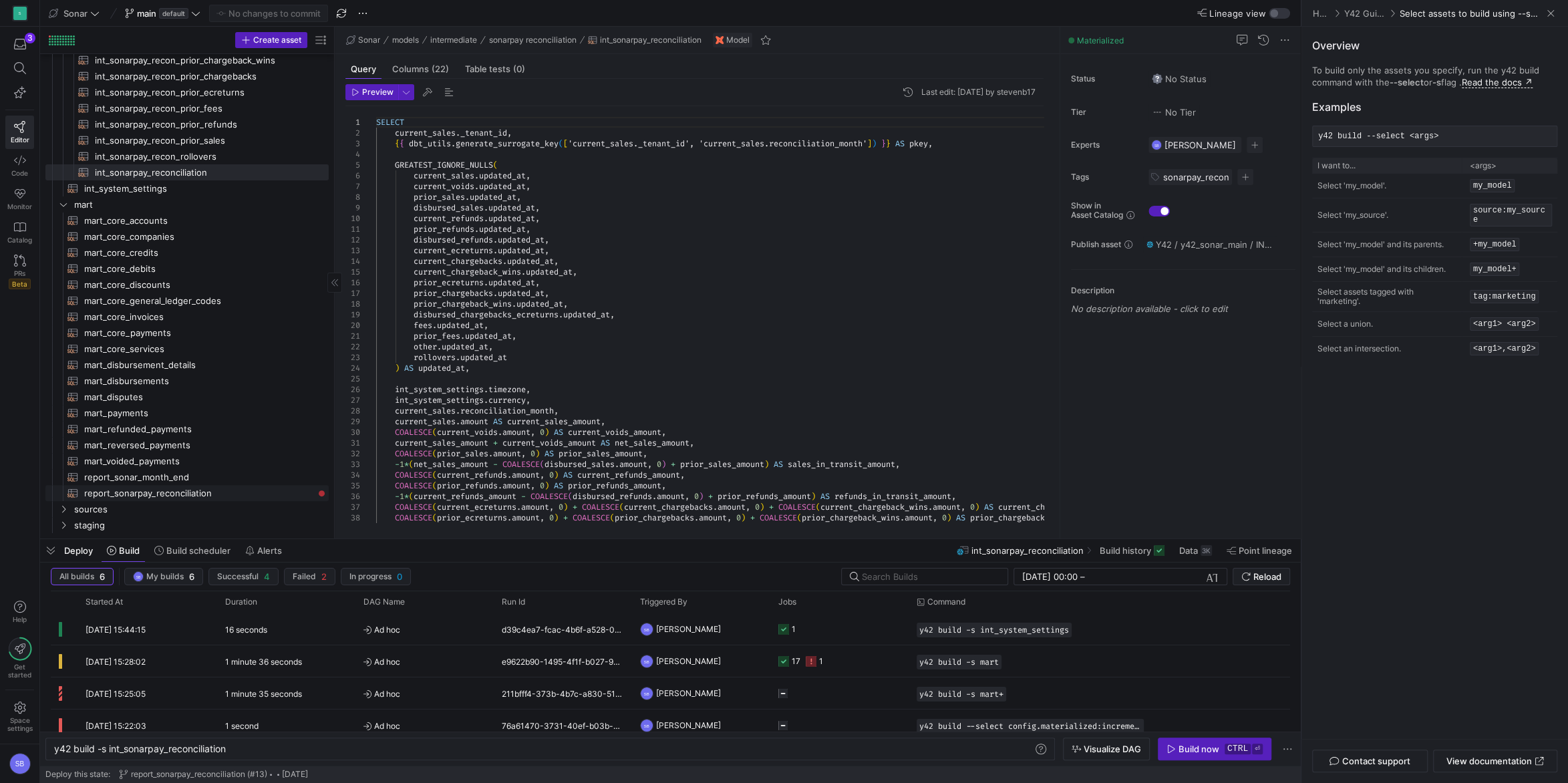
click at [173, 491] on span "report_sonarpay_reconciliation​​​​​​​​​​" at bounding box center [199, 493] width 229 height 15
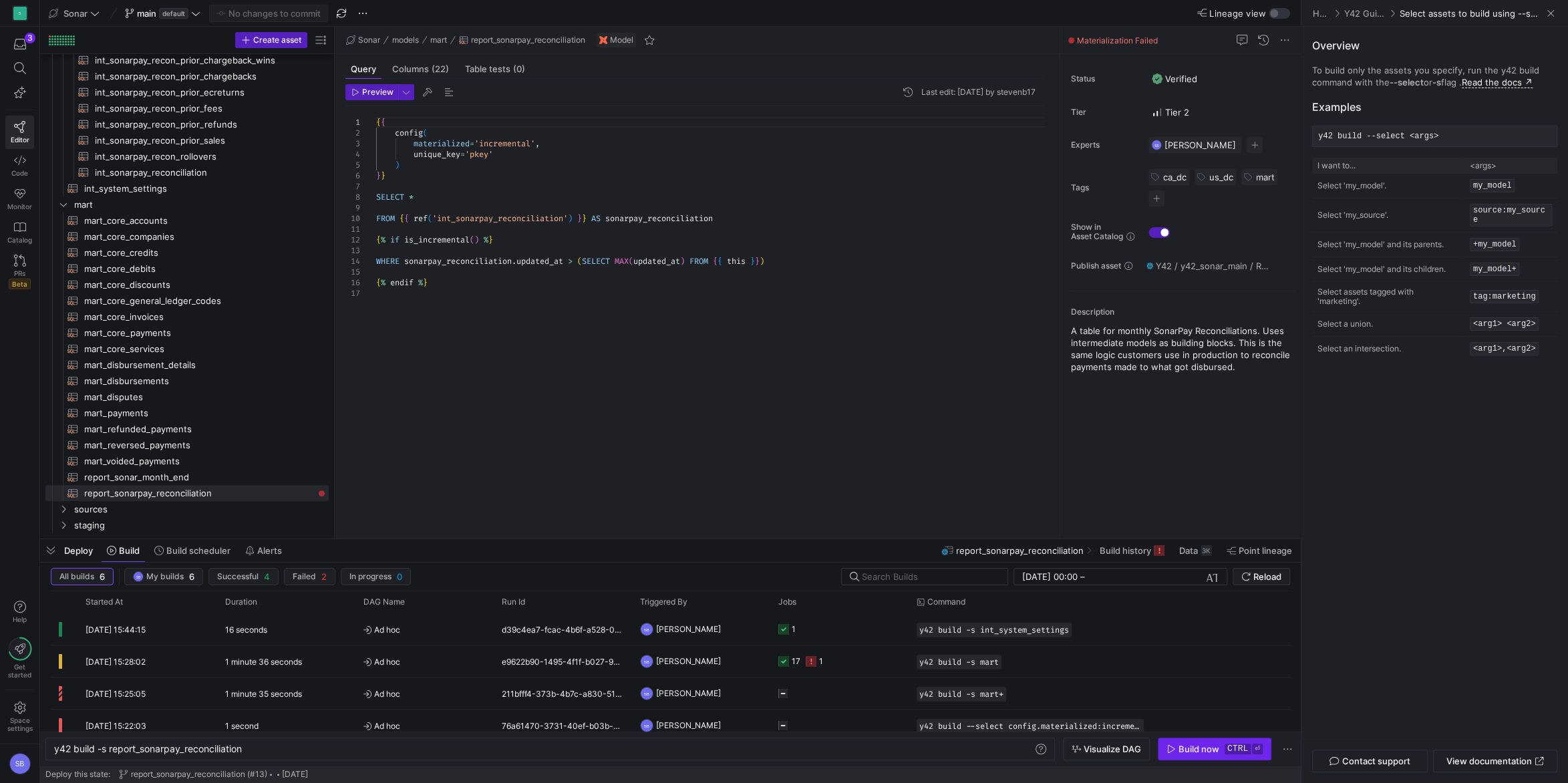
click at [1194, 751] on div "Build now" at bounding box center [1199, 749] width 41 height 11
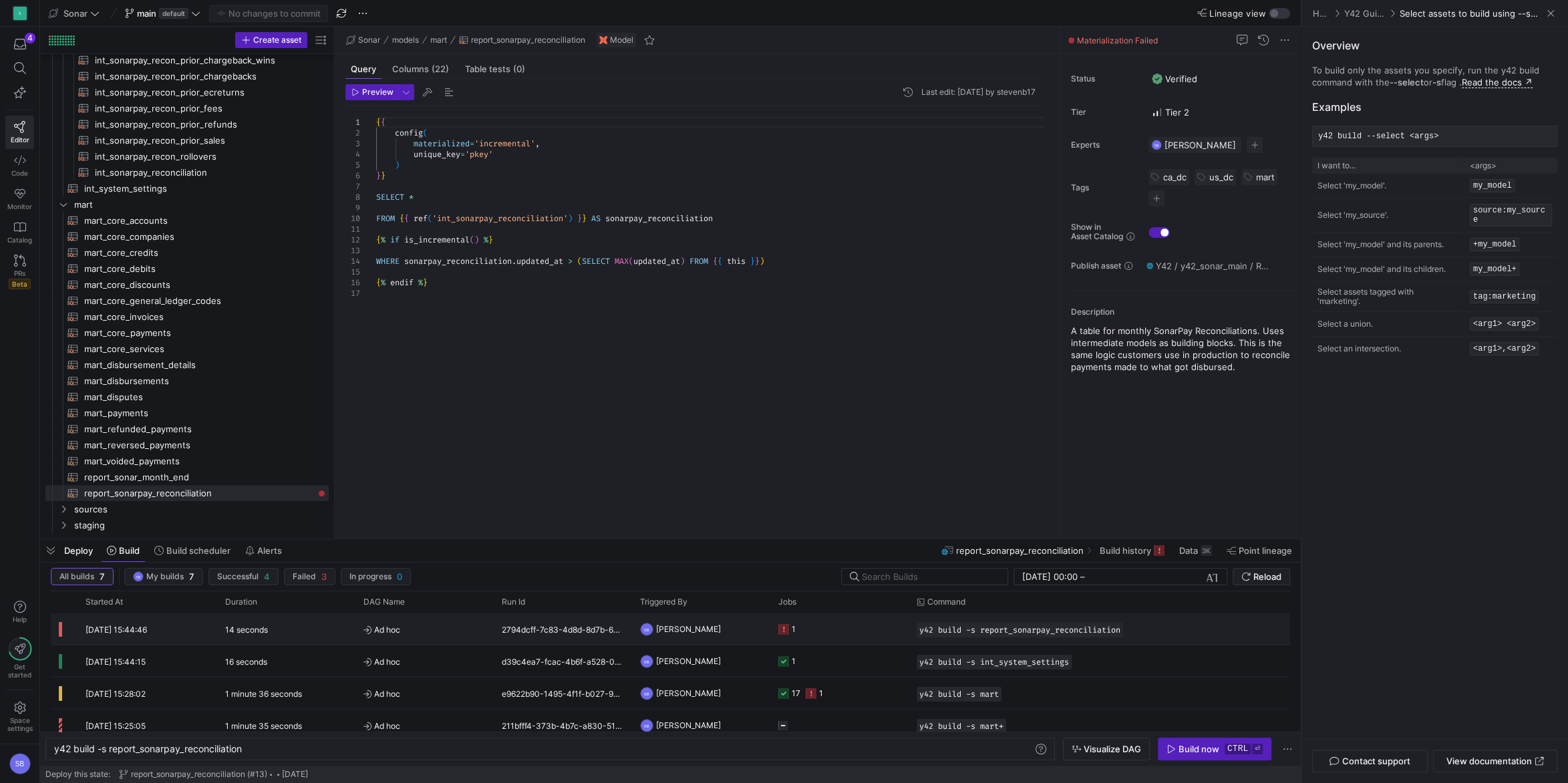
click at [535, 628] on div "2794dcff-7c83-4d8d-8d7b-6c8fef1e880a" at bounding box center [563, 629] width 138 height 32
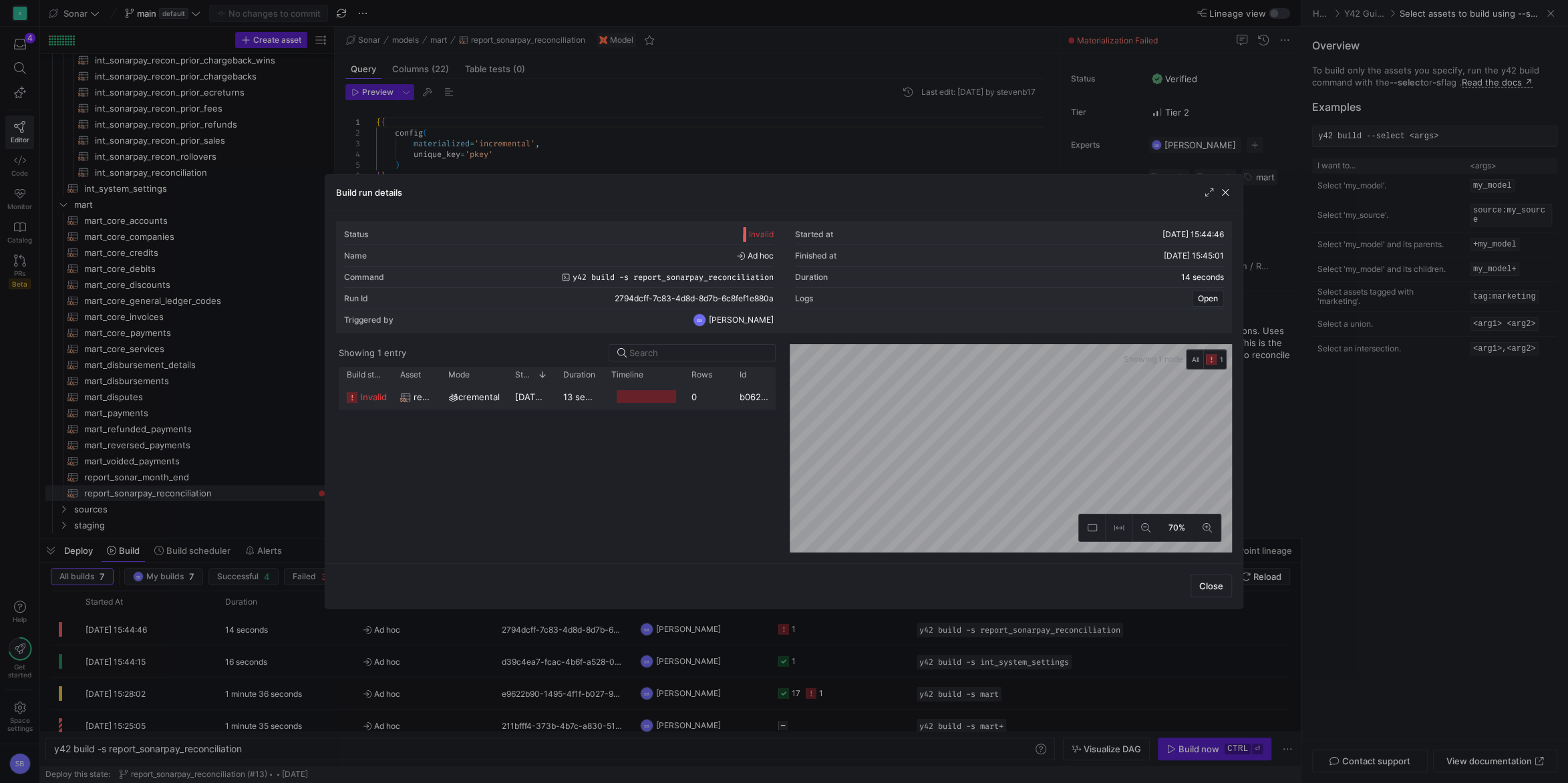
click at [517, 396] on span "15/08/25, 15:44:48" at bounding box center [548, 396] width 67 height 11
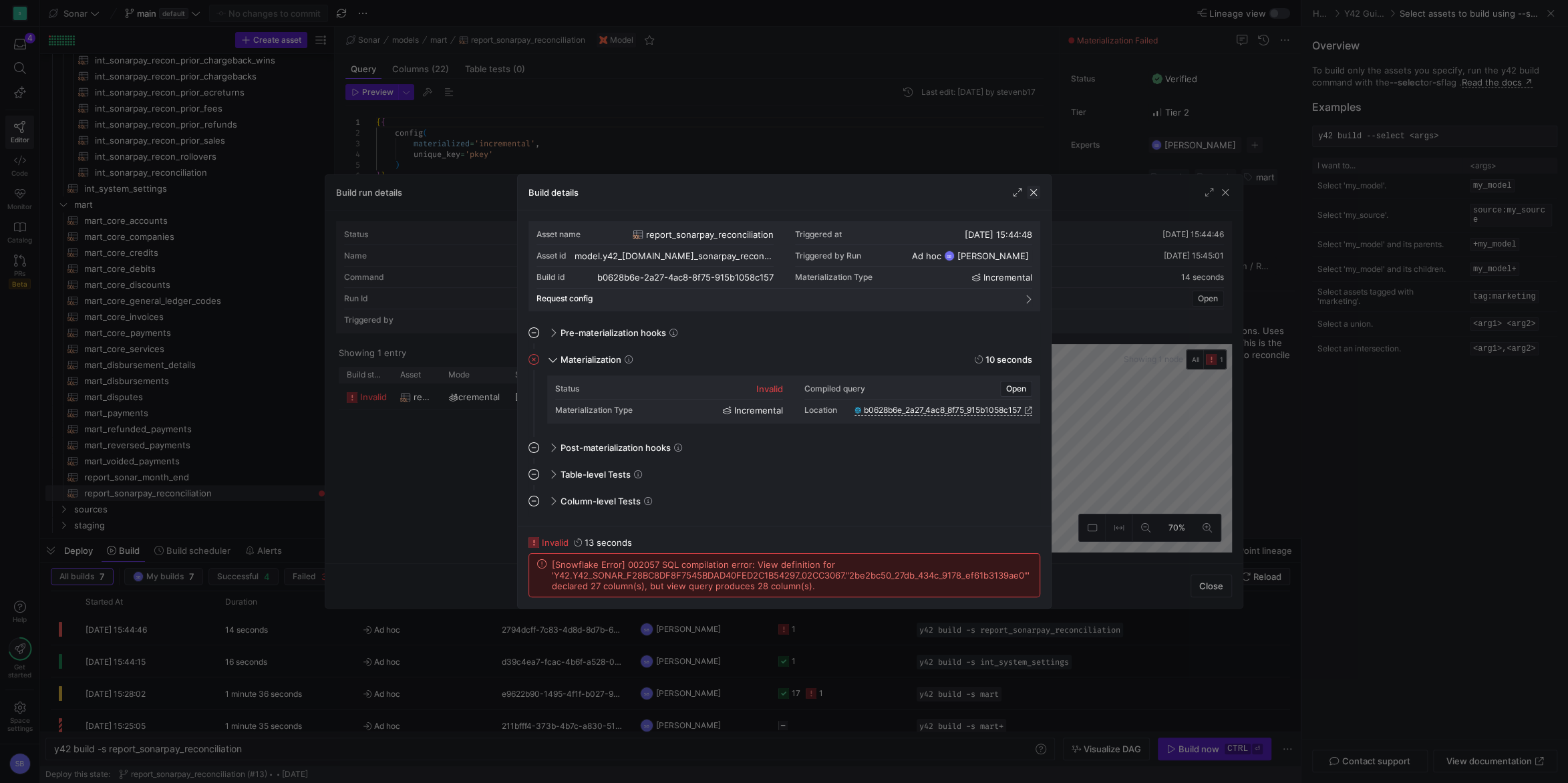
click at [1030, 193] on span "button" at bounding box center [1033, 193] width 13 height 13
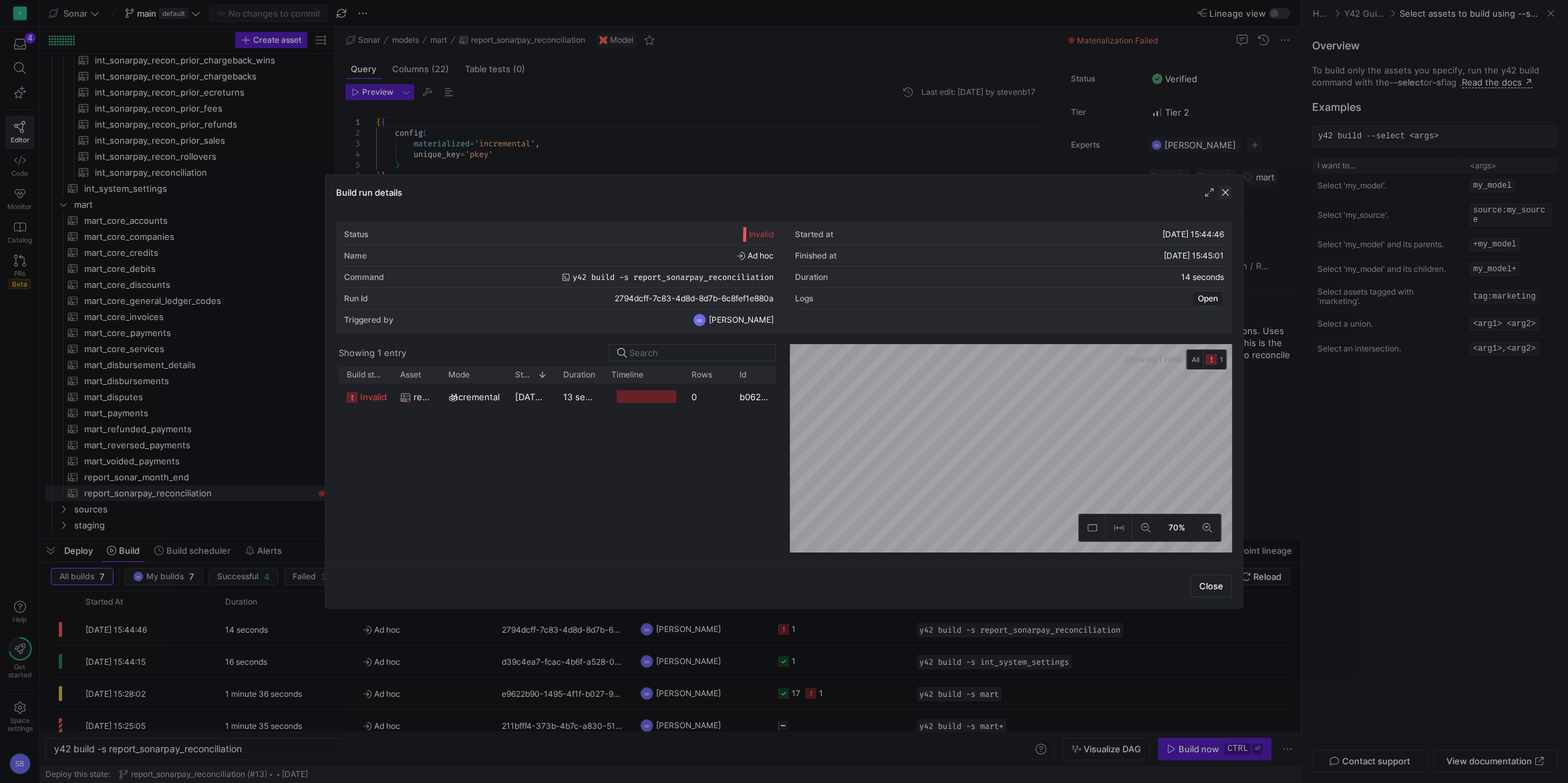
click at [1231, 192] on span "button" at bounding box center [1225, 193] width 13 height 13
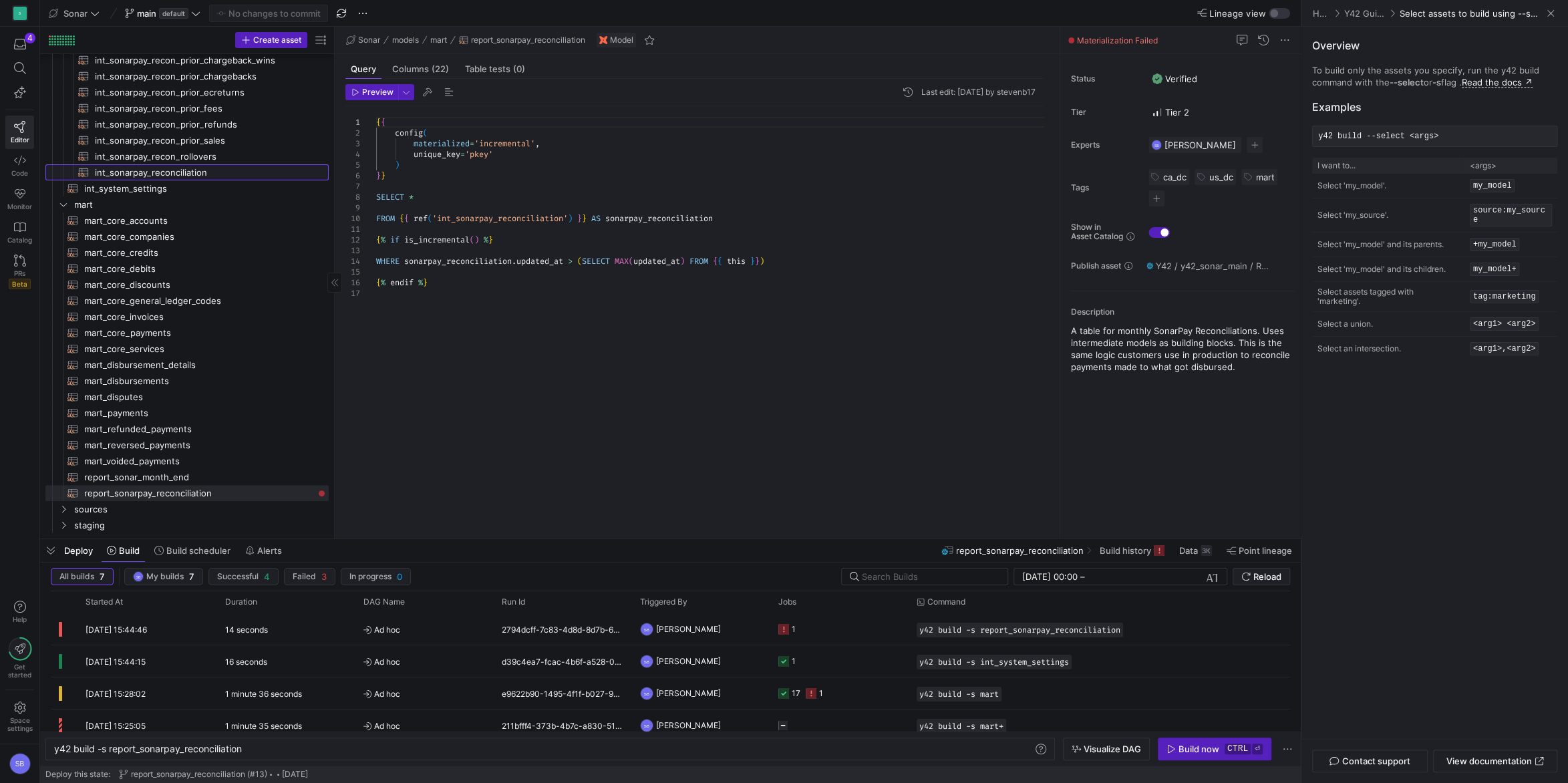
click at [189, 174] on span "int_sonarpay_reconciliation​​​​​​​​​​" at bounding box center [204, 172] width 218 height 15
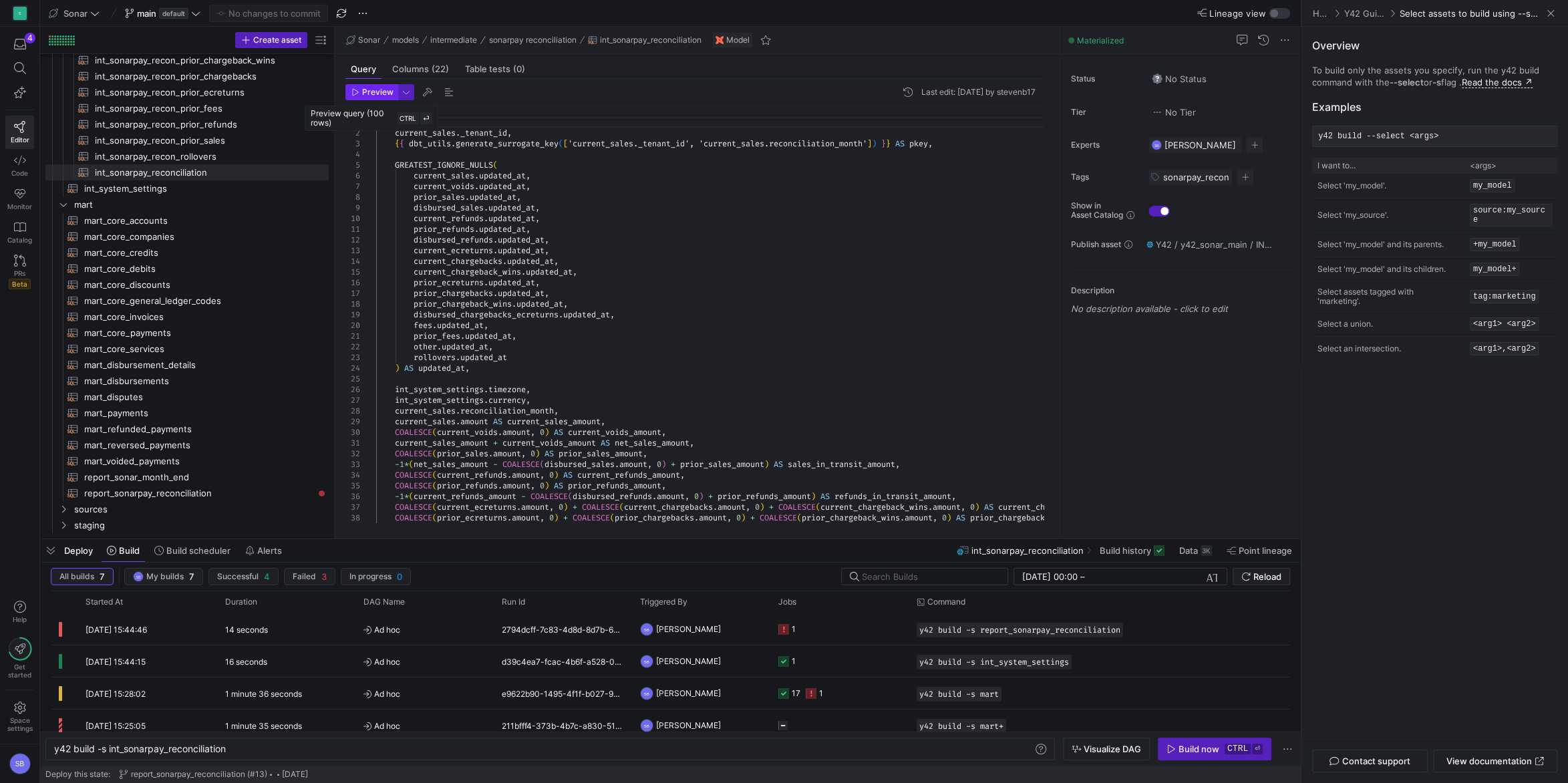
click at [371, 96] on span "Preview" at bounding box center [378, 93] width 32 height 10
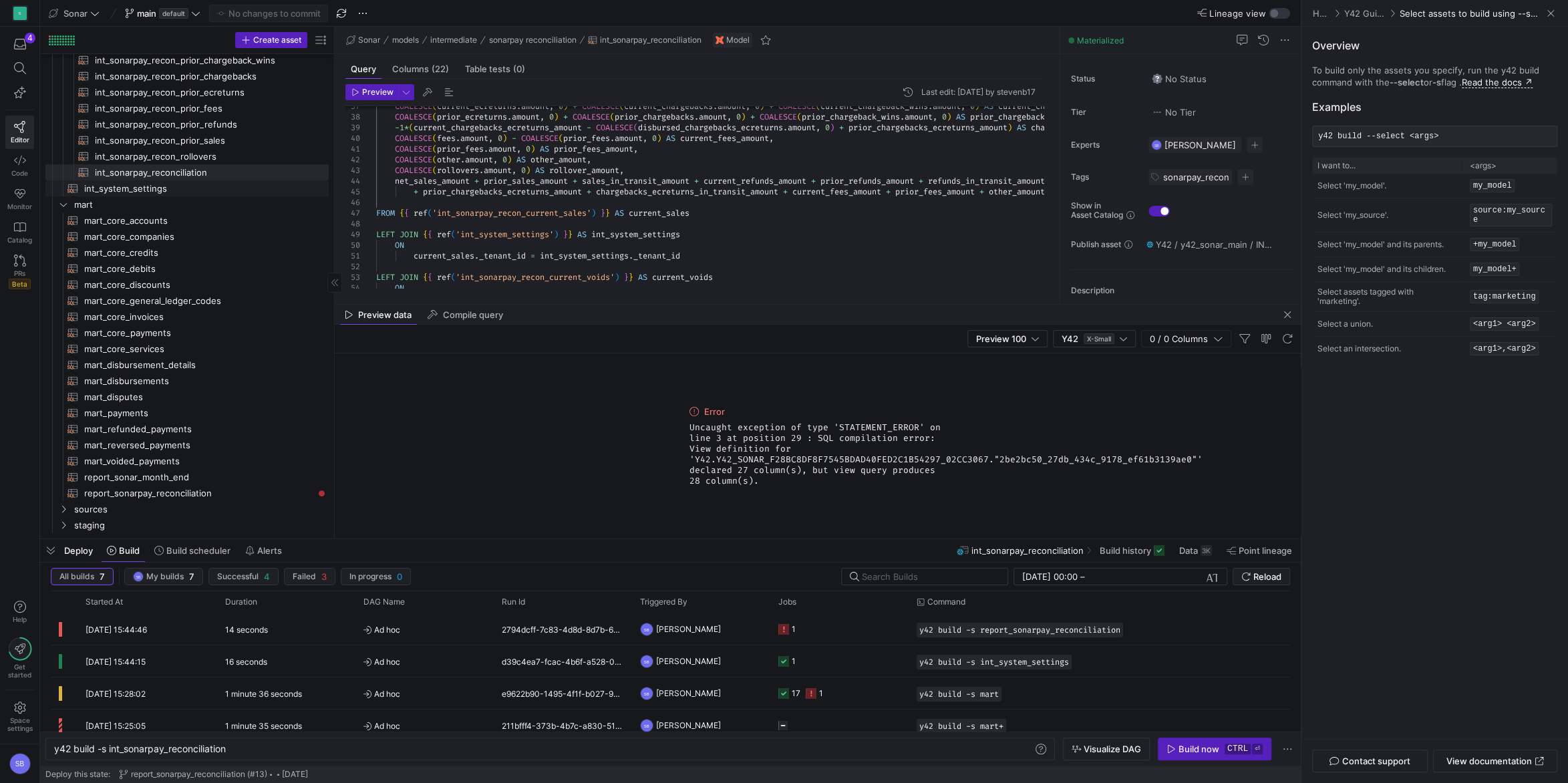
click at [175, 184] on span "int_system_settings​​​​​​​​​​" at bounding box center [199, 188] width 229 height 15
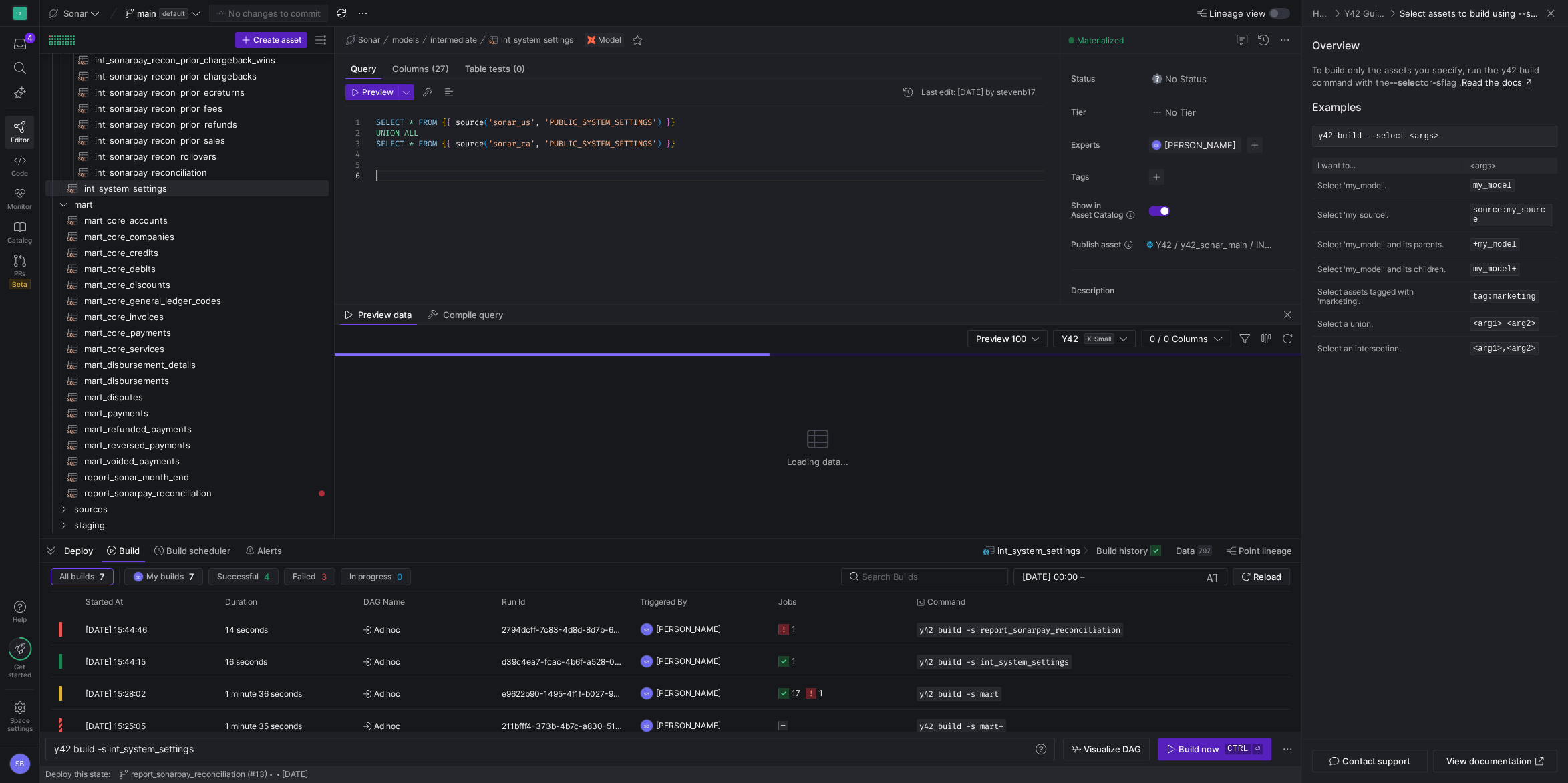
click at [538, 246] on div "SELECT * FROM { { source ( 'sonar_us' , 'PUBLIC_SYSTEM_SETTINGS' ) } } UNION AL…" at bounding box center [715, 197] width 678 height 183
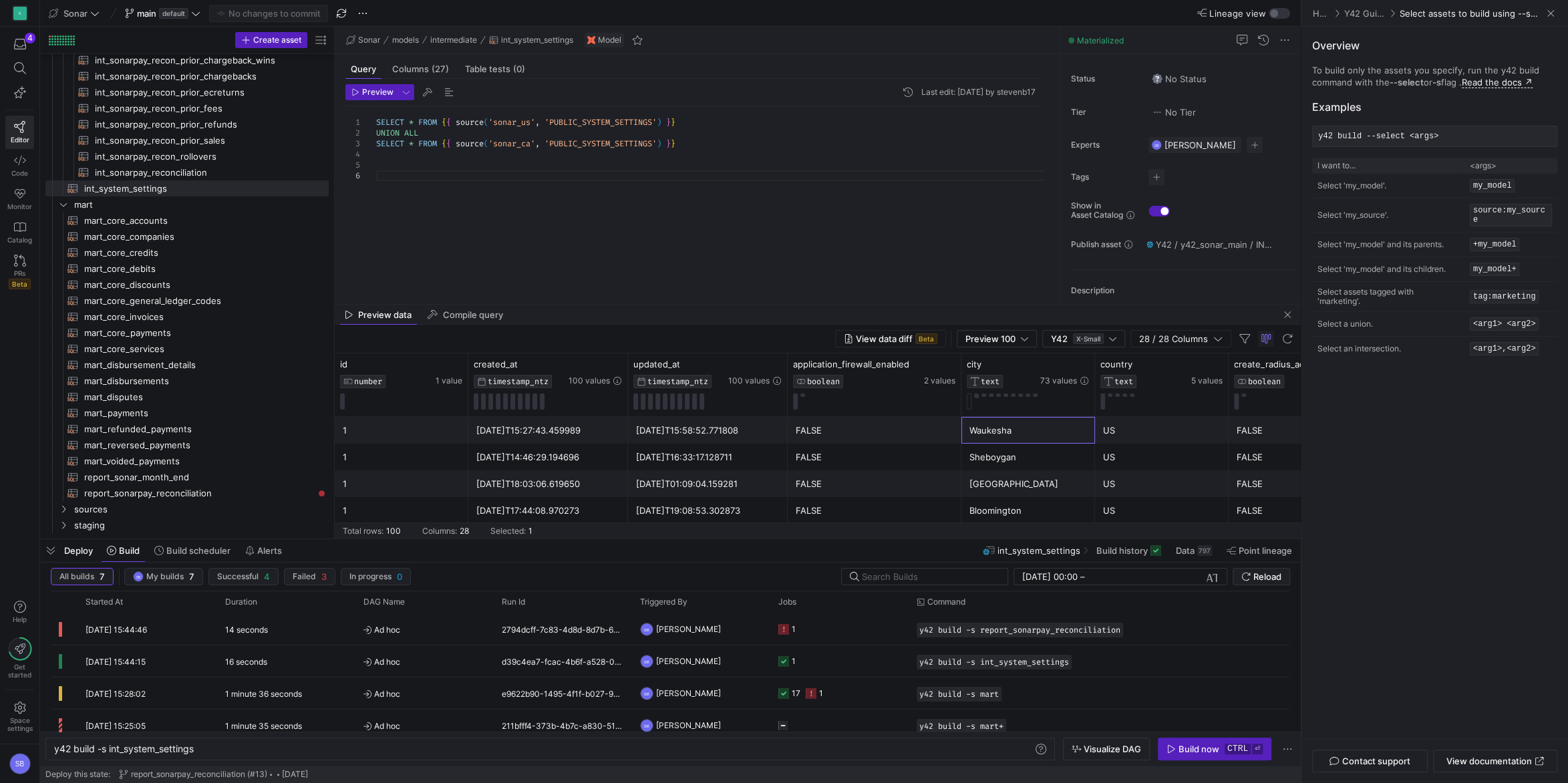
click at [1079, 438] on div "Waukesha" at bounding box center [1028, 430] width 118 height 26
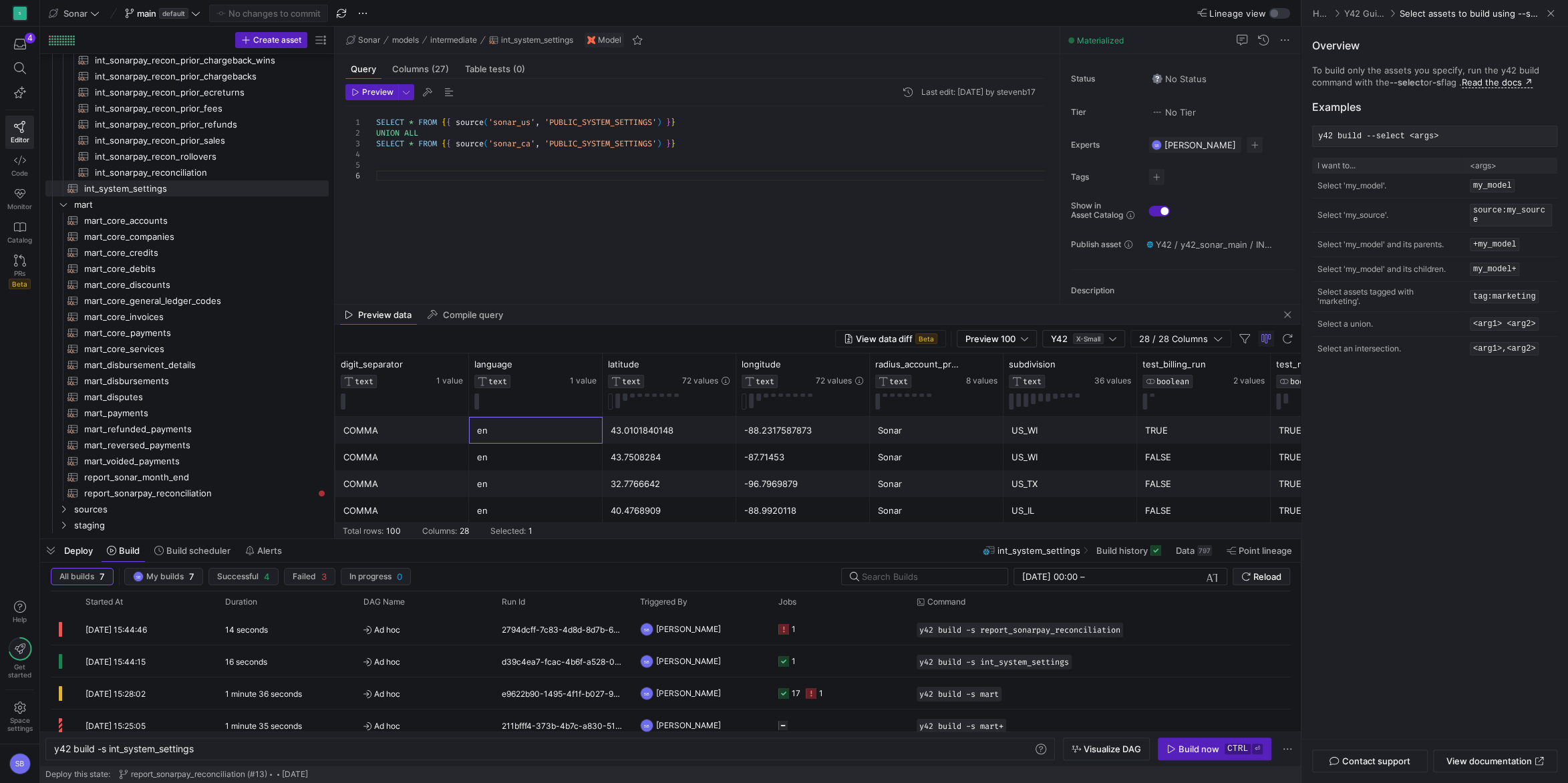
scroll to position [0, 1267]
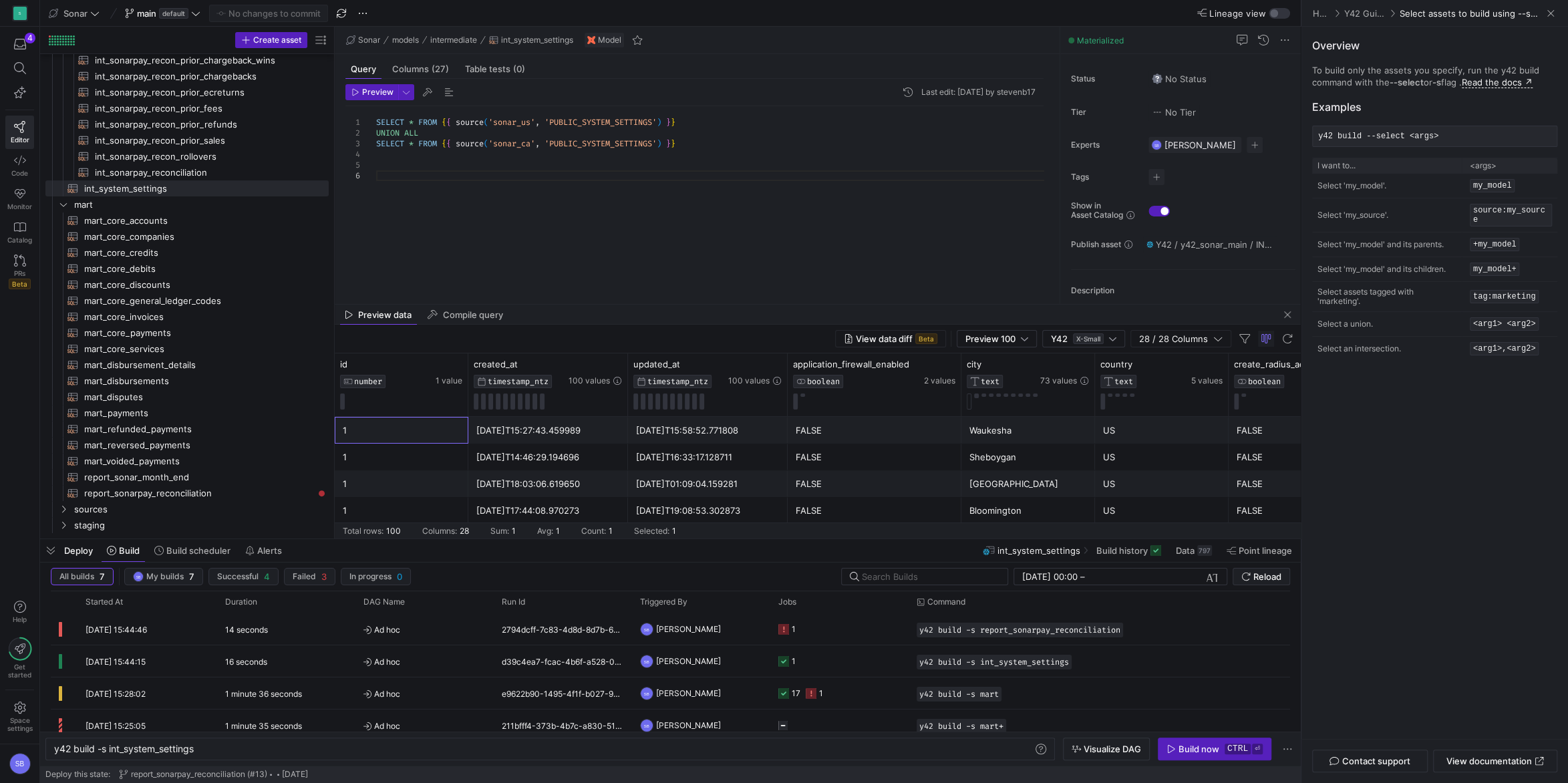
click at [413, 123] on div "SELECT * FROM { { source ( 'sonar_us' , 'PUBLIC_SYSTEM_SETTINGS' ) } } UNION AL…" at bounding box center [715, 197] width 678 height 183
click at [200, 15] on icon at bounding box center [196, 14] width 10 height 10
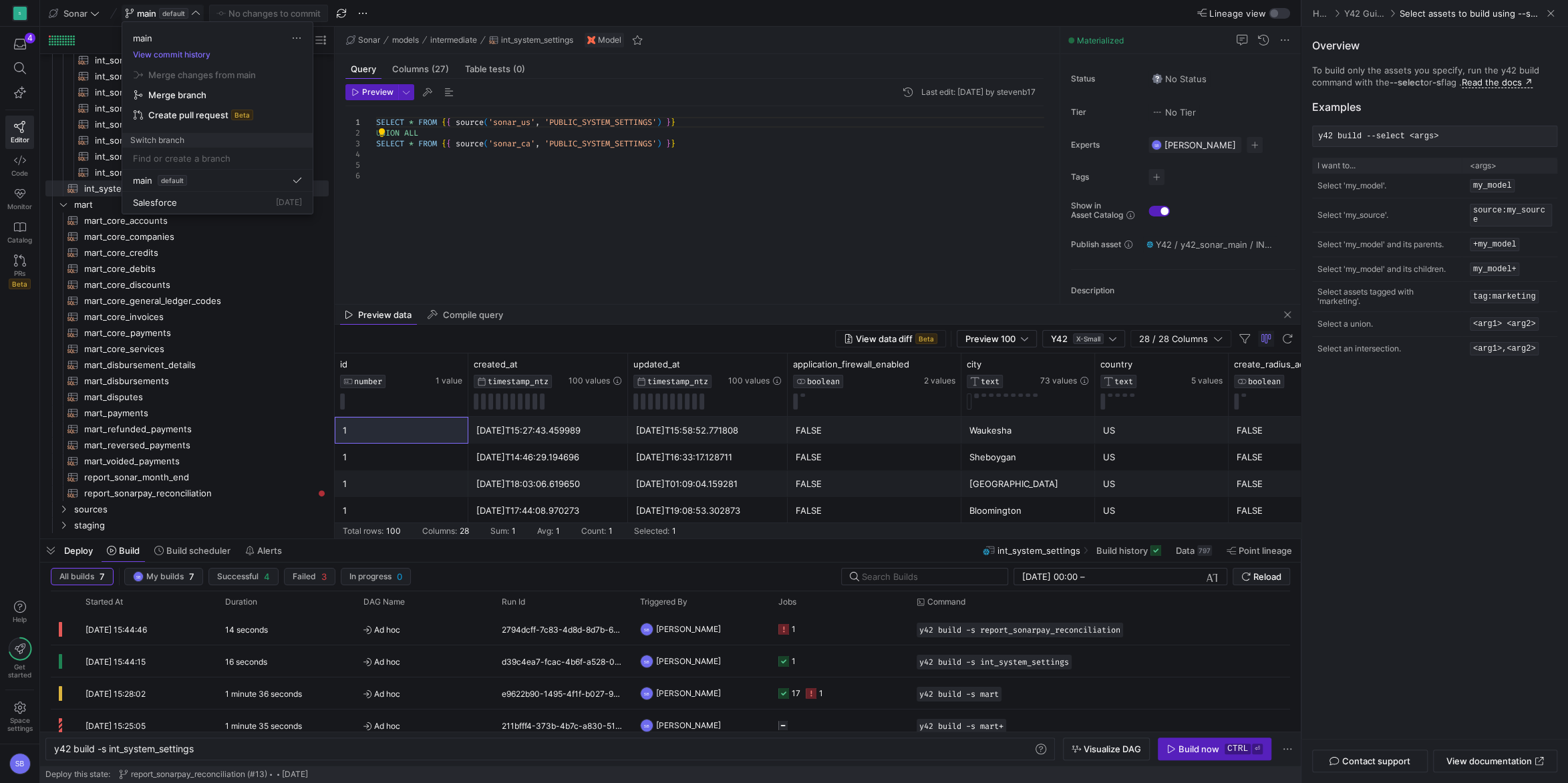
click at [196, 157] on input at bounding box center [218, 158] width 169 height 11
type input "c"
type input "s"
type input "e"
type input "sys_settings_update"
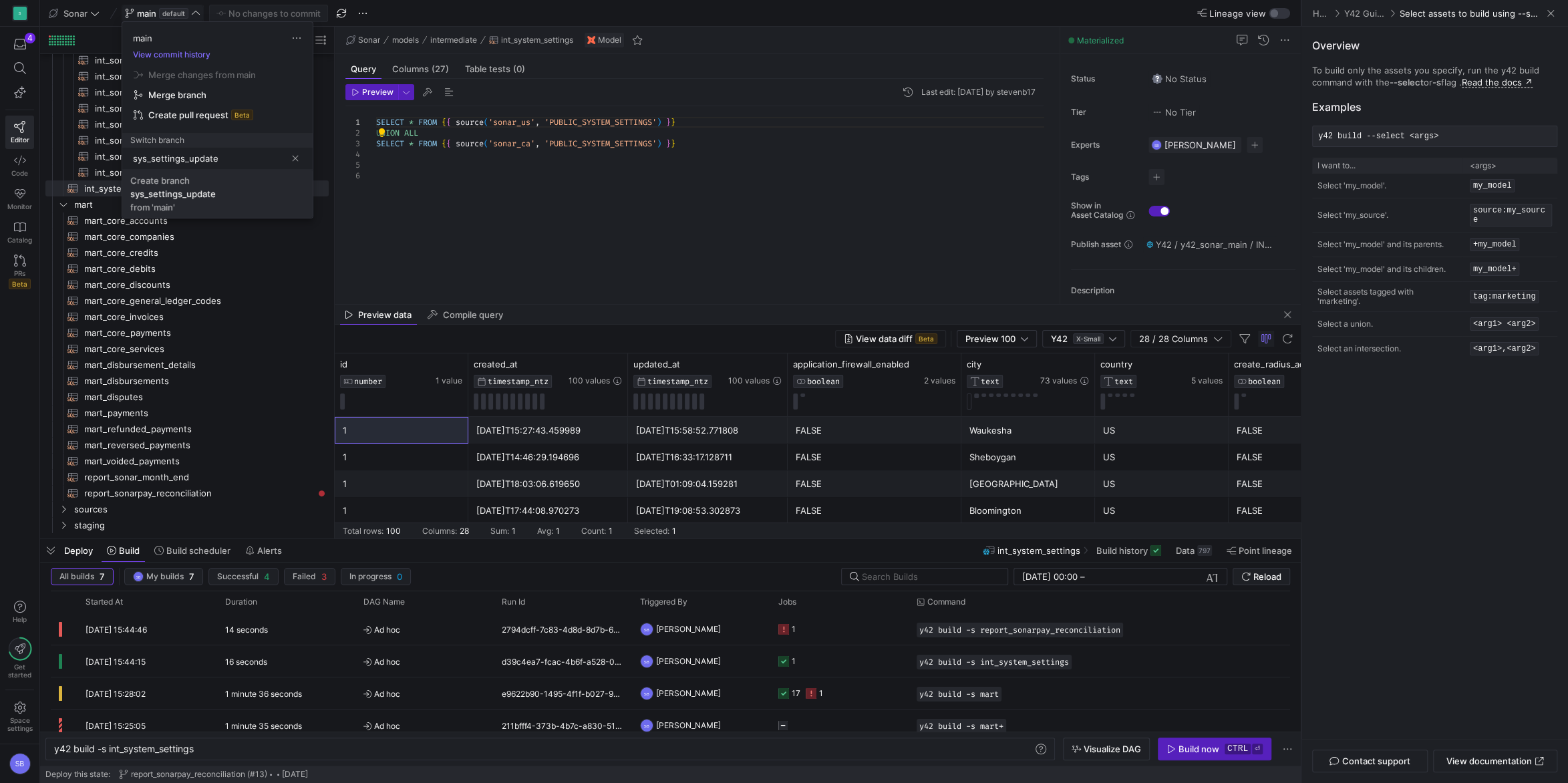
click at [243, 189] on span "Create branch sys_settings_update from 'main'" at bounding box center [217, 194] width 175 height 37
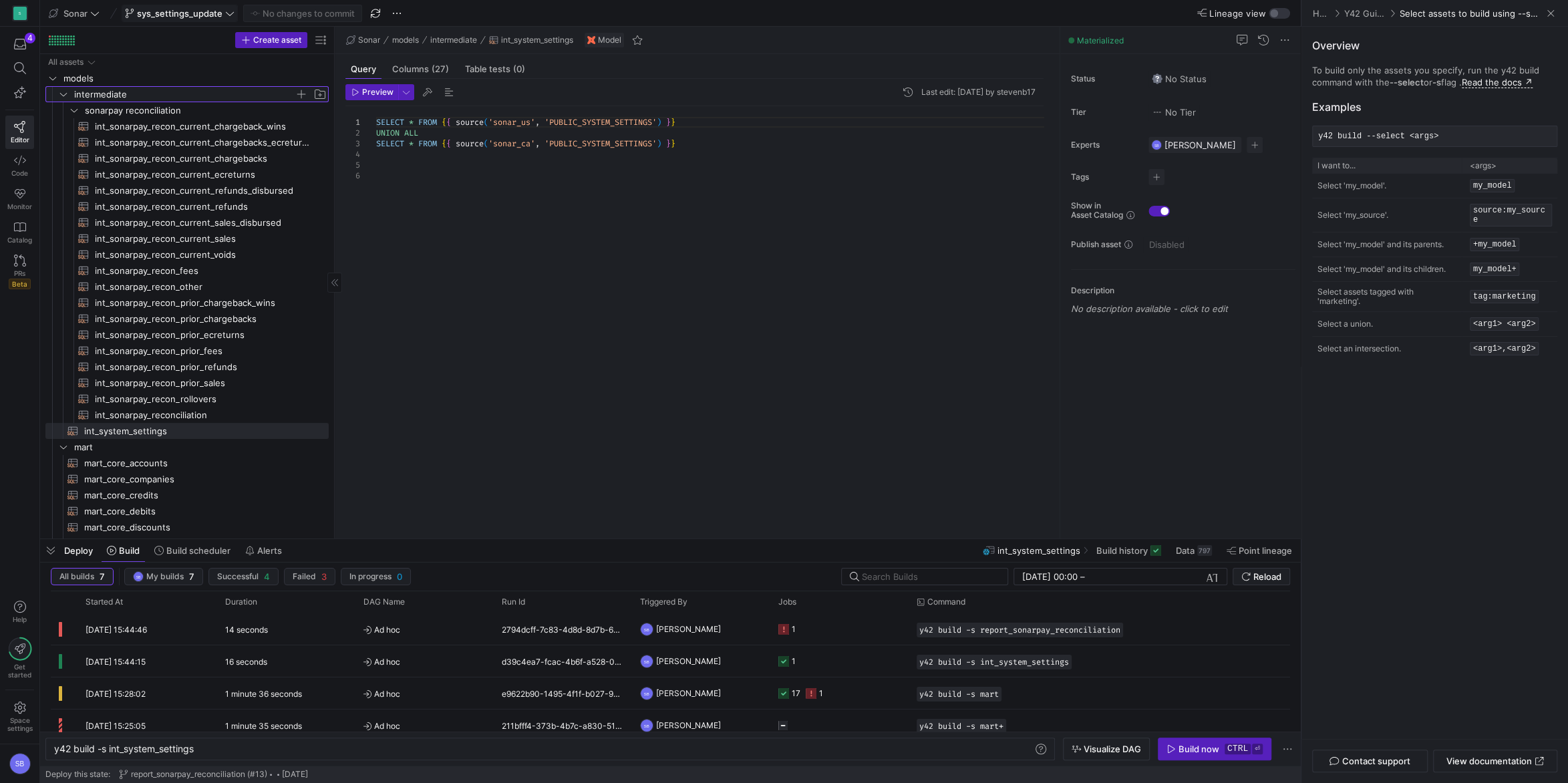
click at [63, 96] on icon "Press SPACE to select this row." at bounding box center [63, 94] width 10 height 8
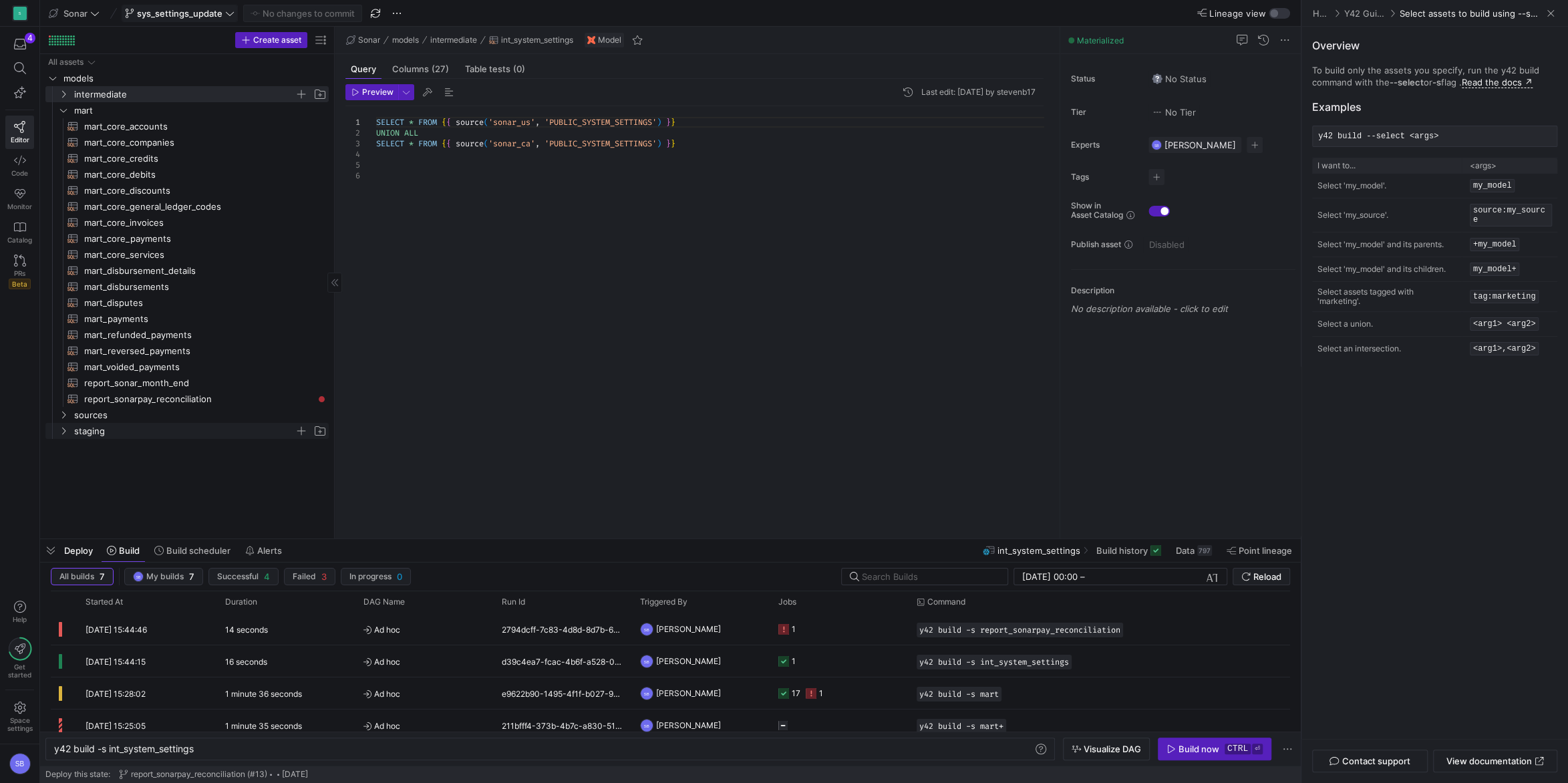
click at [67, 430] on icon "Press SPACE to select this row." at bounding box center [63, 431] width 10 height 8
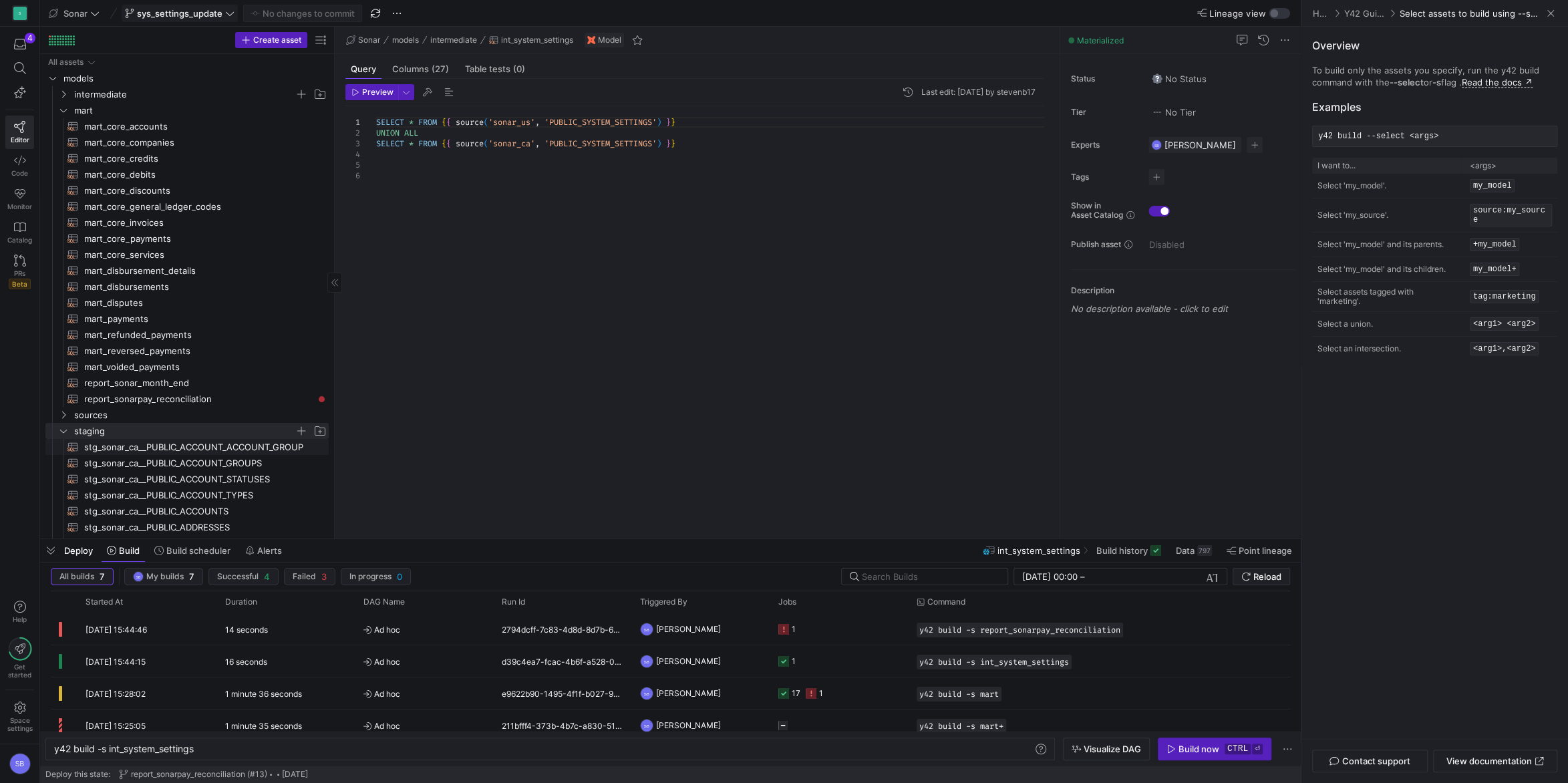
click at [93, 446] on span "stg_sonar_ca__PUBLIC_ACCOUNT_ACCOUNT_GROUP​​​​​​​​​​" at bounding box center [199, 447] width 229 height 15
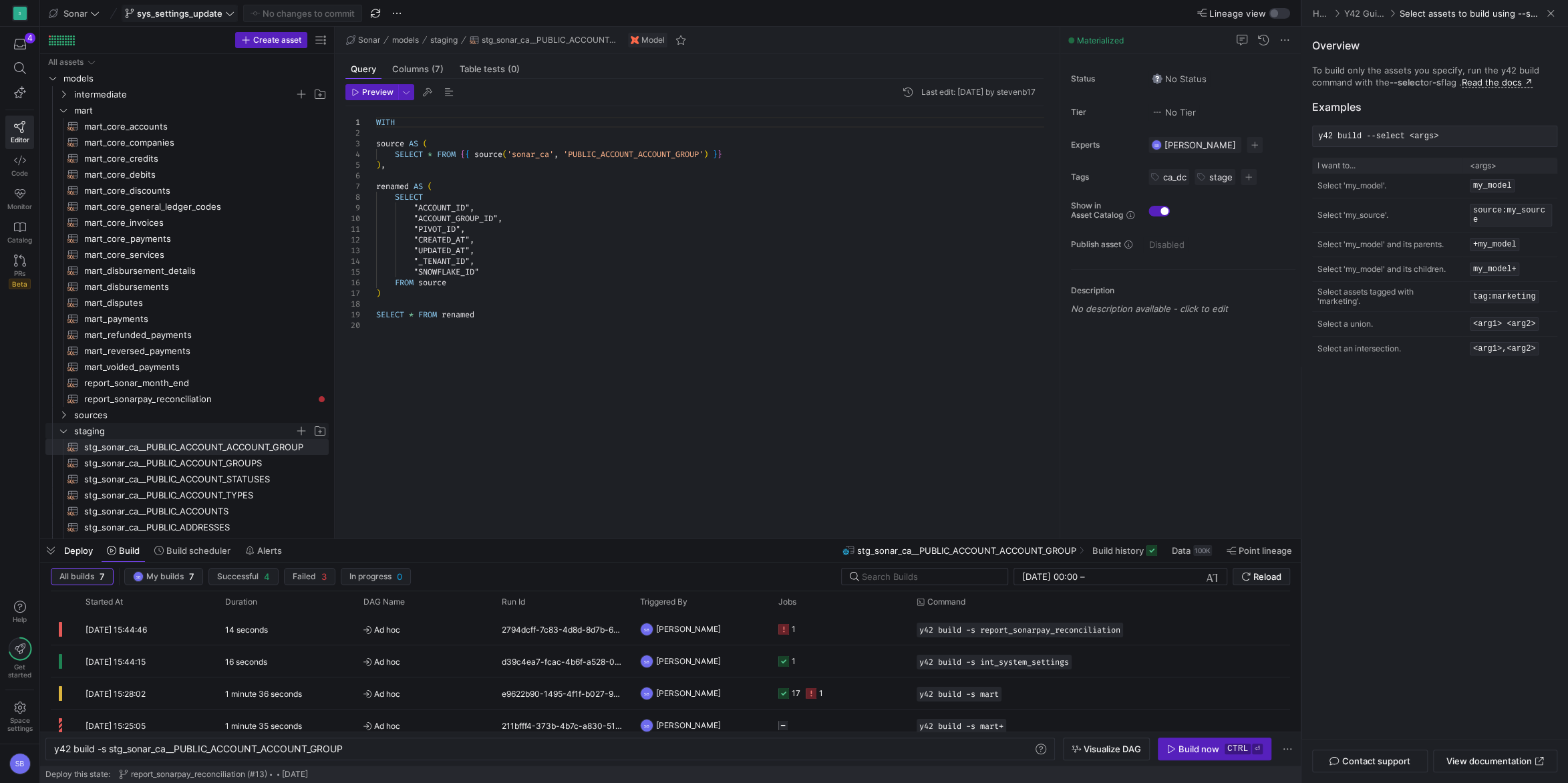
click at [66, 432] on icon "Press SPACE to select this row." at bounding box center [63, 431] width 10 height 8
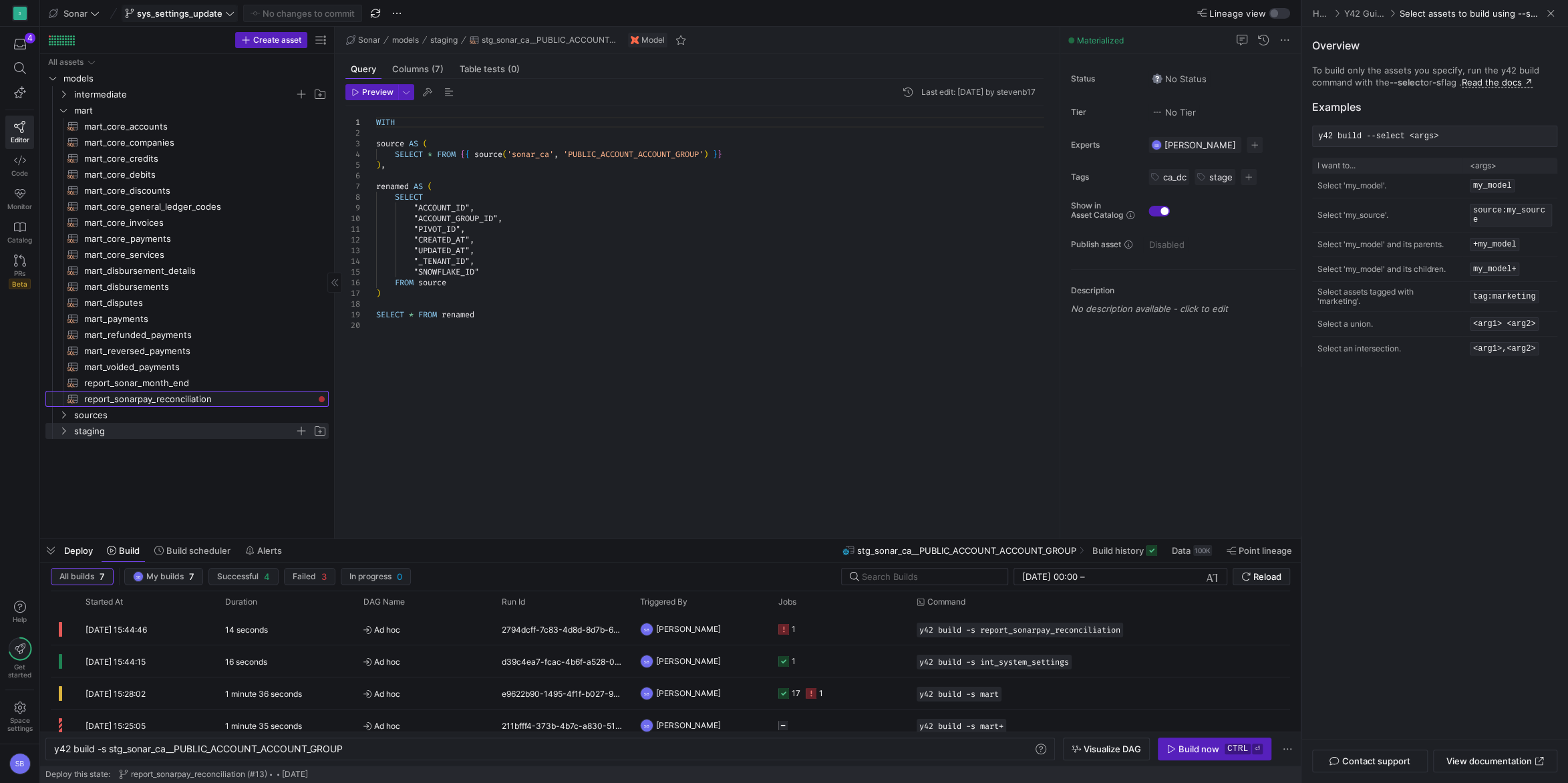
click at [170, 399] on span "report_sonarpay_reconciliation​​​​​​​​​​" at bounding box center [199, 399] width 229 height 15
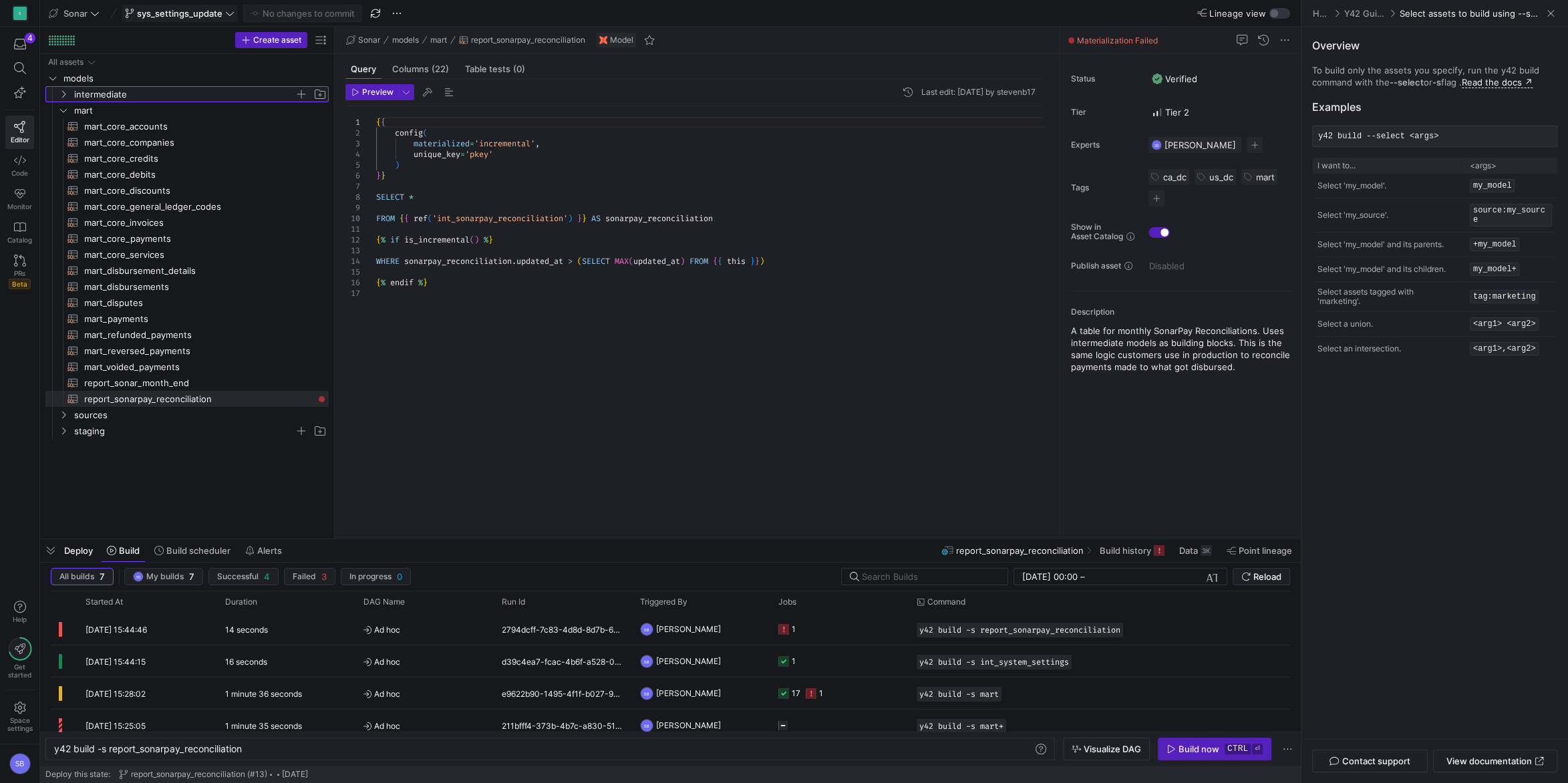
click at [95, 93] on span "intermediate" at bounding box center [184, 94] width 220 height 15
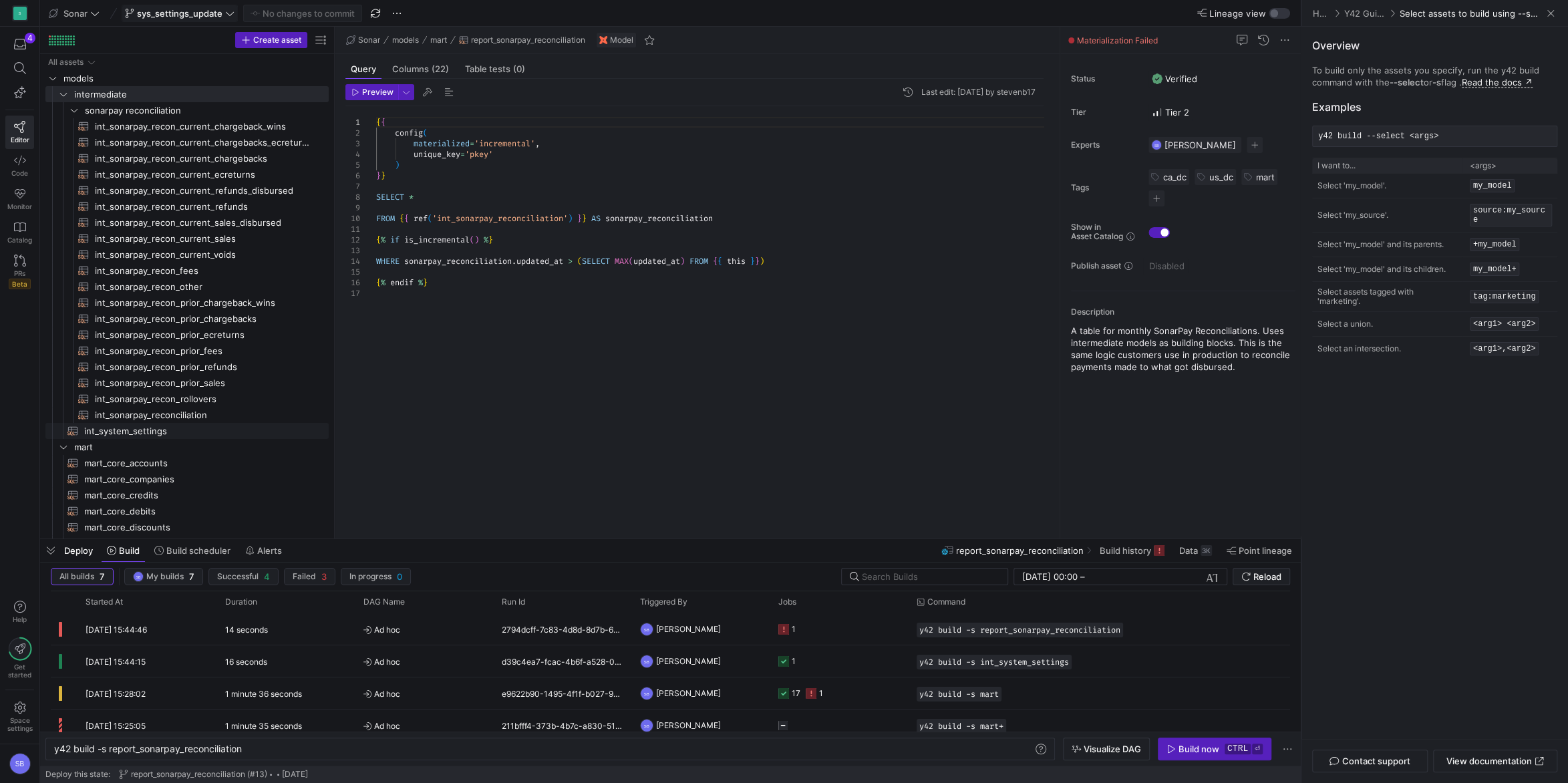
click at [153, 426] on span "int_system_settings​​​​​​​​​​" at bounding box center [199, 431] width 229 height 15
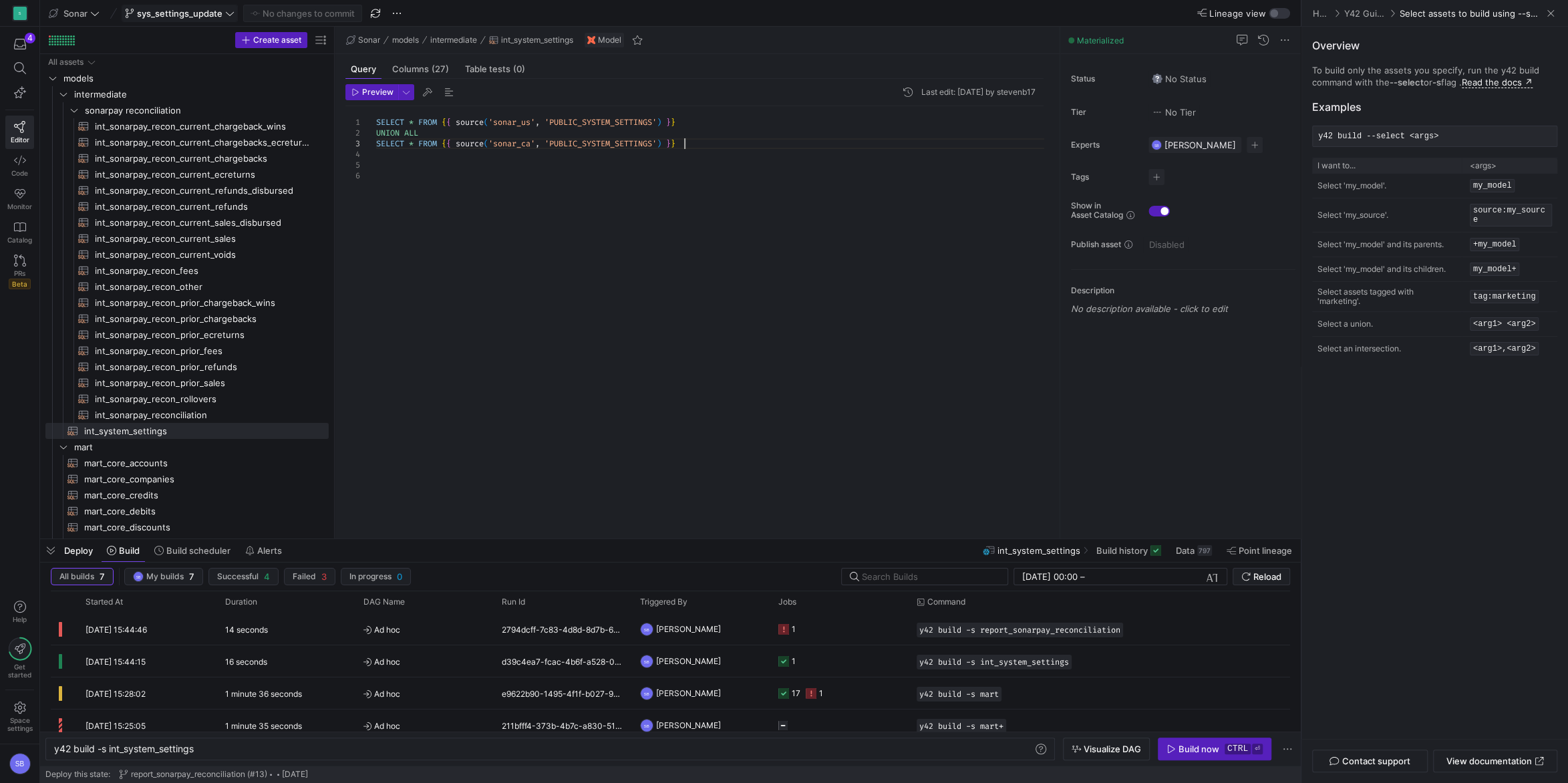
click at [708, 147] on div "SELECT * FROM { { source ( 'sonar_us' , 'PUBLIC_SYSTEM_SETTINGS' ) } } UNION AL…" at bounding box center [715, 314] width 678 height 417
click at [374, 120] on div "1" at bounding box center [361, 122] width 31 height 11
click at [377, 120] on div "SELECT * FROM { { source ( 'sonar_us' , 'PUBLIC_SYSTEM_SETTINGS' ) } } UNION AL…" at bounding box center [715, 314] width 678 height 417
click at [382, 119] on div "UNION ALL SELECT * FROM { { source ( 'sonar_ca' , 'PUBLIC_SYSTEM_SETTINGS' ) } …" at bounding box center [715, 314] width 678 height 417
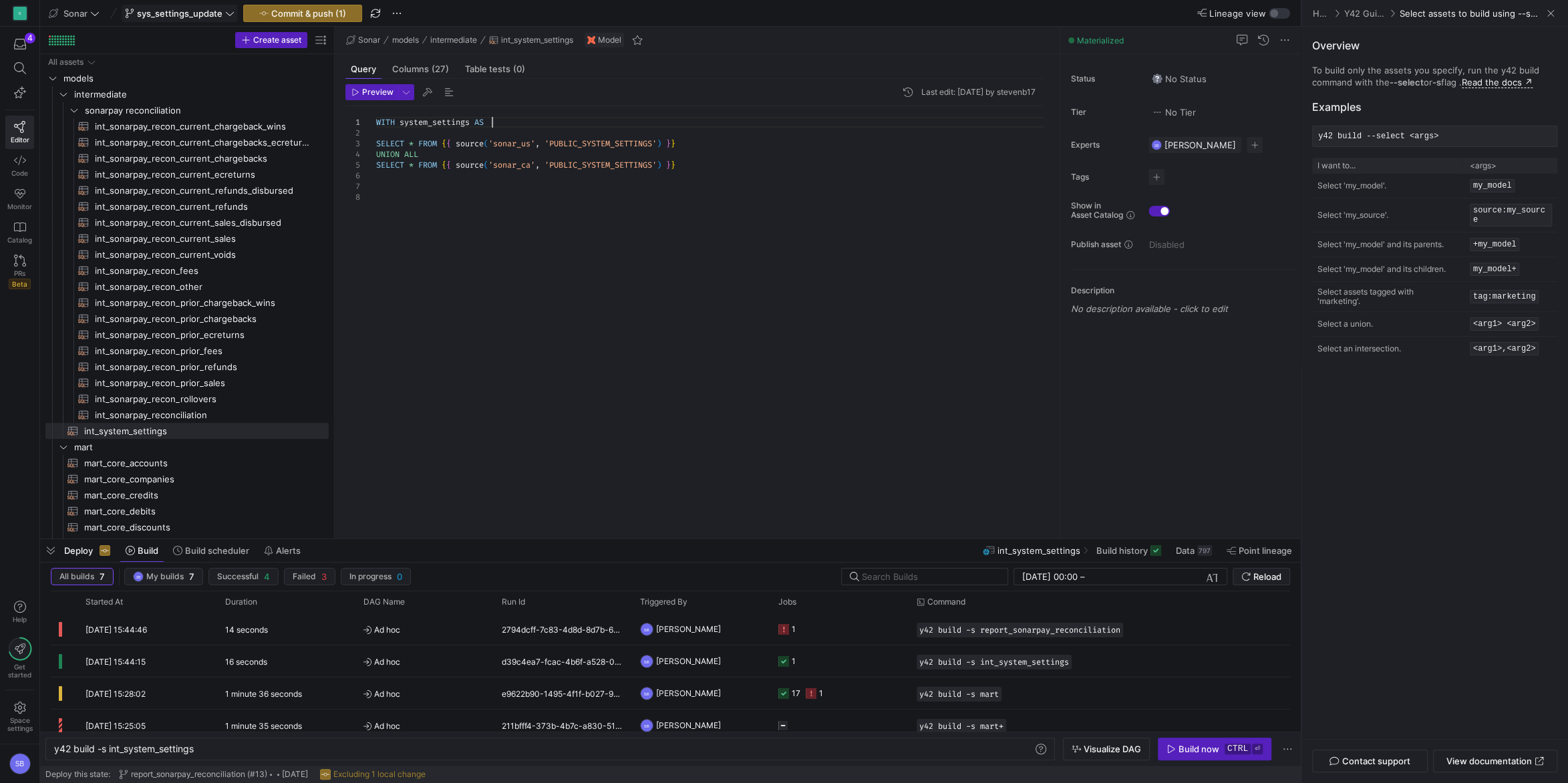
scroll to position [10, 115]
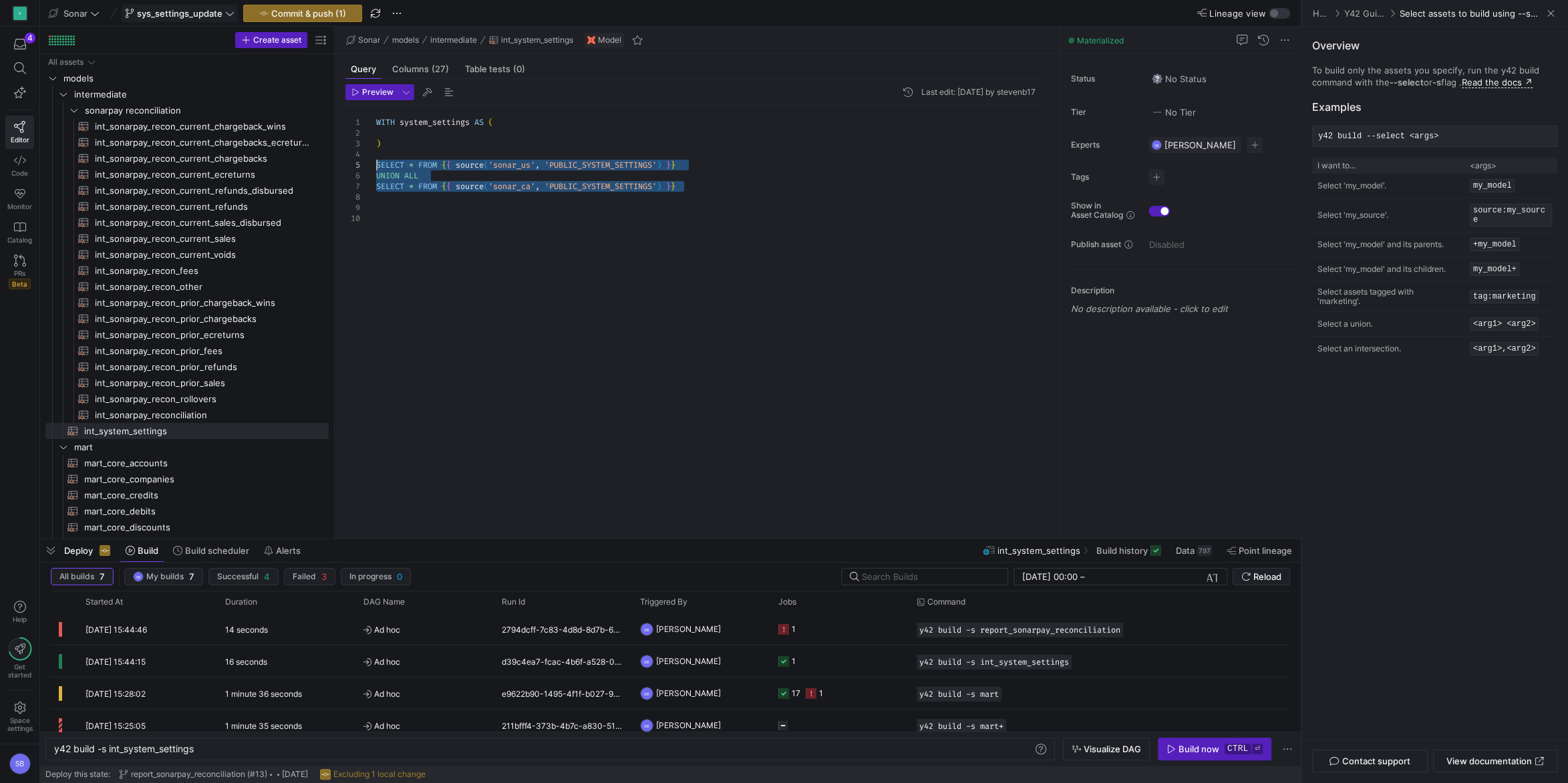
drag, startPoint x: 693, startPoint y: 185, endPoint x: 361, endPoint y: 162, distance: 332.8
click at [376, 162] on div "WITH system_settings AS ( UNION ALL SELECT * FROM { { source ( 'sonar_ca' , 'PU…" at bounding box center [715, 314] width 678 height 417
click at [511, 130] on div "WITH system_settings AS ( )" at bounding box center [715, 314] width 678 height 417
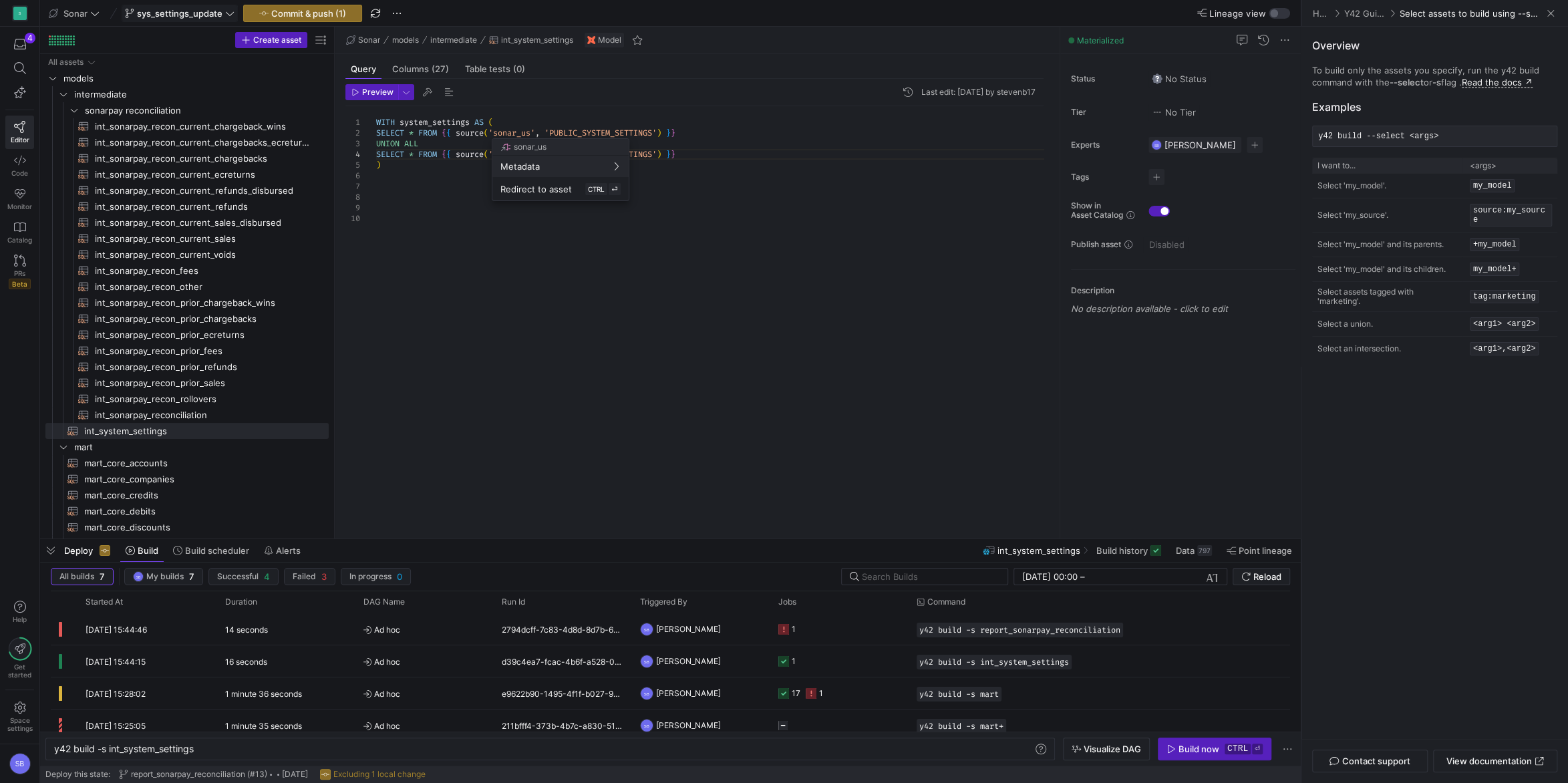
click at [698, 149] on div at bounding box center [784, 392] width 1568 height 783
drag, startPoint x: 688, startPoint y: 157, endPoint x: 361, endPoint y: 135, distance: 327.7
click at [376, 135] on div "WITH system_settings AS ( SELECT * FROM { { source ( 'sonar_us' , 'PUBLIC_SYSTE…" at bounding box center [715, 314] width 678 height 417
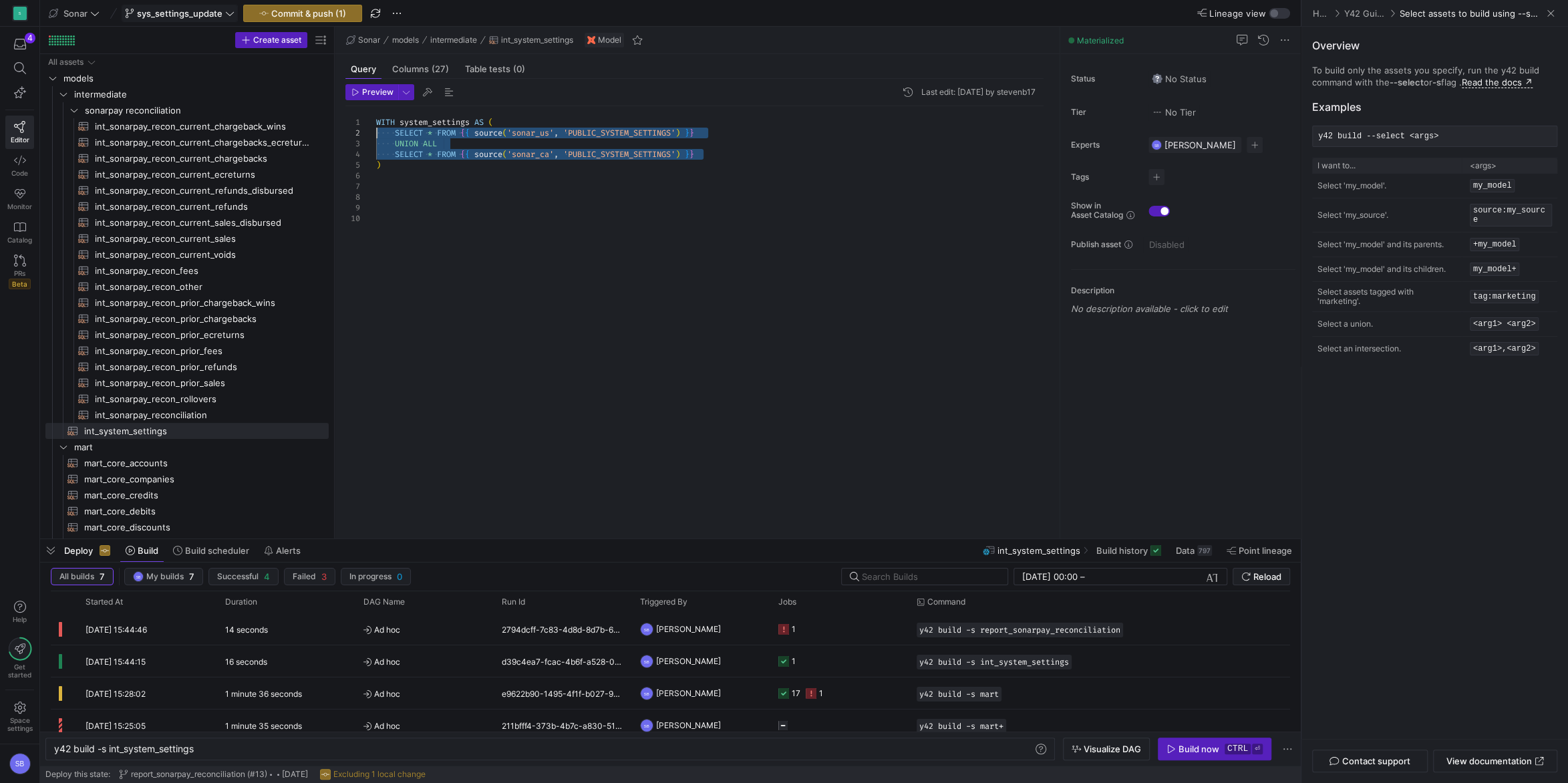
click at [691, 128] on div "WITH system_settings AS ( SELECT * FROM { { source ( 'sonar_us' , 'PUBLIC_SYSTE…" at bounding box center [715, 314] width 678 height 417
click at [607, 166] on div "WITH system_settings AS ( SELECT * FROM { { source ( 'sonar_us' , 'PUBLIC_SYSTE…" at bounding box center [715, 314] width 678 height 417
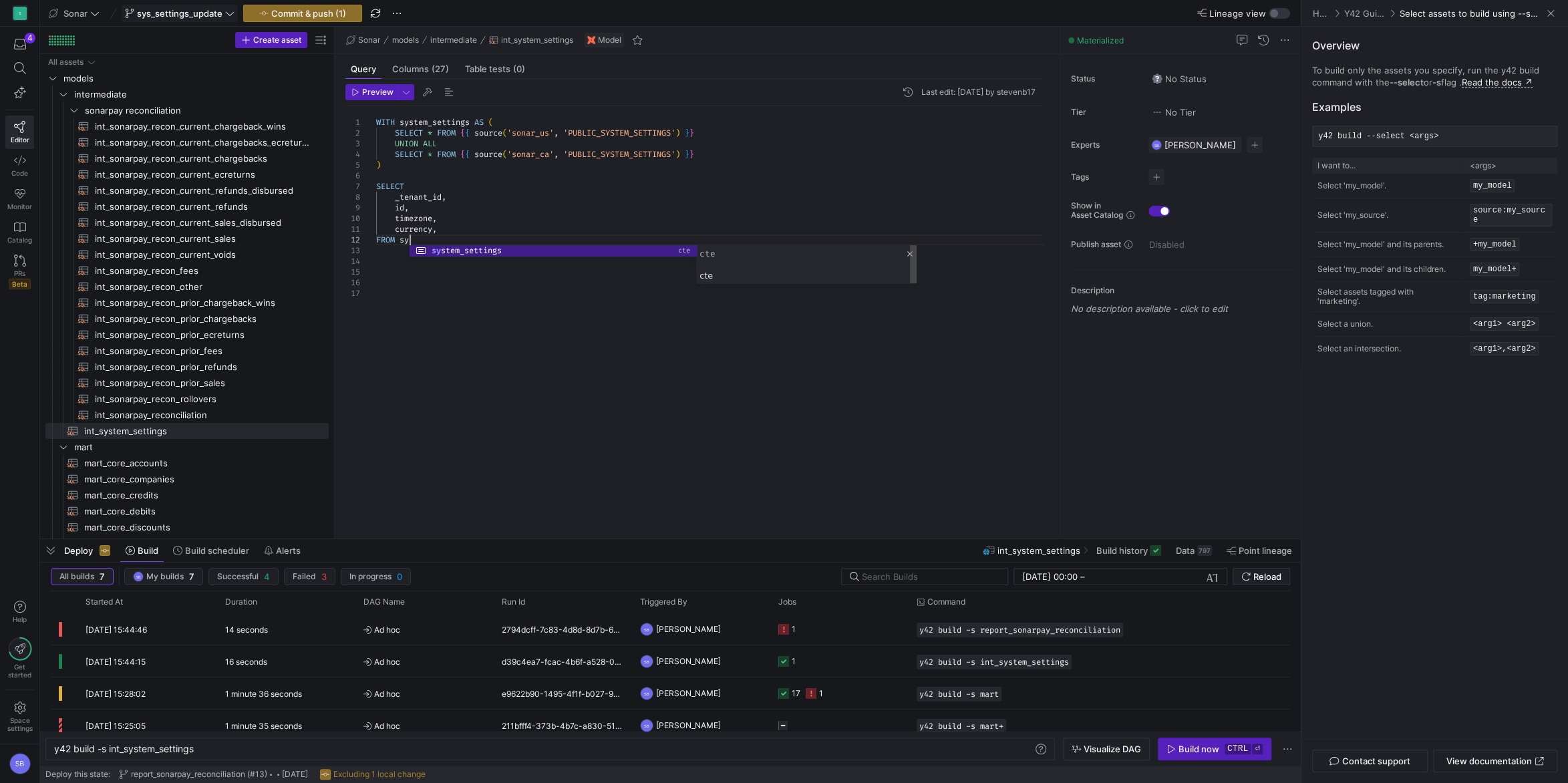
scroll to position [11, 38]
click at [190, 409] on span "int_sonarpay_reconciliation​​​​​​​​​​" at bounding box center [204, 415] width 218 height 15
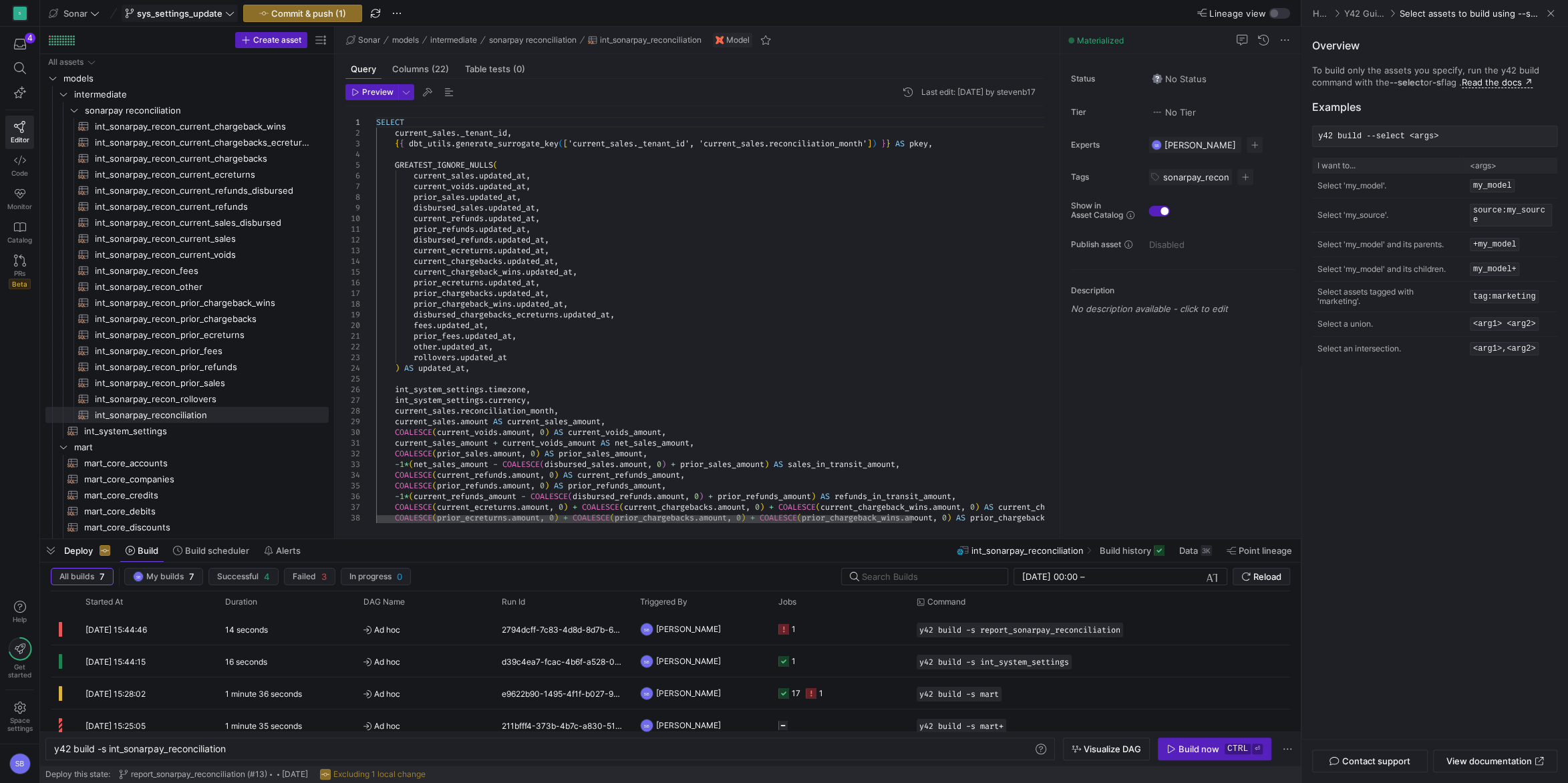
type textarea "int_system_settings"
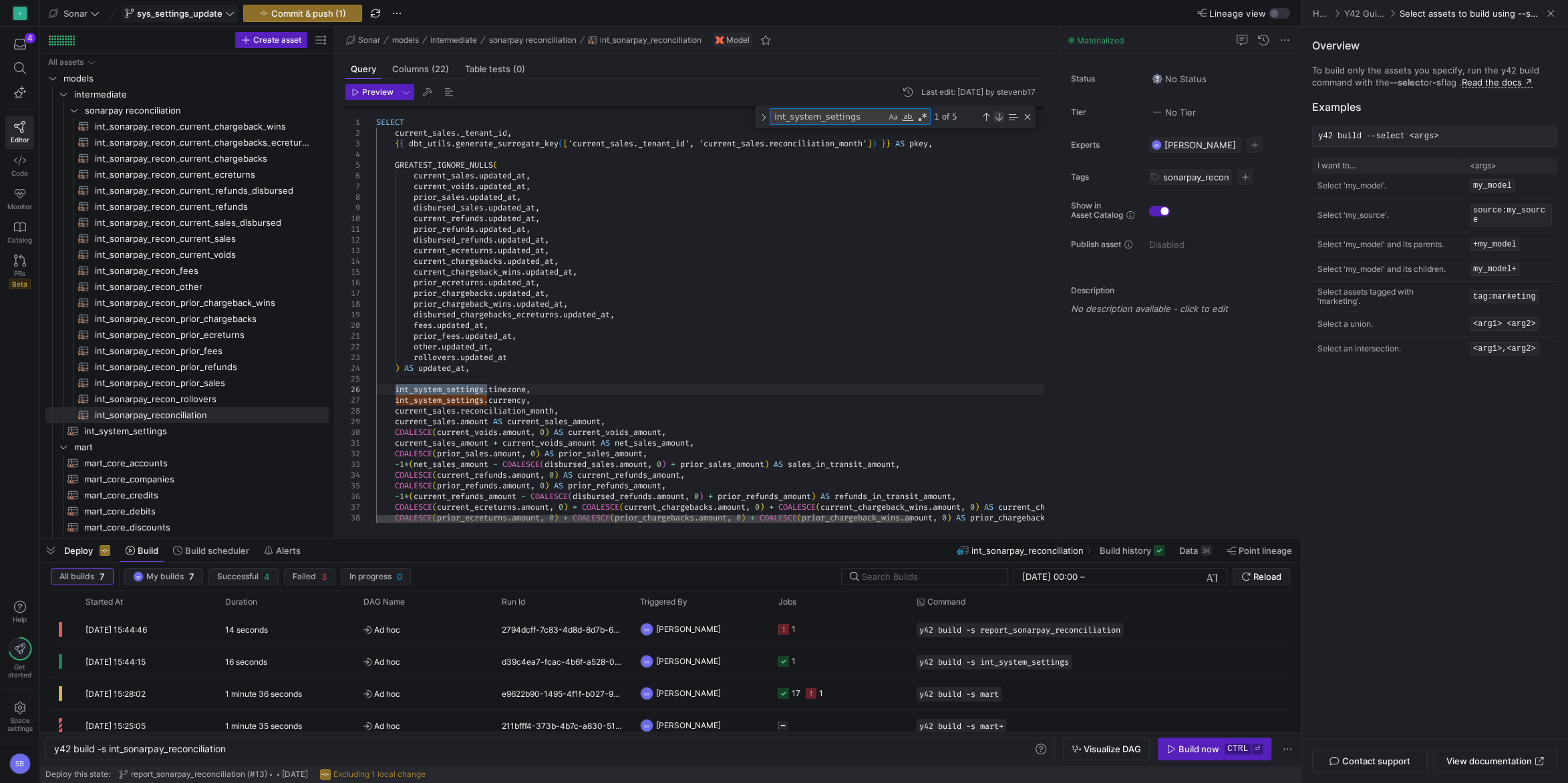
click at [1000, 115] on div "Next Match (Enter)" at bounding box center [998, 116] width 11 height 11
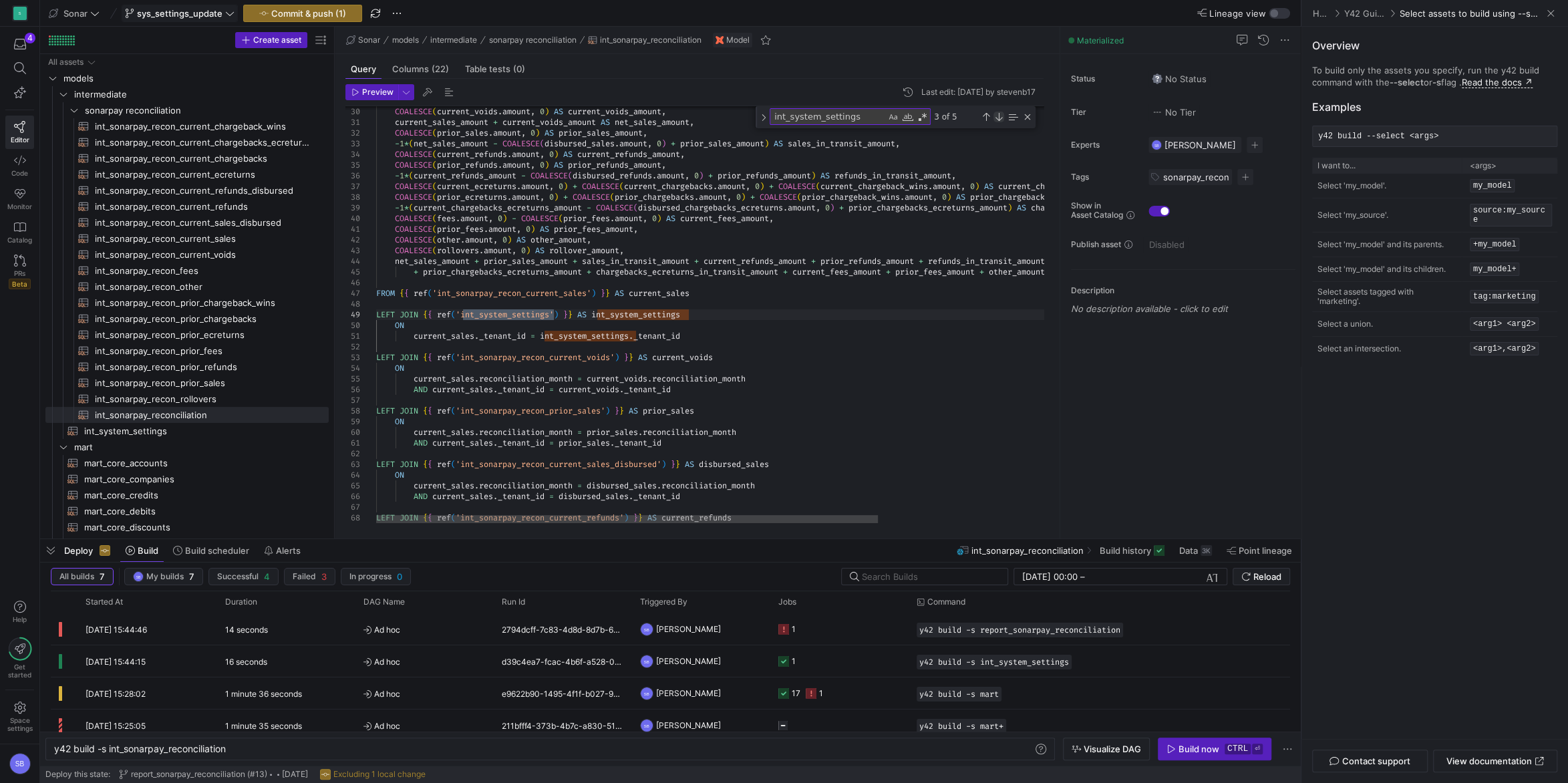
click at [1000, 115] on div "Next Match (Enter)" at bounding box center [998, 116] width 11 height 11
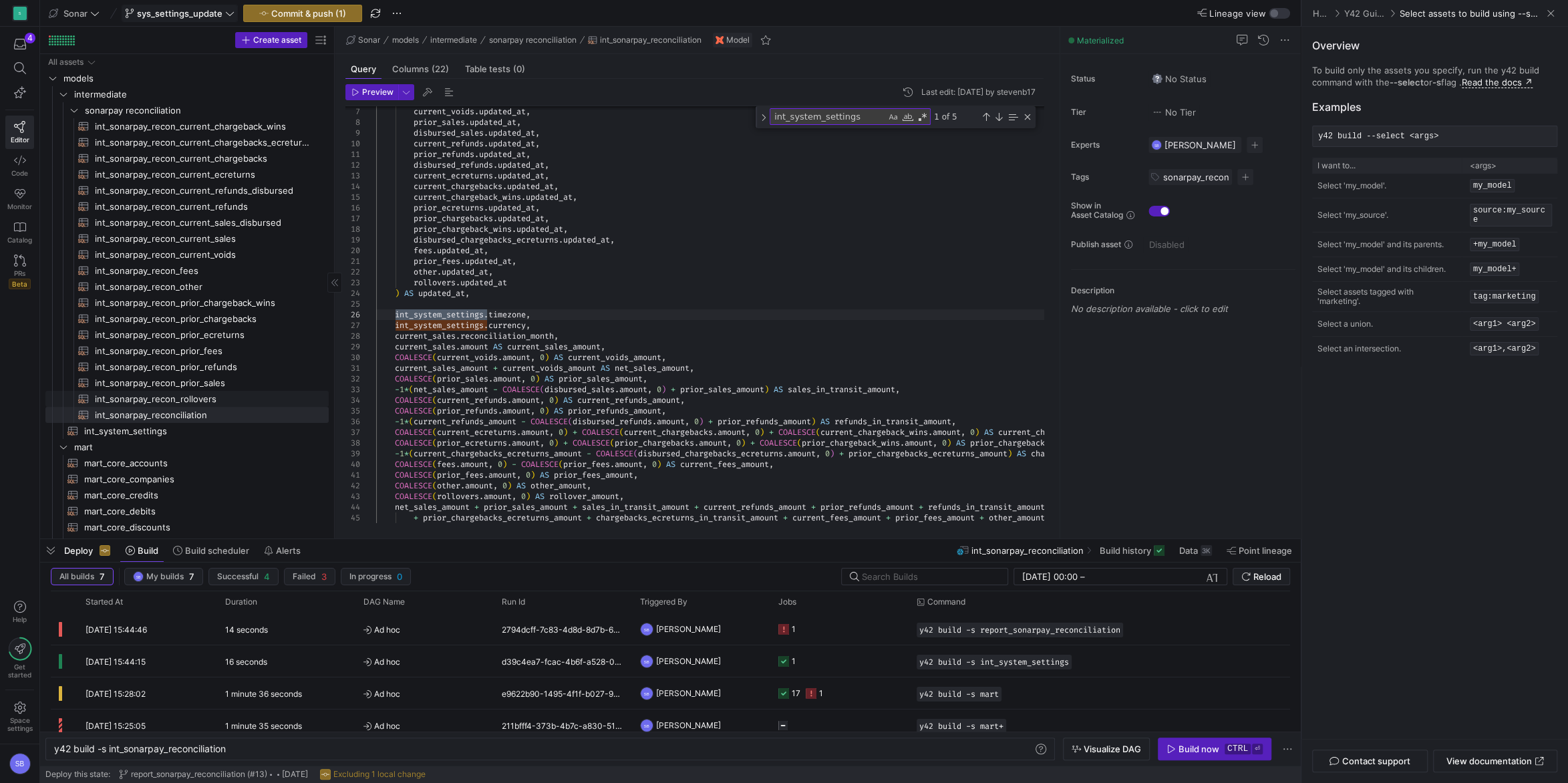
click at [213, 397] on span "int_sonarpay_recon_rollovers​​​​​​​​​​" at bounding box center [204, 399] width 218 height 15
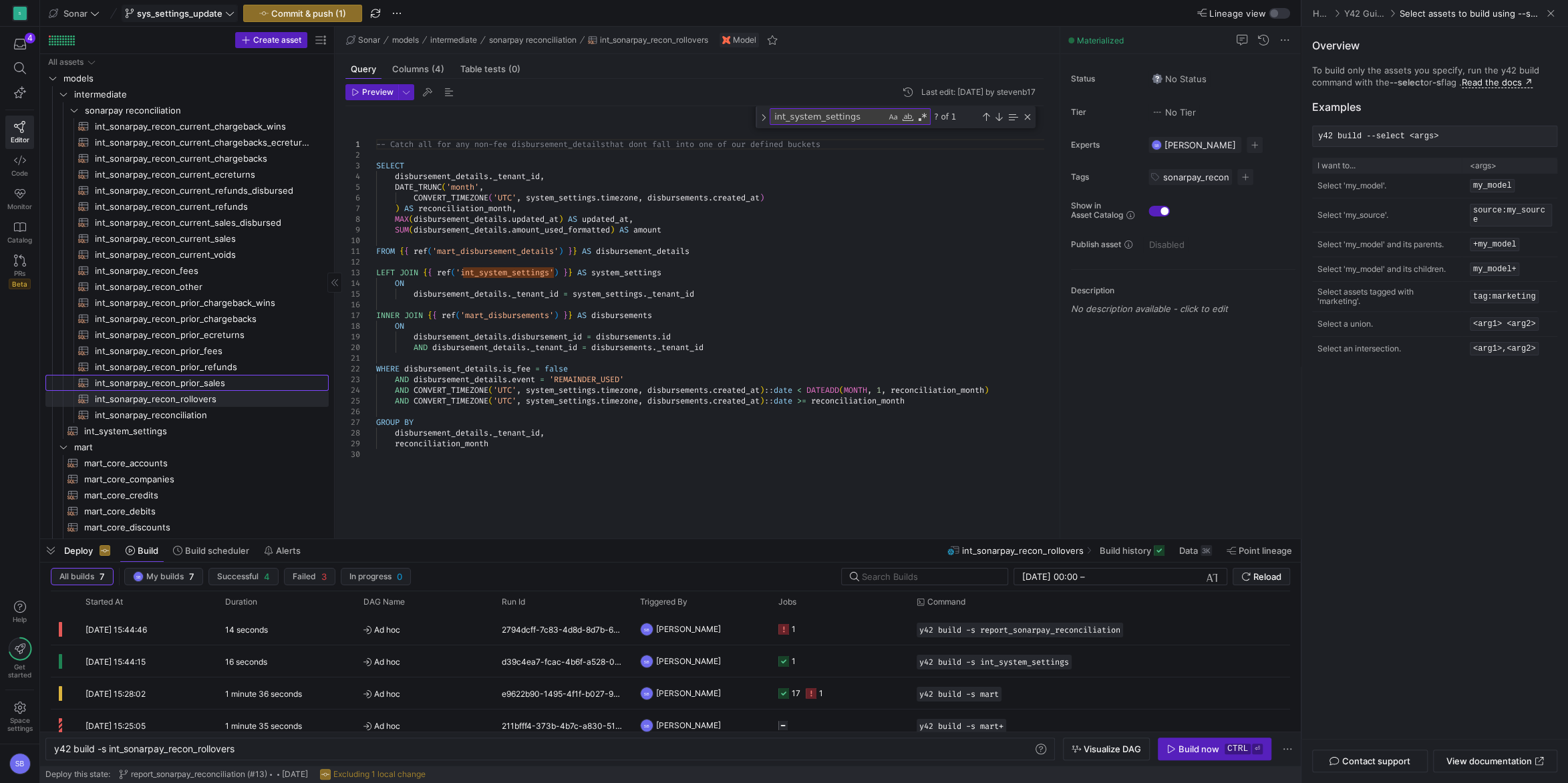
click at [205, 380] on span "int_sonarpay_recon_prior_sales​​​​​​​​​​" at bounding box center [204, 383] width 218 height 15
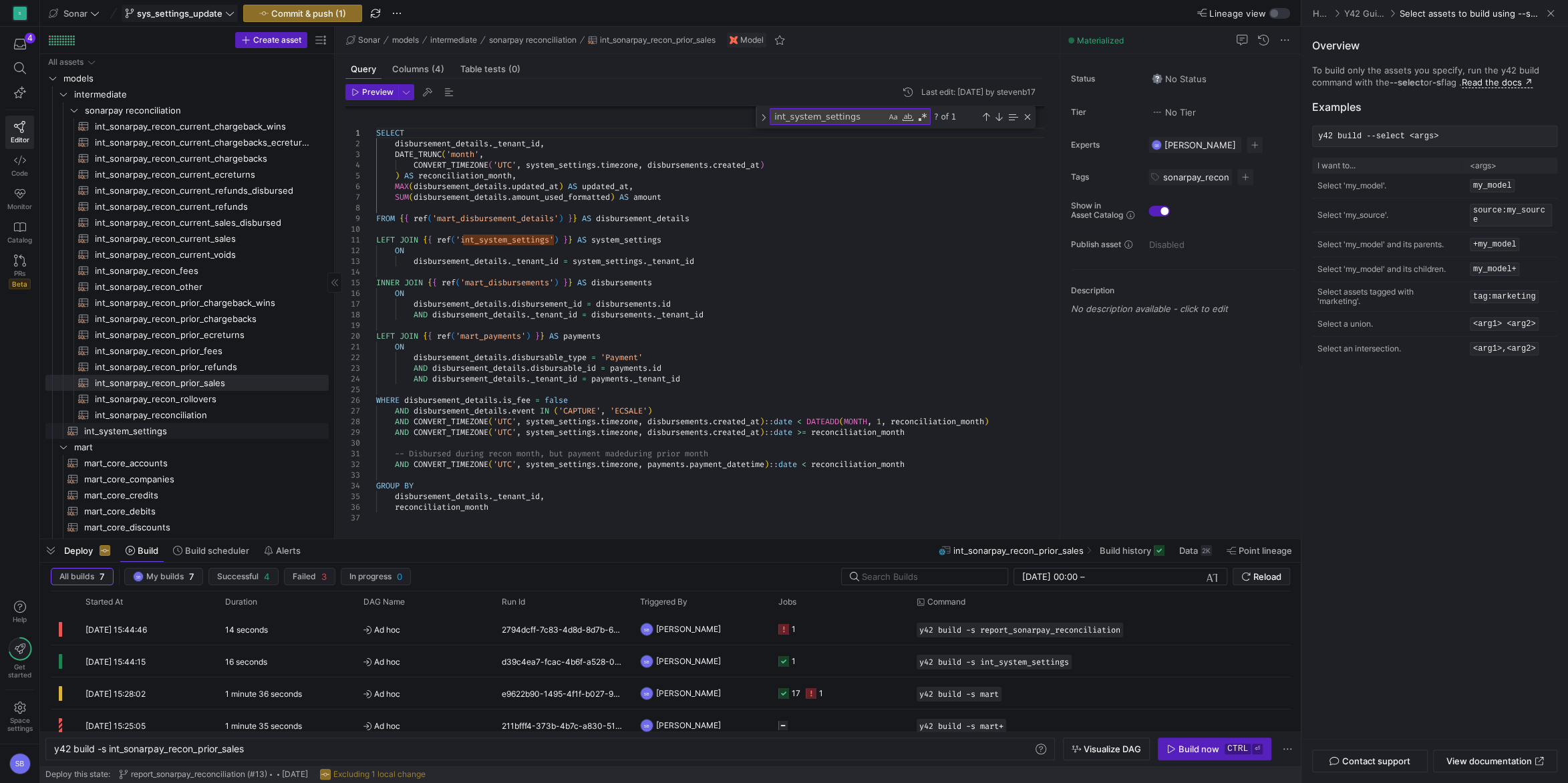
click at [175, 430] on span "int_system_settings​​​​​​​​​​" at bounding box center [199, 431] width 229 height 15
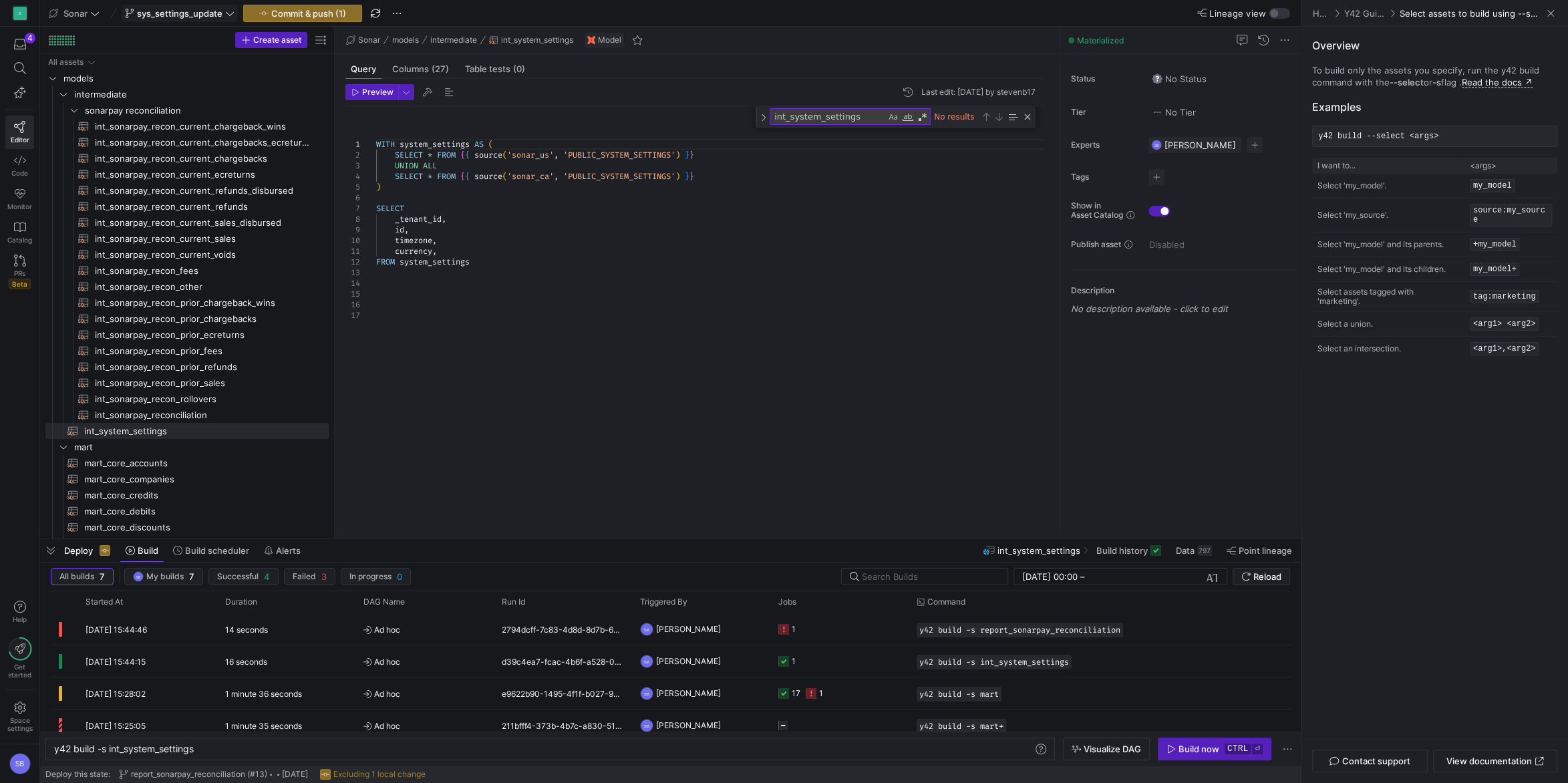
click at [585, 254] on div "WITH system_settings AS ( SELECT * FROM { { source ( 'sonar_us' , 'PUBLIC_SYSTE…" at bounding box center [715, 314] width 678 height 417
click at [473, 228] on div "WITH system_settings AS ( SELECT * FROM { { source ( 'sonar_us' , 'PUBLIC_SYSTE…" at bounding box center [715, 314] width 678 height 417
drag, startPoint x: 408, startPoint y: 259, endPoint x: 357, endPoint y: 260, distance: 51.0
click at [376, 260] on div "WITH system_settings AS ( SELECT * FROM { { source ( 'sonar_us' , 'PUBLIC_SYSTE…" at bounding box center [715, 314] width 678 height 417
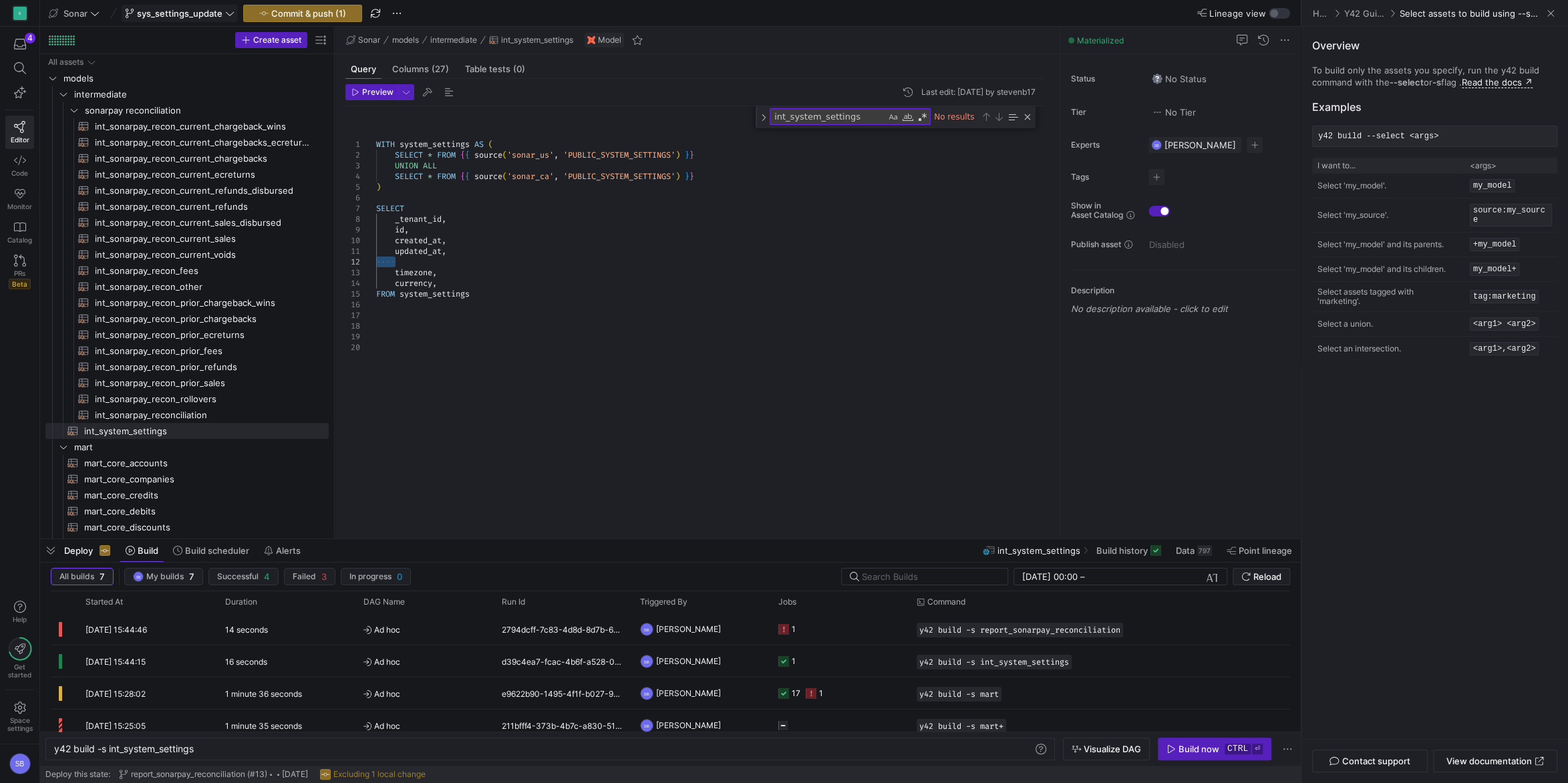
click at [400, 265] on div "WITH system_settings AS ( SELECT * FROM { { source ( 'sonar_us' , 'PUBLIC_SYSTE…" at bounding box center [715, 314] width 678 height 417
drag, startPoint x: 445, startPoint y: 324, endPoint x: 320, endPoint y: 322, distance: 125.0
click at [376, 322] on div "WITH system_settings AS ( SELECT * FROM { { source ( 'sonar_us' , 'PUBLIC_SYSTE…" at bounding box center [715, 314] width 678 height 417
click at [450, 305] on div "WITH system_settings AS ( SELECT * FROM { { source ( 'sonar_us' , 'PUBLIC_SYSTE…" at bounding box center [715, 314] width 678 height 417
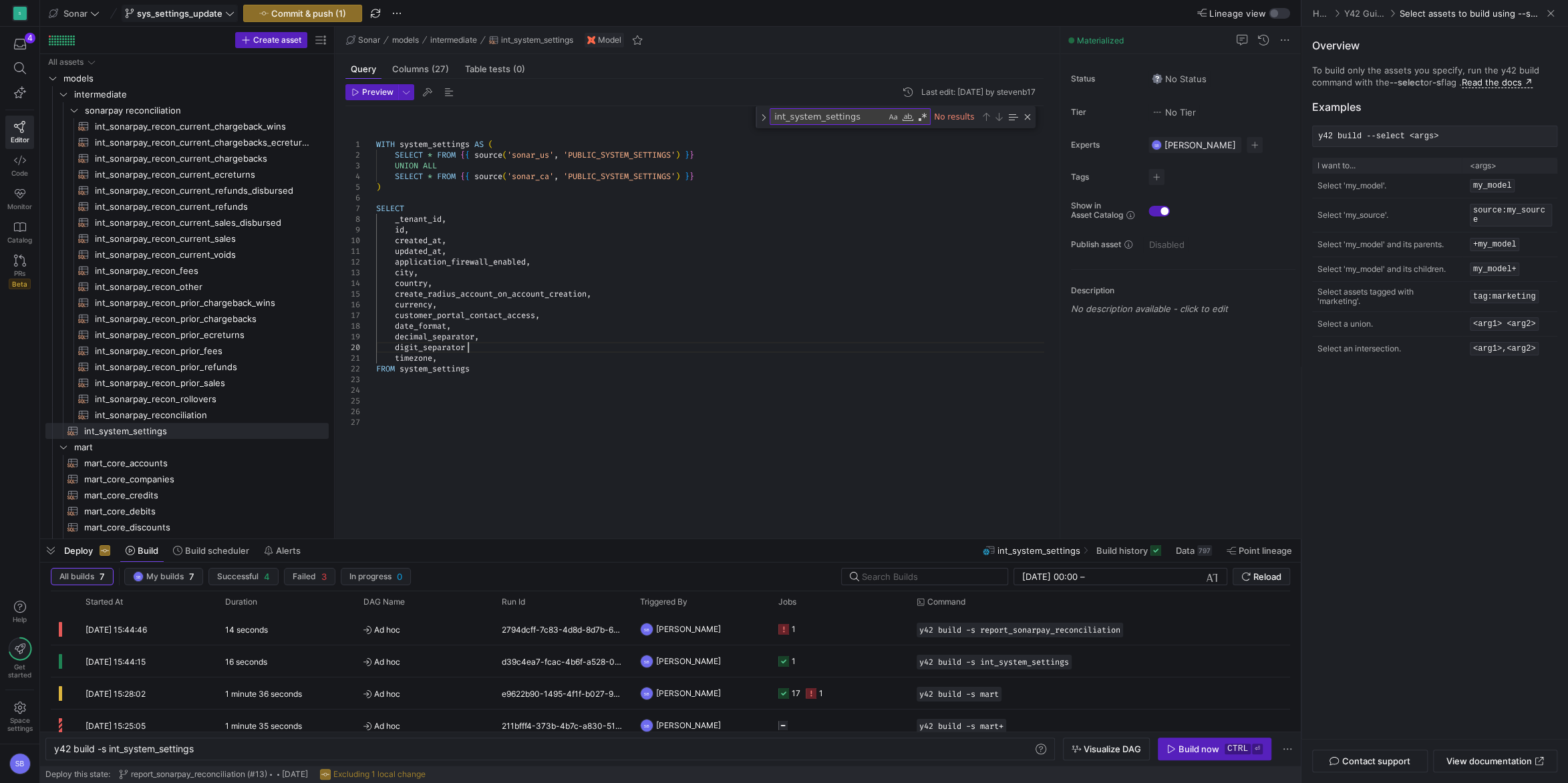
scroll to position [96, 96]
click at [516, 344] on div "WITH system_settings AS ( SELECT * FROM { { source ( 'sonar_us' , 'PUBLIC_SYSTE…" at bounding box center [715, 314] width 678 height 417
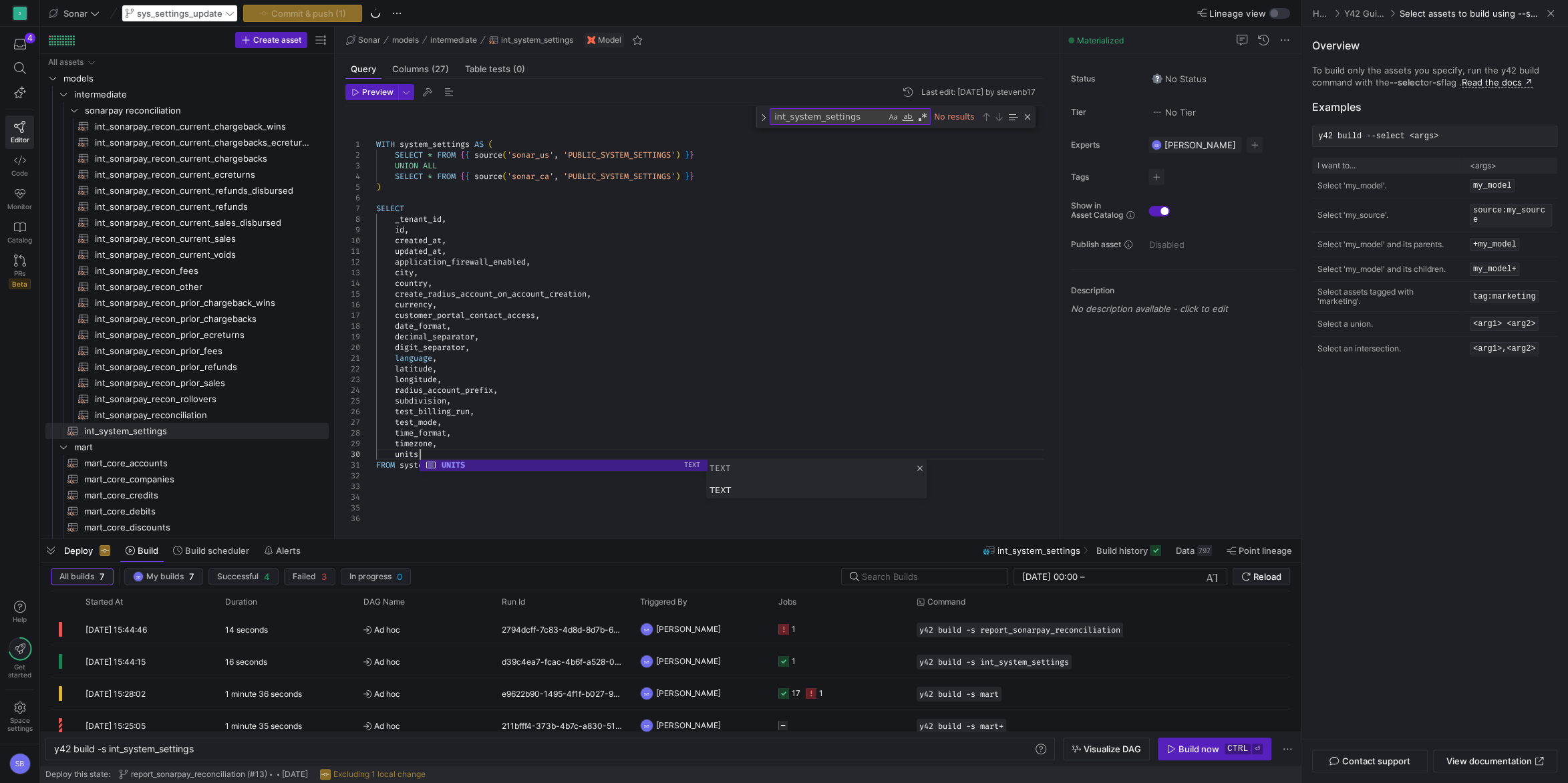
scroll to position [96, 43]
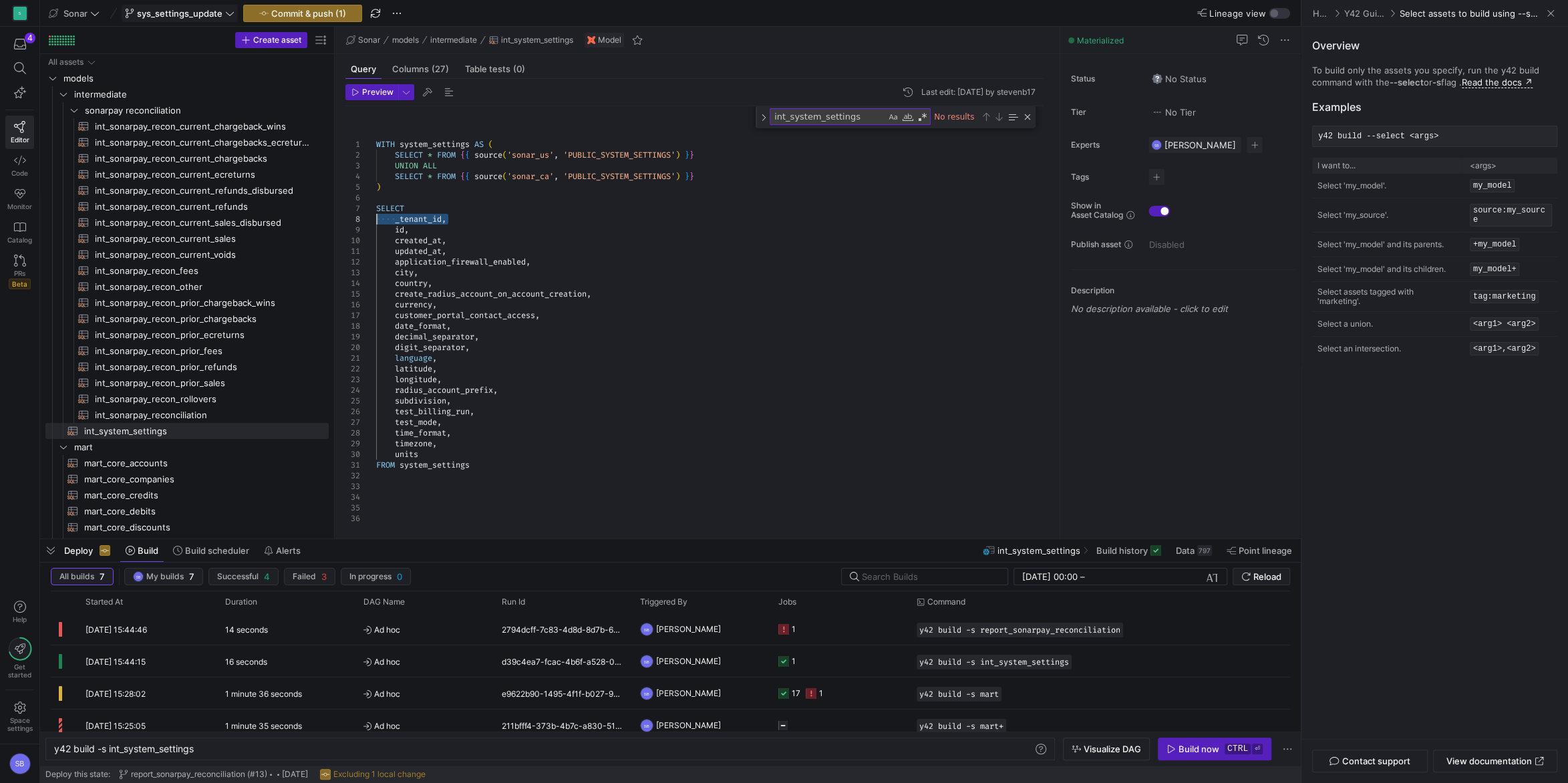
drag, startPoint x: 451, startPoint y: 222, endPoint x: 330, endPoint y: 223, distance: 121.0
click at [376, 223] on div "WITH system_settings AS ( SELECT * FROM { { source ( 'sonar_us' , 'PUBLIC_SYSTE…" at bounding box center [715, 315] width 678 height 417
click at [446, 443] on div "WITH system_settings AS ( SELECT * FROM { { source ( 'sonar_us' , 'PUBLIC_SYSTE…" at bounding box center [715, 314] width 678 height 417
click at [417, 455] on div "WITH system_settings AS ( SELECT * FROM { { source ( 'sonar_us' , 'PUBLIC_SYSTE…" at bounding box center [715, 315] width 678 height 417
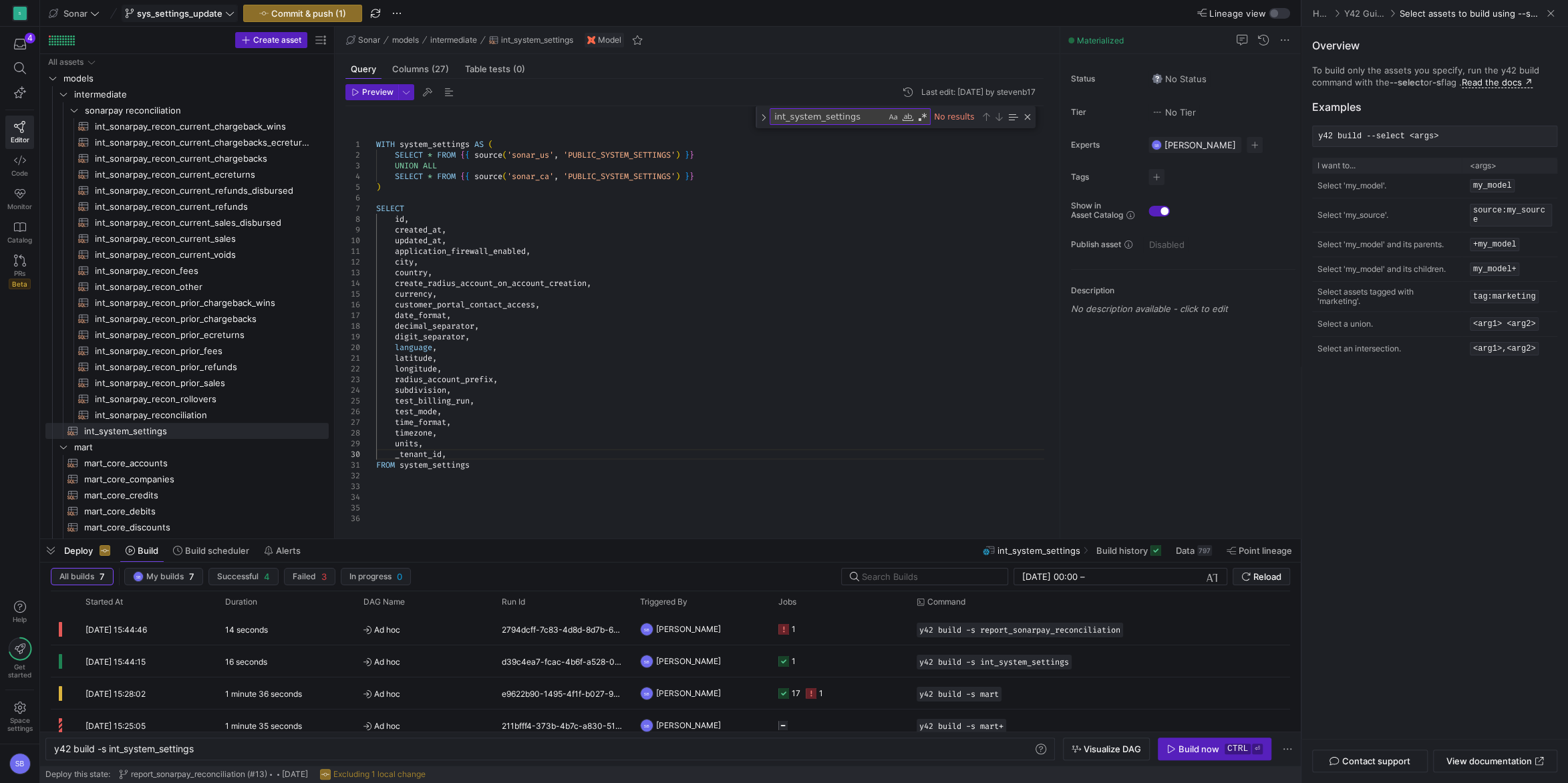
click at [455, 458] on div "WITH system_settings AS ( SELECT * FROM { { source ( 'sonar_us' , 'PUBLIC_SYSTE…" at bounding box center [715, 315] width 678 height 417
click at [499, 342] on div "WITH system_settings AS ( SELECT * FROM { { source ( 'sonar_us' , 'PUBLIC_SYSTE…" at bounding box center [715, 341] width 678 height 471
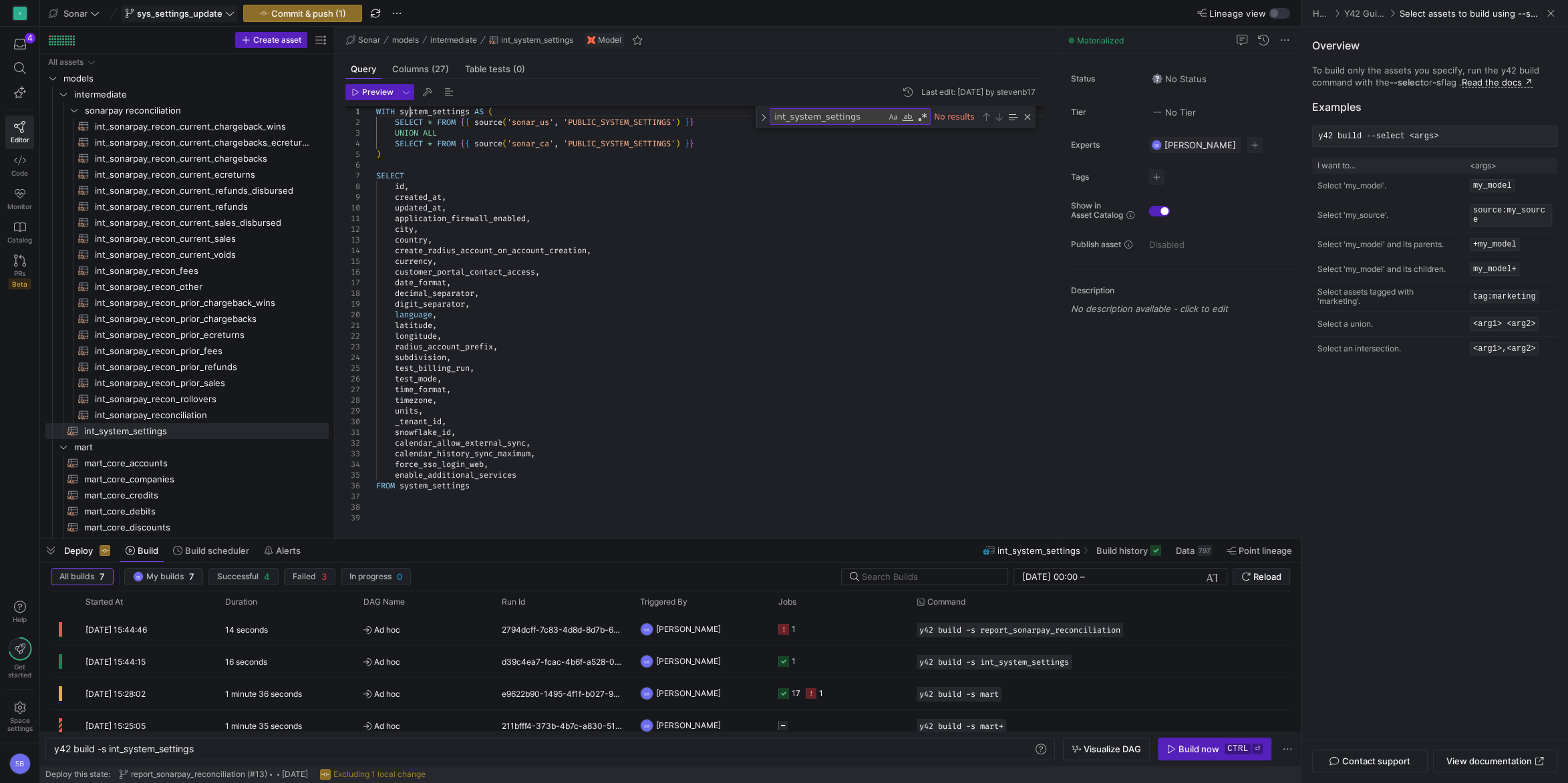
click at [410, 112] on div "WITH system_settings AS ( SELECT * FROM { { source ( 'sonar_us' , 'PUBLIC_SYSTE…" at bounding box center [715, 309] width 678 height 471
click at [440, 487] on div "WITH renamed AS ( SELECT * FROM { { source ( 'sonar_us' , 'PUBLIC_SYSTEM_SETTIN…" at bounding box center [715, 309] width 678 height 471
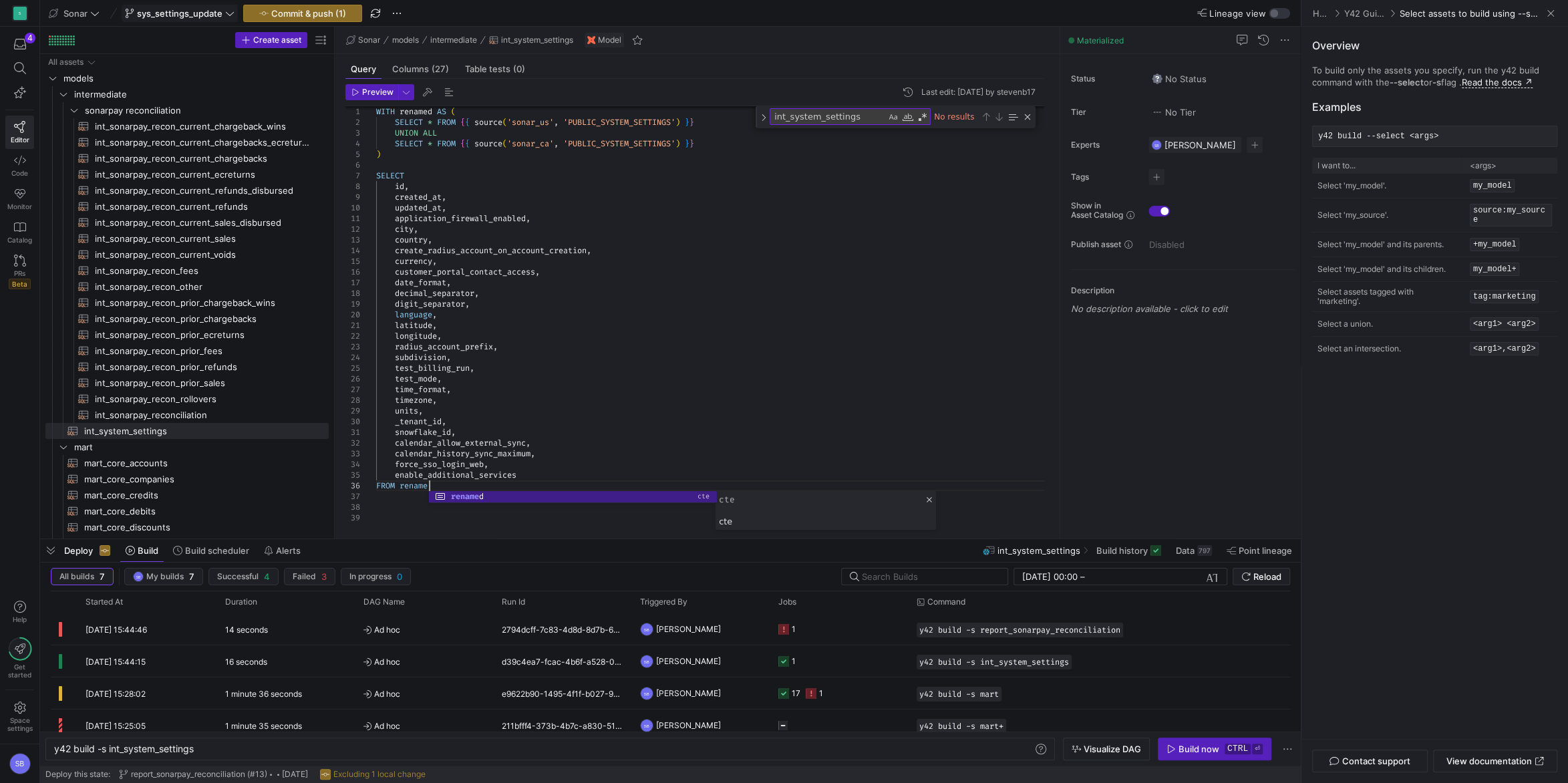
scroll to position [54, 58]
click at [538, 394] on div "WITH renamed AS ( SELECT * FROM { { source ( 'sonar_us' , 'PUBLIC_SYSTEM_SETTIN…" at bounding box center [715, 309] width 678 height 471
click at [366, 93] on span "Preview" at bounding box center [378, 93] width 32 height 10
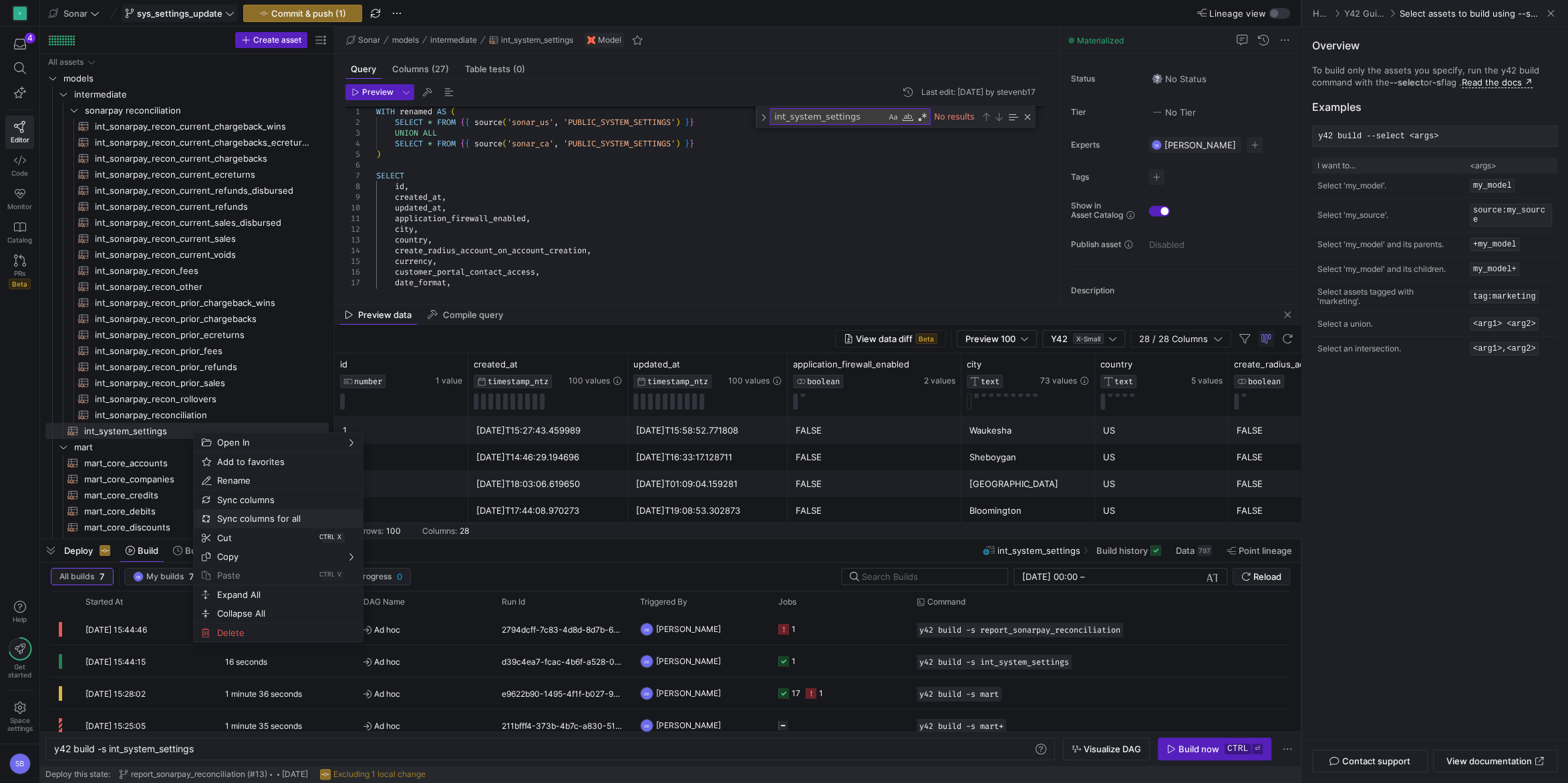
click at [254, 518] on span "Sync columns for all" at bounding box center [267, 518] width 110 height 19
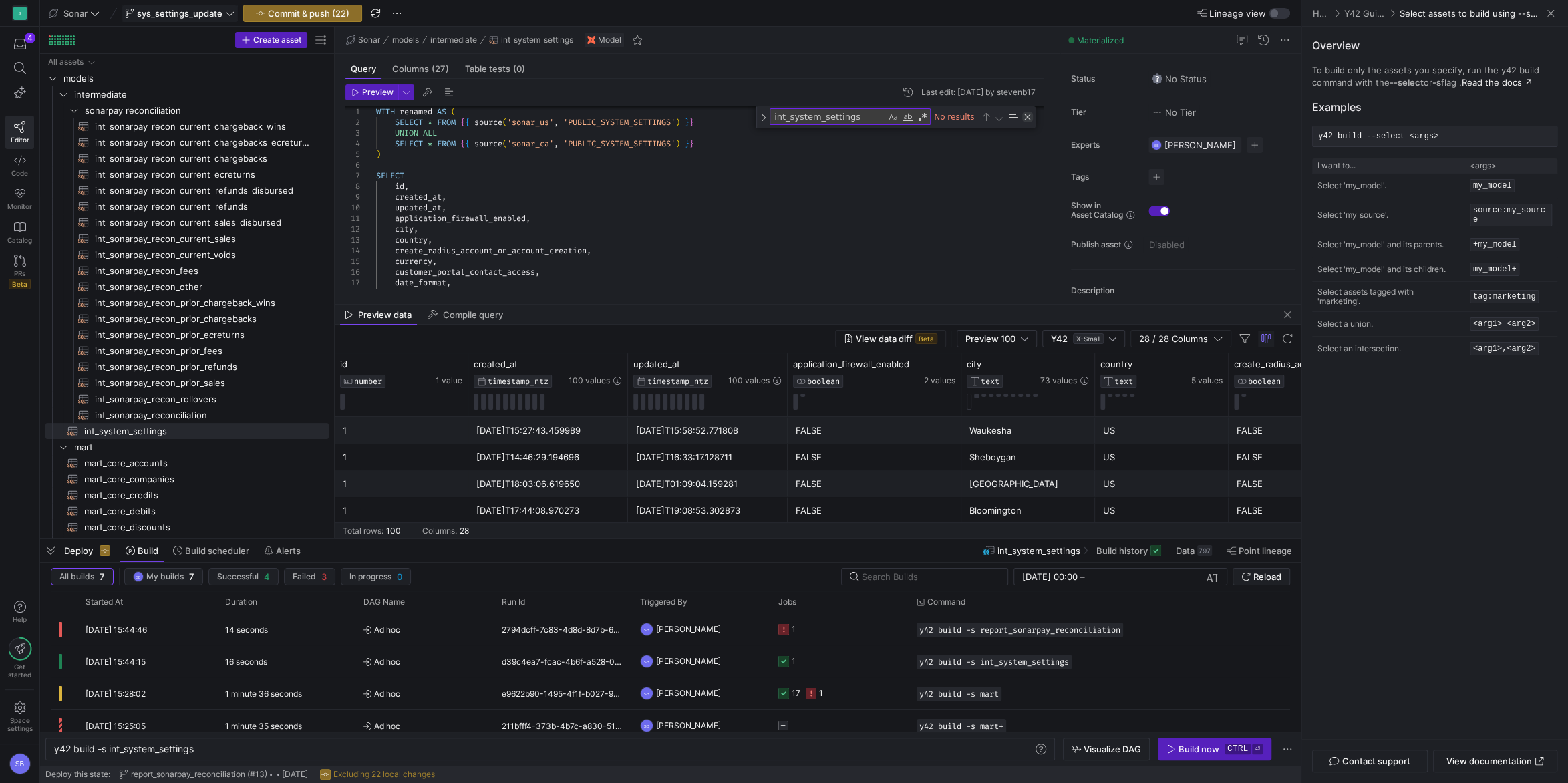
click at [1026, 115] on div "Close (Escape)" at bounding box center [1027, 116] width 11 height 11
click at [326, 5] on button "Commit & push (22)" at bounding box center [302, 13] width 119 height 17
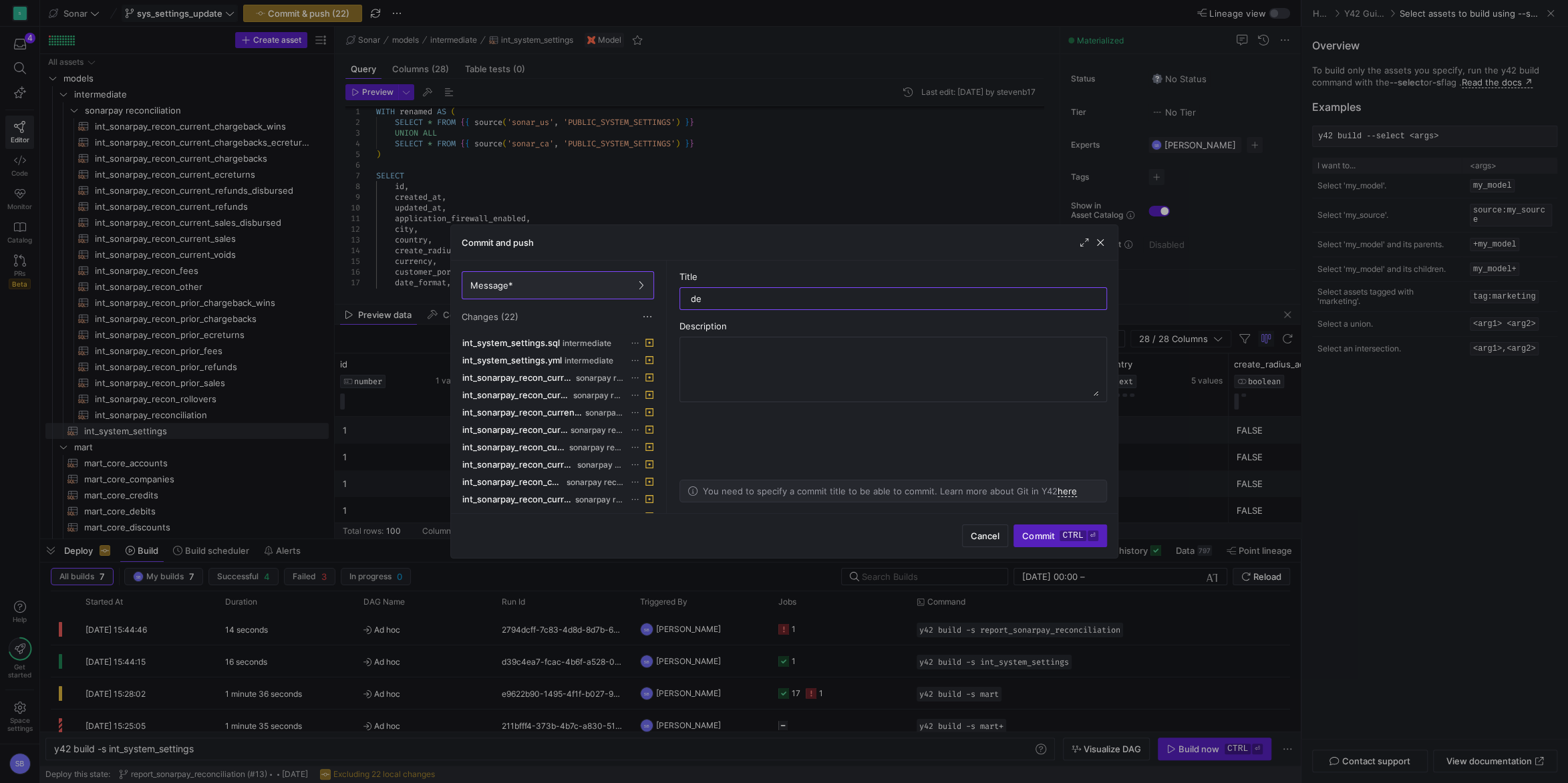
type input "d"
type input "explicit columns"
click at [761, 357] on textarea at bounding box center [892, 370] width 410 height 54
type textarea "fixes issue"
click at [1055, 534] on span "Commit ctrl ⏎" at bounding box center [1060, 535] width 76 height 11
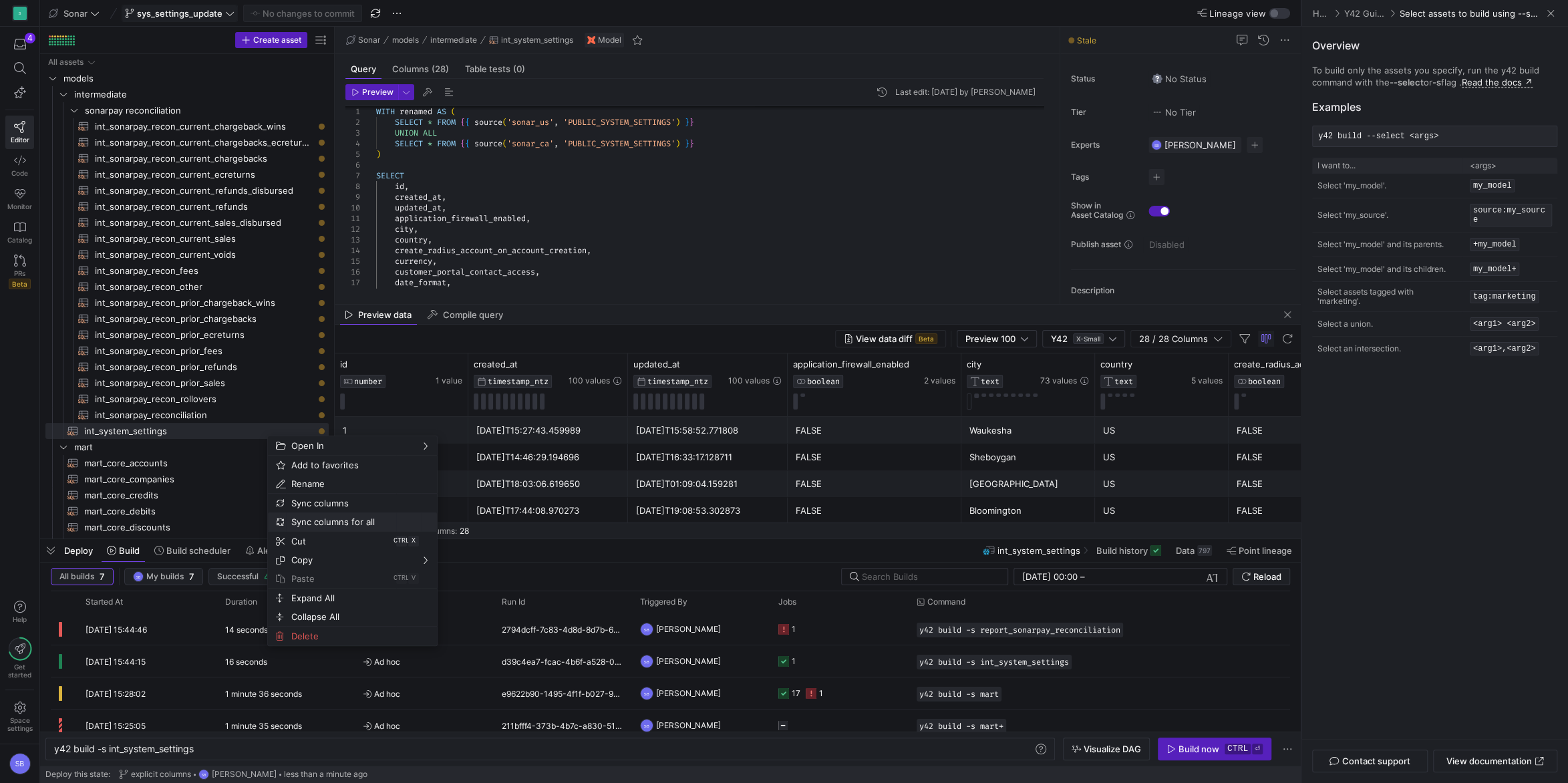
click at [345, 516] on span "Sync columns for all" at bounding box center [341, 521] width 110 height 19
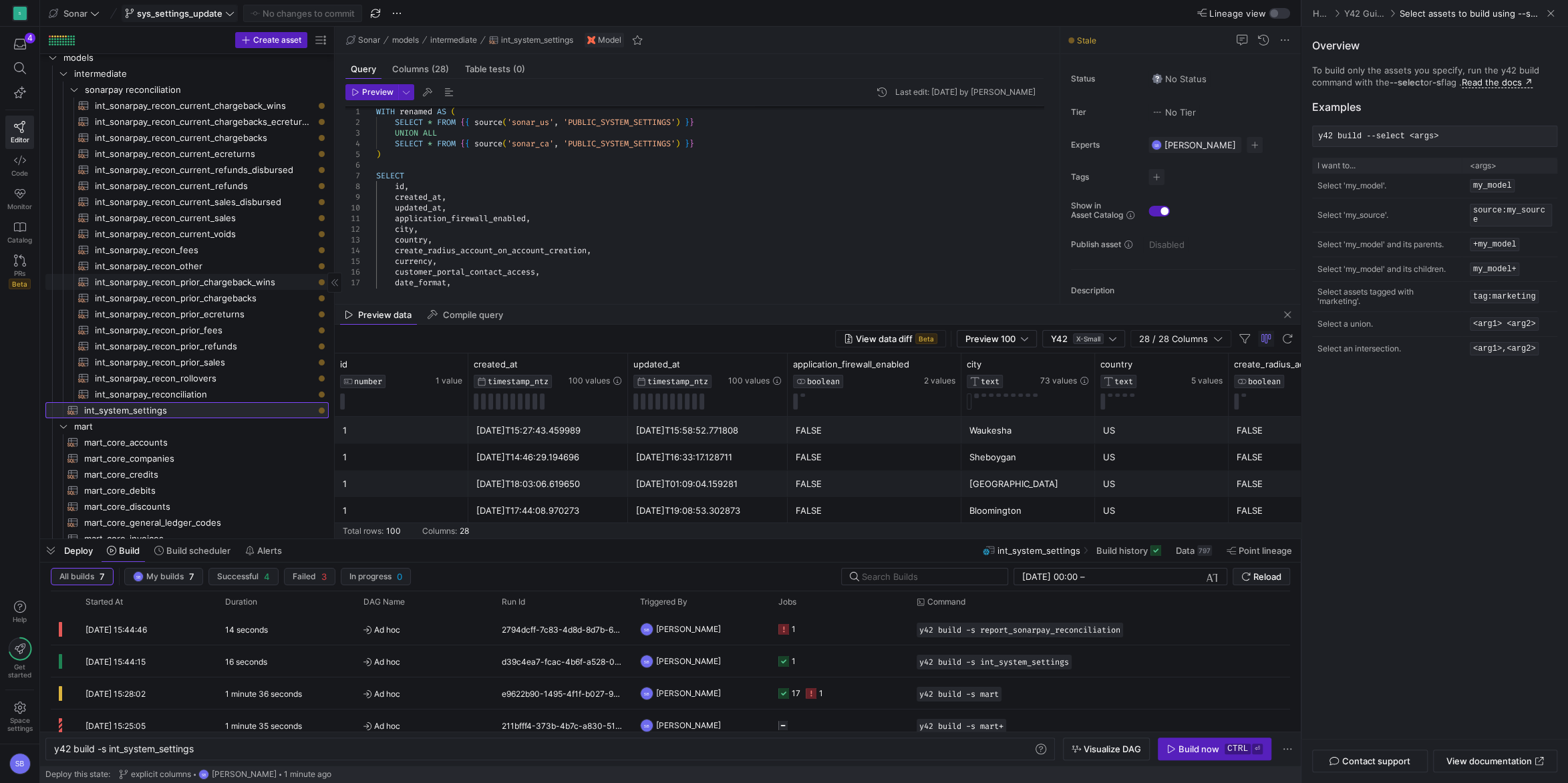
scroll to position [0, 0]
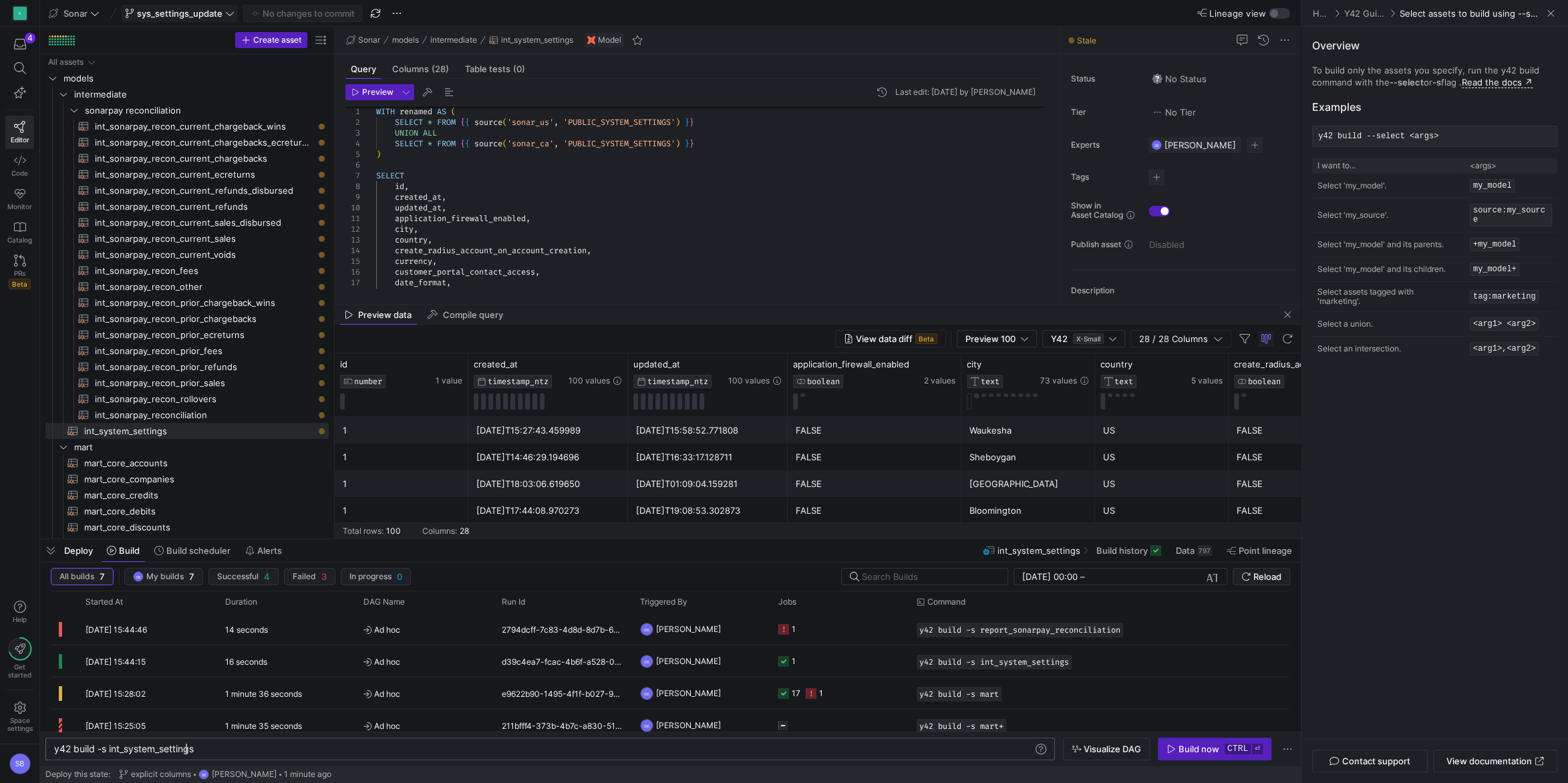
click at [183, 752] on div "y42 build -s int_system_settings" at bounding box center [544, 749] width 980 height 11
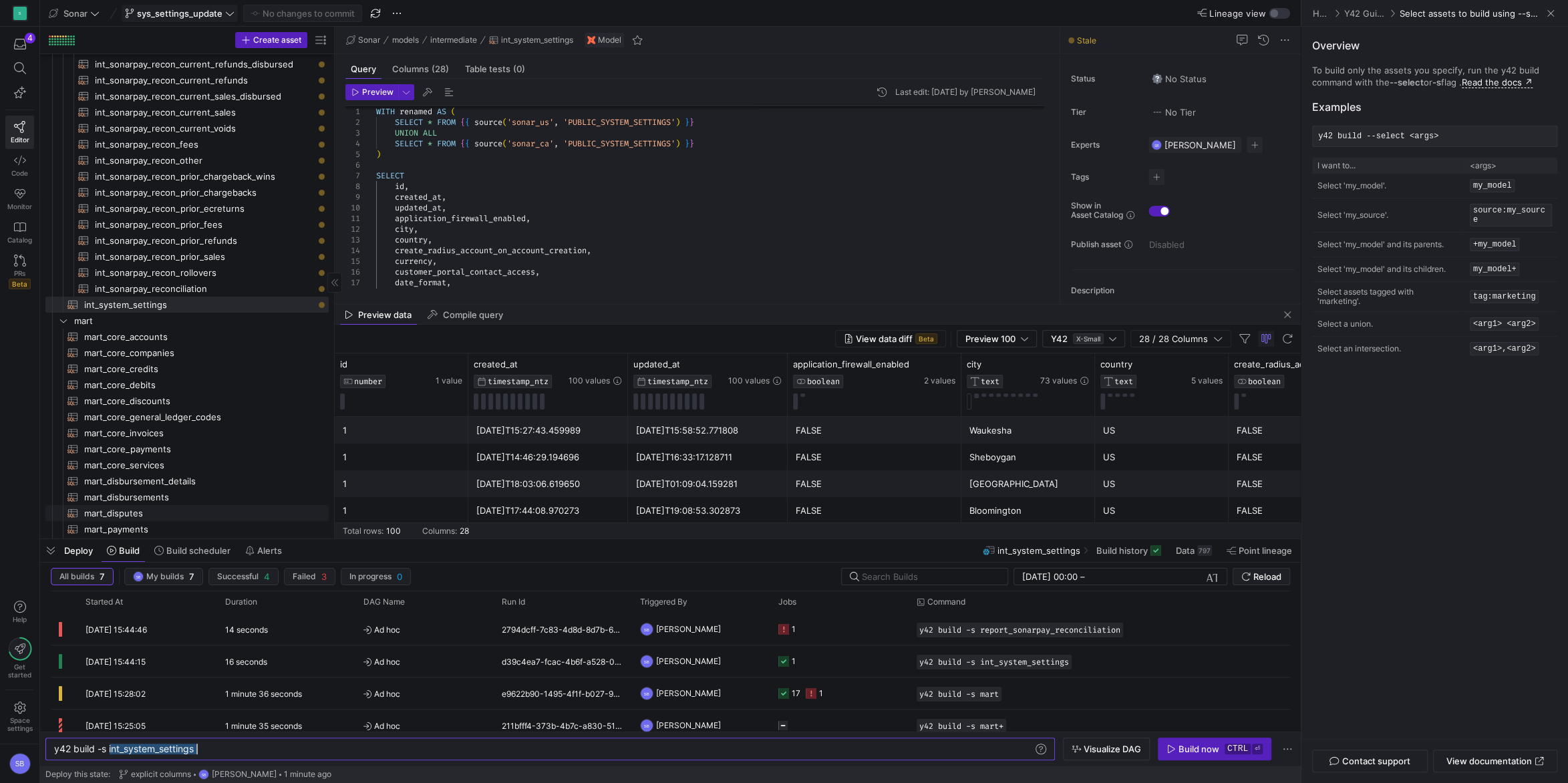
scroll to position [243, 0]
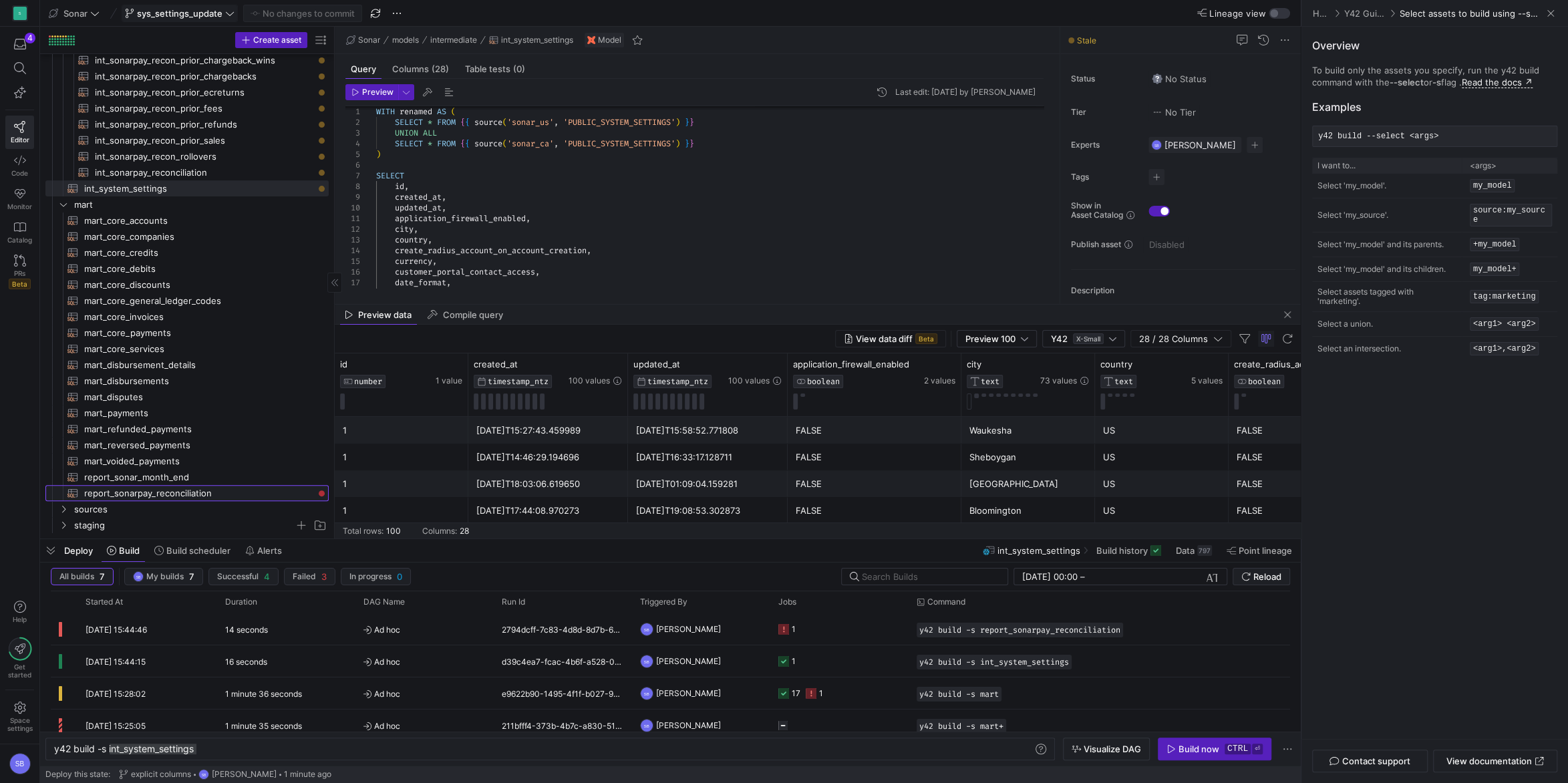
click at [184, 492] on span "report_sonarpay_reconciliation​​​​​​​​​​" at bounding box center [199, 493] width 229 height 15
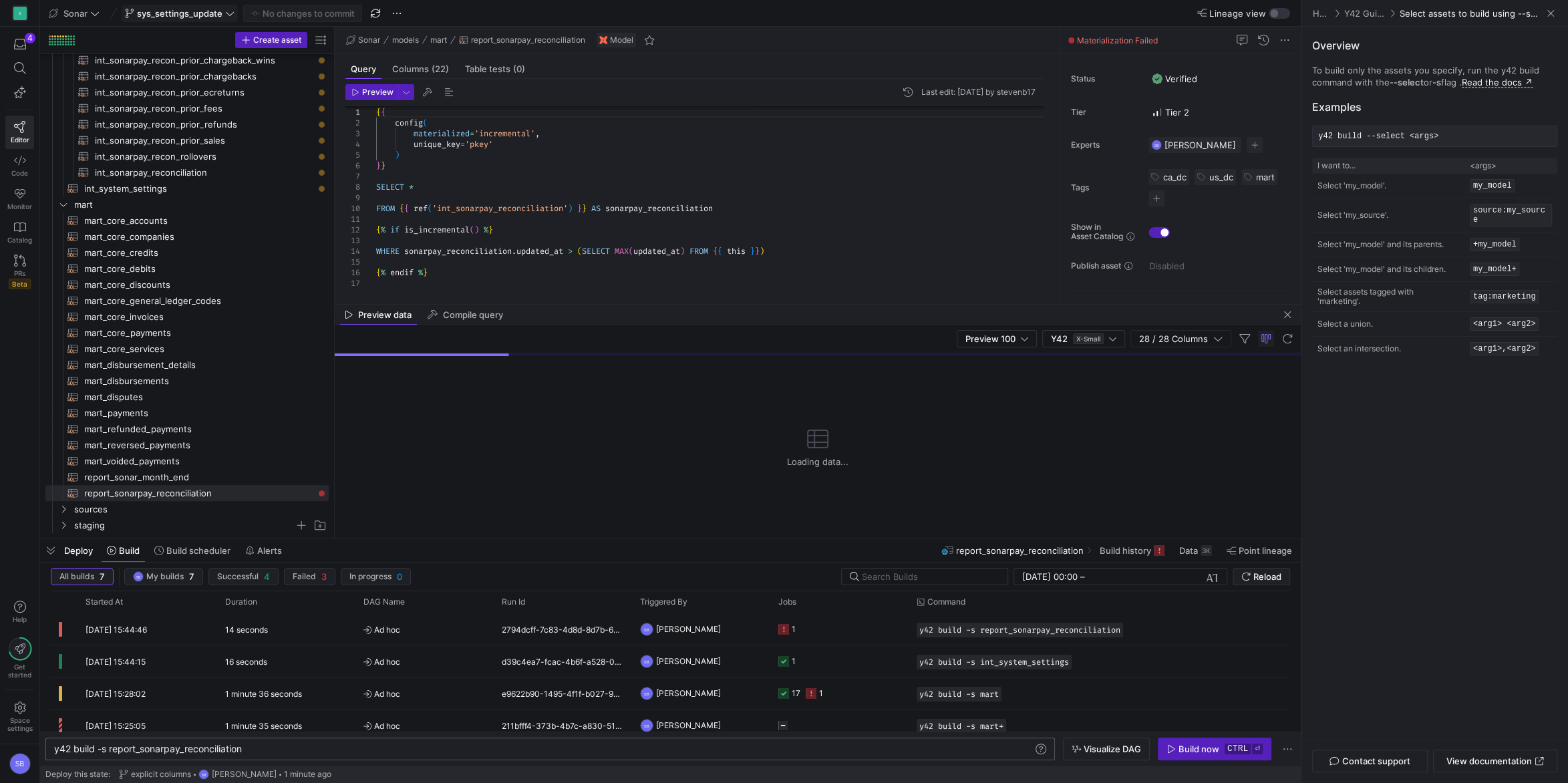
click at [264, 744] on div "y42 build -s report_sonarpay_reconciliation y42 build -s report_sonarpay_reconc…" at bounding box center [550, 749] width 1009 height 23
click at [266, 748] on div "y42 build -s report_sonarpay_reconciliation" at bounding box center [544, 749] width 980 height 11
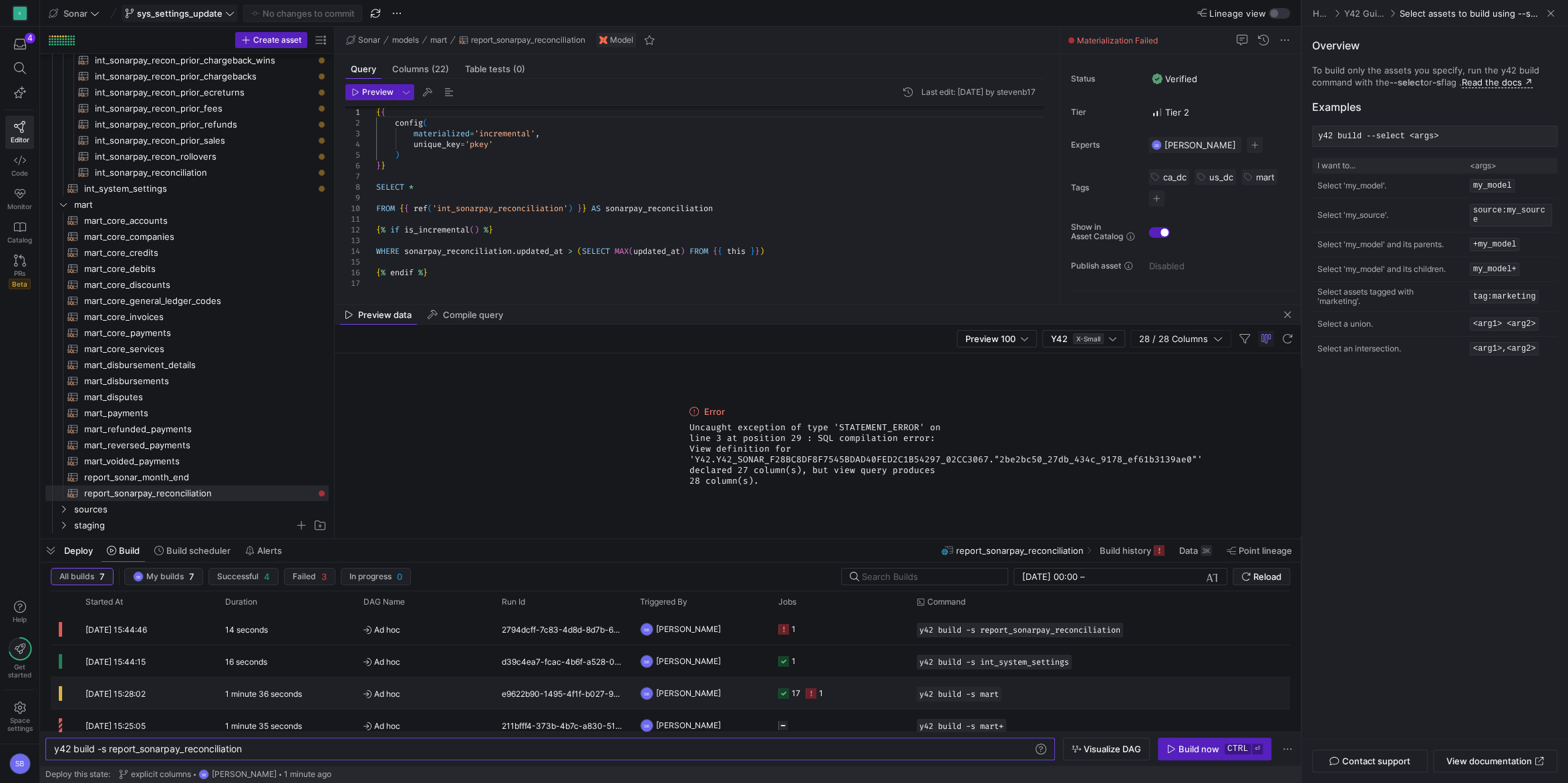
scroll to position [0, 197]
click at [1196, 751] on div "Build now" at bounding box center [1199, 749] width 41 height 11
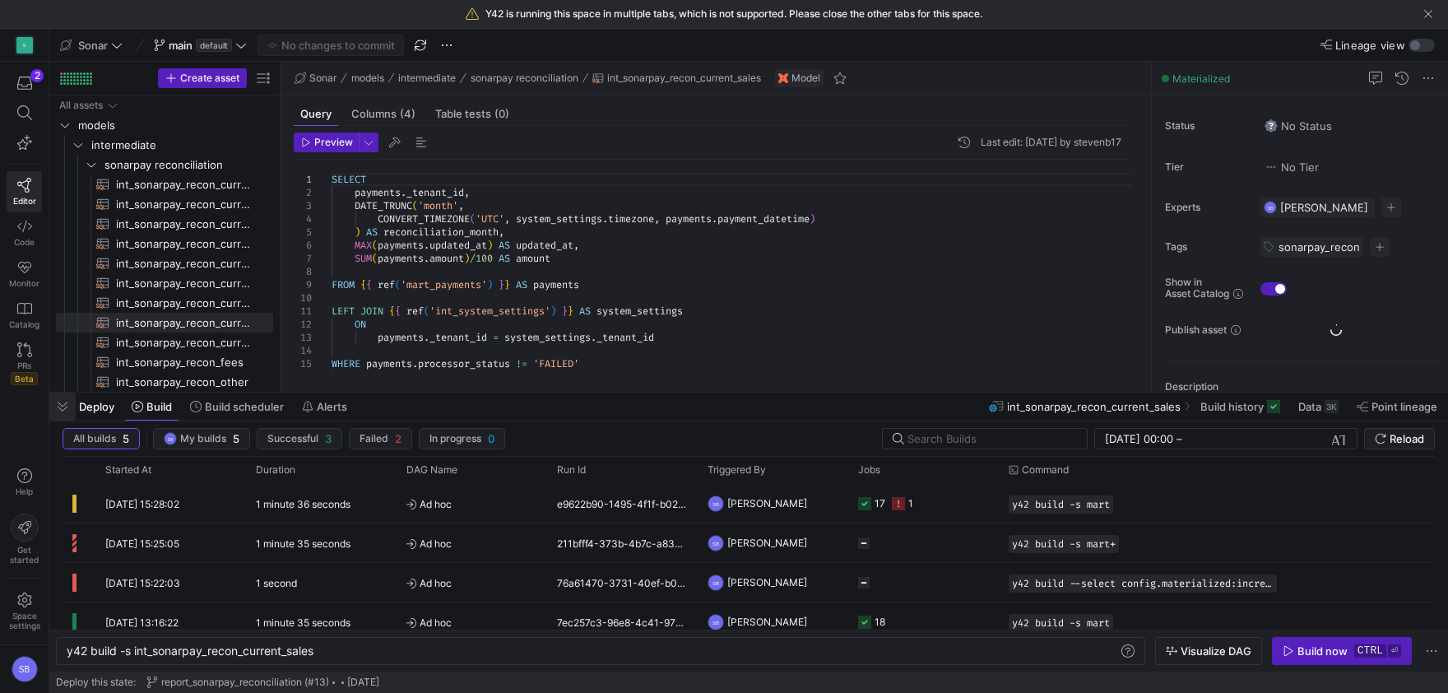
click at [67, 403] on span "button" at bounding box center [62, 406] width 26 height 28
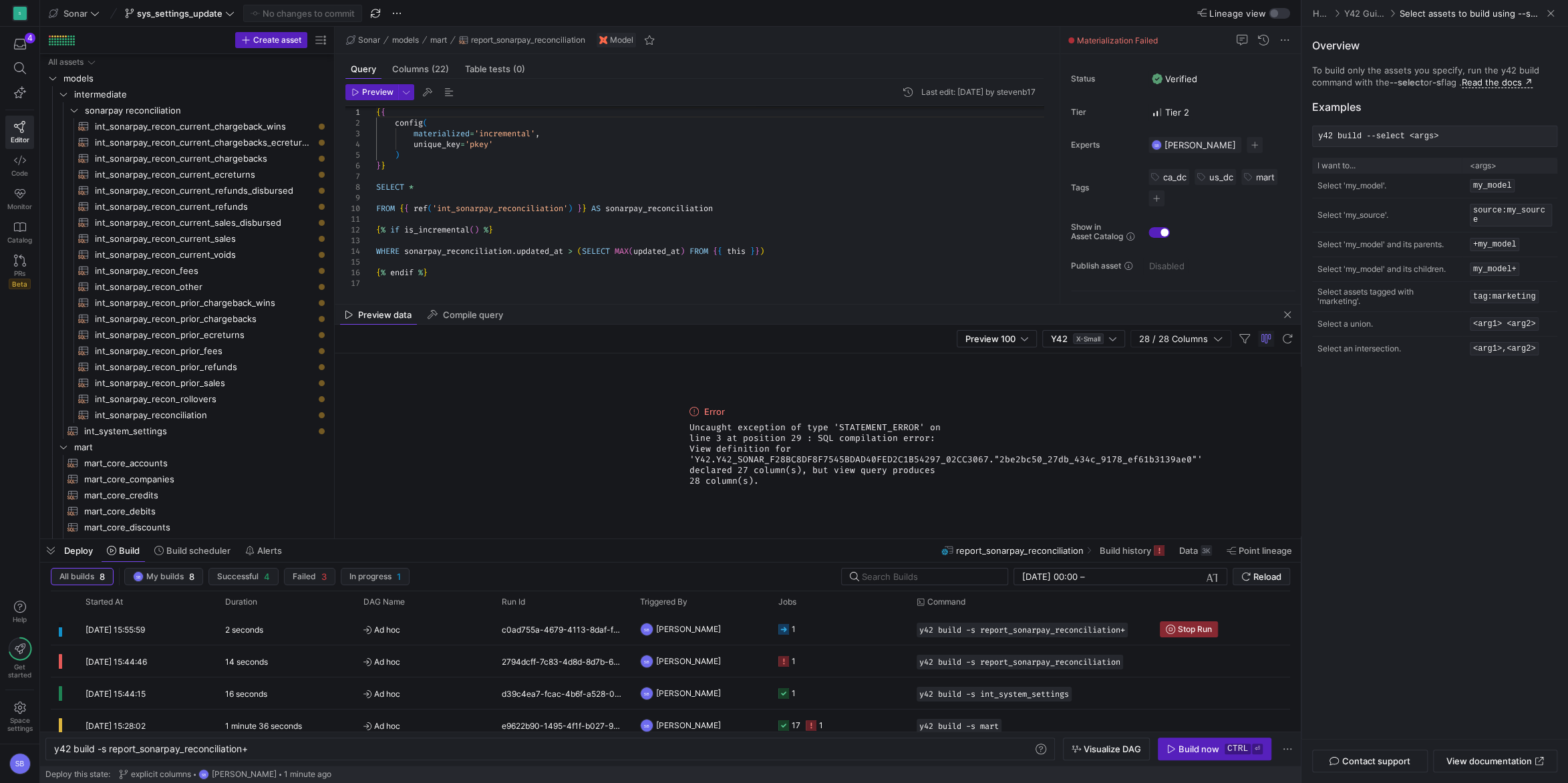
scroll to position [0, 197]
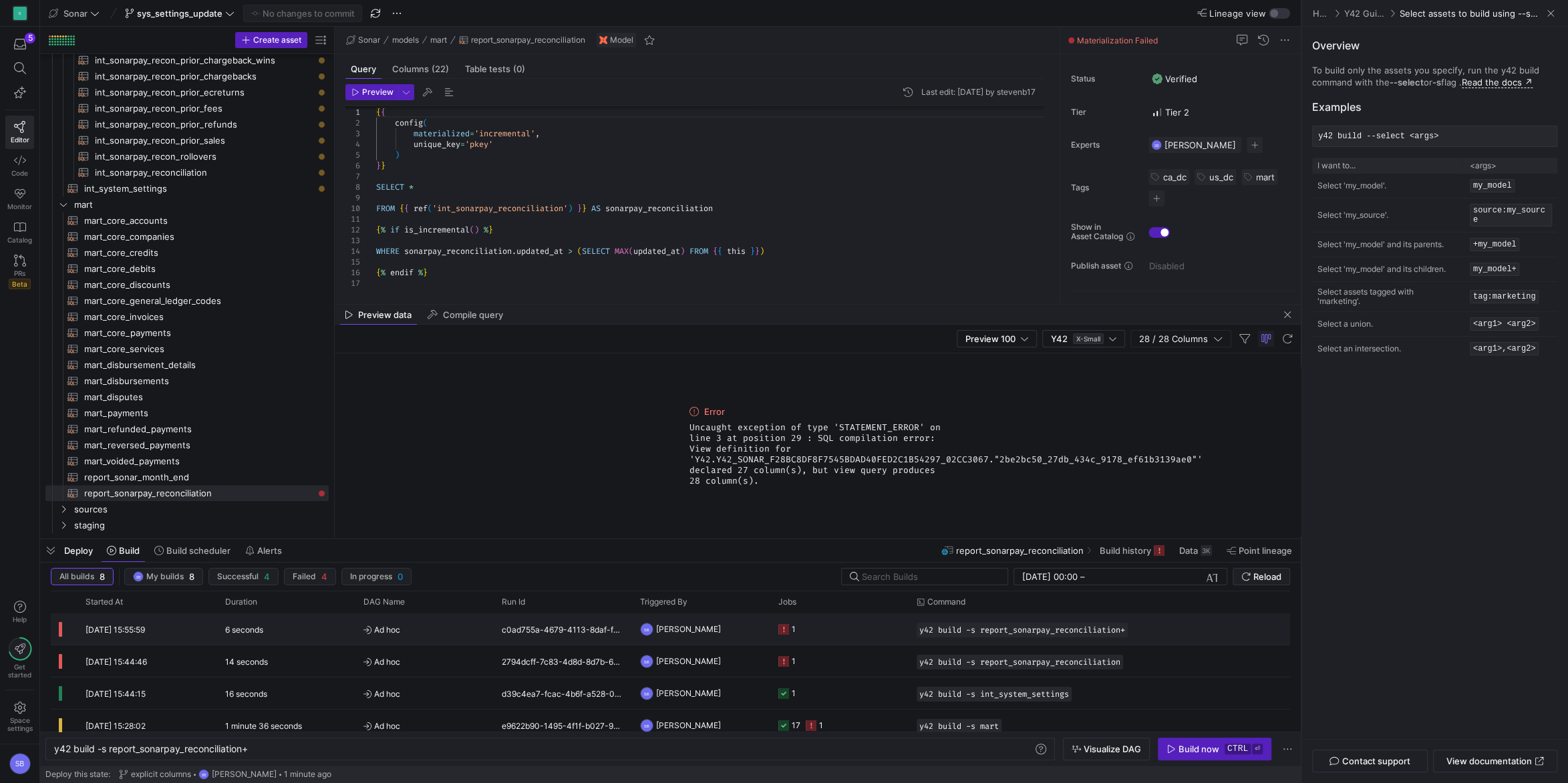
click at [572, 630] on div "c0ad755a-4679-4113-8daf-fc8f6223165d" at bounding box center [563, 629] width 138 height 32
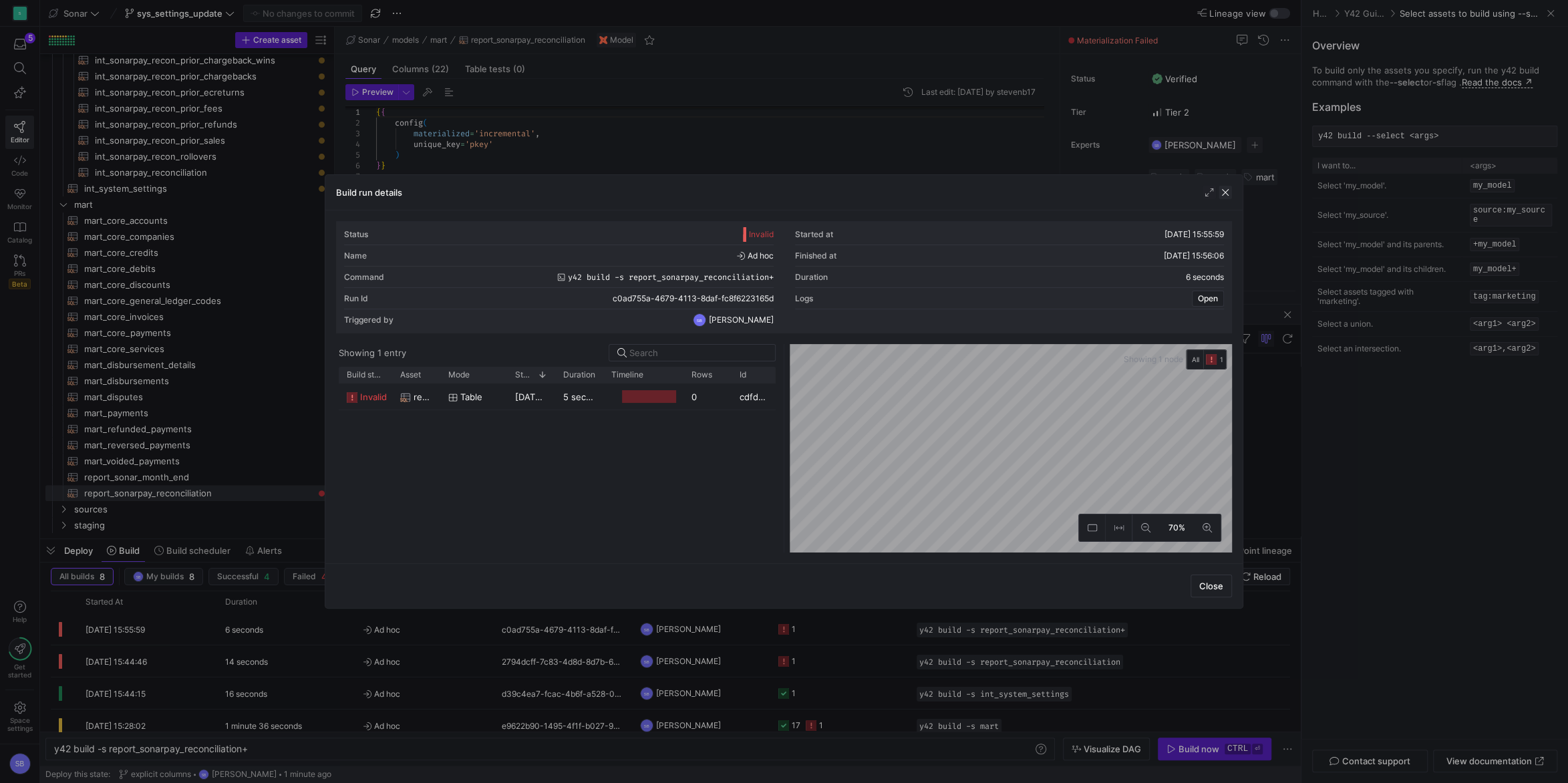
click at [1226, 194] on span "button" at bounding box center [1225, 193] width 13 height 13
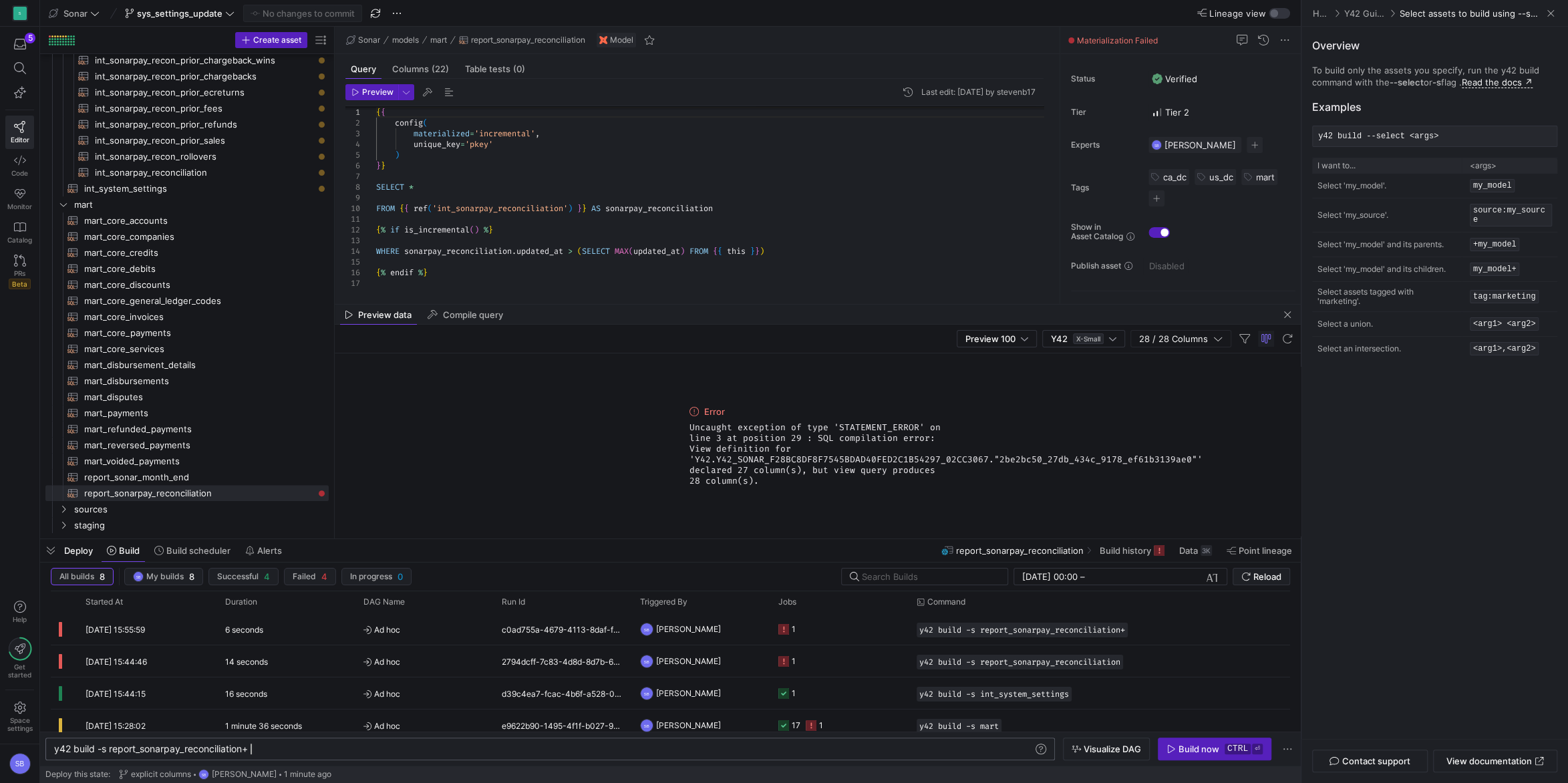
click at [297, 752] on div "y42 build -s report_sonarpay_reconciliation+" at bounding box center [544, 749] width 980 height 11
click at [110, 750] on div "y42 build -s report_sonarpay_reconciliation" at bounding box center [544, 749] width 980 height 11
click at [1189, 745] on div "Build now" at bounding box center [1199, 749] width 41 height 11
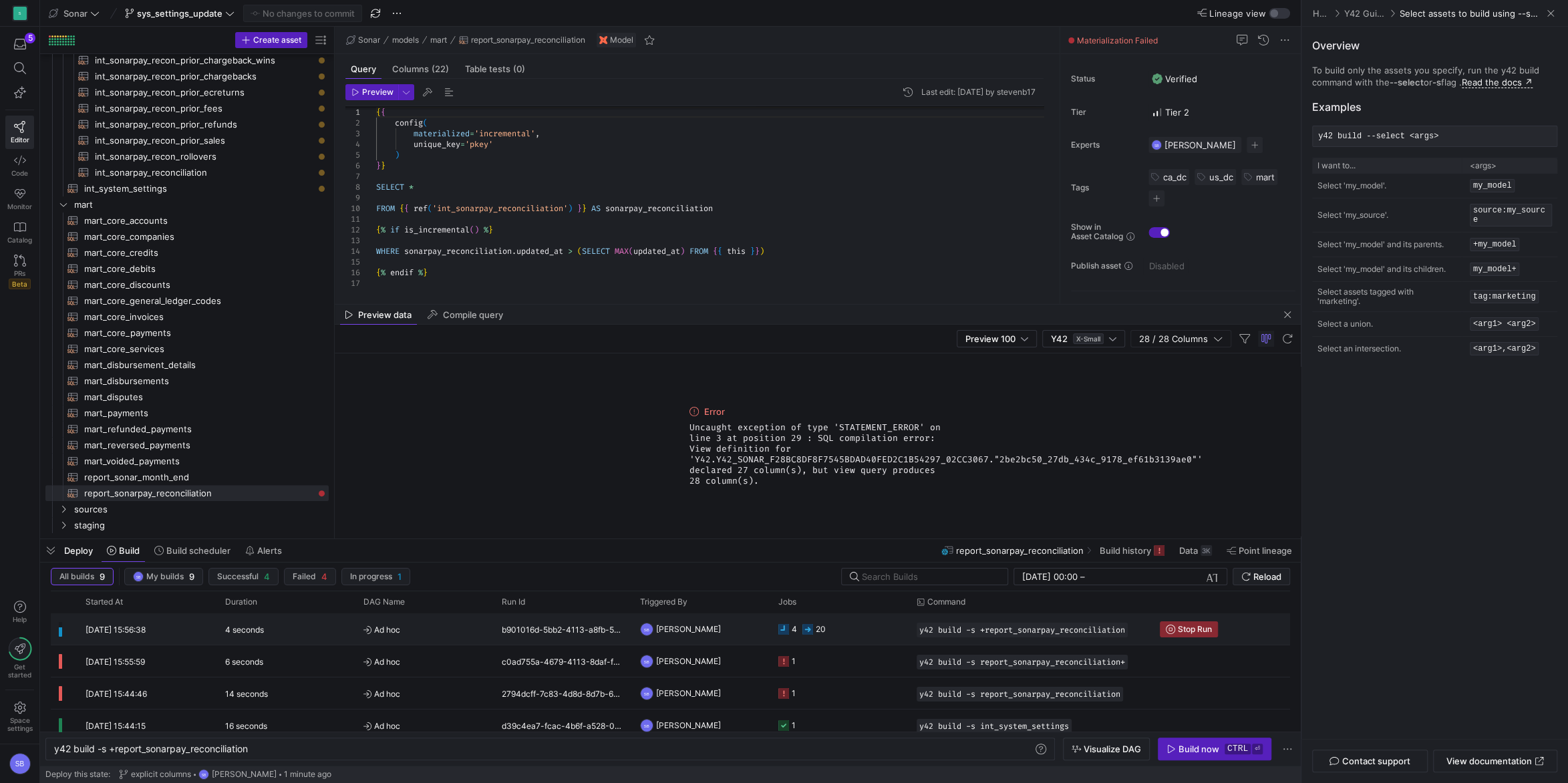
click at [469, 629] on span "Ad hoc" at bounding box center [425, 629] width 123 height 32
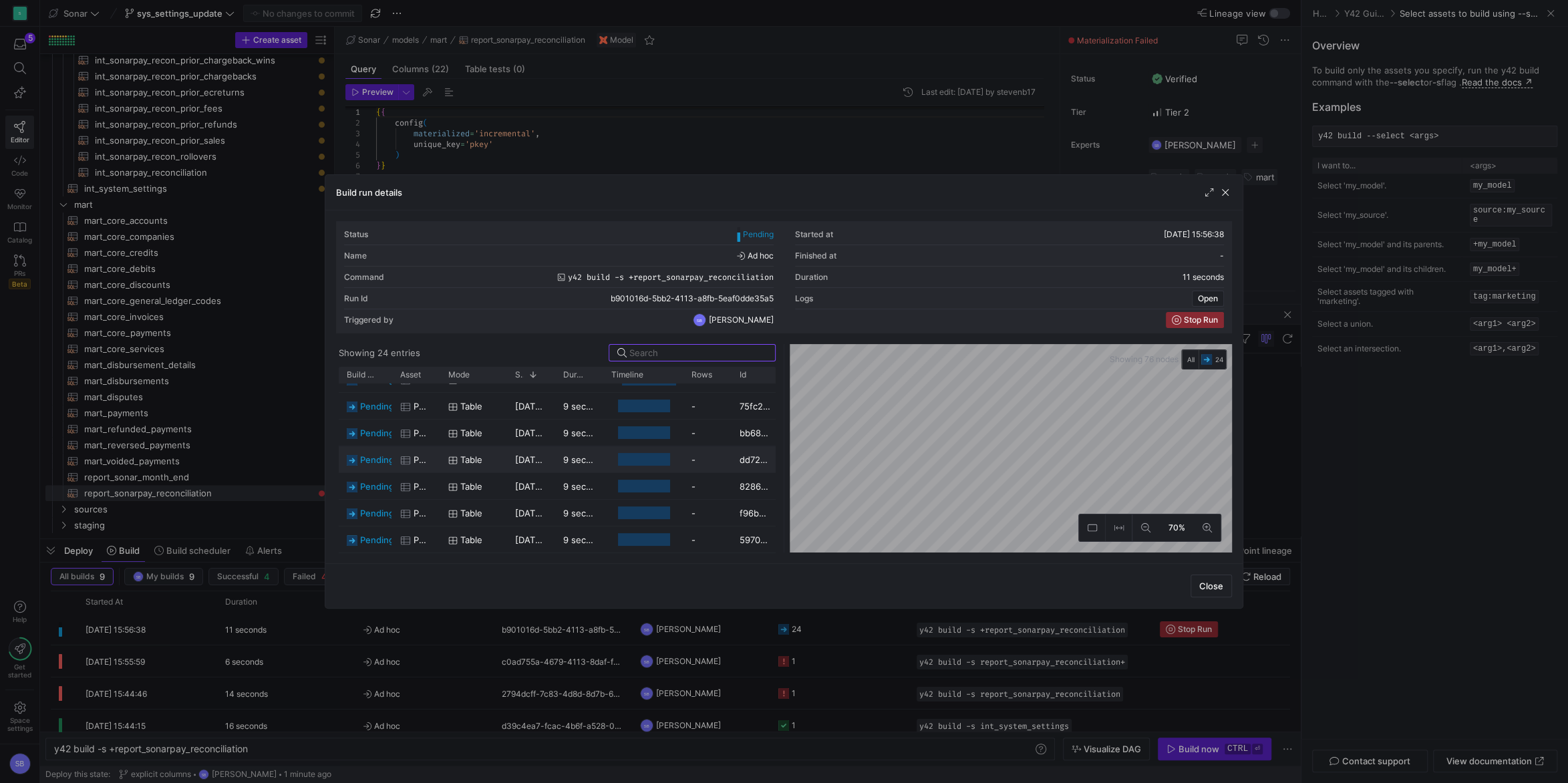
scroll to position [471, 0]
click at [1203, 191] on span "button" at bounding box center [1209, 193] width 13 height 13
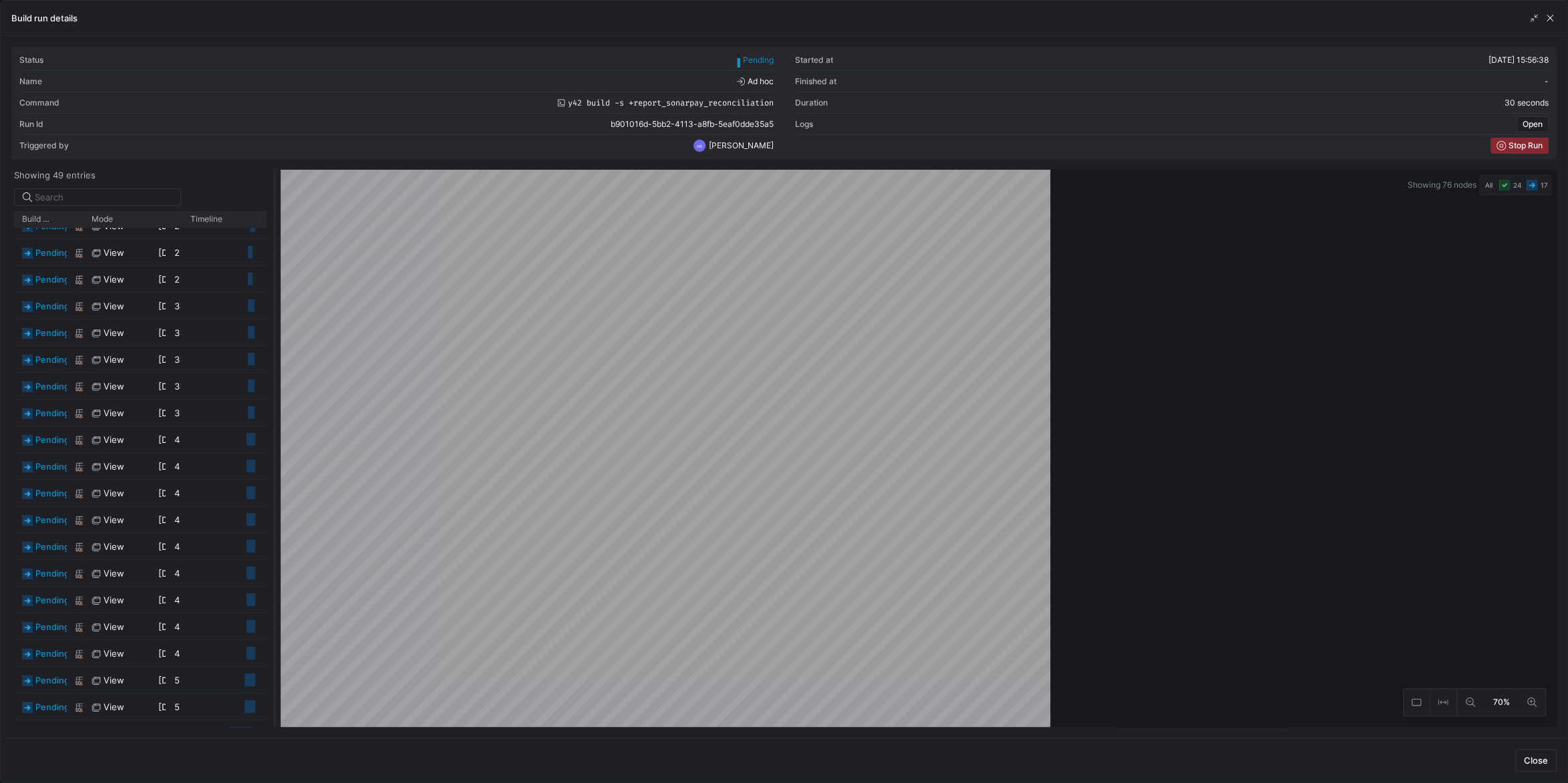
drag, startPoint x: 786, startPoint y: 379, endPoint x: 275, endPoint y: 356, distance: 511.5
click at [275, 356] on div at bounding box center [274, 448] width 6 height 557
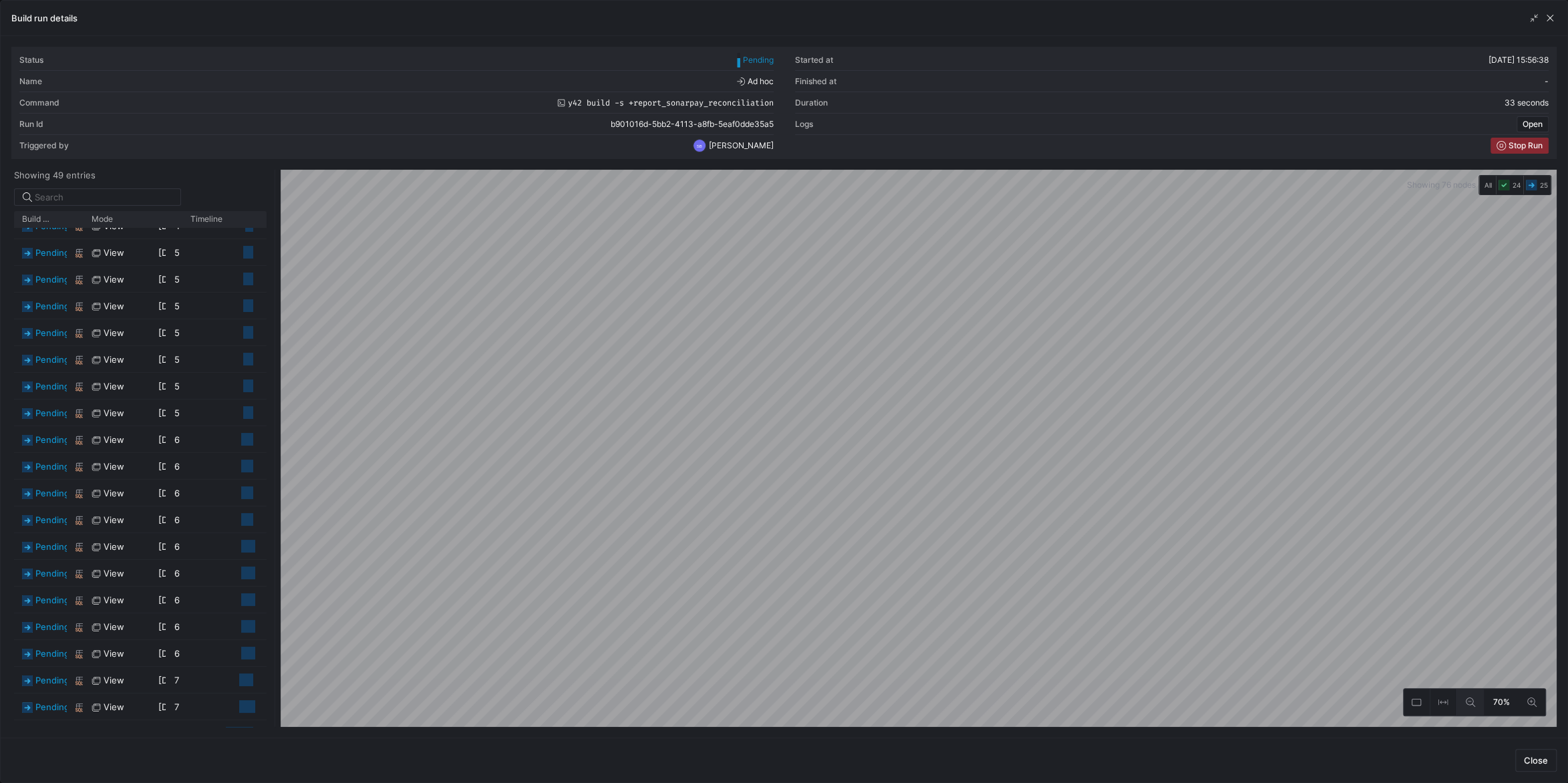
click at [1475, 699] on icon at bounding box center [1471, 703] width 10 height 10
click at [1475, 699] on icon at bounding box center [1471, 703] width 10 height 10
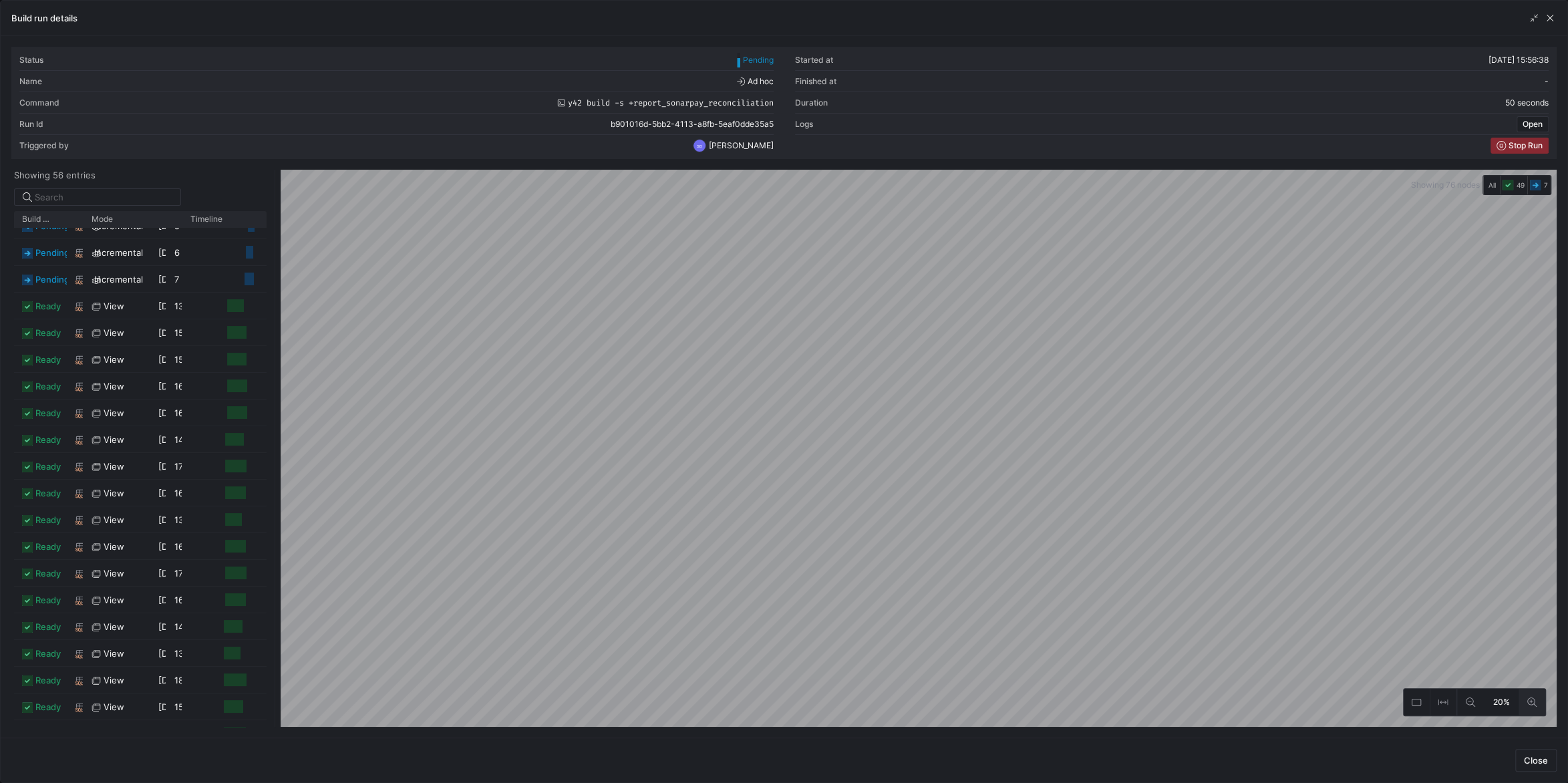
click at [1536, 703] on icon at bounding box center [1532, 703] width 10 height 10
click at [1536, 699] on icon at bounding box center [1532, 703] width 10 height 10
click at [1536, 15] on span "button" at bounding box center [1534, 18] width 13 height 13
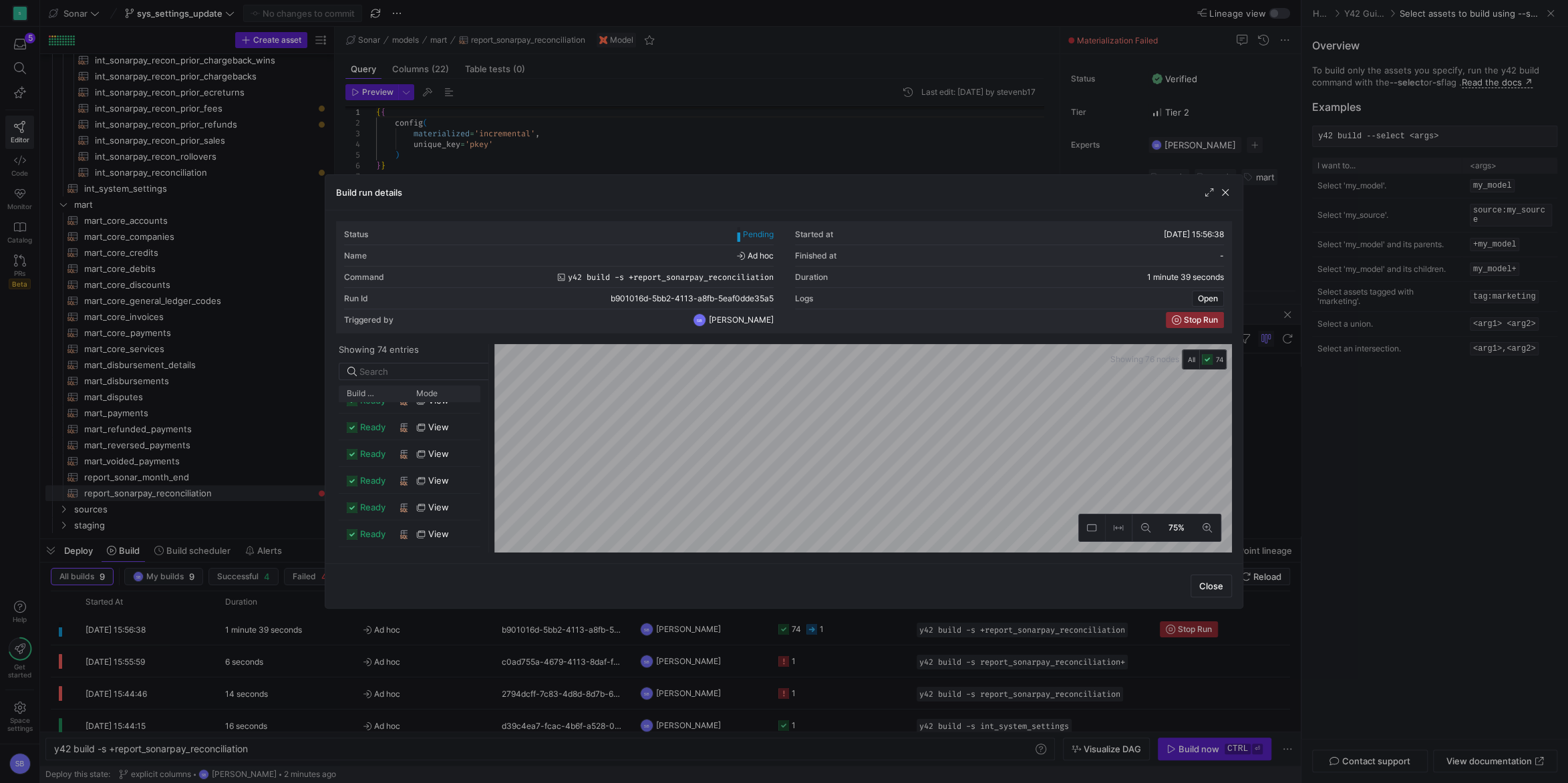
click at [1202, 193] on div "Build run details" at bounding box center [784, 193] width 918 height 36
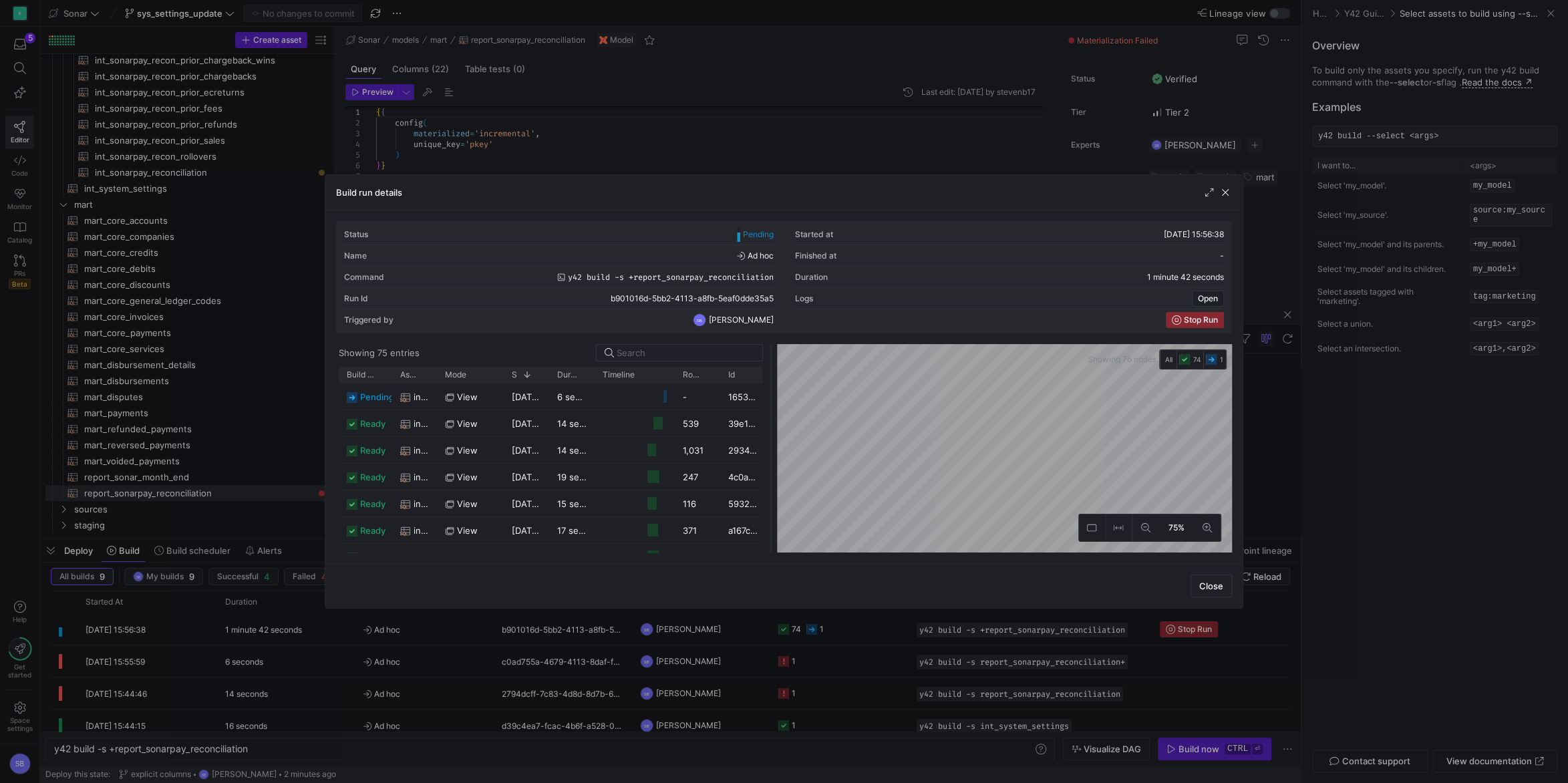
drag, startPoint x: 491, startPoint y: 415, endPoint x: 775, endPoint y: 417, distance: 284.0
click at [774, 417] on div at bounding box center [771, 448] width 6 height 209
click at [996, 554] on div "Status Pending Started at [DATE] 15:56:38 Name Ad hoc Finished at - Command y42…" at bounding box center [784, 387] width 918 height 353
click at [1229, 195] on span "button" at bounding box center [1225, 193] width 13 height 13
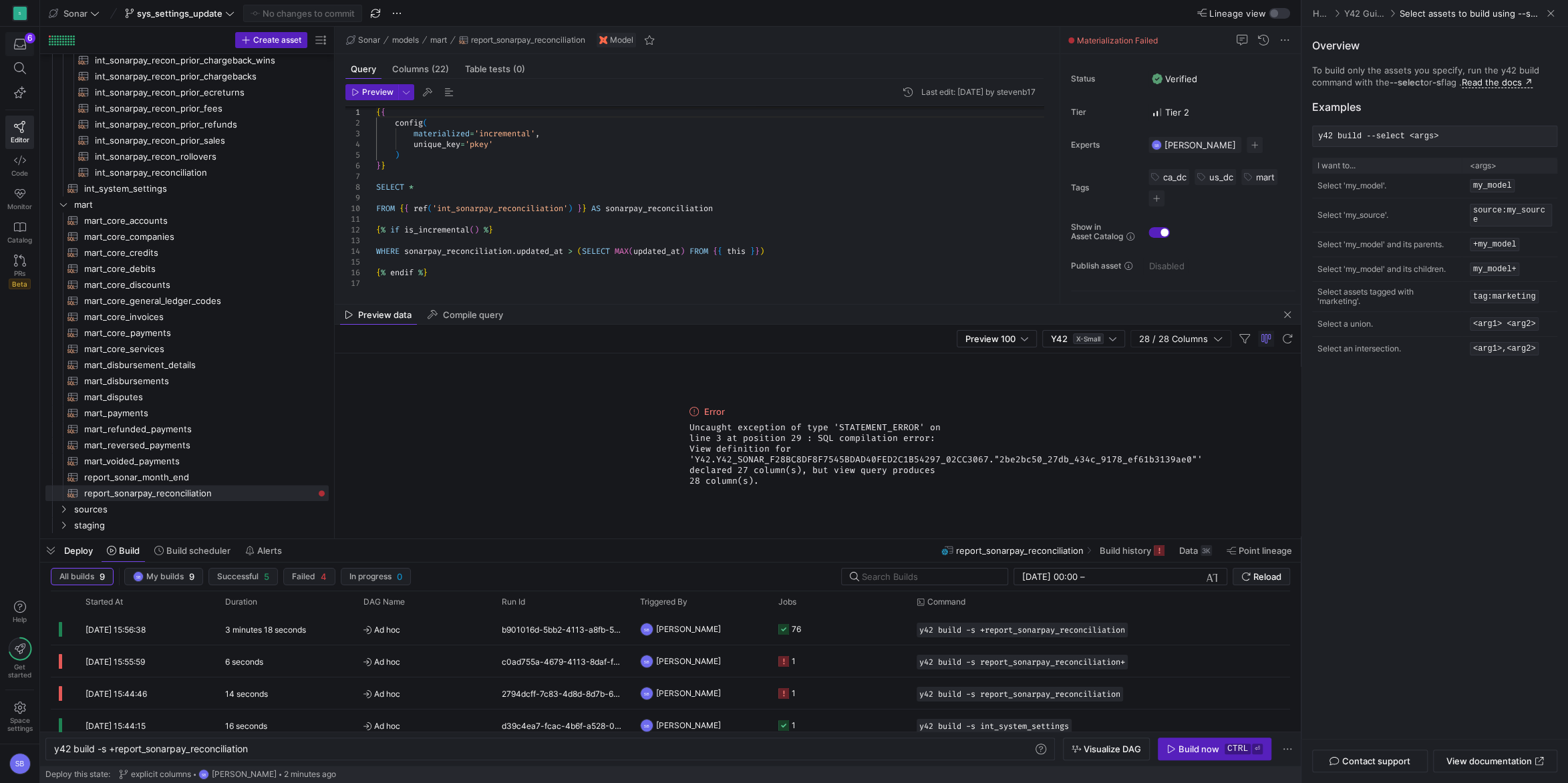
click at [28, 39] on div "6" at bounding box center [29, 37] width 11 height 11
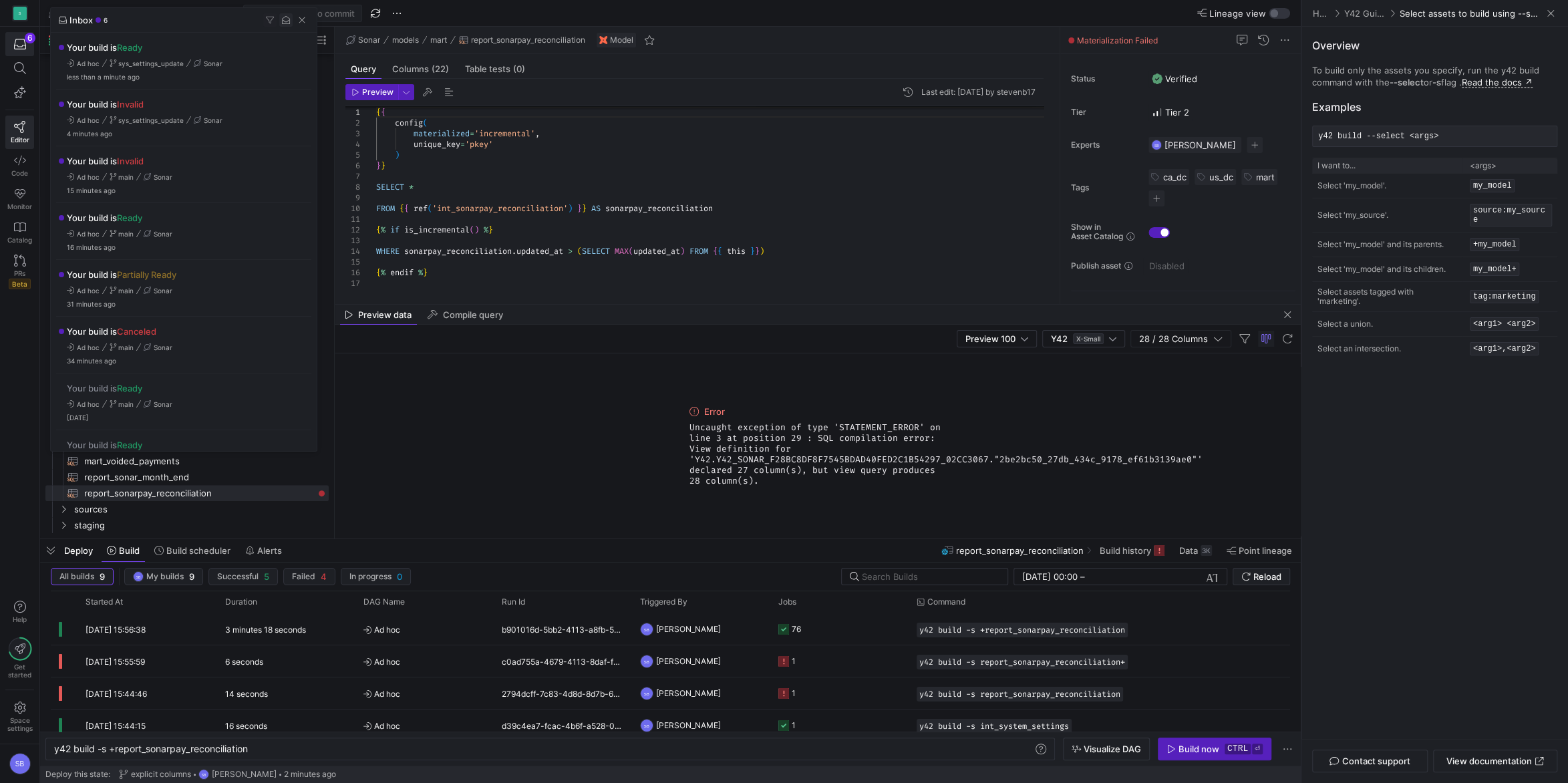
click at [283, 24] on span "button" at bounding box center [286, 19] width 13 height 13
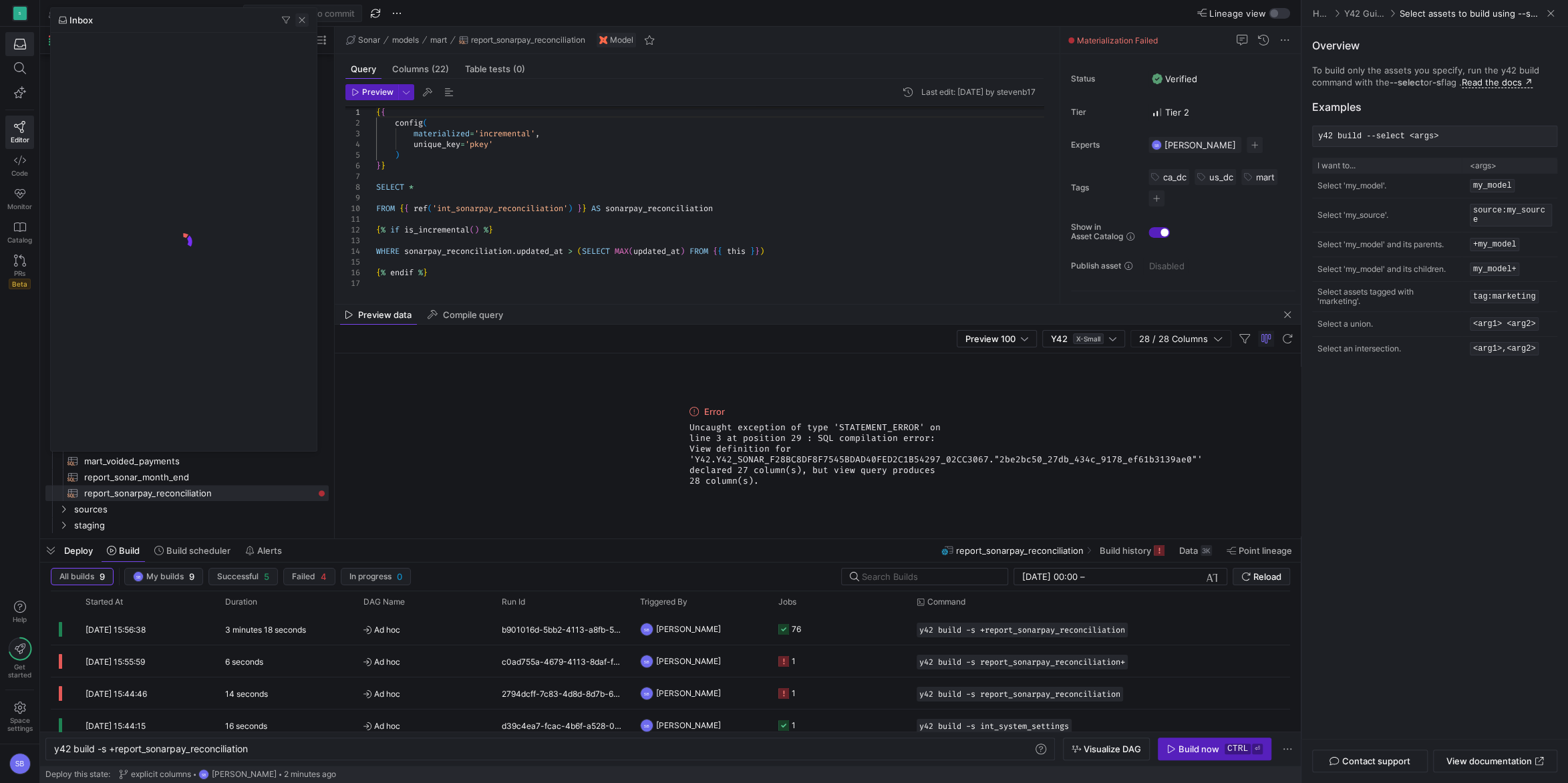
click at [299, 19] on span "button" at bounding box center [302, 19] width 13 height 13
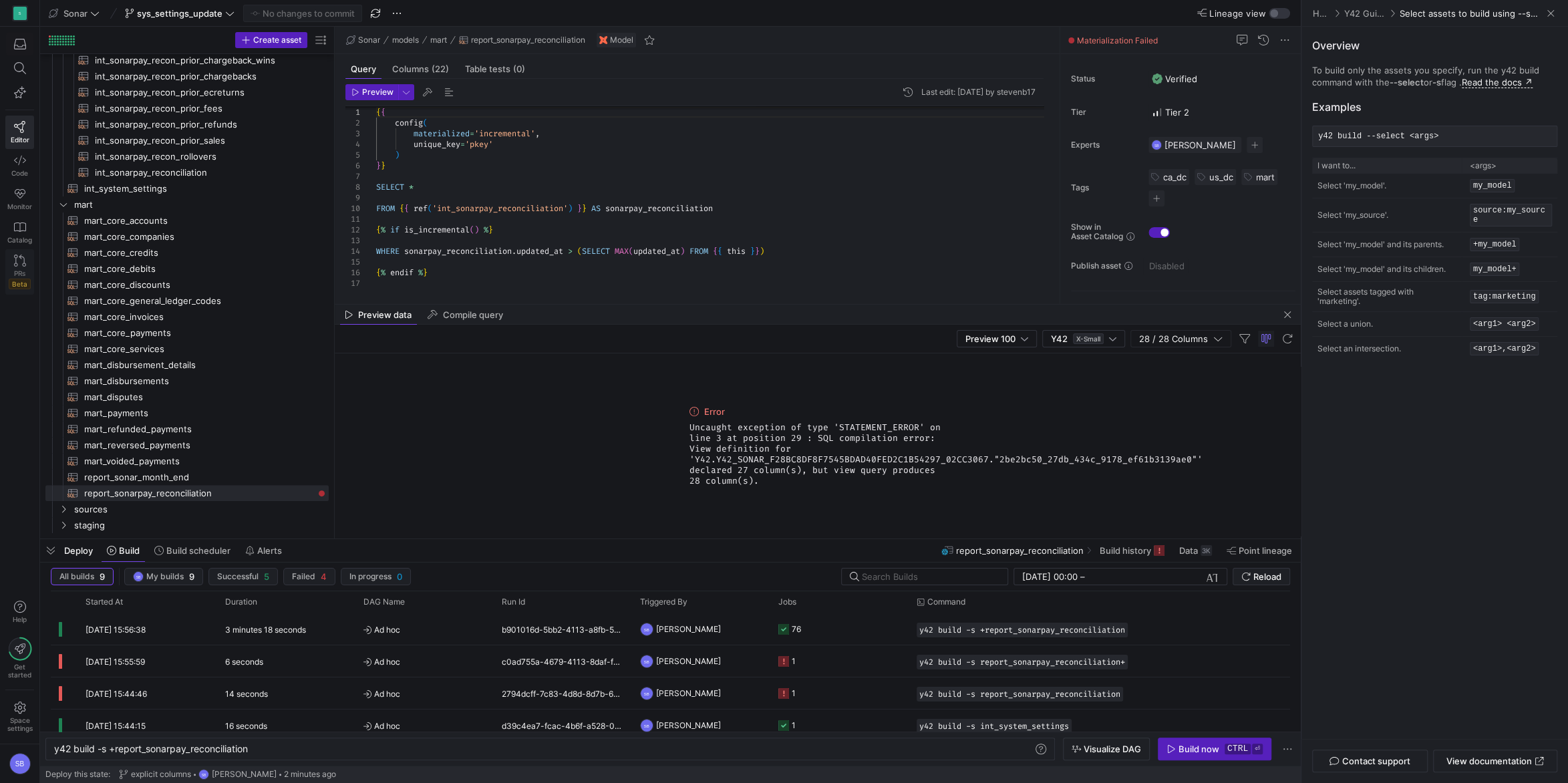
click at [19, 266] on link "PRs Beta" at bounding box center [19, 272] width 28 height 45
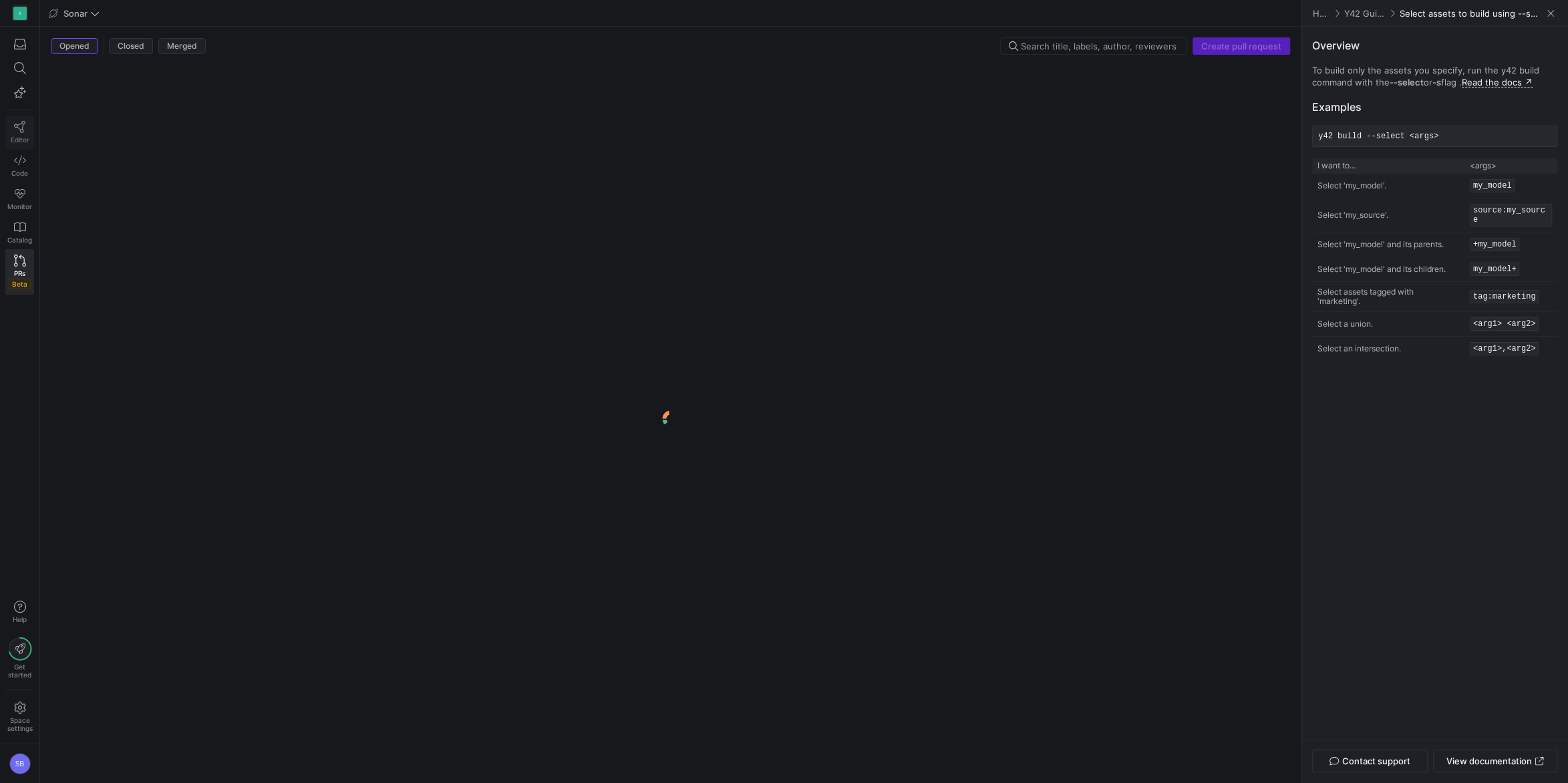
click at [22, 129] on icon at bounding box center [19, 127] width 11 height 12
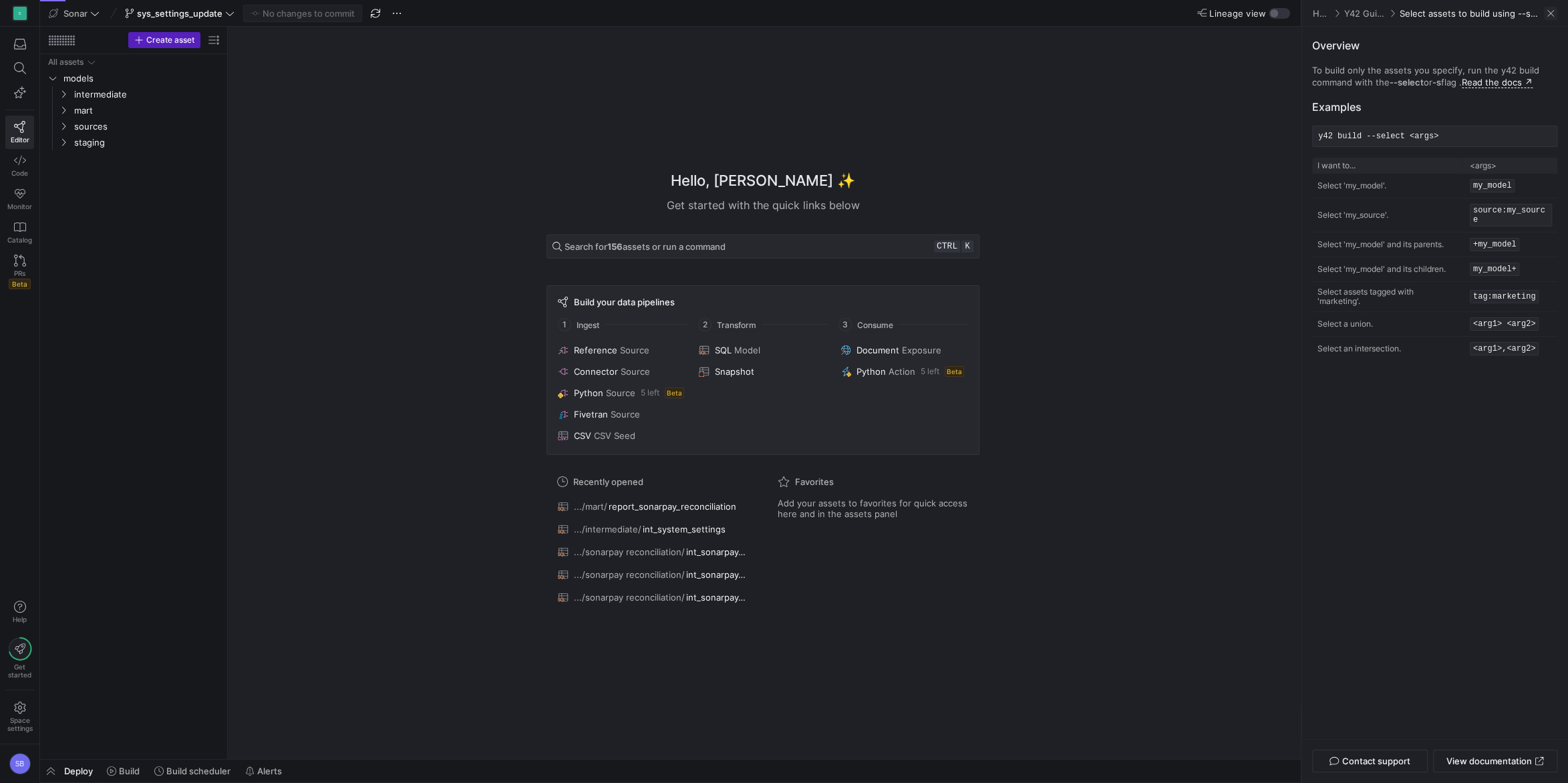
click at [1550, 12] on span at bounding box center [1550, 13] width 13 height 13
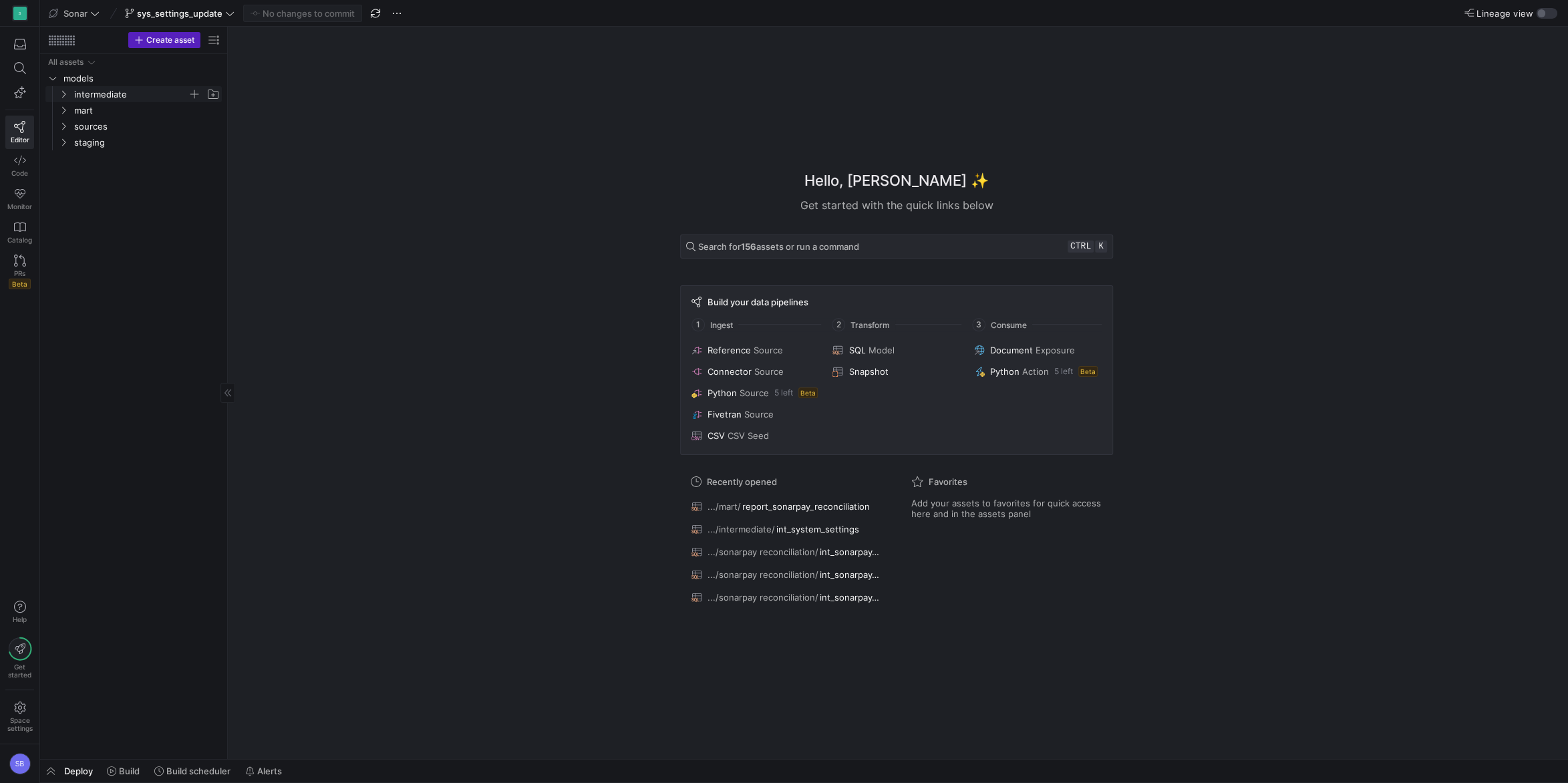
click at [66, 93] on icon "Press SPACE to select this row." at bounding box center [63, 94] width 10 height 8
click at [63, 141] on icon "Press SPACE to select this row." at bounding box center [64, 142] width 3 height 7
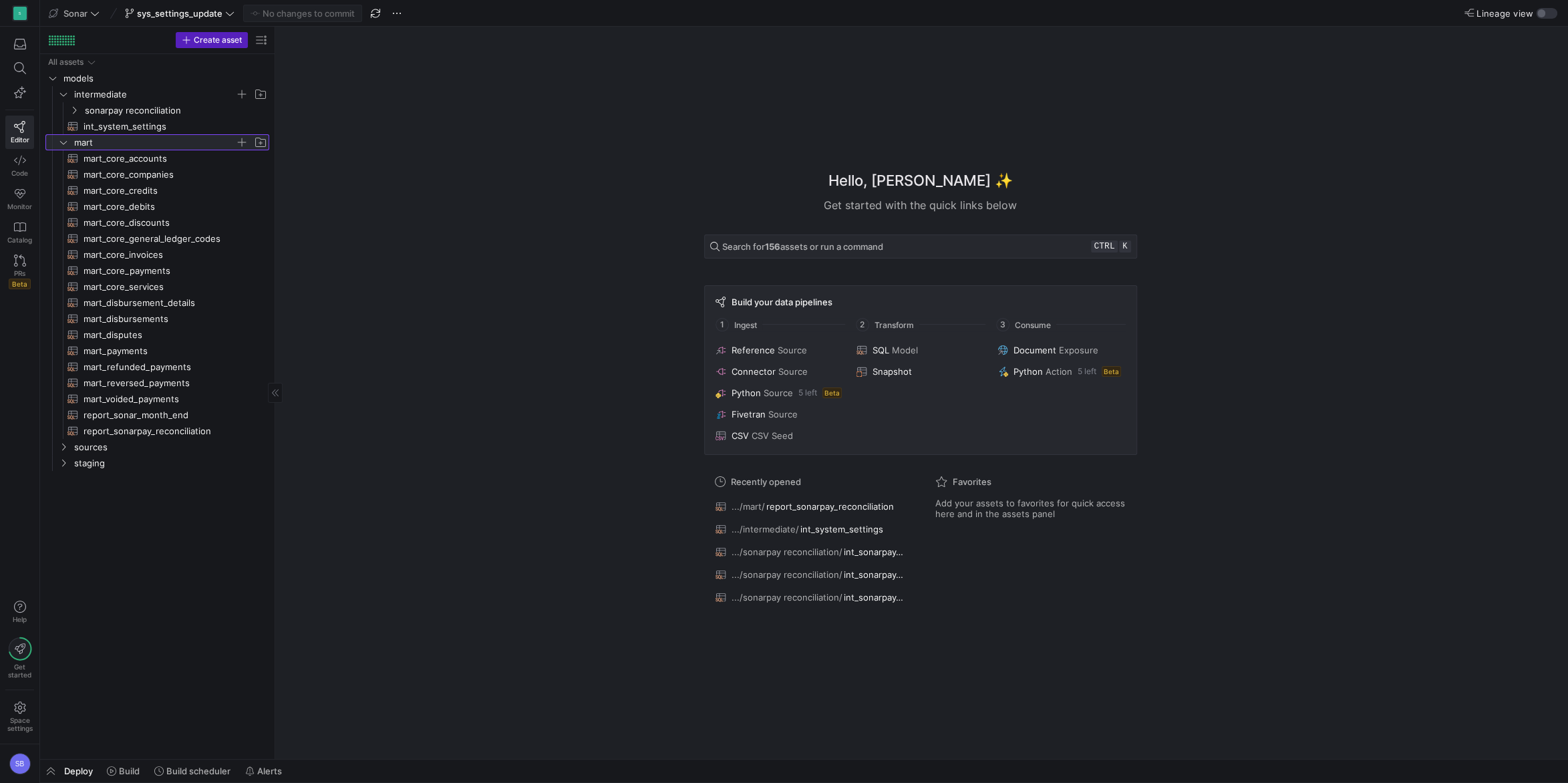
drag, startPoint x: 228, startPoint y: 234, endPoint x: 276, endPoint y: 228, distance: 48.4
click at [276, 228] on as-split "Create asset Drag here to set row groups Drag here to set column labels Group 1…" at bounding box center [804, 393] width 1528 height 733
click at [77, 110] on icon "Press SPACE to select this row." at bounding box center [75, 110] width 10 height 8
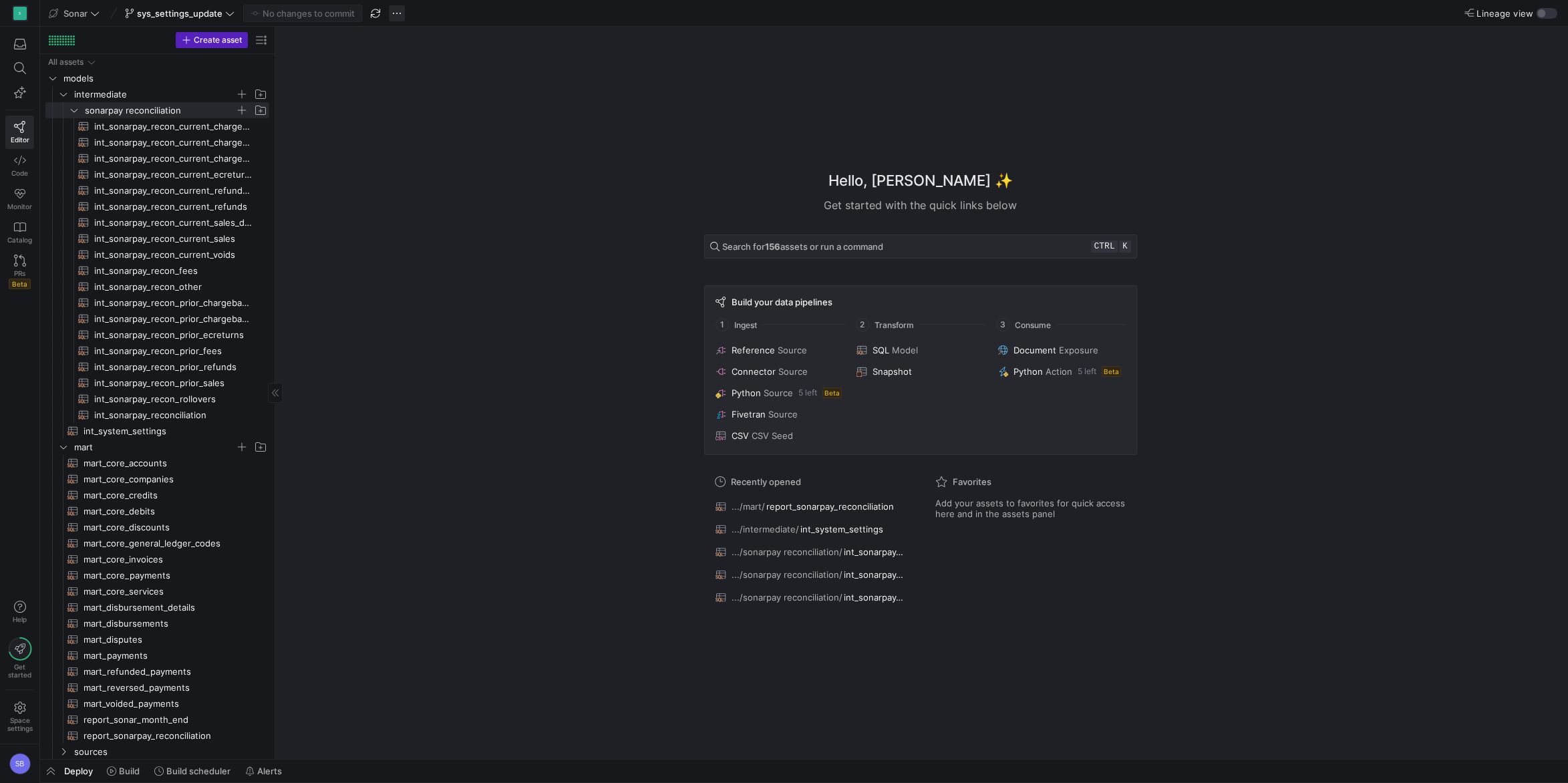
click at [393, 15] on span "button" at bounding box center [397, 14] width 16 height 16
click at [350, 67] on div at bounding box center [784, 392] width 1568 height 783
click at [220, 18] on span "sys_settings_update" at bounding box center [179, 13] width 85 height 11
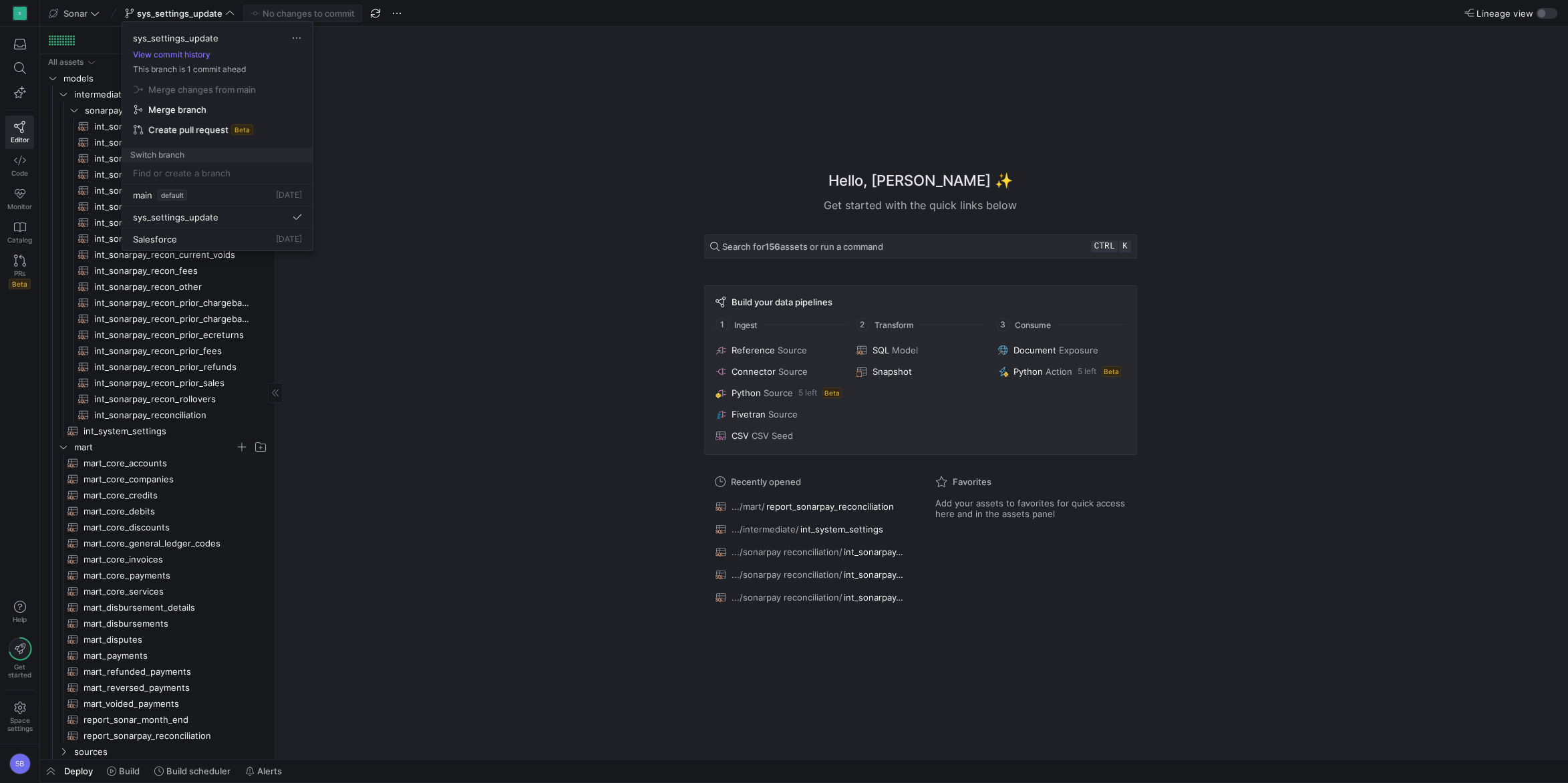
click at [196, 128] on span "Create pull request" at bounding box center [188, 129] width 80 height 11
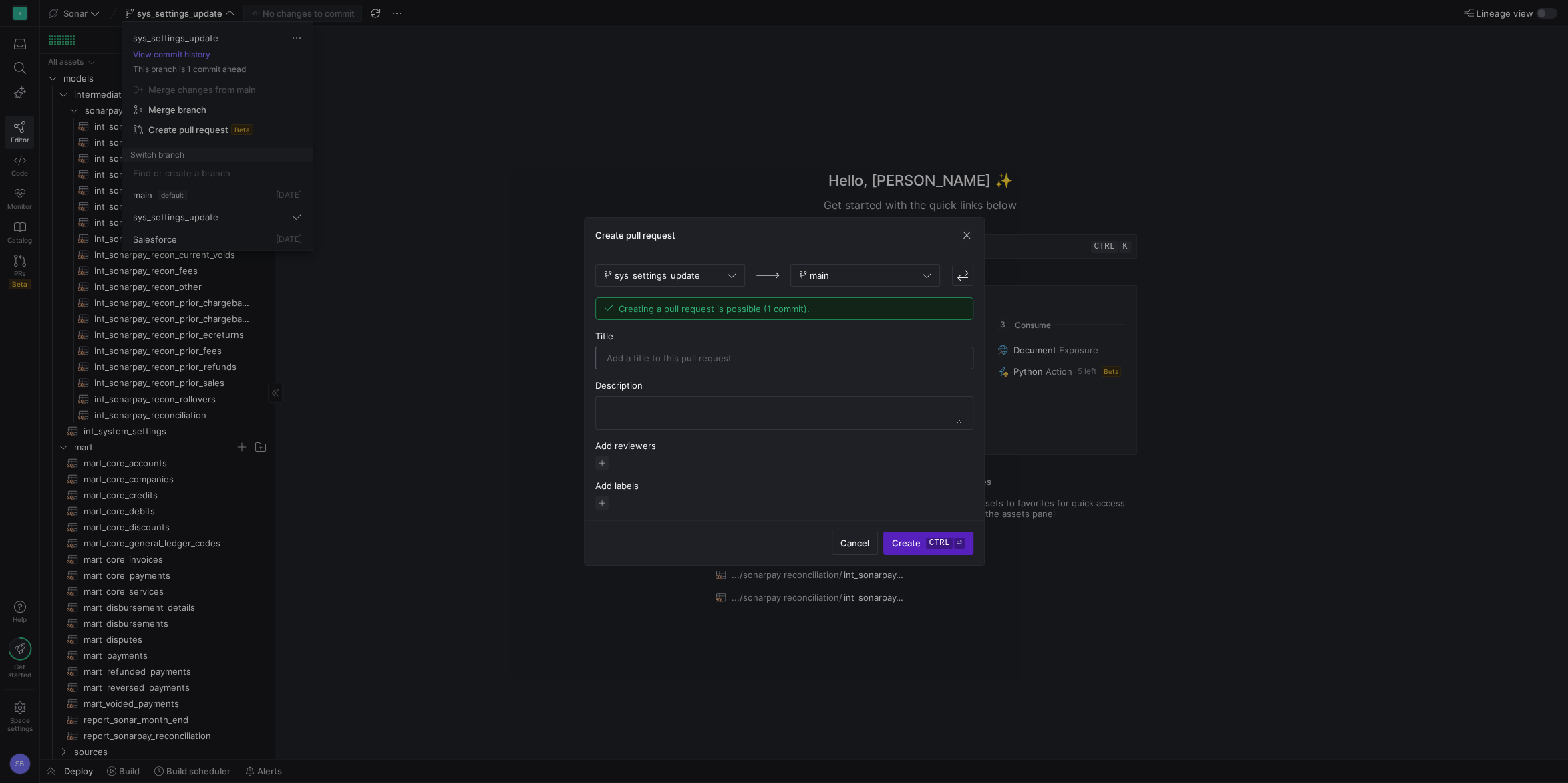
click at [656, 357] on input "text" at bounding box center [784, 357] width 356 height 11
drag, startPoint x: 732, startPoint y: 357, endPoint x: 548, endPoint y: 344, distance: 184.5
click at [607, 353] on input "Updates system_settings view" at bounding box center [784, 357] width 356 height 11
type input "explicit columns for system_settings"
click at [606, 499] on span "button" at bounding box center [602, 503] width 13 height 13
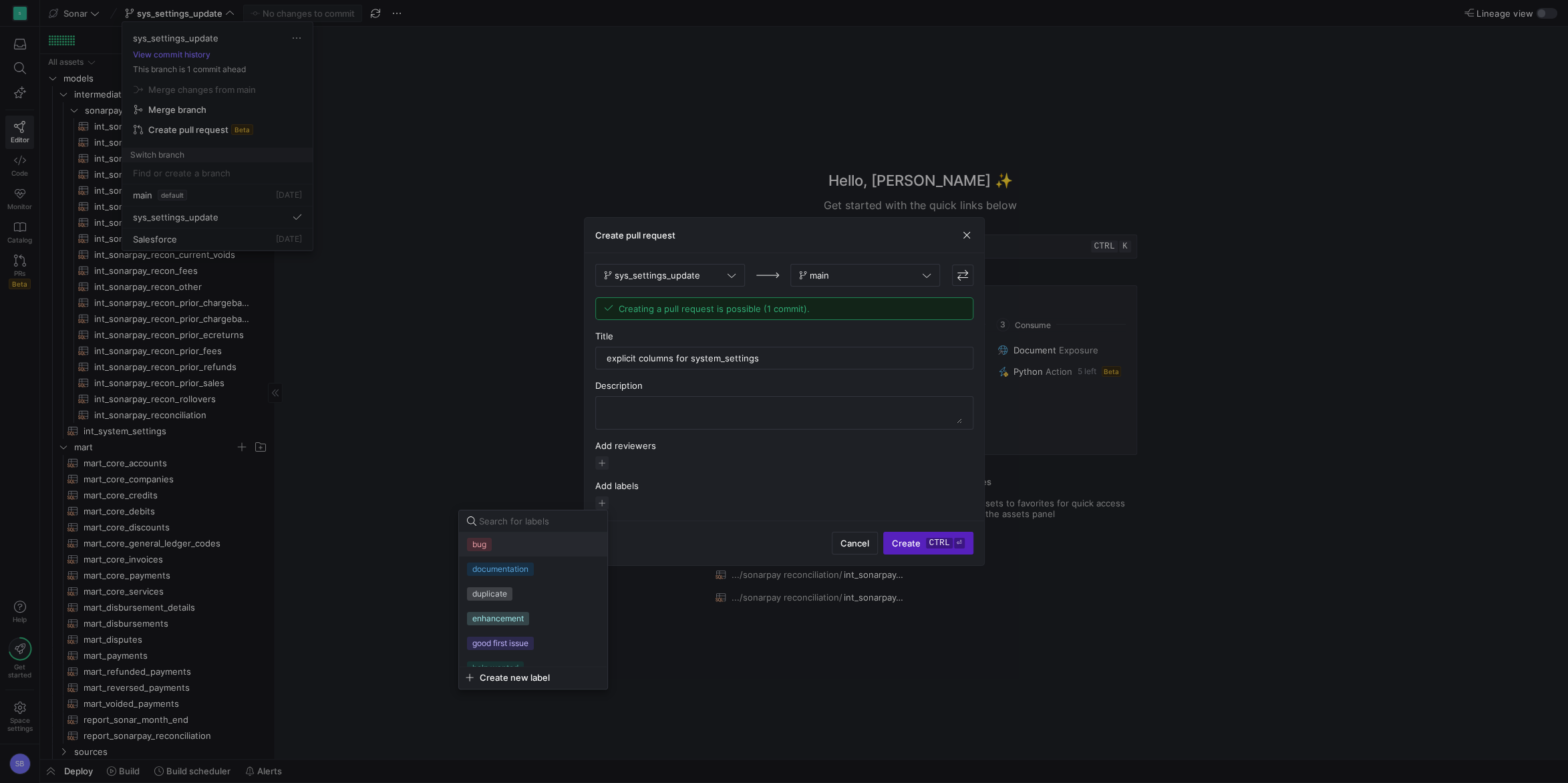
click at [487, 540] on label "bug" at bounding box center [479, 544] width 24 height 13
click at [739, 495] on div at bounding box center [784, 392] width 1568 height 783
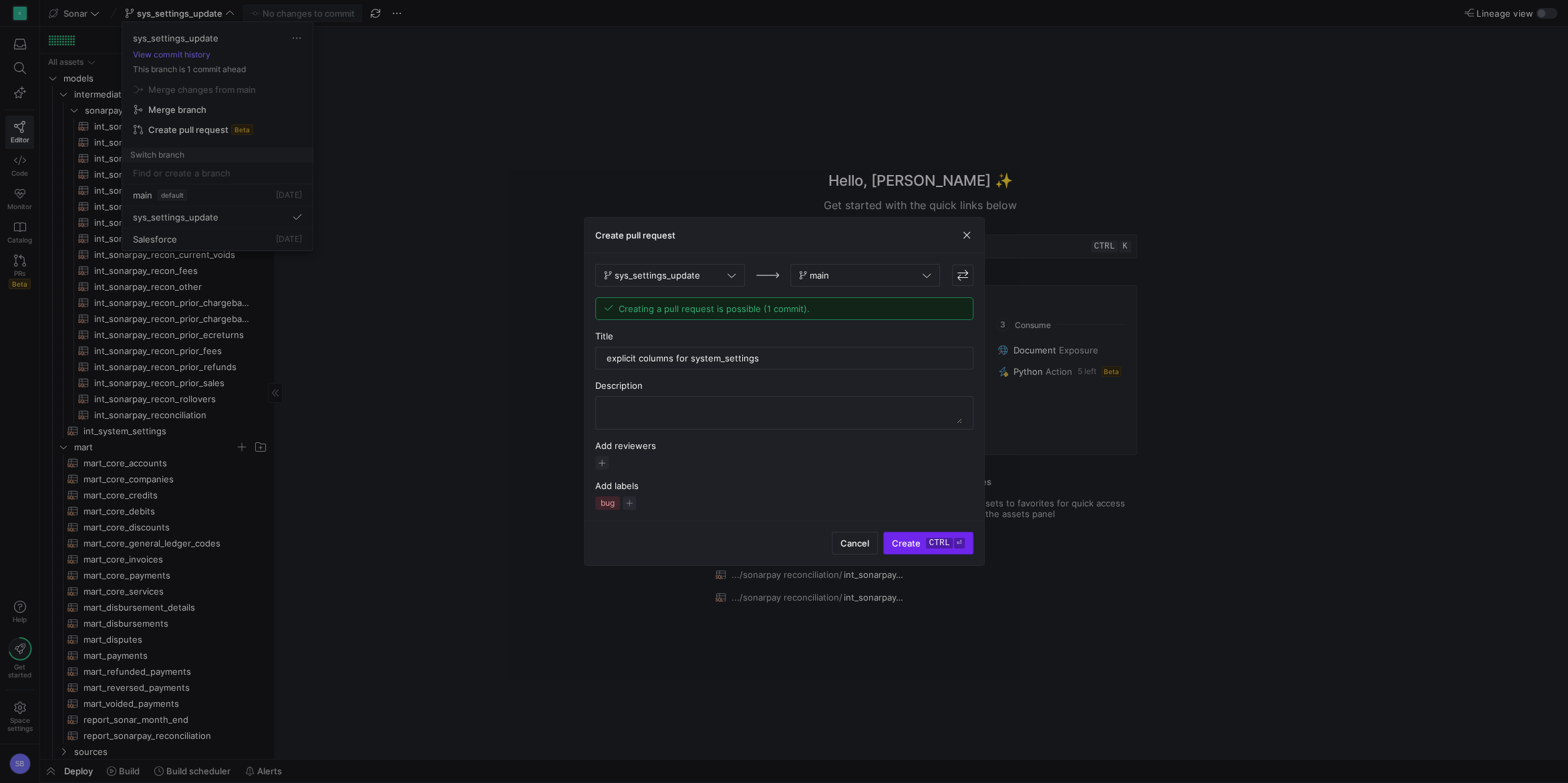
click at [915, 541] on span "Create ctrl ⏎" at bounding box center [927, 543] width 72 height 11
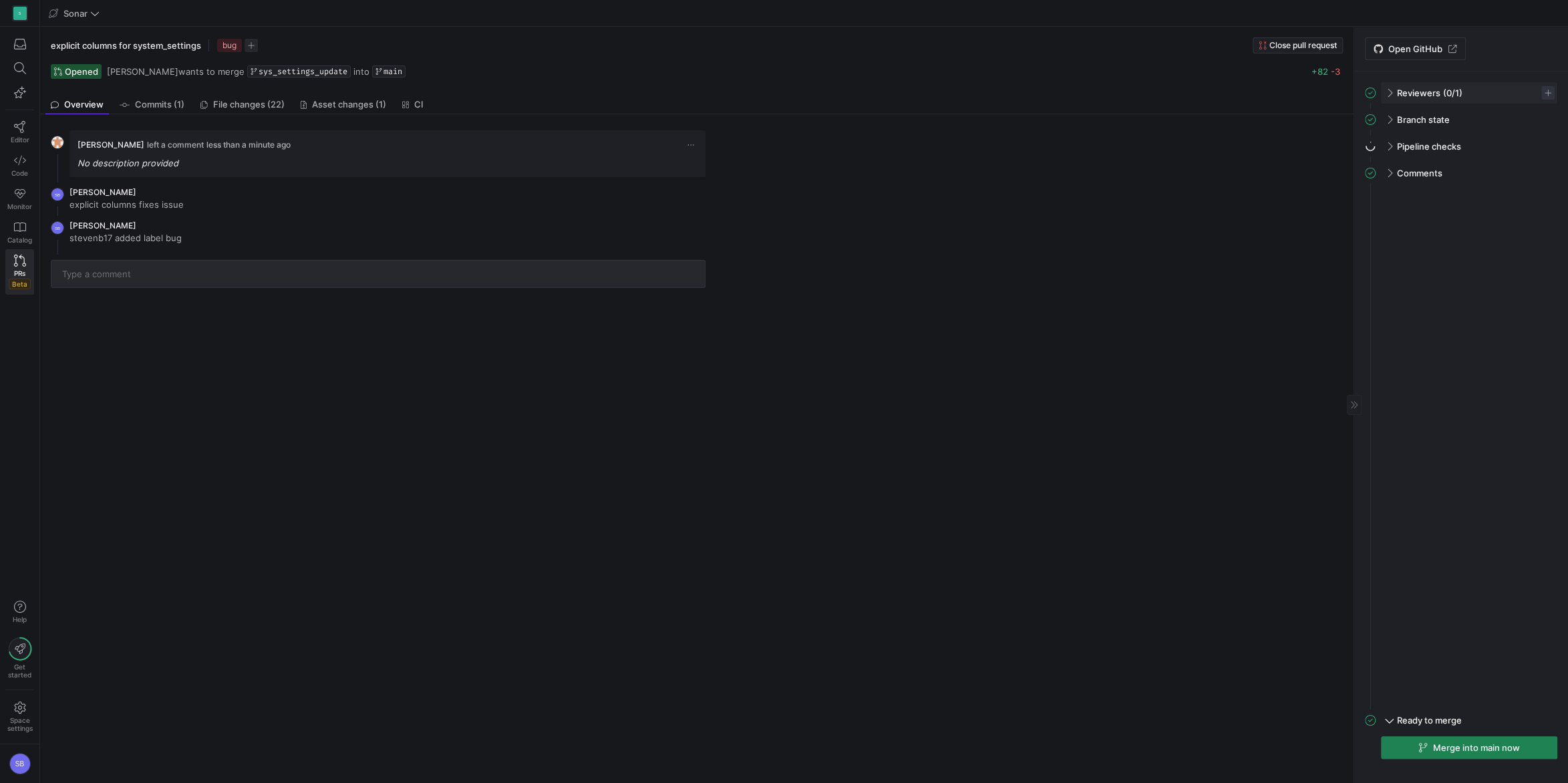
click at [1549, 93] on span "button" at bounding box center [1548, 93] width 13 height 13
click at [1525, 76] on div at bounding box center [784, 392] width 1568 height 783
click at [343, 106] on span "Asset changes (1)" at bounding box center [348, 104] width 74 height 9
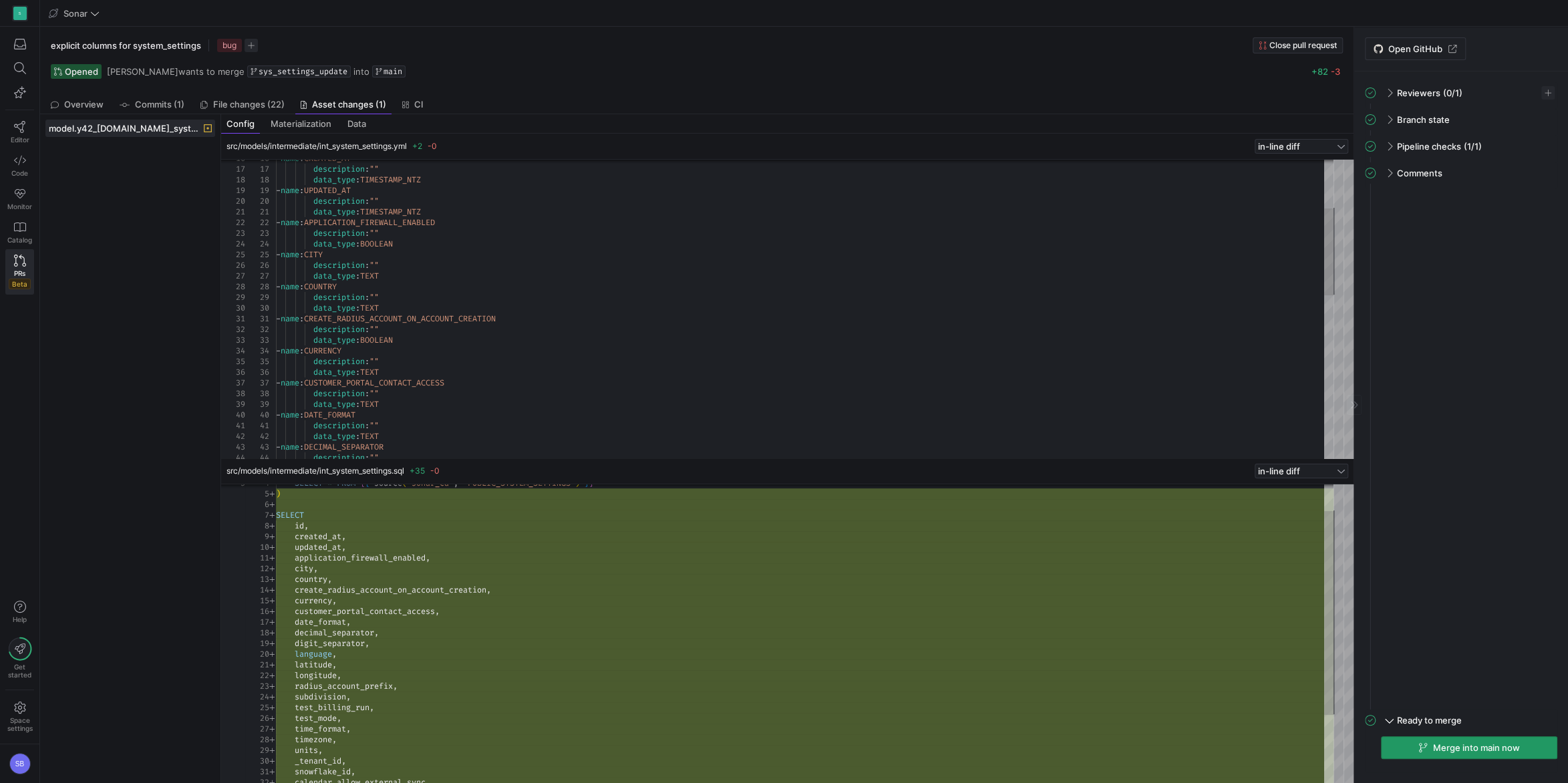
click at [1493, 752] on span "Merge into main now" at bounding box center [1476, 747] width 87 height 11
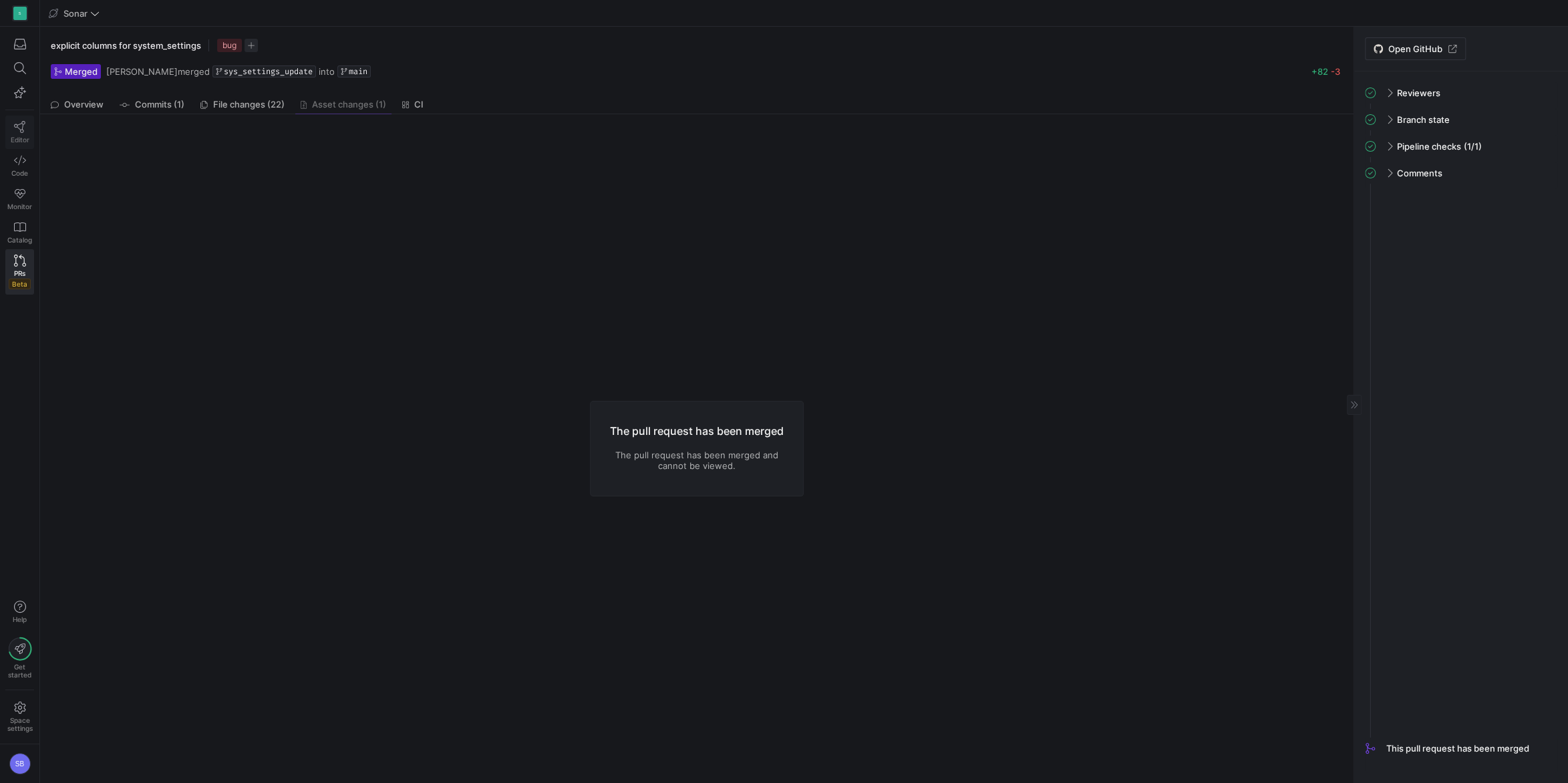
click at [19, 126] on icon at bounding box center [19, 127] width 12 height 12
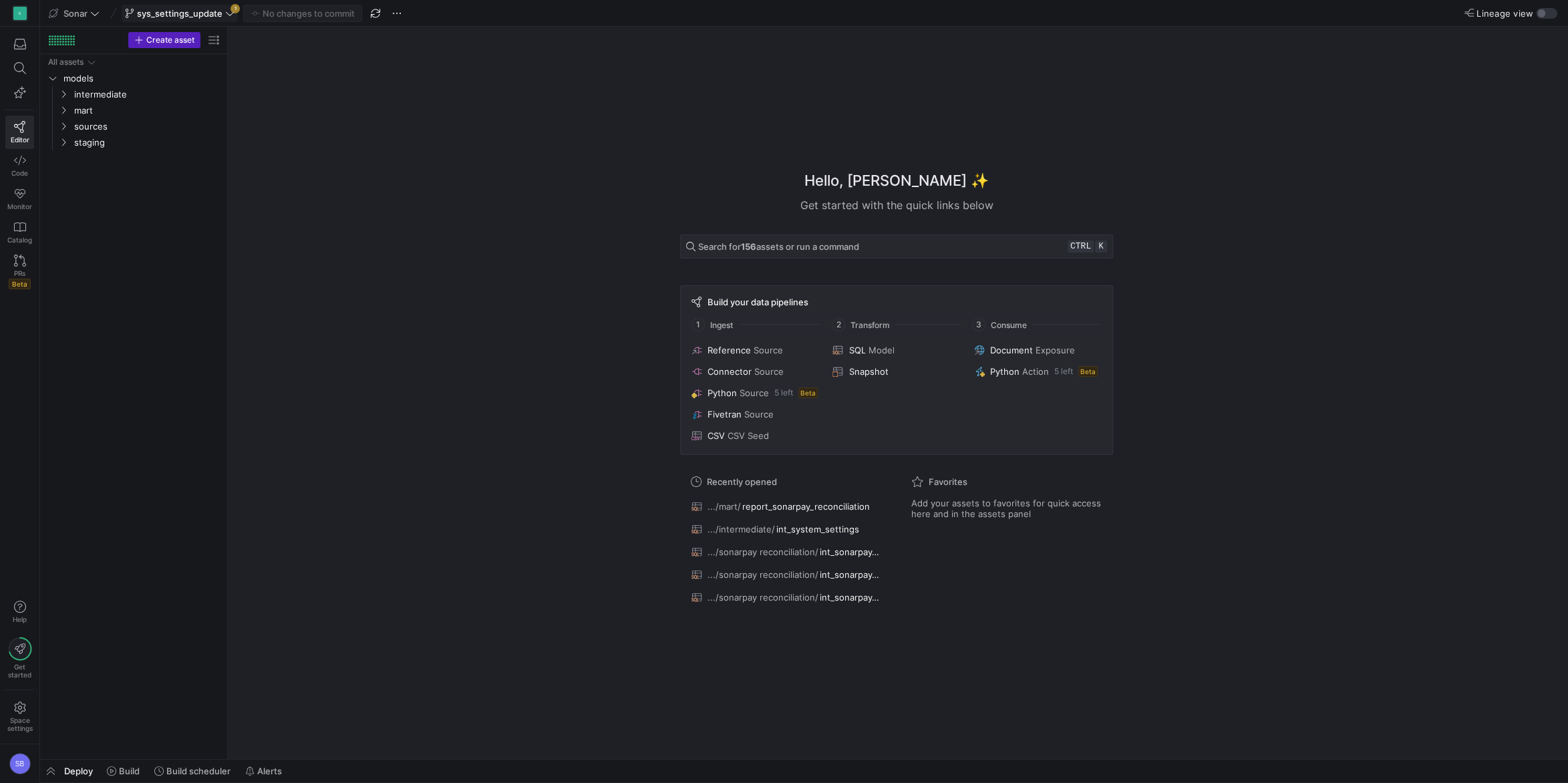
click at [230, 15] on icon at bounding box center [230, 14] width 10 height 10
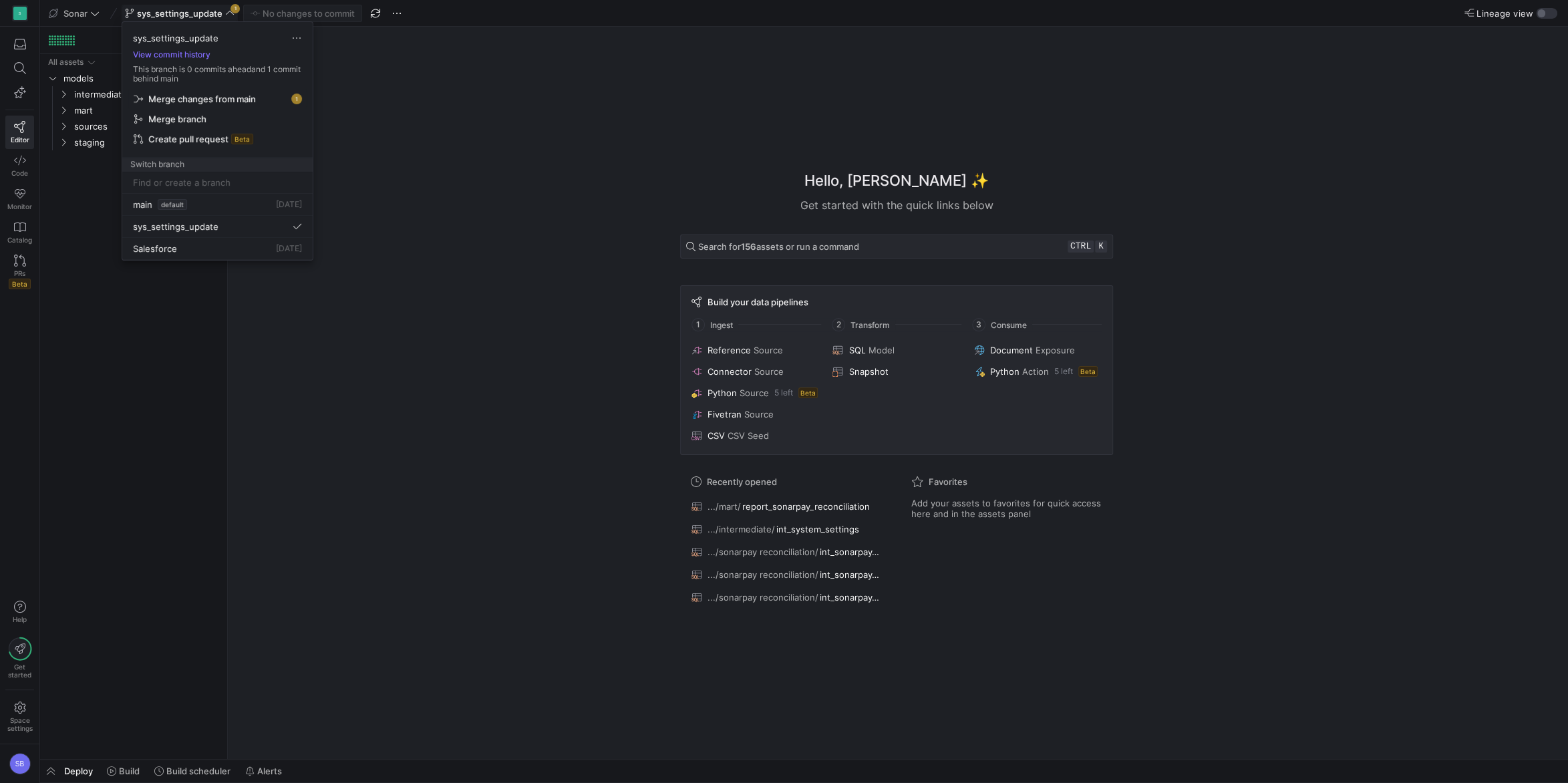
click at [254, 95] on span "Merge changes from main" at bounding box center [202, 98] width 107 height 11
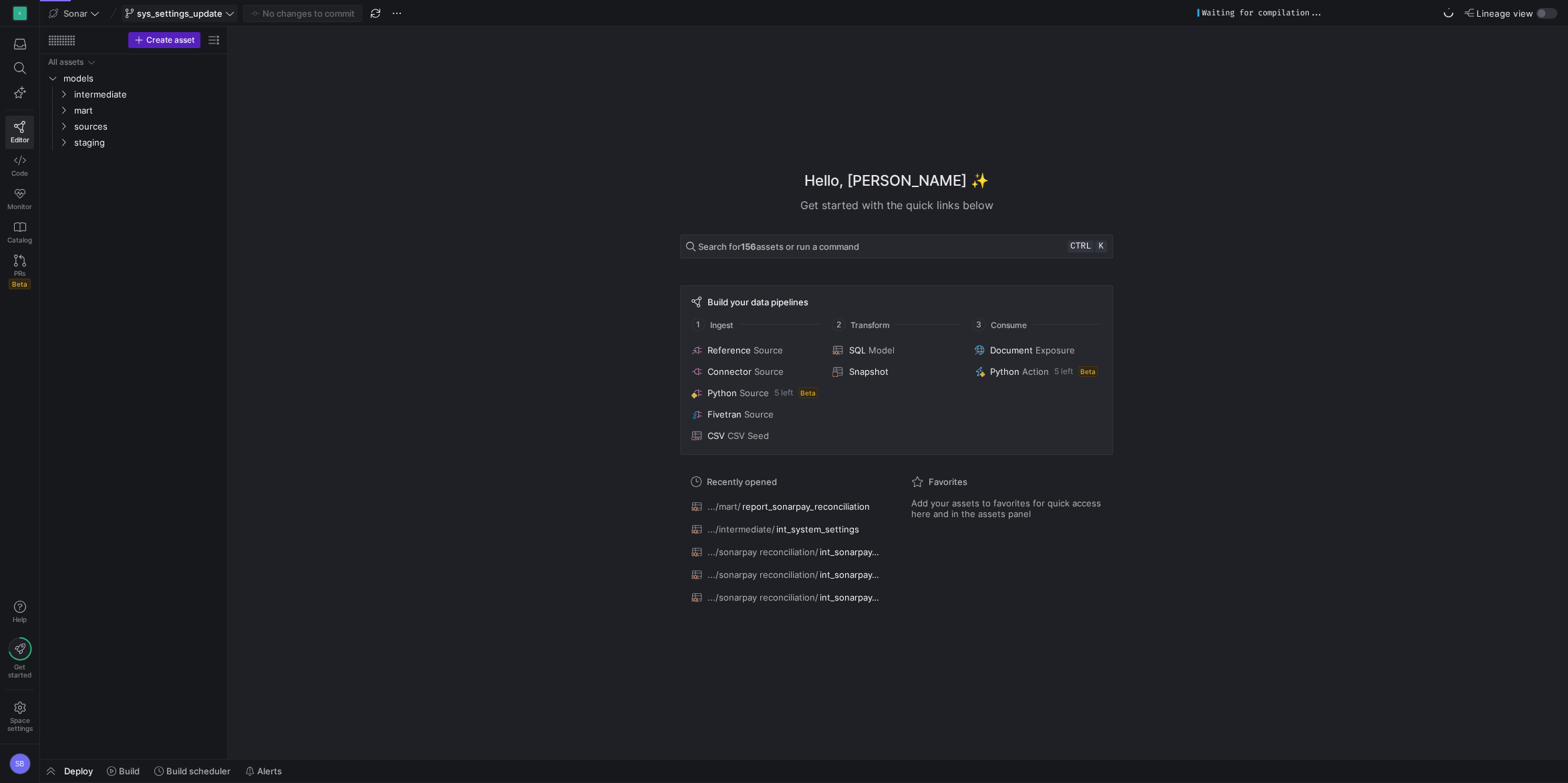
click at [218, 15] on span "sys_settings_update" at bounding box center [179, 13] width 85 height 11
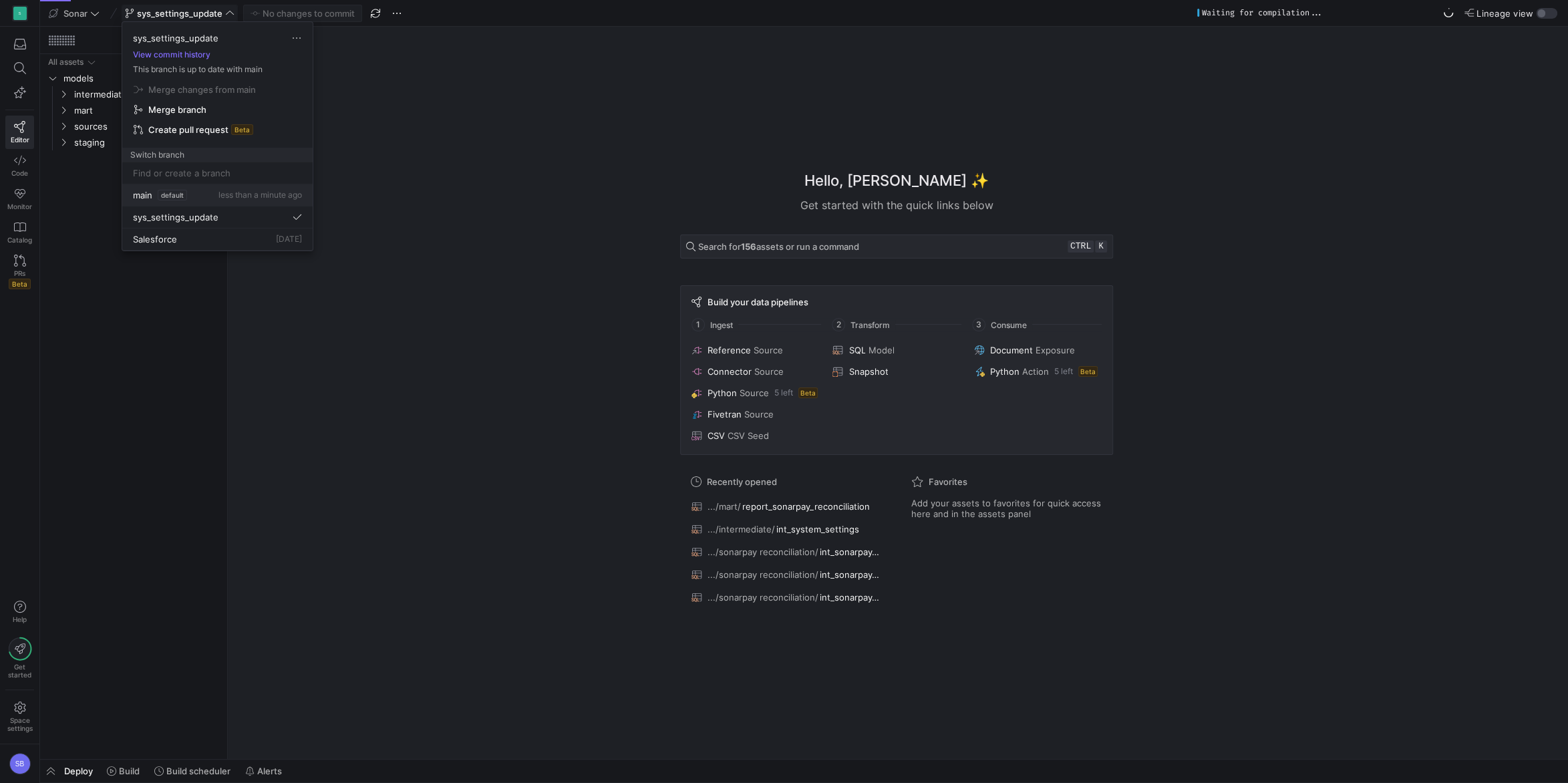
click at [144, 190] on span "main" at bounding box center [143, 195] width 19 height 11
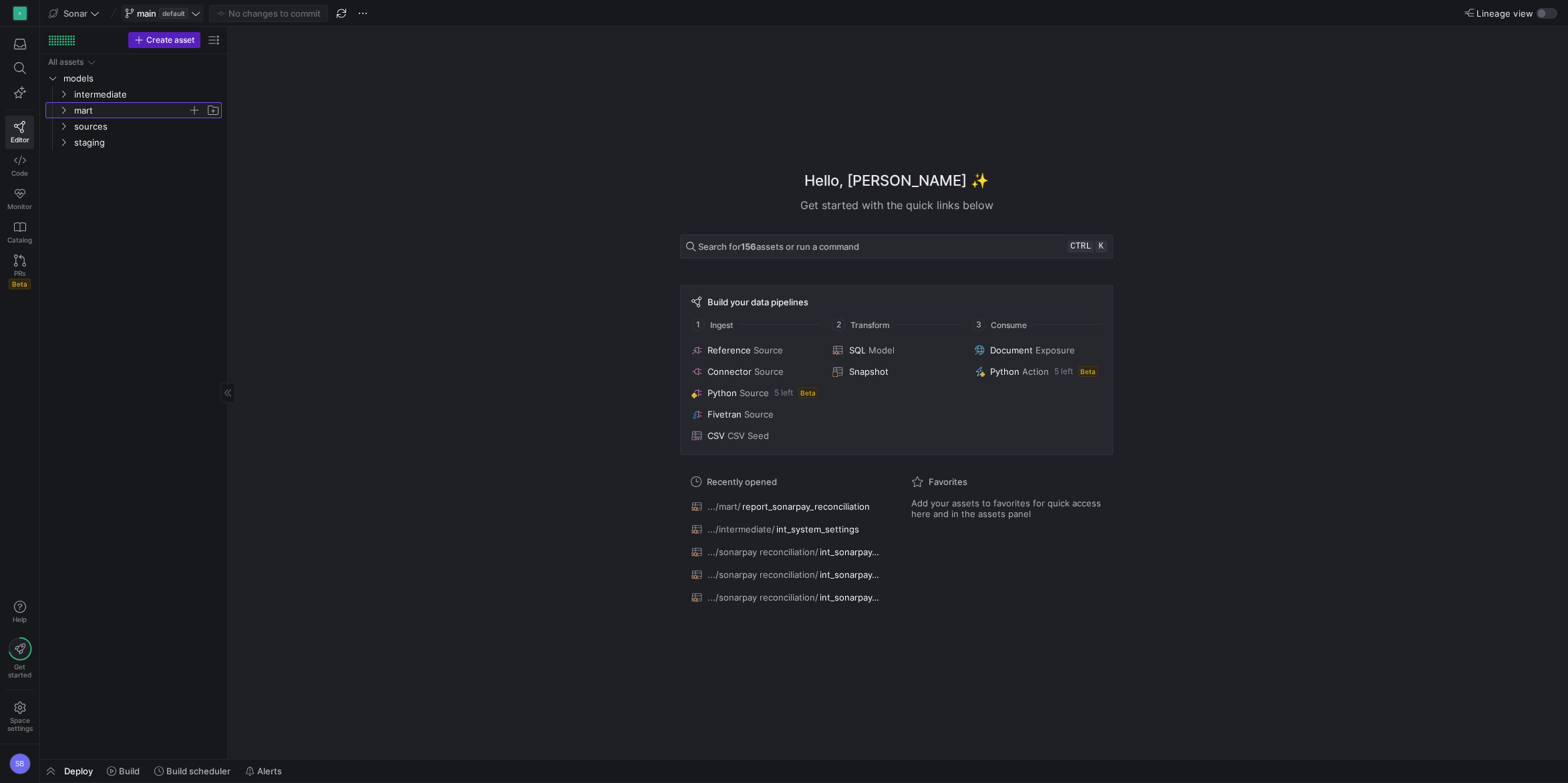
click at [63, 110] on icon "Press SPACE to select this row." at bounding box center [63, 110] width 10 height 8
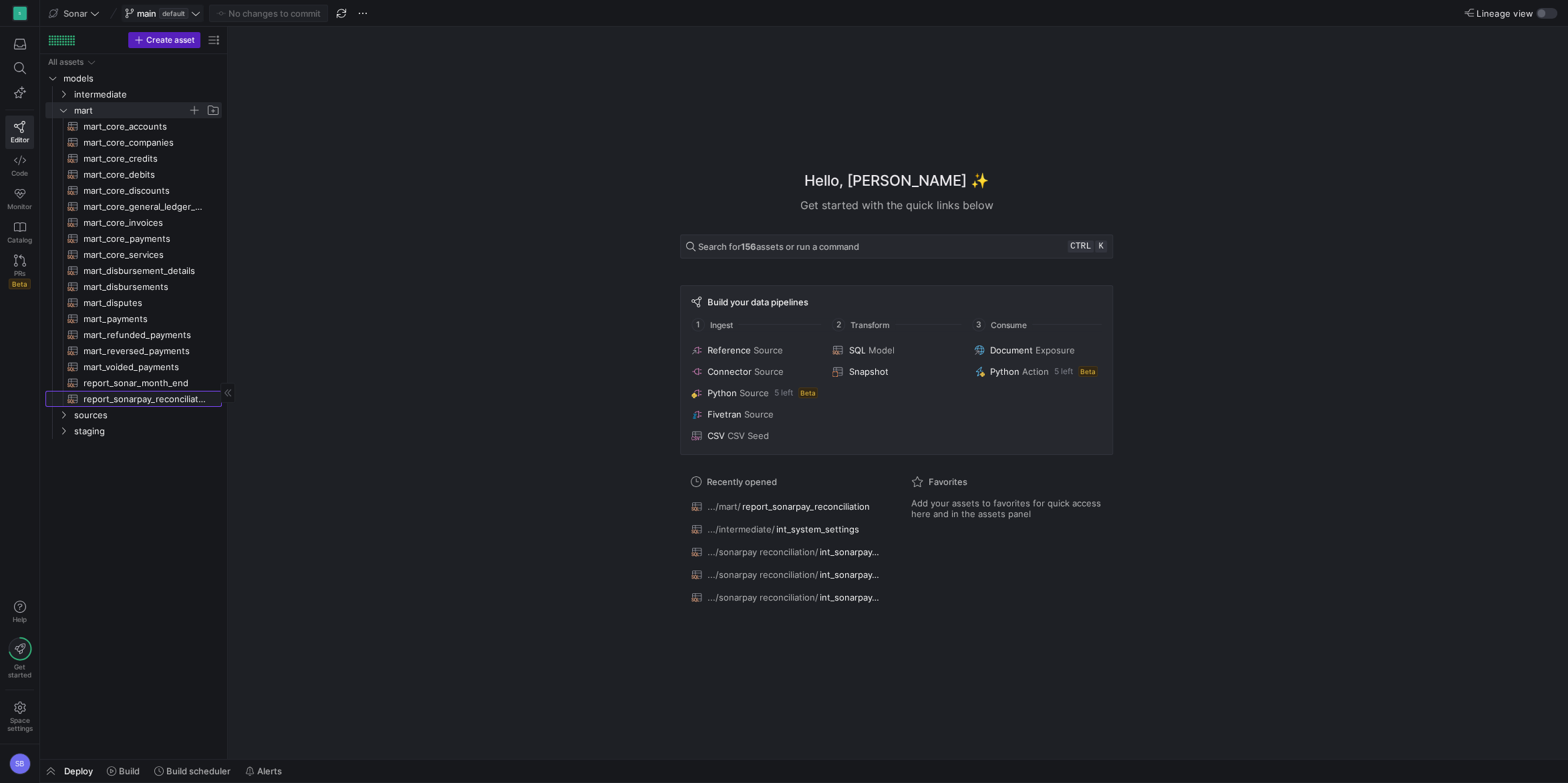
click at [158, 398] on span "report_sonarpay_reconciliation​​​​​​​​​​" at bounding box center [145, 399] width 123 height 15
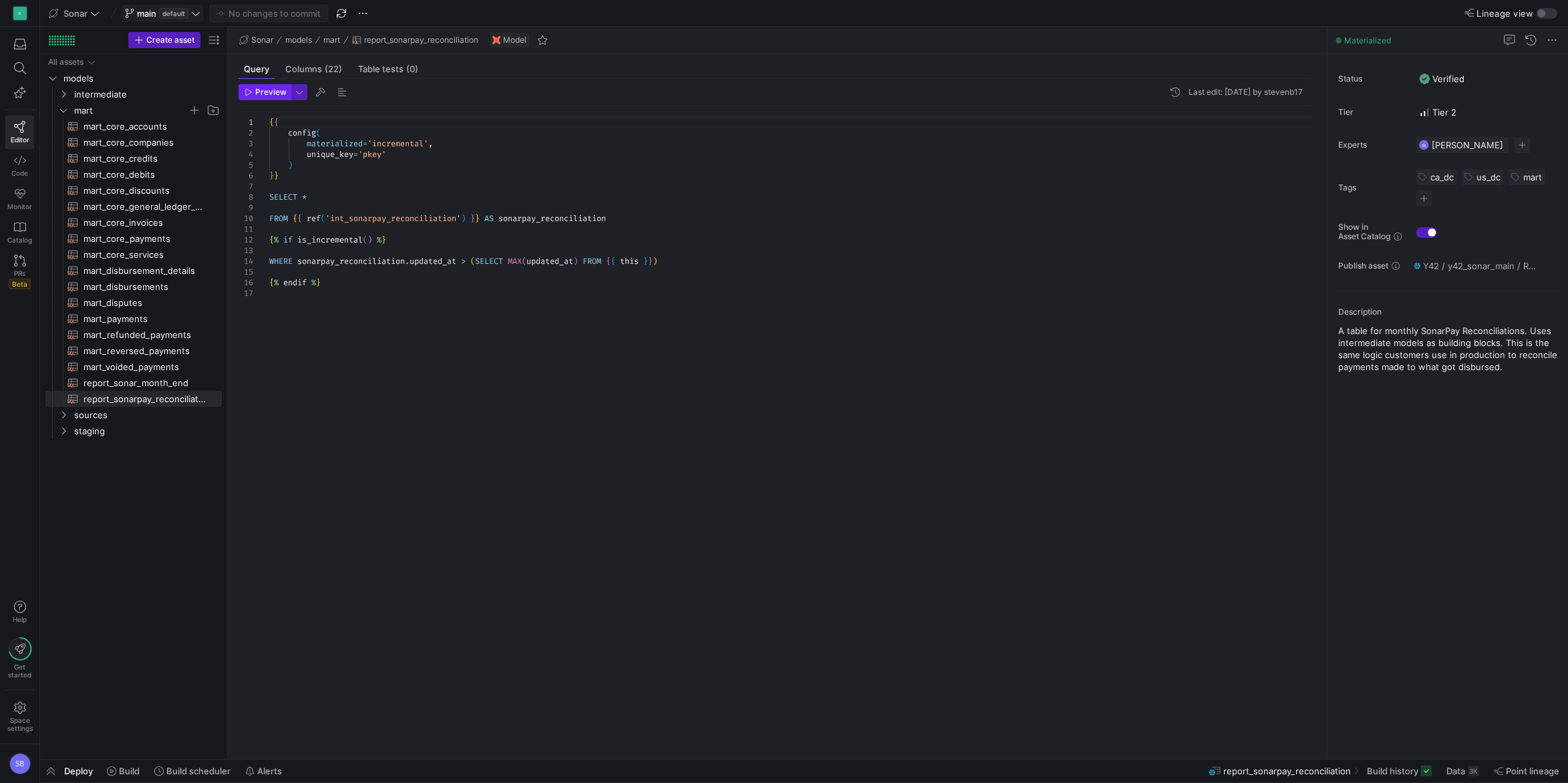
click at [266, 93] on span "Preview" at bounding box center [270, 93] width 32 height 10
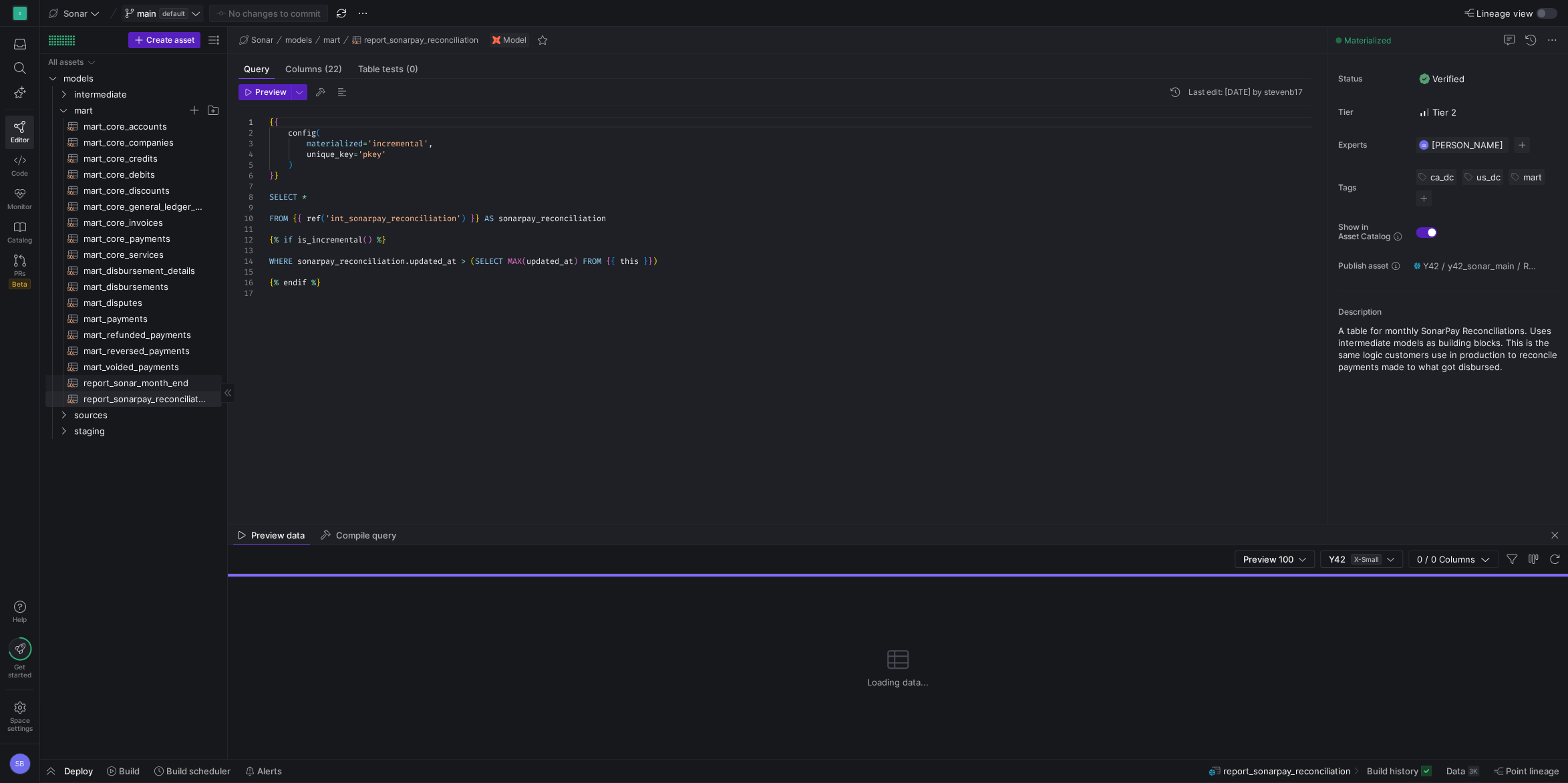
click at [149, 383] on span "report_sonar_month_end​​​​​​​​​​" at bounding box center [145, 383] width 123 height 15
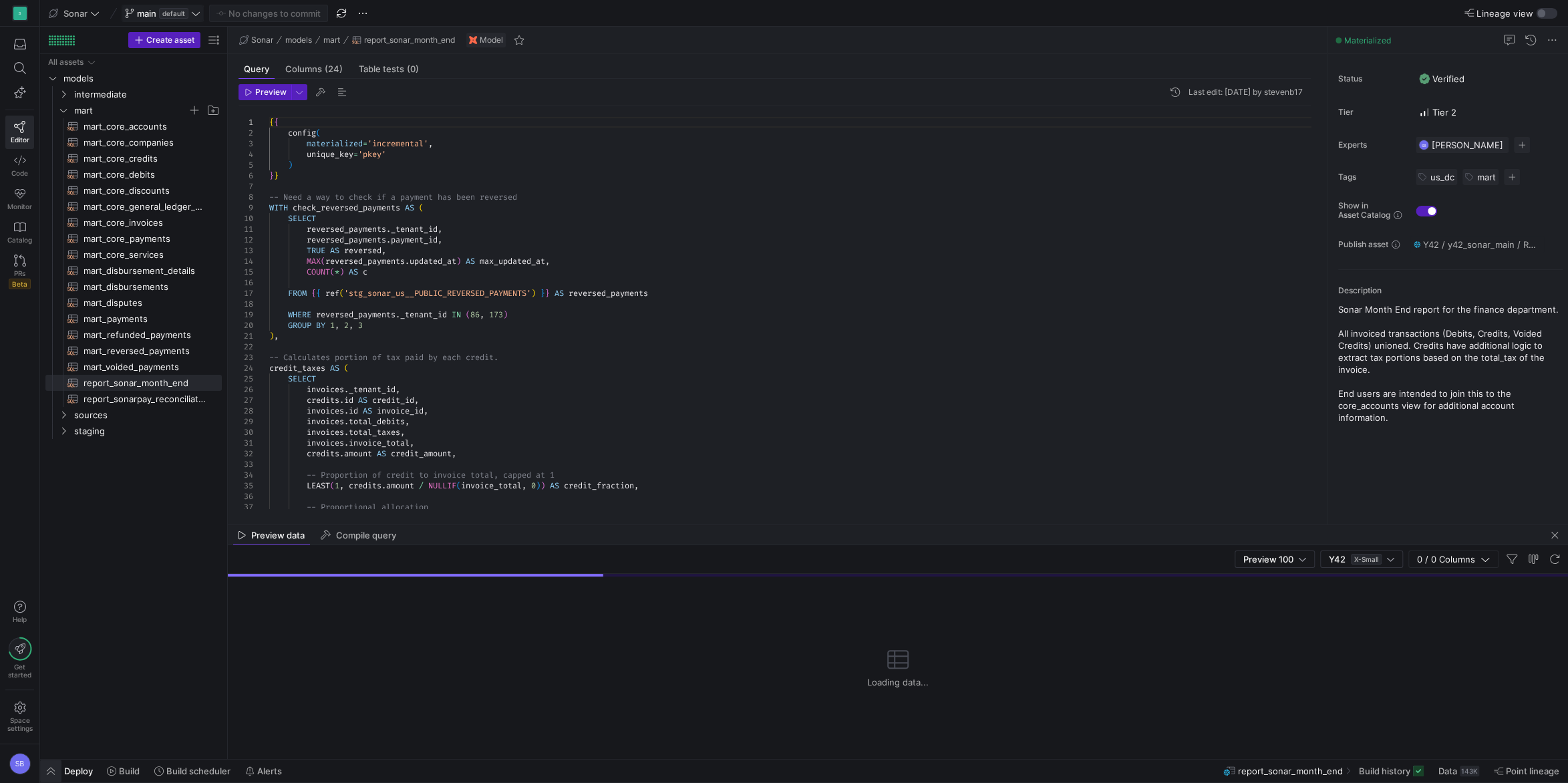
click at [47, 770] on span "button" at bounding box center [50, 771] width 21 height 23
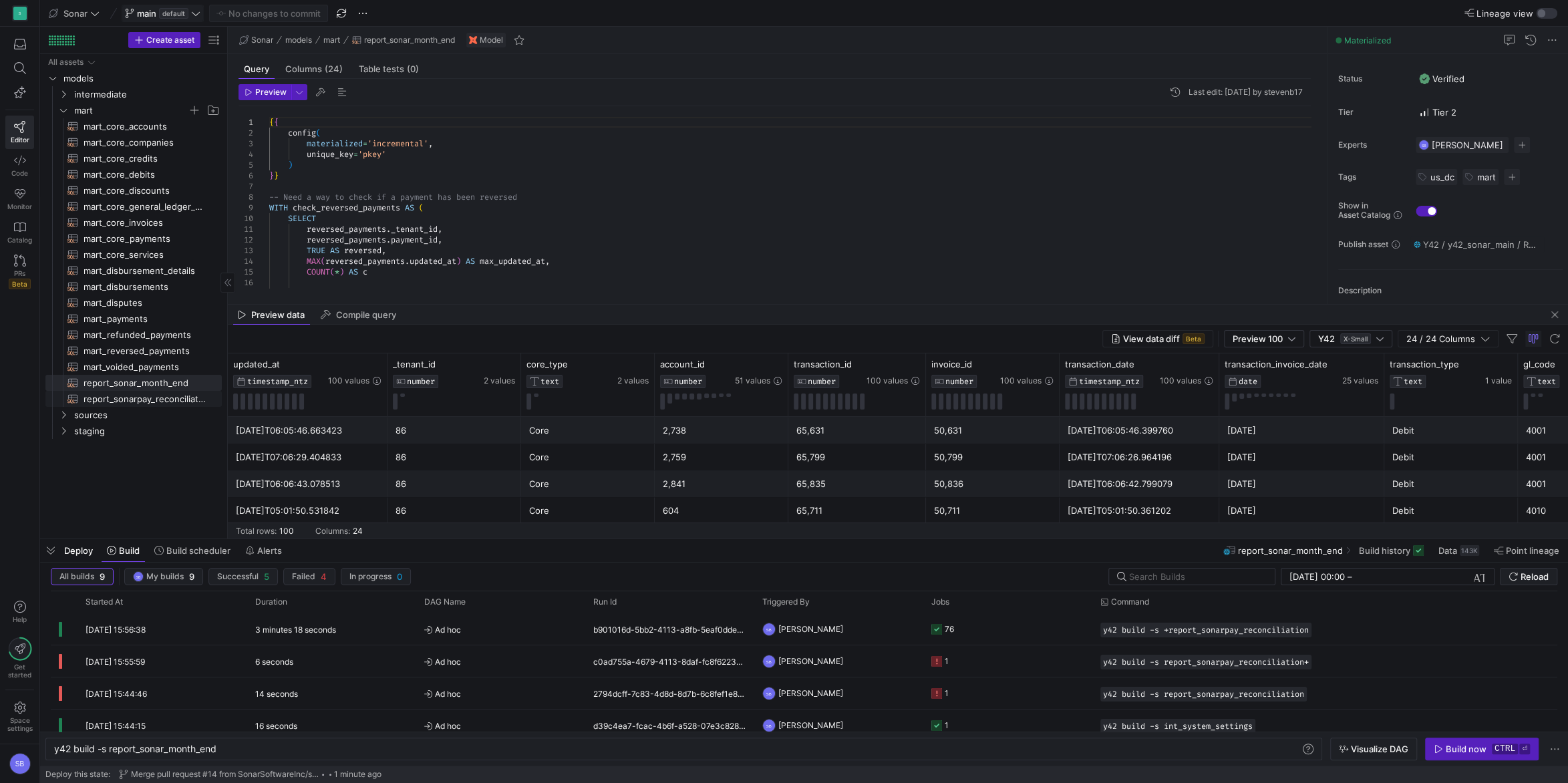
click at [122, 401] on span "report_sonarpay_reconciliation​​​​​​​​​​" at bounding box center [145, 399] width 123 height 15
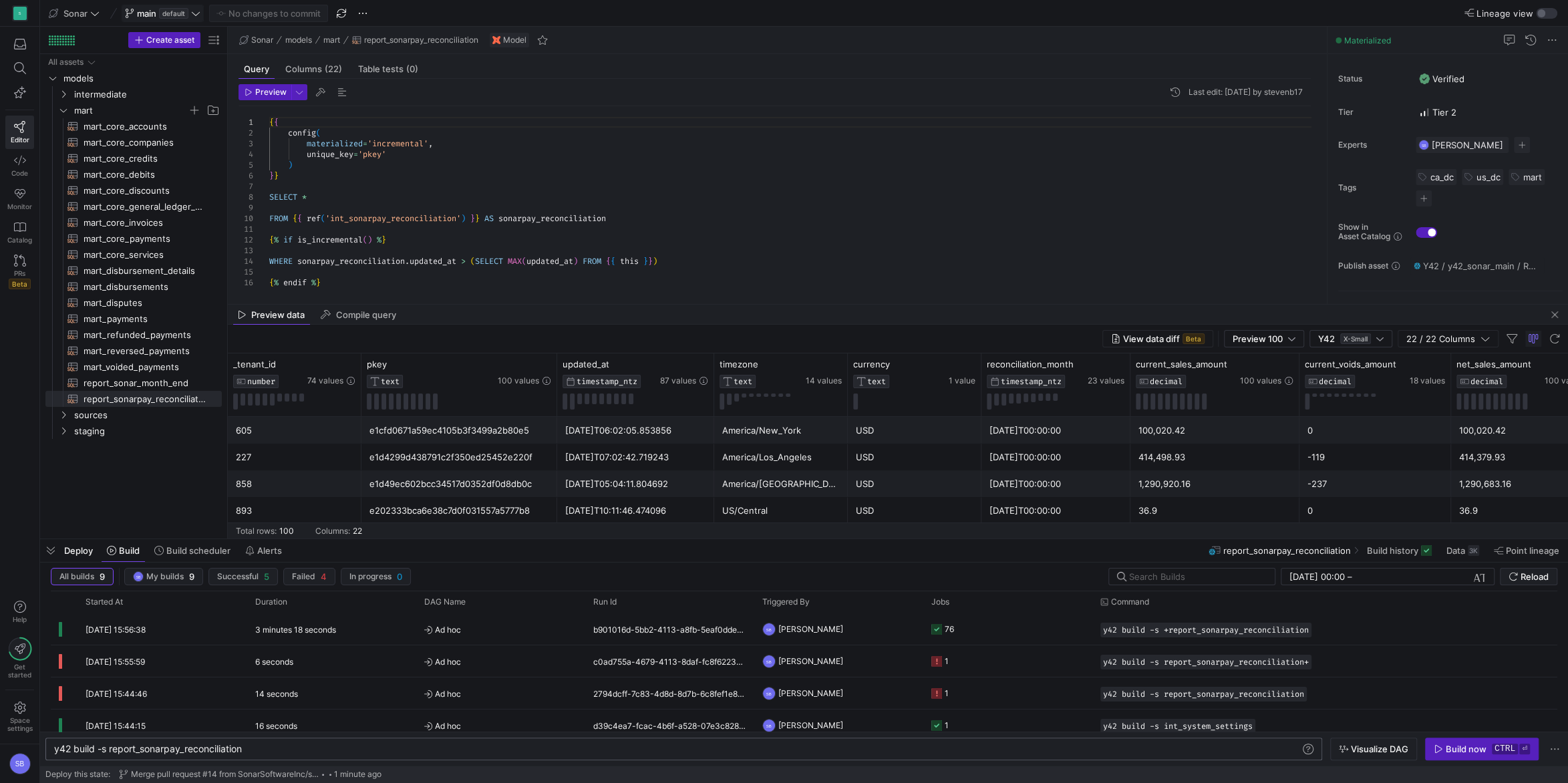
click at [266, 752] on div "y42 build -s report_sonarpay_reconciliation" at bounding box center [678, 749] width 1247 height 11
click at [159, 752] on div "y42 build -s report_sonarpay_reconciliation" at bounding box center [678, 749] width 1247 height 11
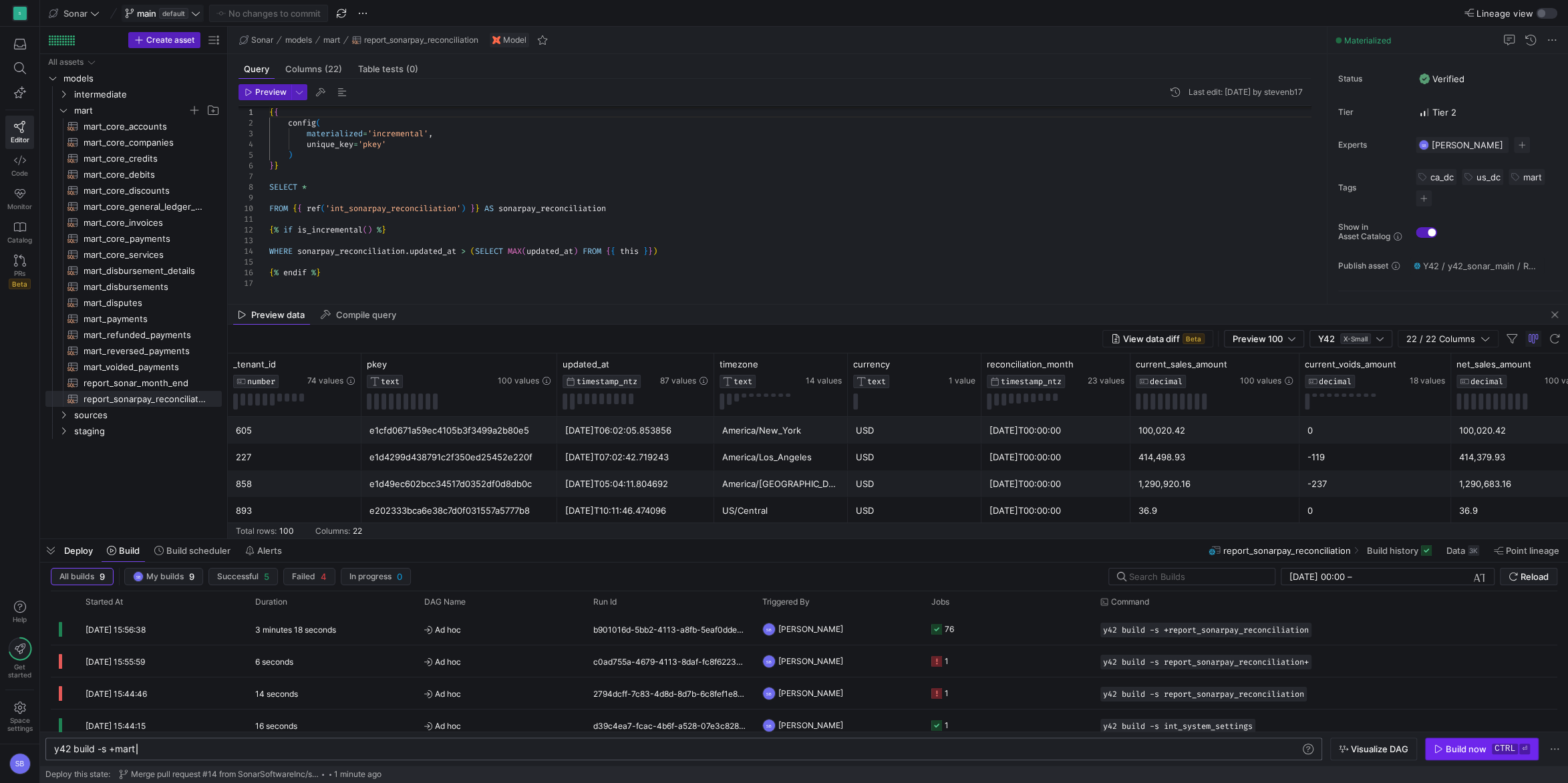
click at [1466, 748] on div "Build now" at bounding box center [1466, 749] width 41 height 11
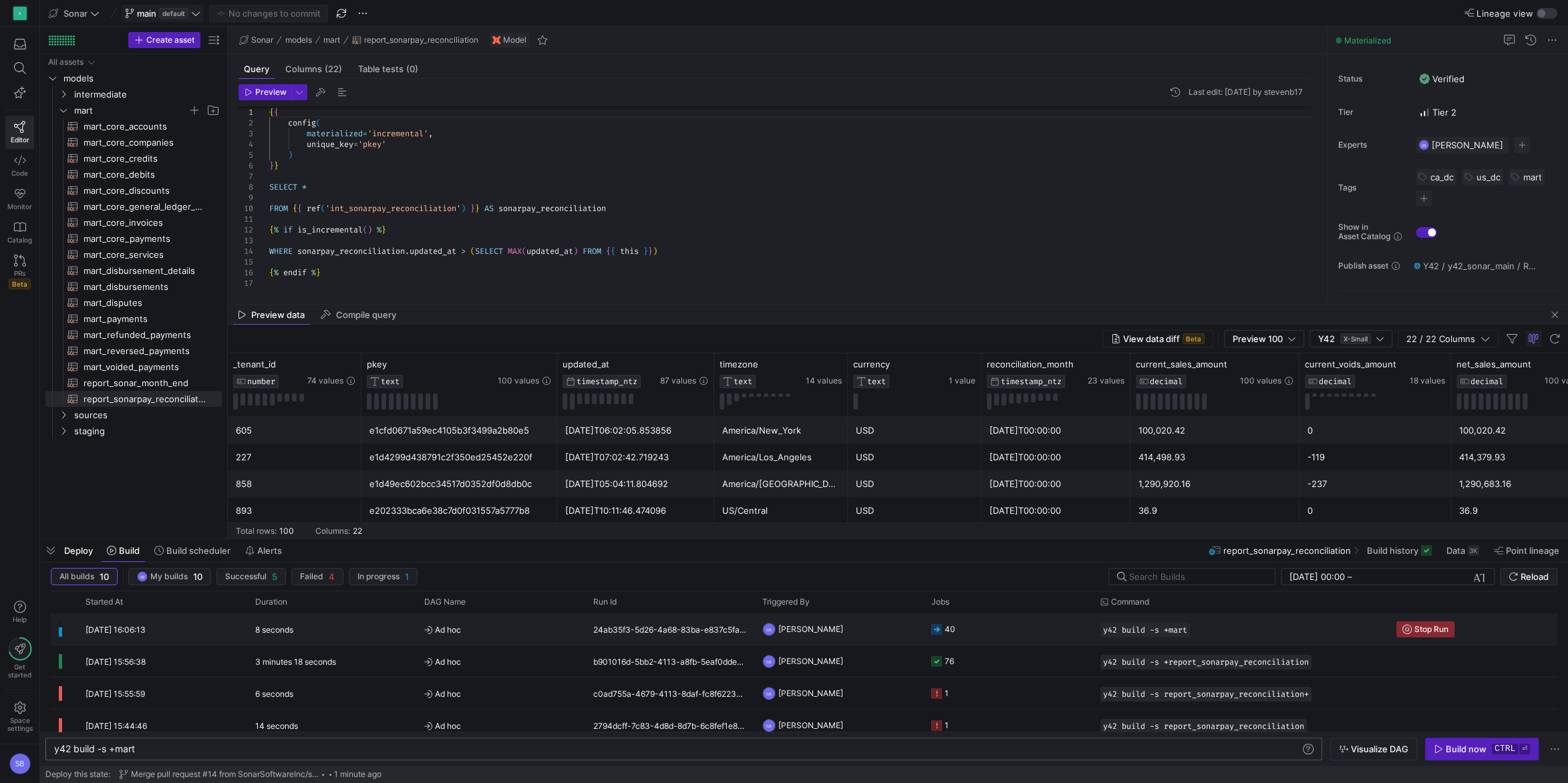
click at [722, 629] on div "24ab35f3-5d26-4a68-83ba-e837c5fac6ae" at bounding box center [670, 629] width 169 height 32
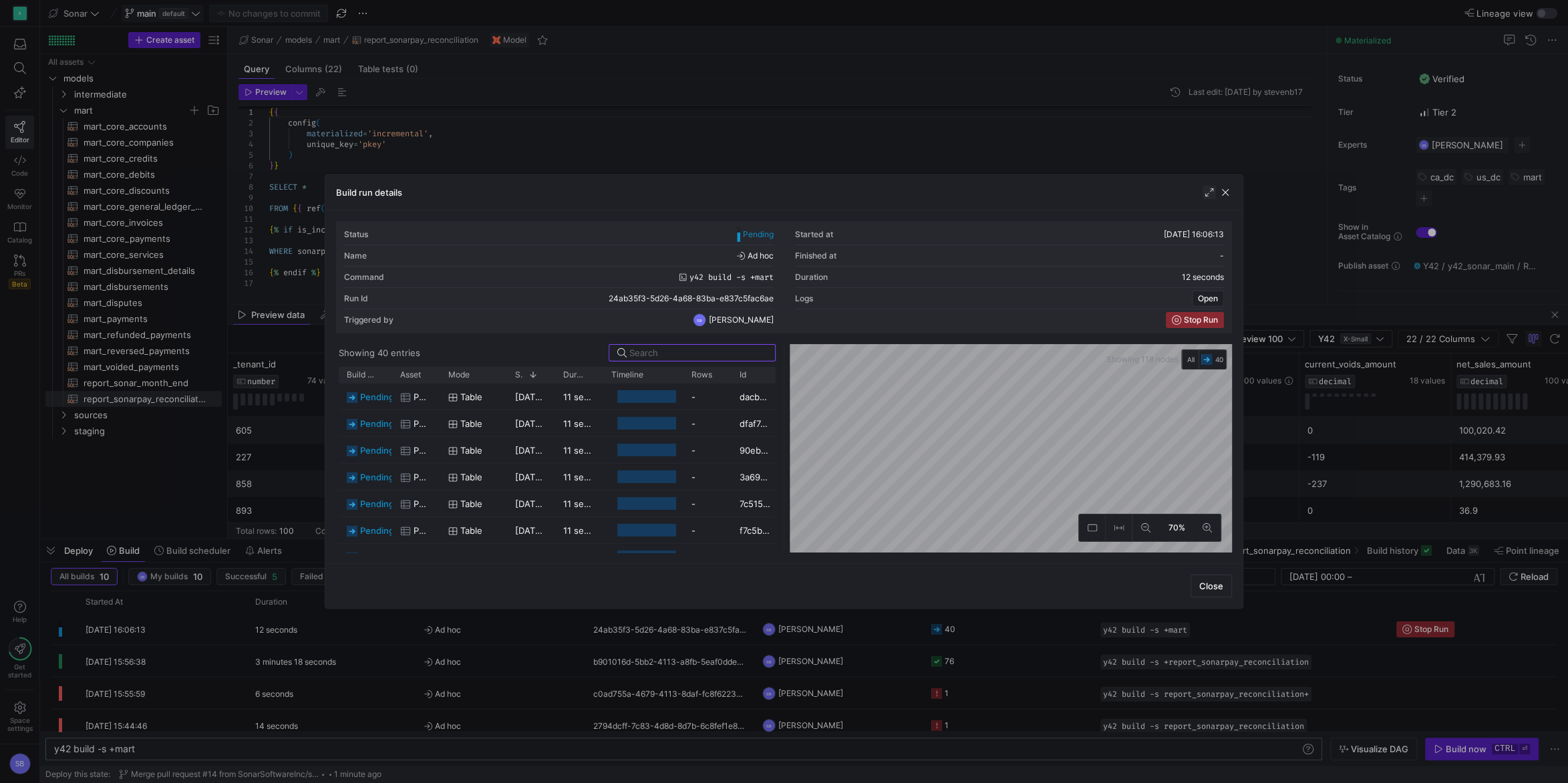
click at [1207, 194] on span "button" at bounding box center [1209, 193] width 13 height 13
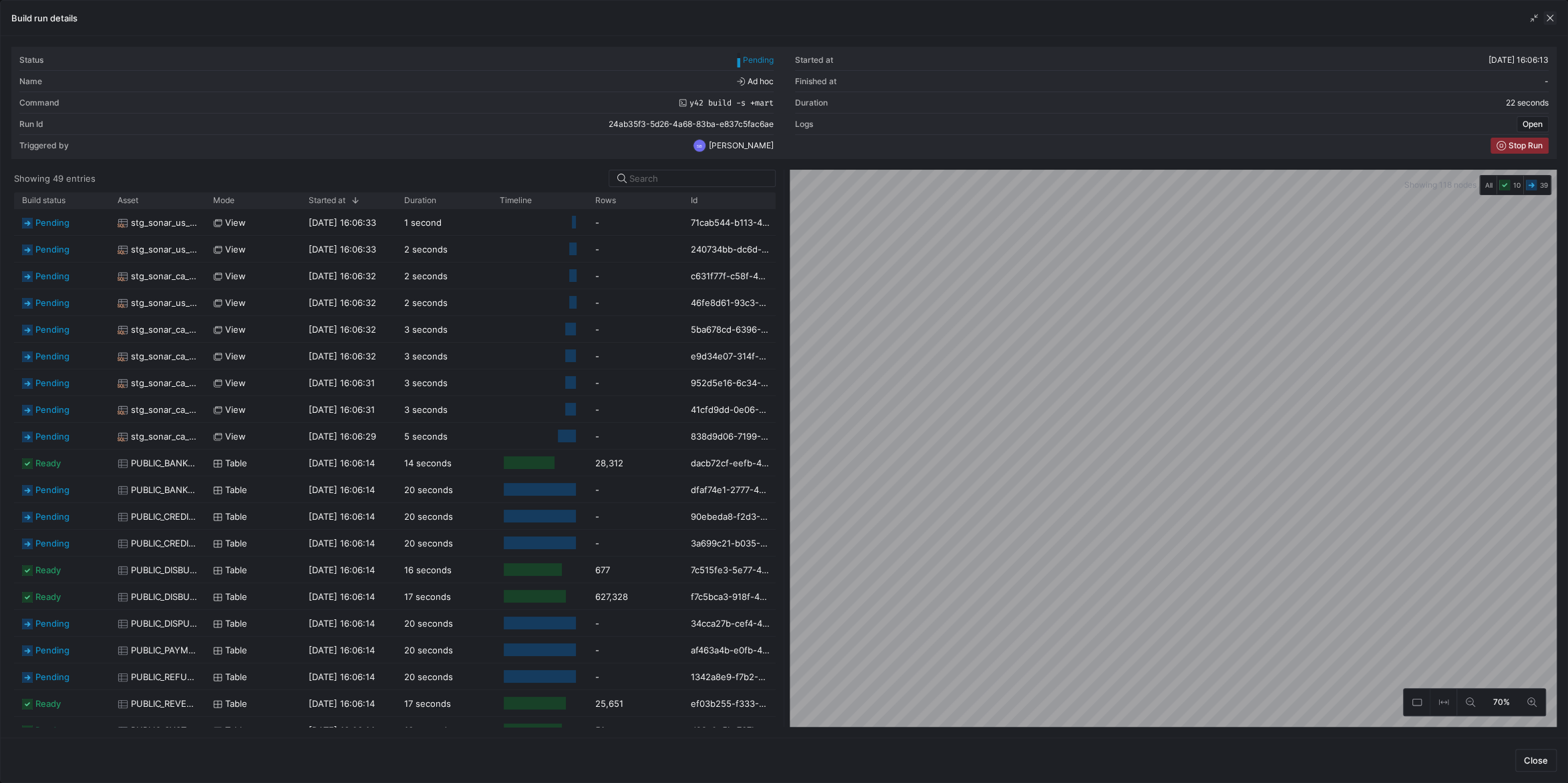
click at [1552, 21] on span "button" at bounding box center [1549, 18] width 13 height 13
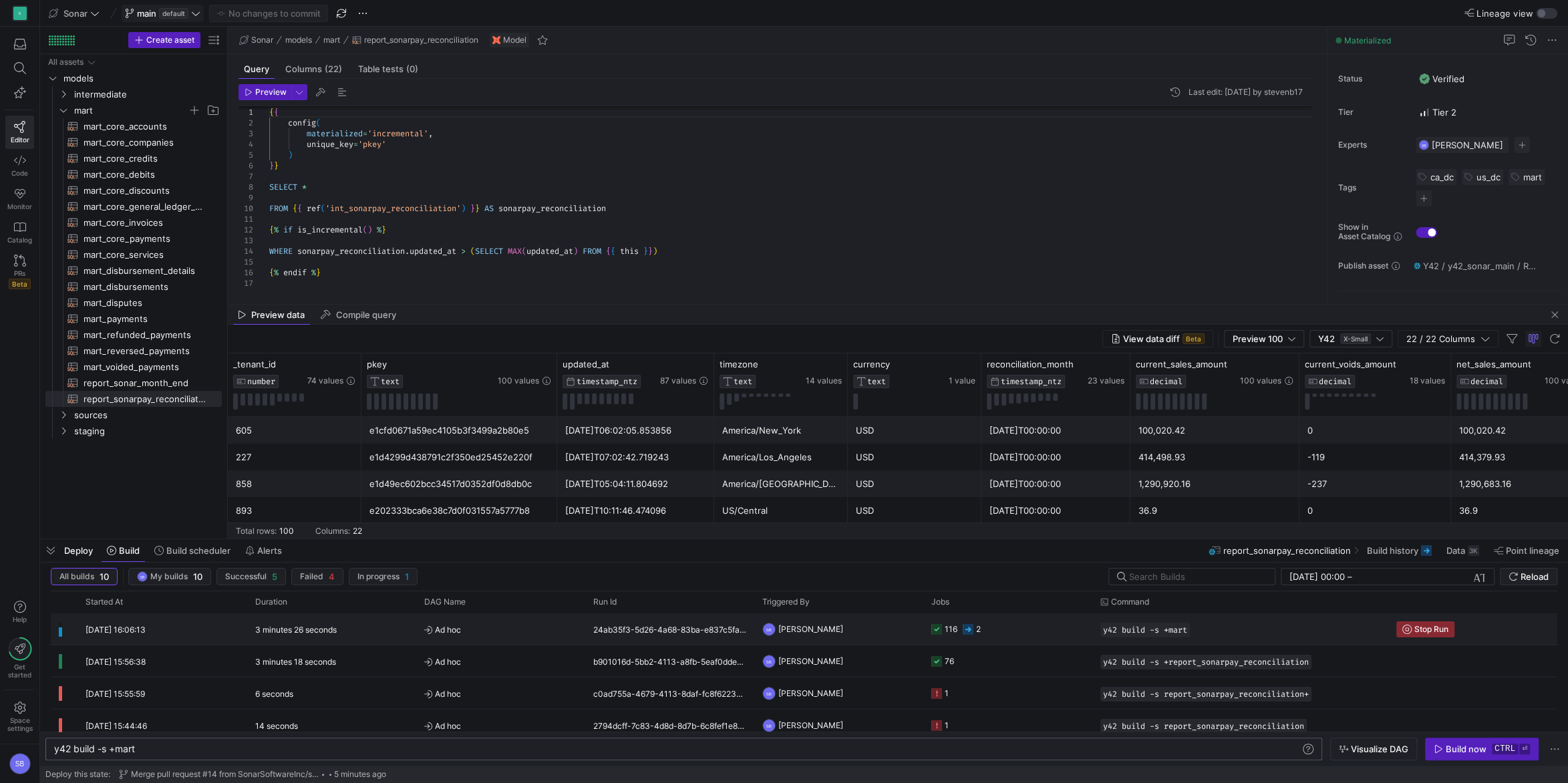
click at [891, 629] on y42-orchestration-triggered-by "SB [PERSON_NAME]" at bounding box center [839, 629] width 153 height 30
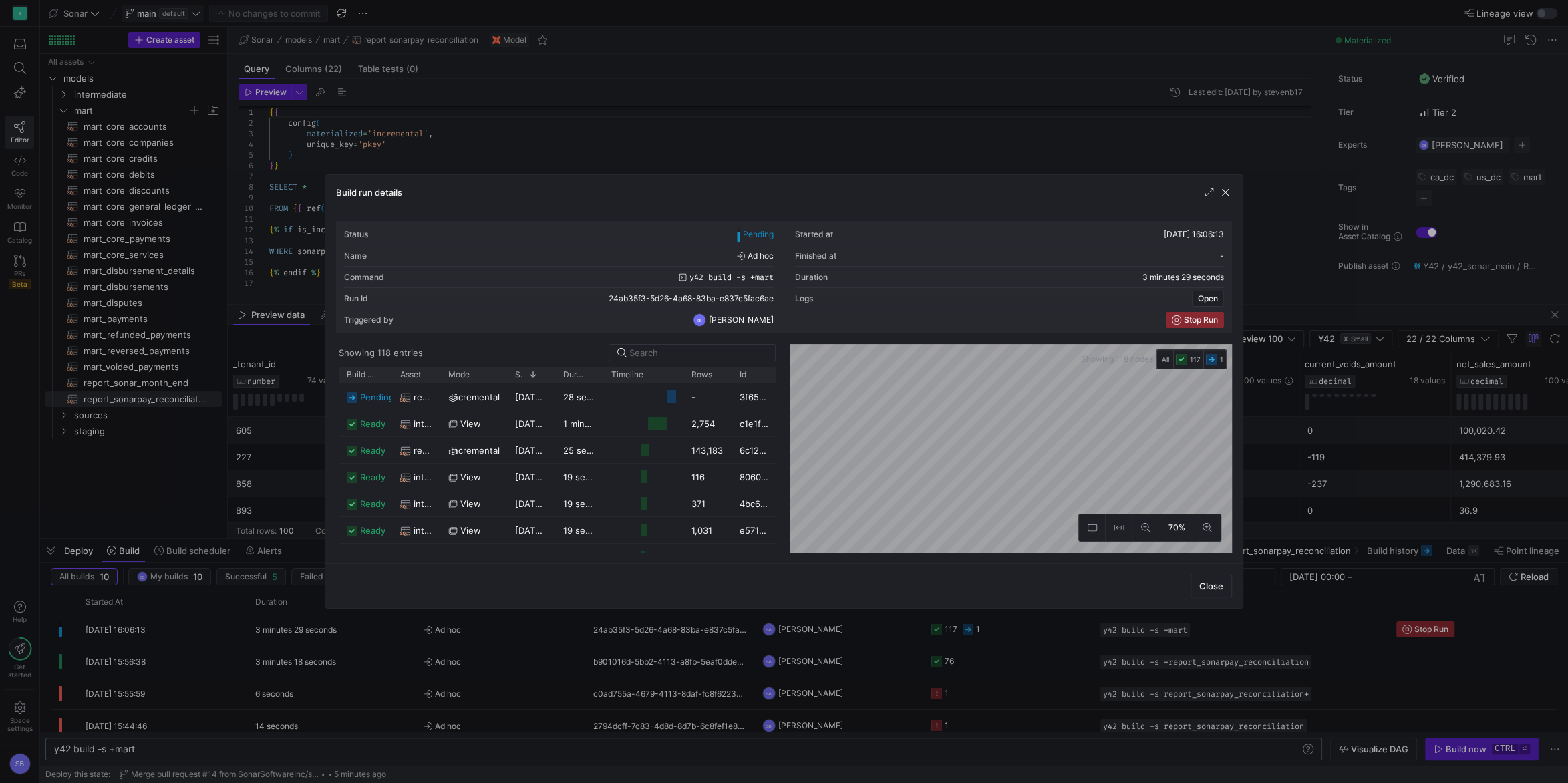
click at [775, 421] on as-split "Showing 118 entries Drag here to set row groups Drag here to set column labels …" at bounding box center [784, 448] width 896 height 209
click at [1203, 195] on span "button" at bounding box center [1209, 193] width 13 height 13
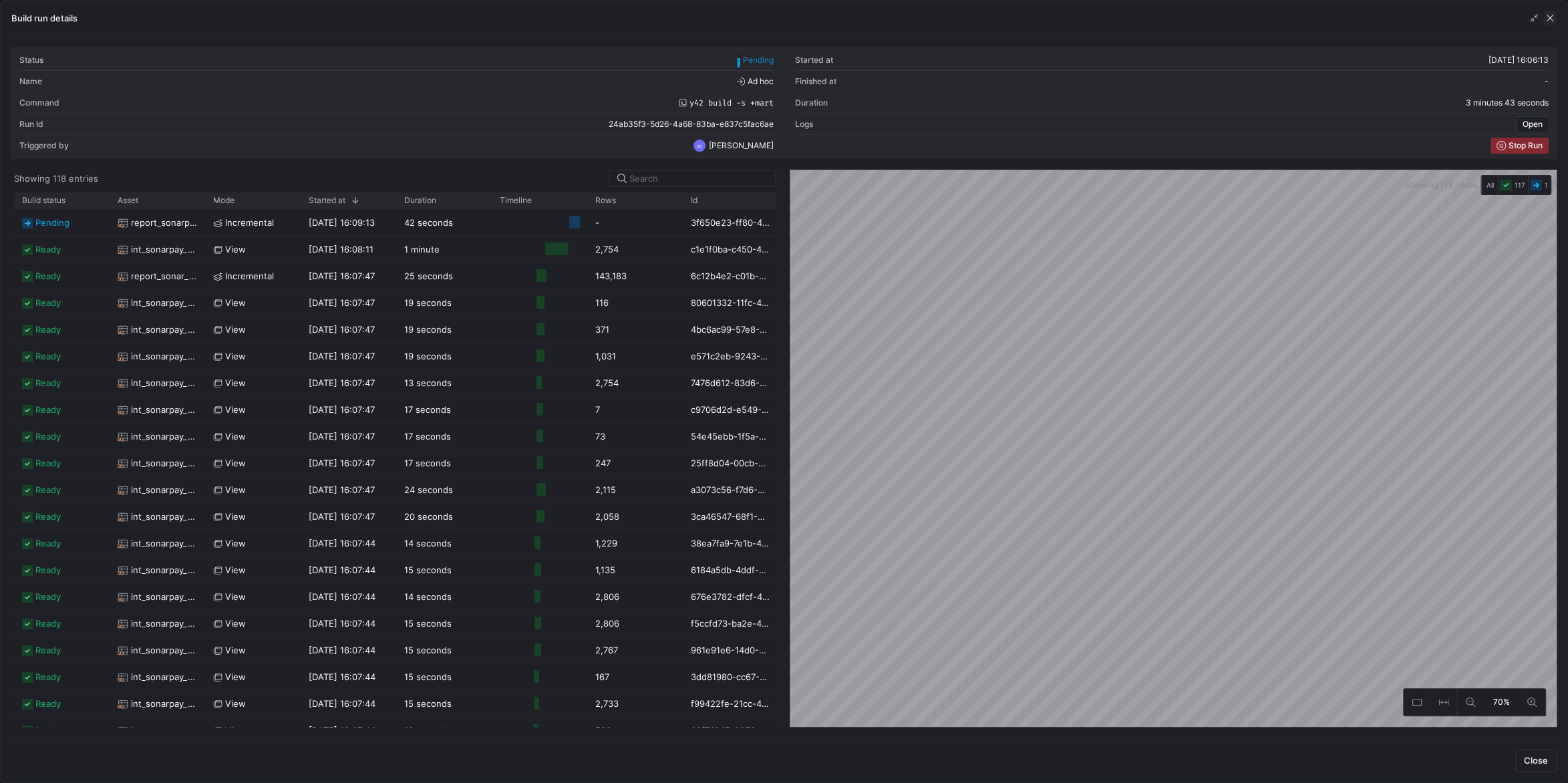
click at [1550, 19] on span "button" at bounding box center [1549, 18] width 13 height 13
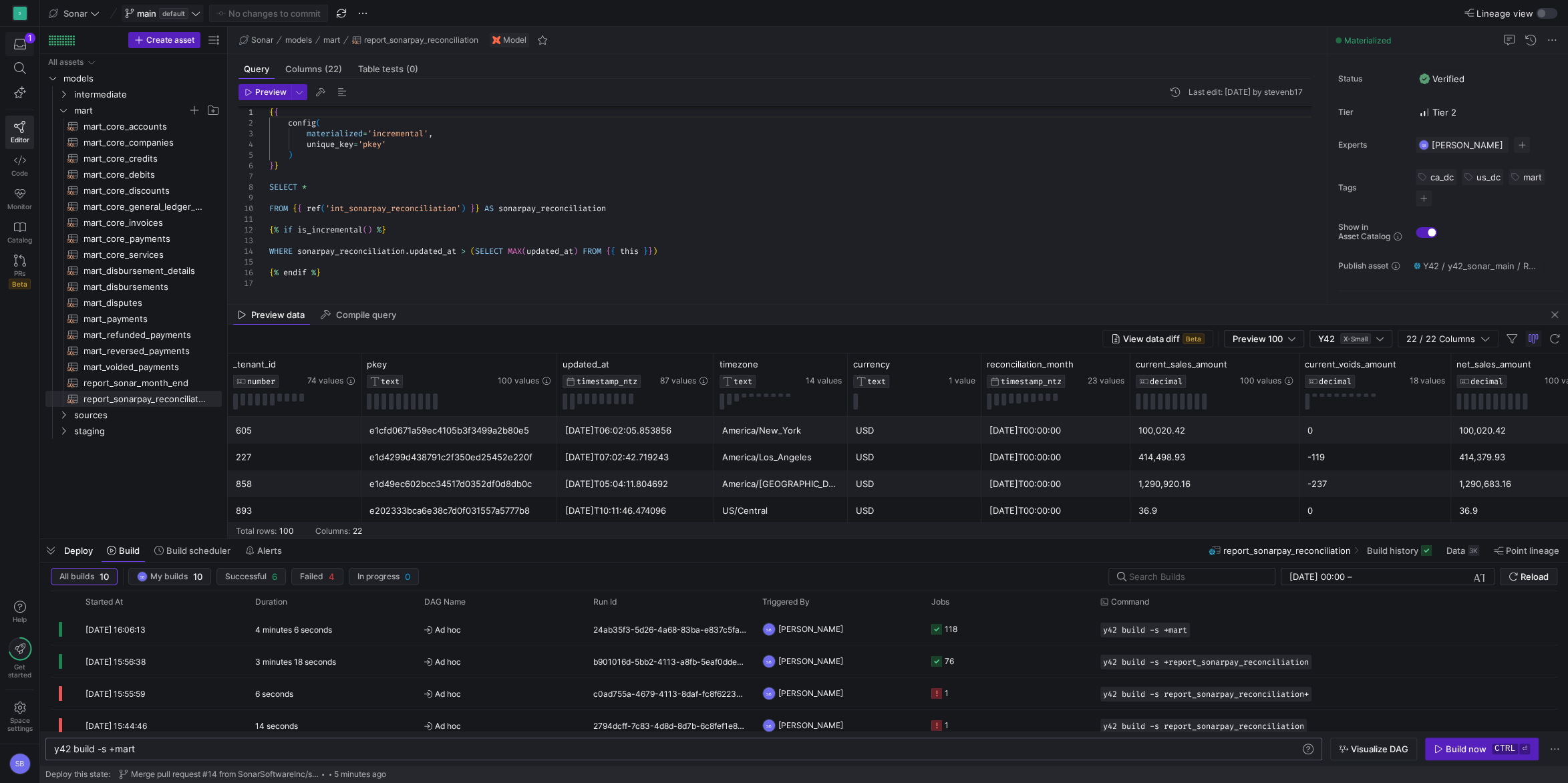
click at [24, 44] on icon "button" at bounding box center [19, 44] width 12 height 11
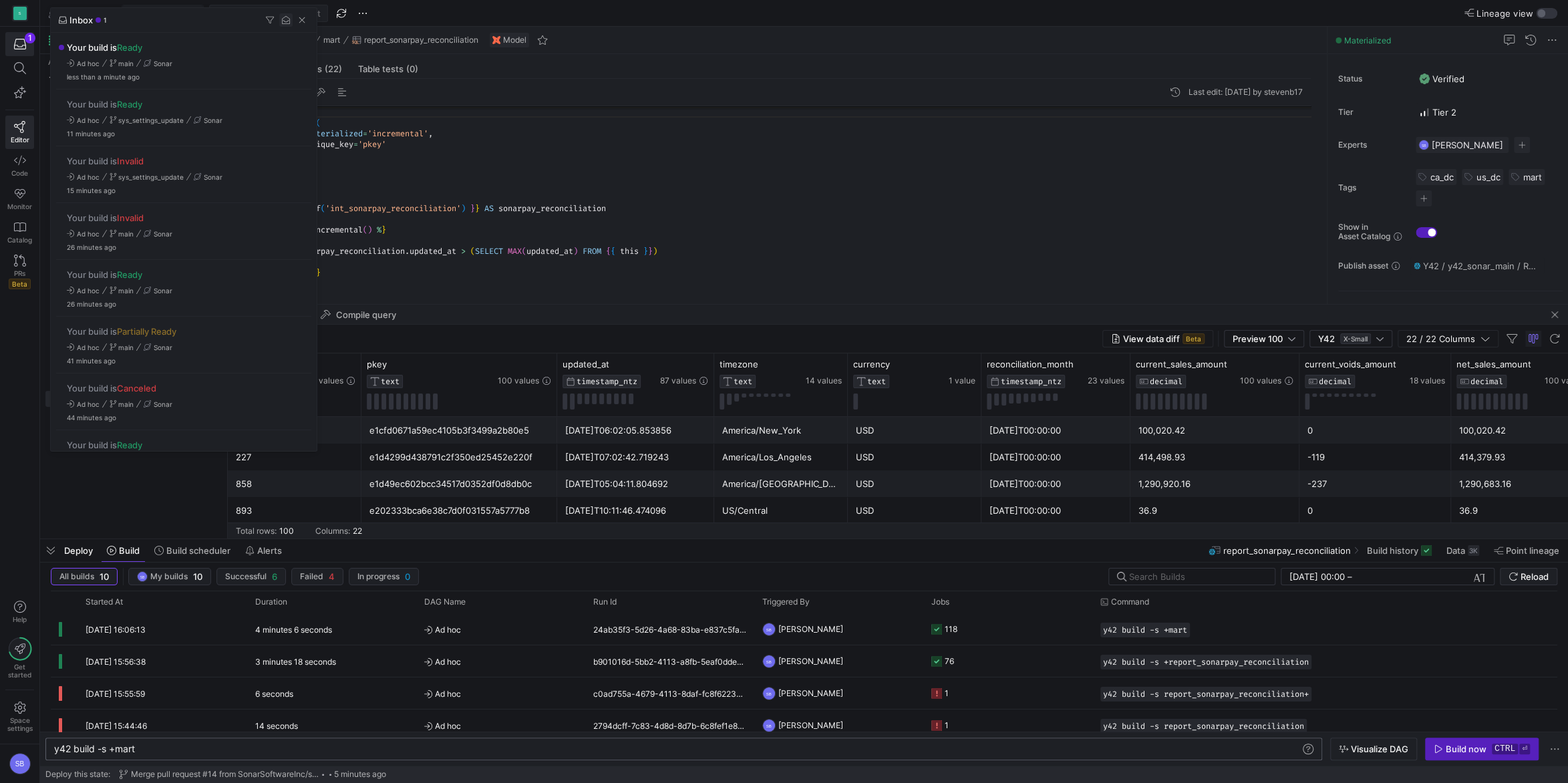
click at [285, 19] on span "button" at bounding box center [286, 19] width 13 height 13
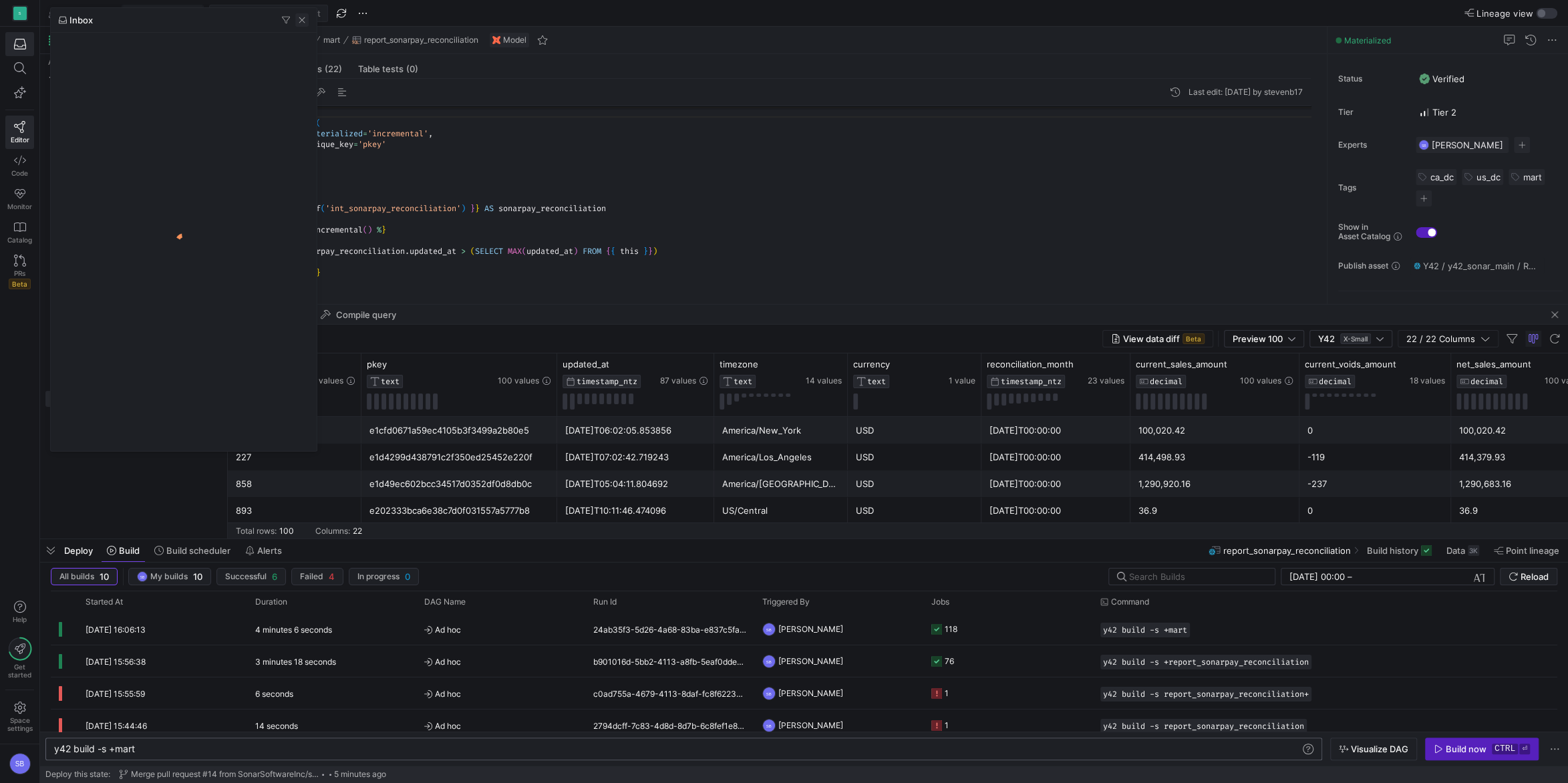
click at [299, 19] on span "button" at bounding box center [302, 19] width 13 height 13
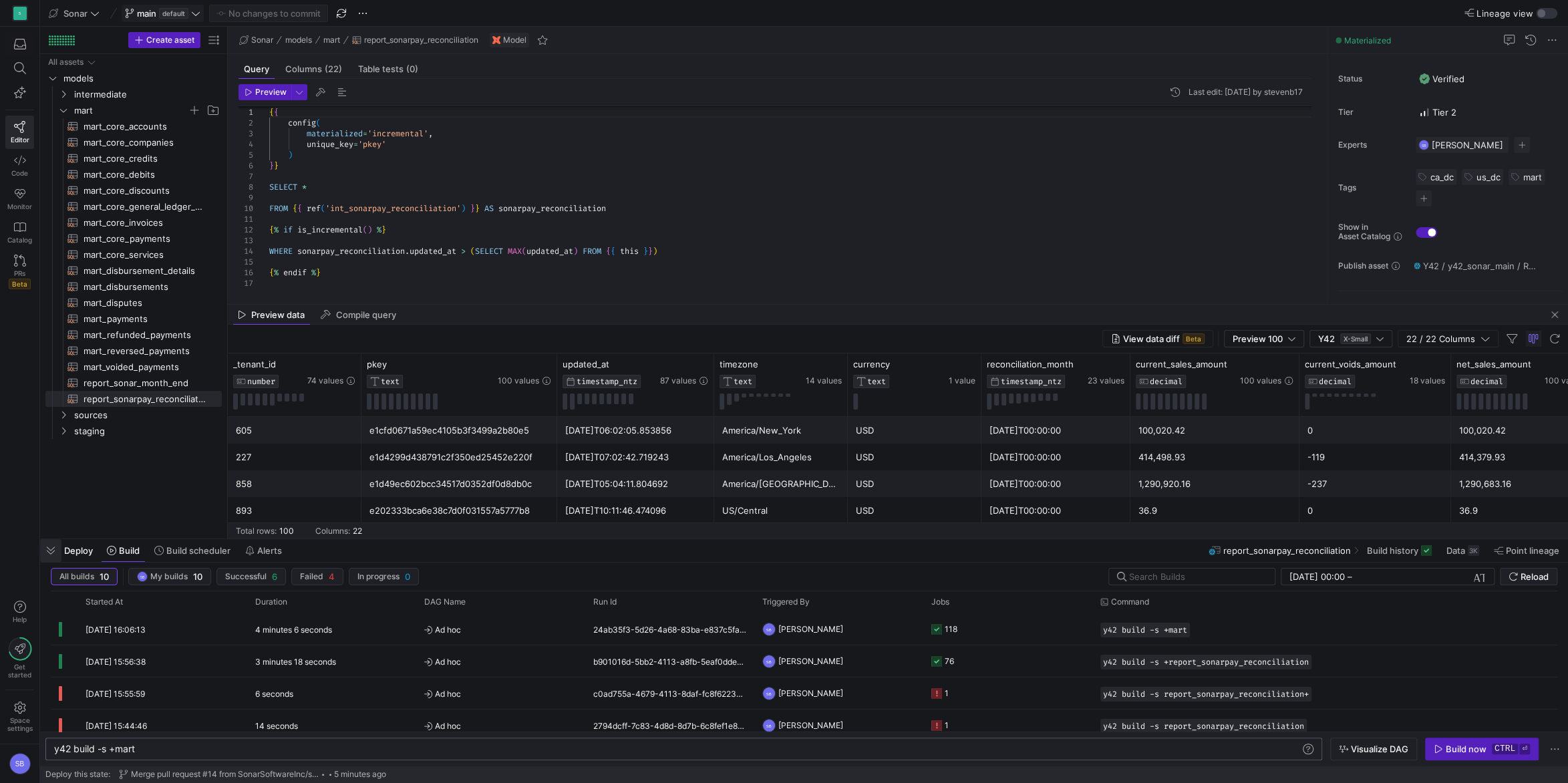
click at [45, 549] on span "button" at bounding box center [50, 551] width 21 height 23
